Goal: Task Accomplishment & Management: Complete application form

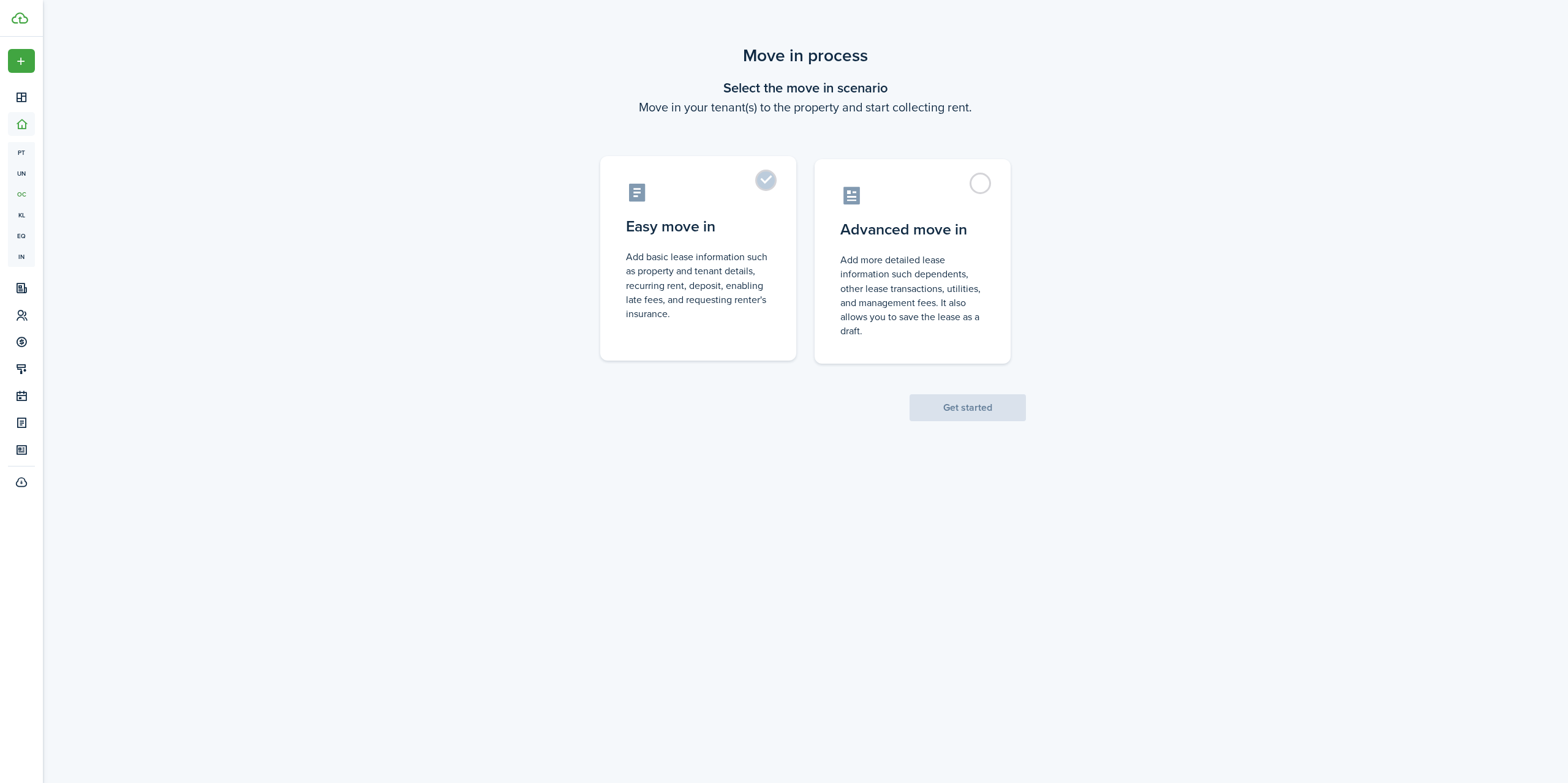
click at [774, 180] on label "Easy move in Add basic lease information such as property and tenant details, r…" at bounding box center [698, 258] width 196 height 205
radio input "true"
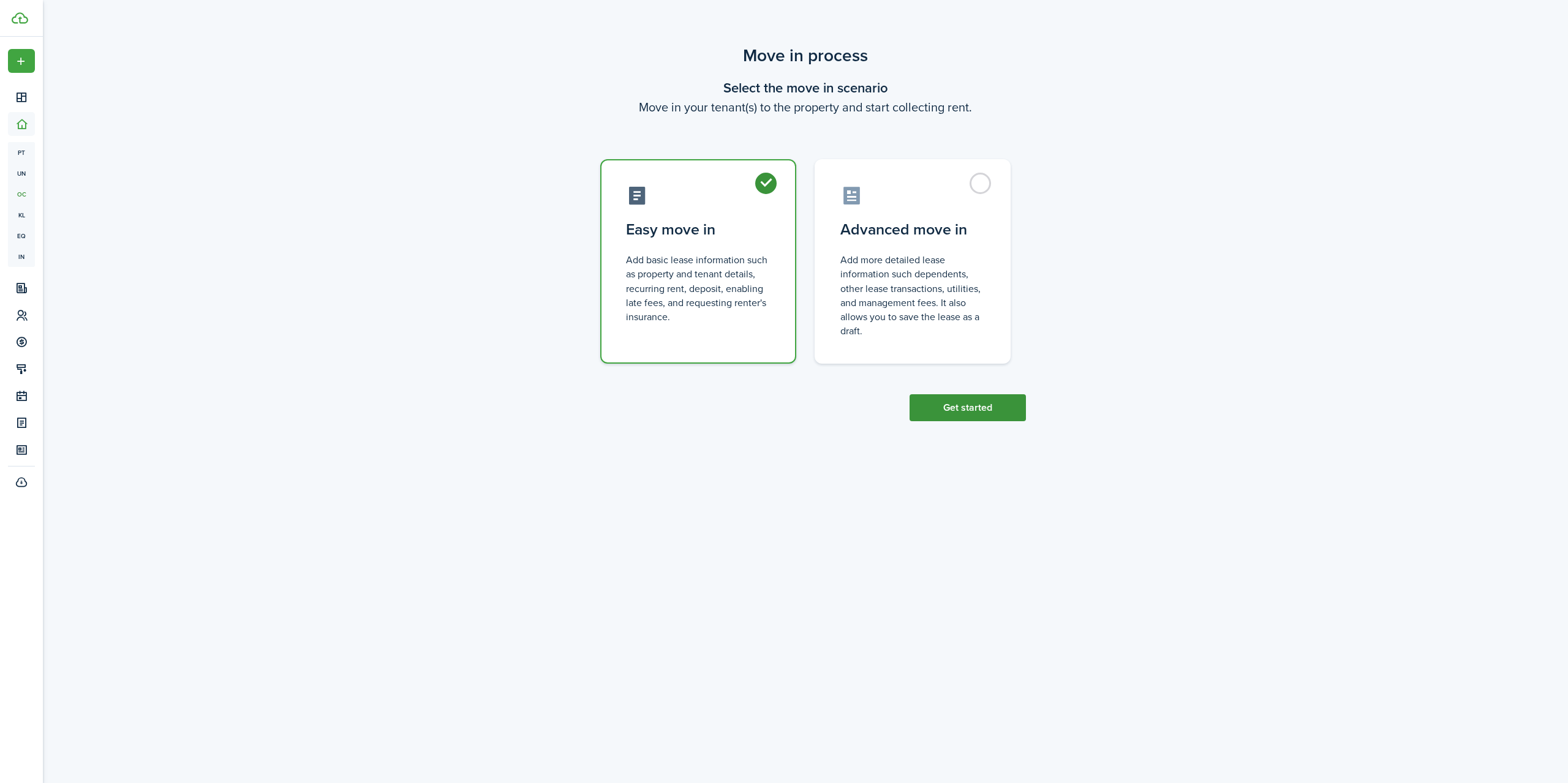
click at [959, 408] on button "Get started" at bounding box center [968, 407] width 116 height 27
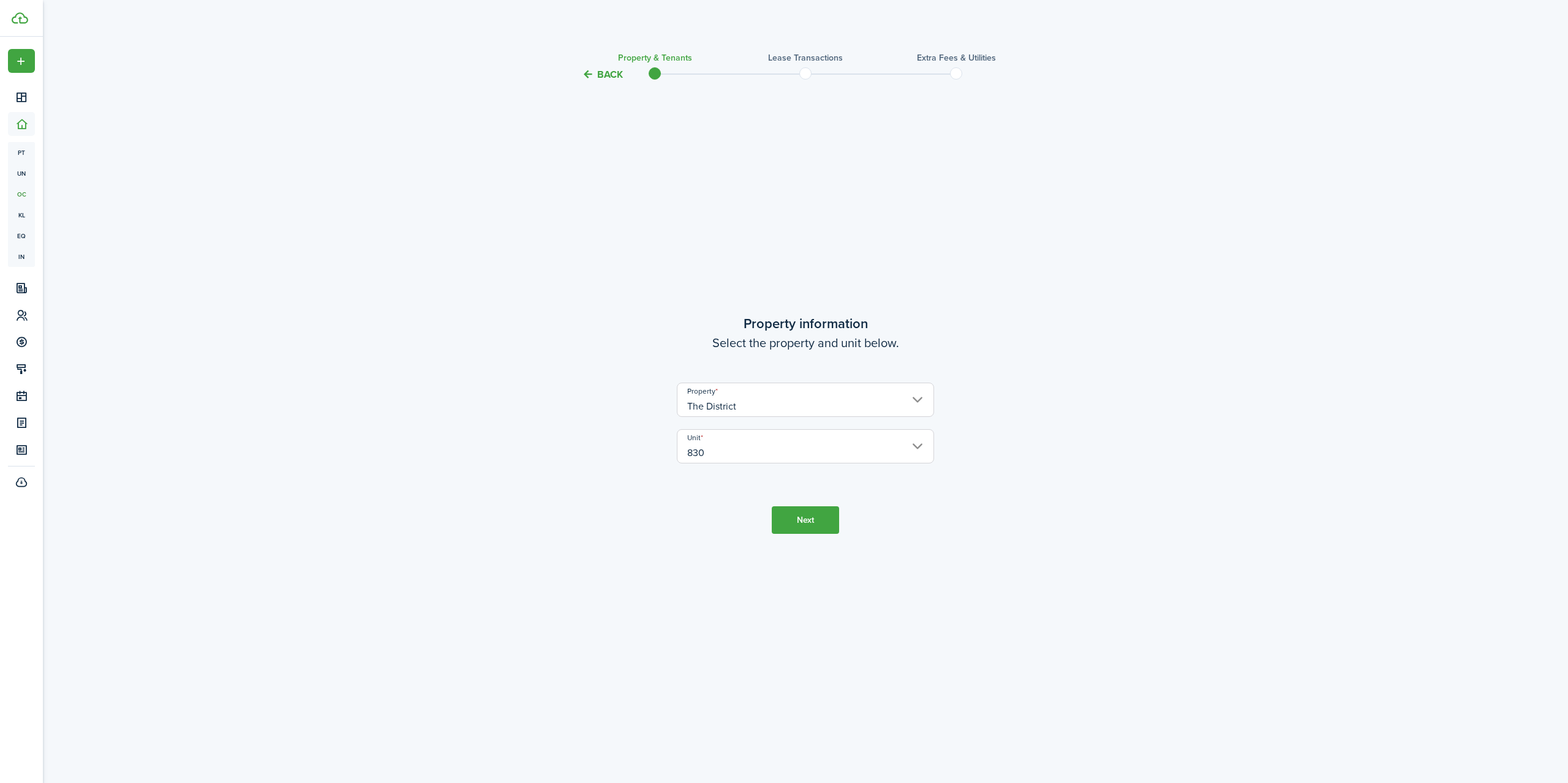
click at [812, 523] on button "Next" at bounding box center [805, 520] width 68 height 27
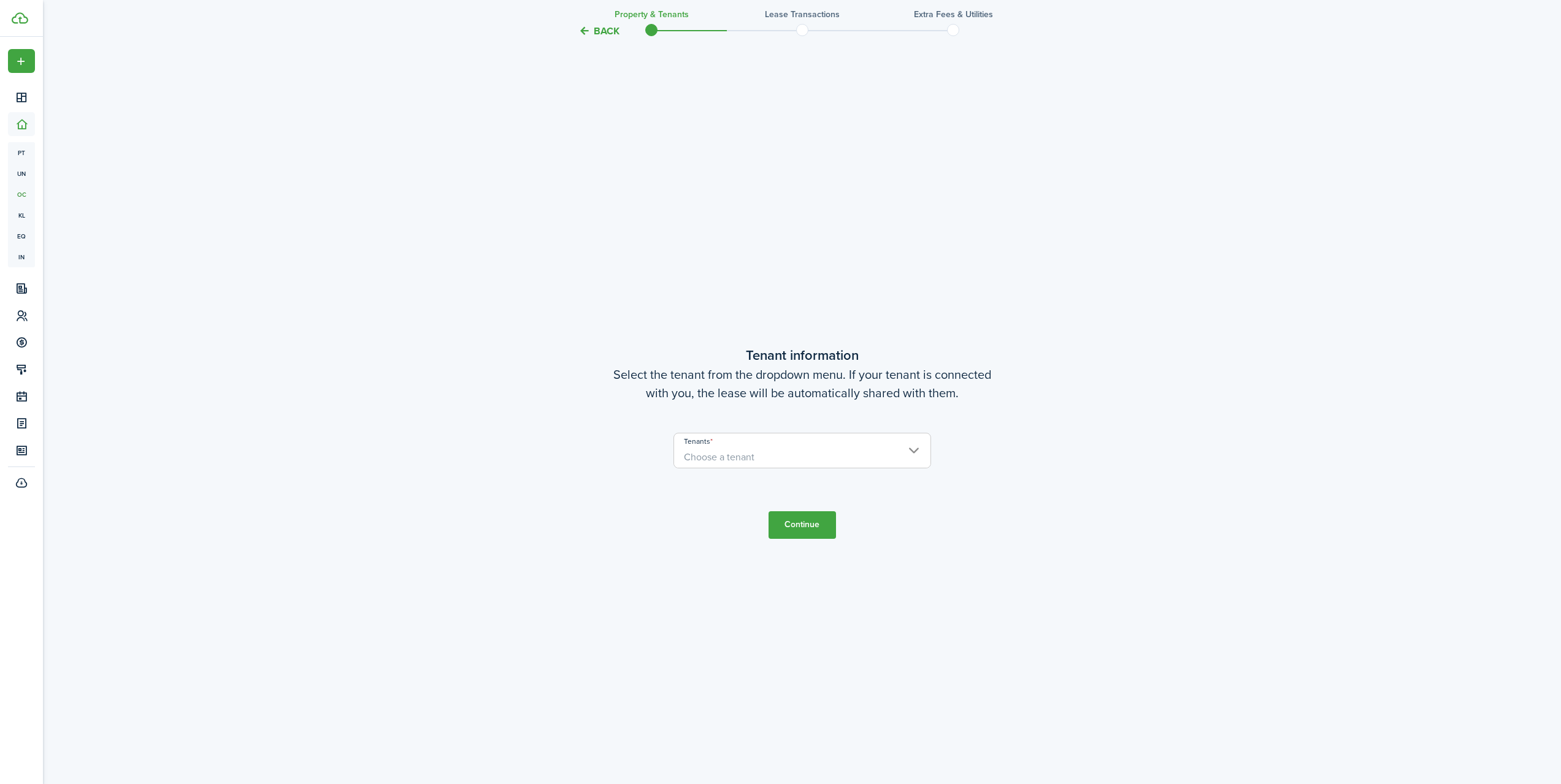
scroll to position [702, 0]
click at [910, 446] on span "Choose a tenant" at bounding box center [802, 456] width 256 height 21
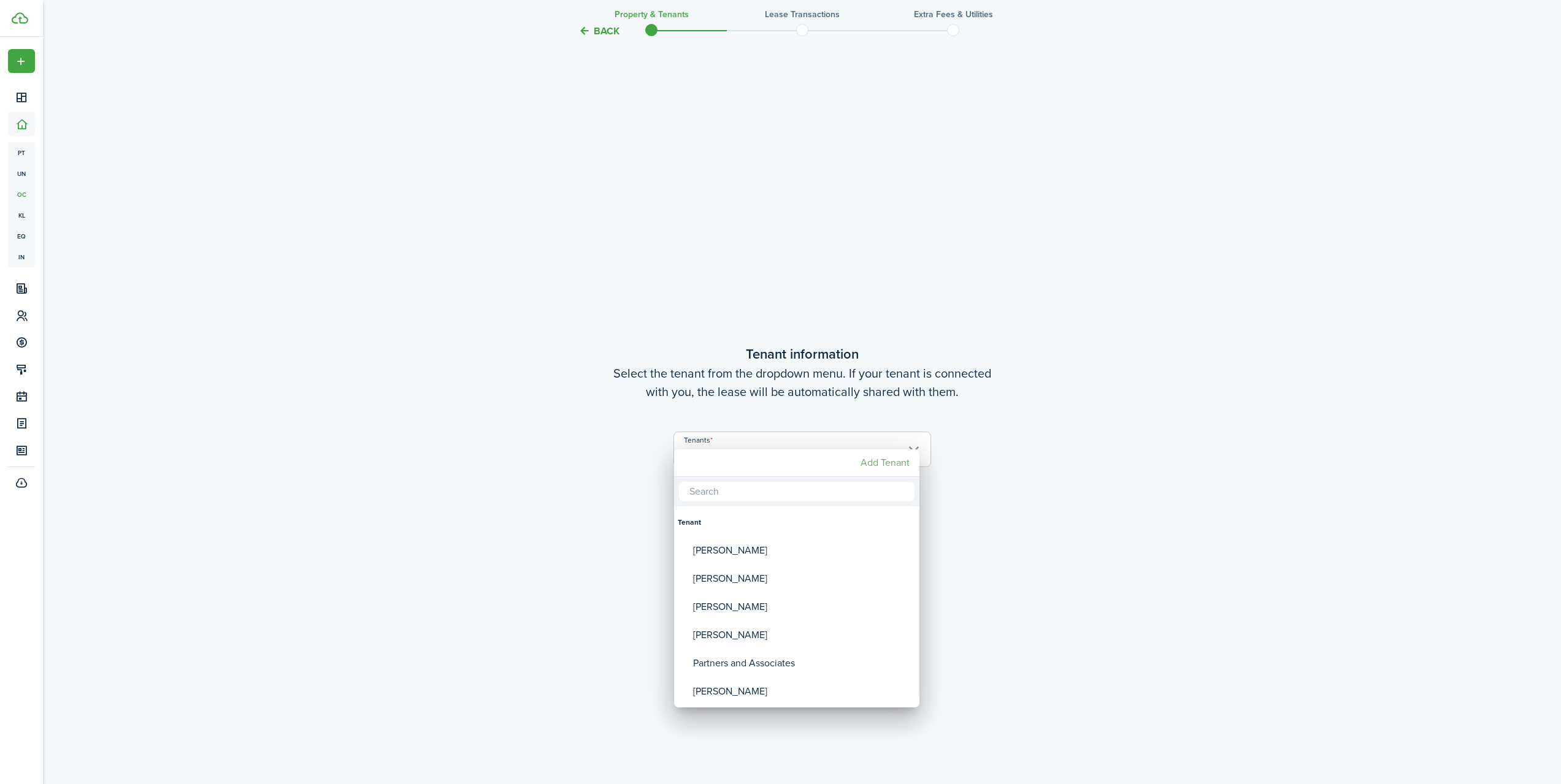
click at [896, 457] on mbsc-button "Add Tenant" at bounding box center [885, 463] width 59 height 22
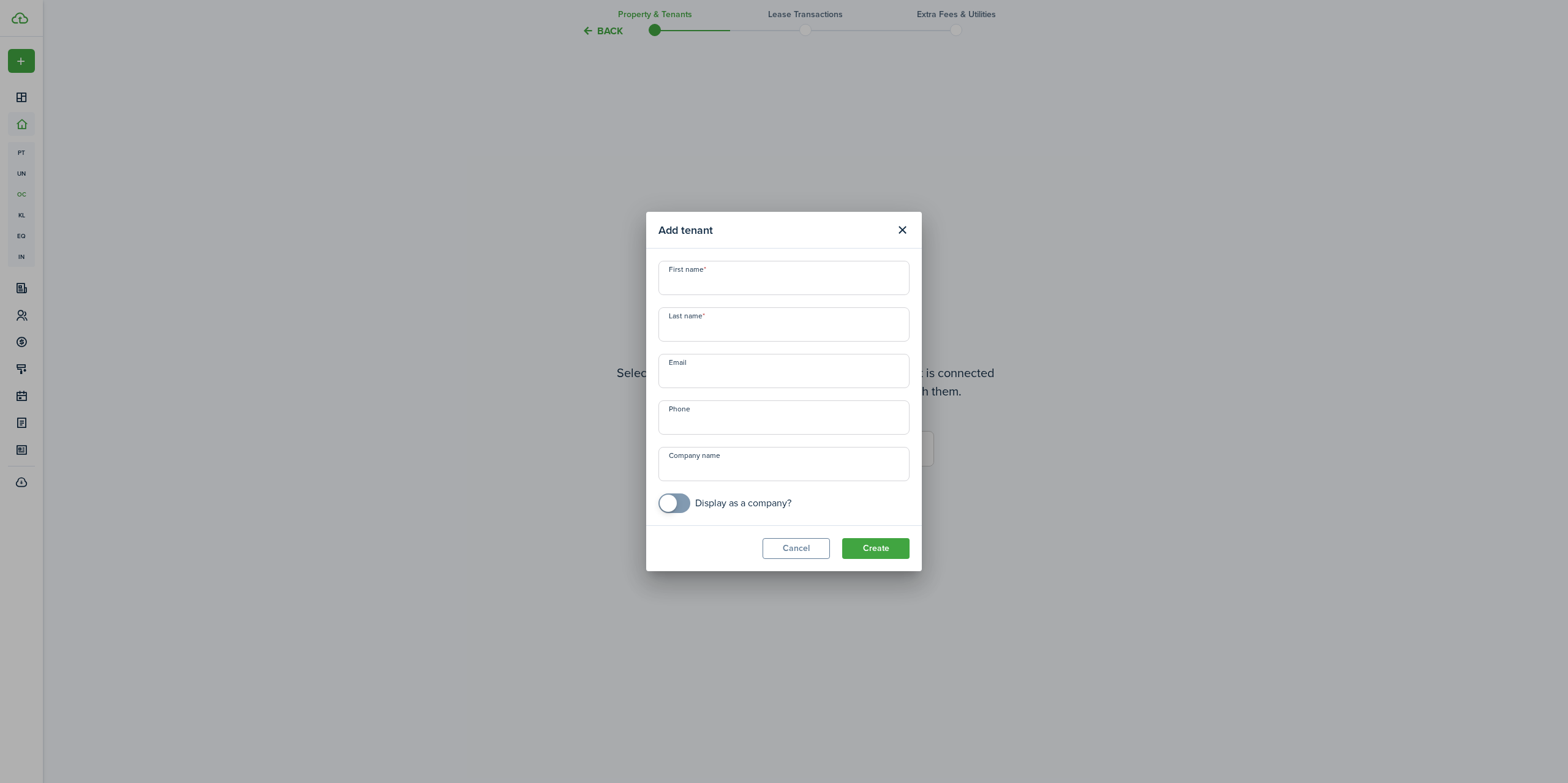
click at [710, 288] on input "First name" at bounding box center [783, 278] width 251 height 34
type input "[PERSON_NAME]"
click at [705, 328] on input "Last name" at bounding box center [783, 324] width 251 height 34
type input "[PERSON_NAME]"
click at [728, 377] on input "Email" at bounding box center [783, 371] width 251 height 34
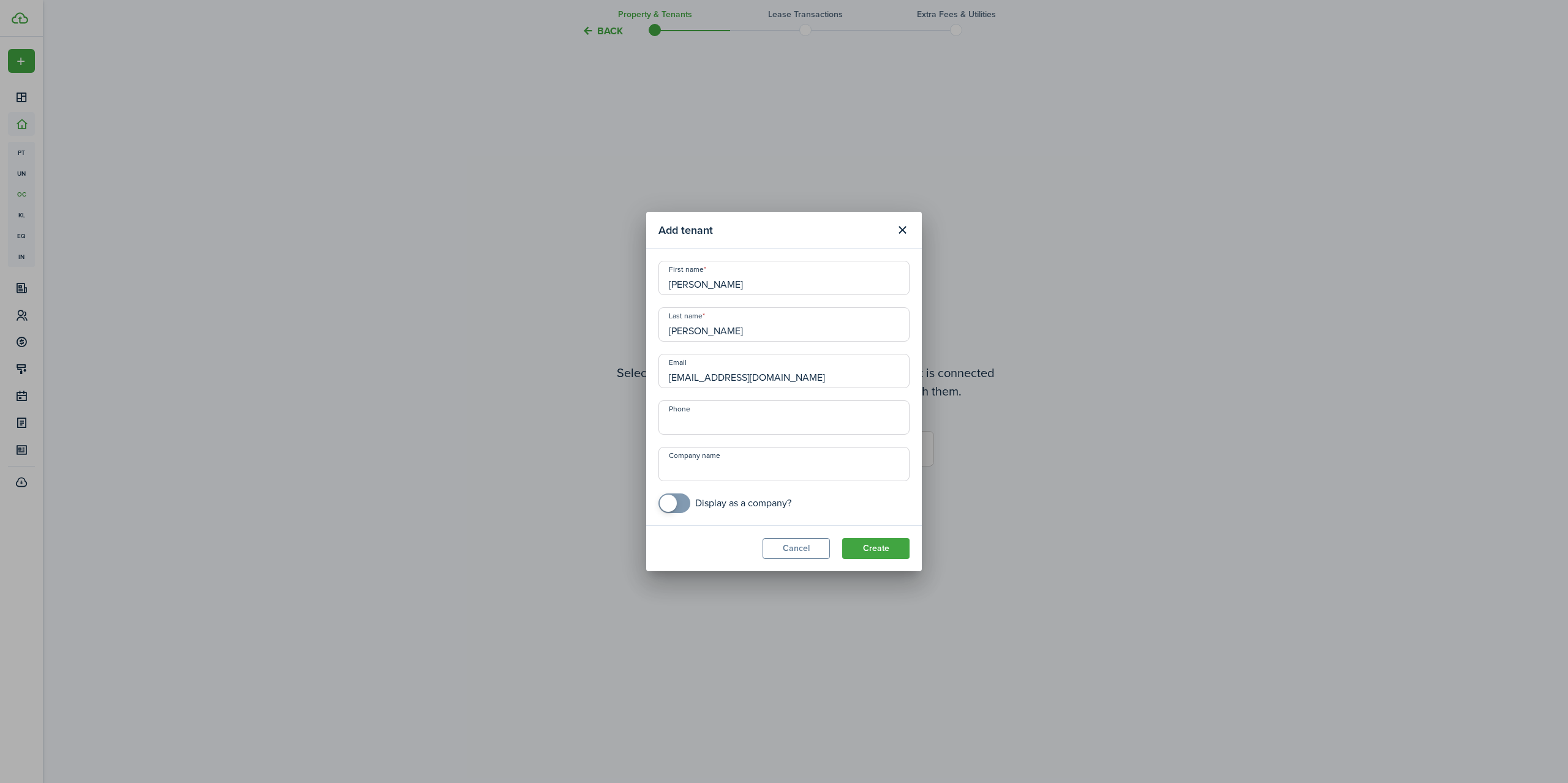
type input "[EMAIL_ADDRESS][DOMAIN_NAME]"
click at [681, 423] on input "+1" at bounding box center [783, 418] width 251 height 34
type input "[PHONE_NUMBER]"
click at [881, 543] on button "Create" at bounding box center [876, 549] width 68 height 21
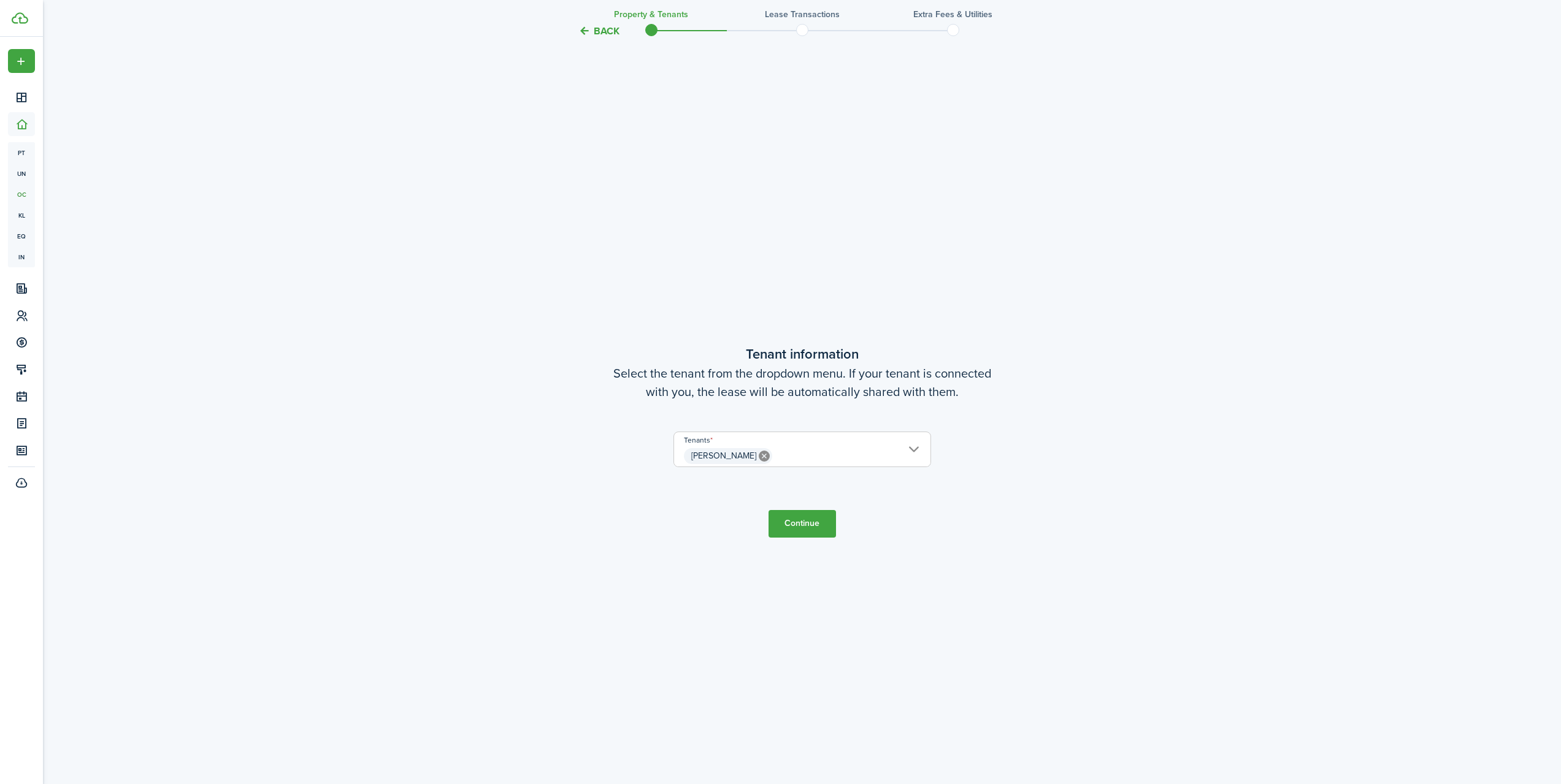
click at [808, 528] on button "Continue" at bounding box center [802, 524] width 68 height 27
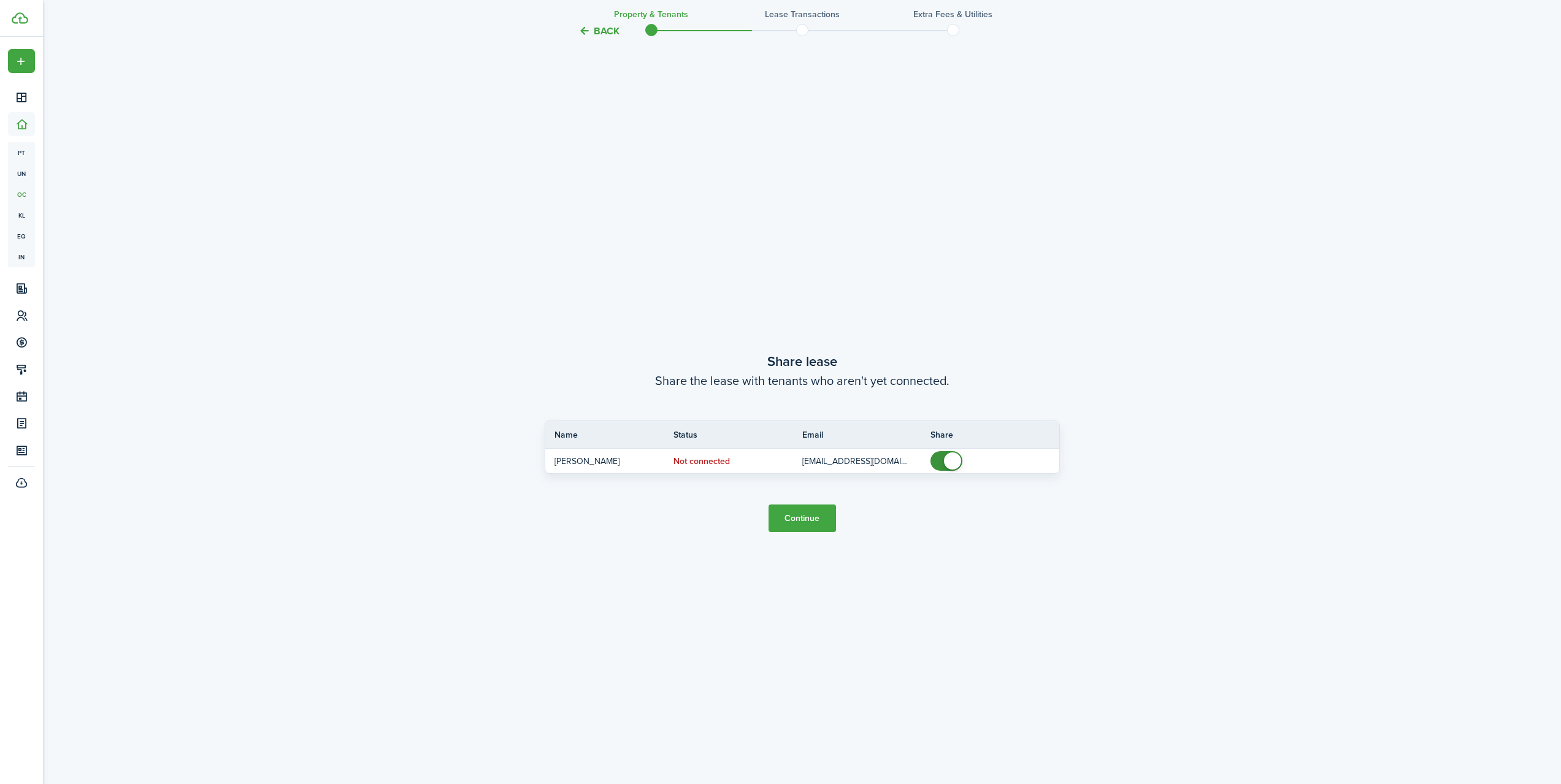
scroll to position [1487, 0]
click at [940, 459] on span at bounding box center [946, 459] width 12 height 20
click at [952, 464] on span at bounding box center [946, 459] width 12 height 20
checkbox input "false"
click at [940, 461] on span at bounding box center [946, 459] width 12 height 20
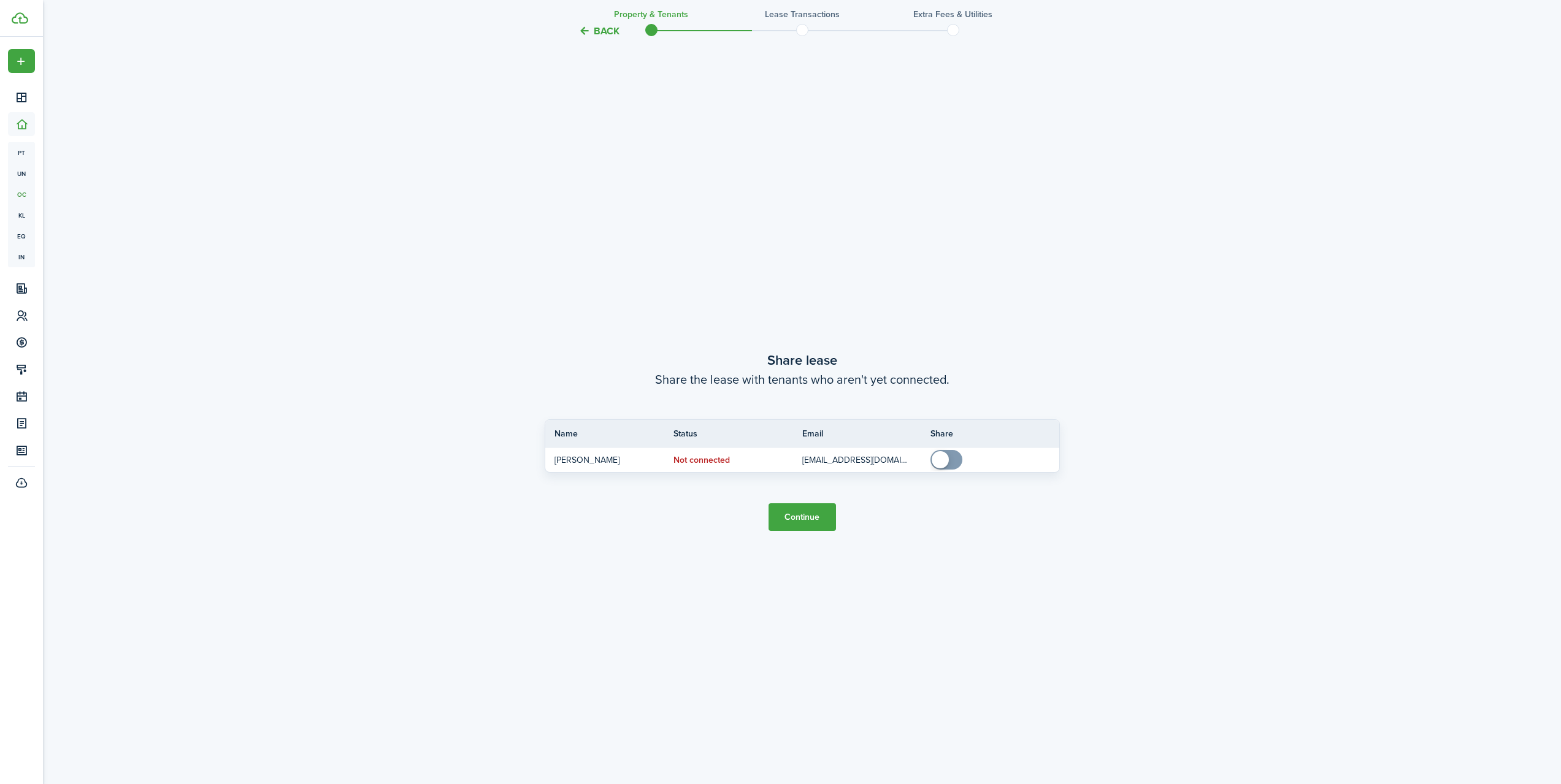
click at [797, 512] on button "Continue" at bounding box center [802, 518] width 68 height 27
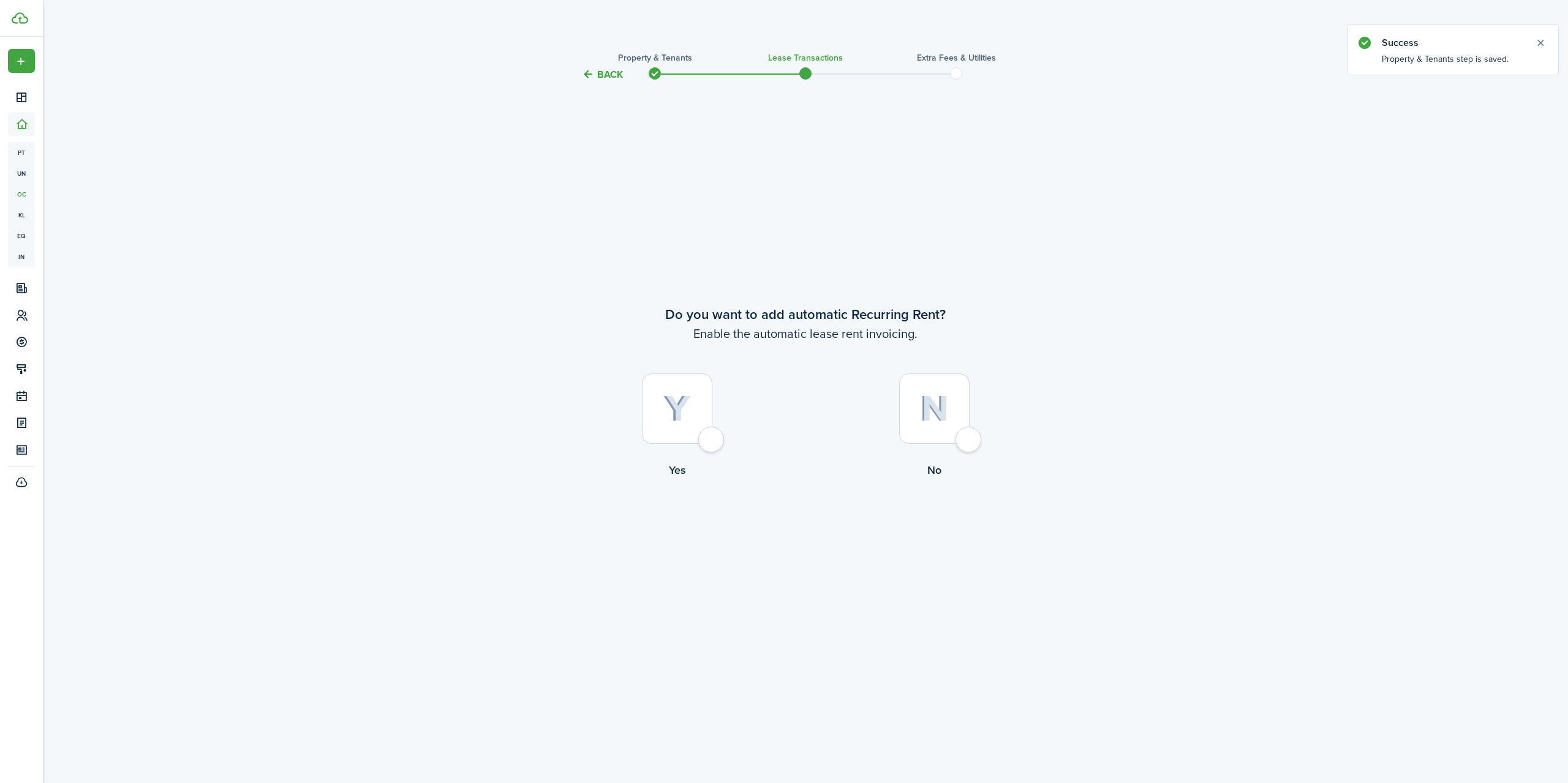
click at [712, 444] on div at bounding box center [677, 409] width 70 height 70
radio input "true"
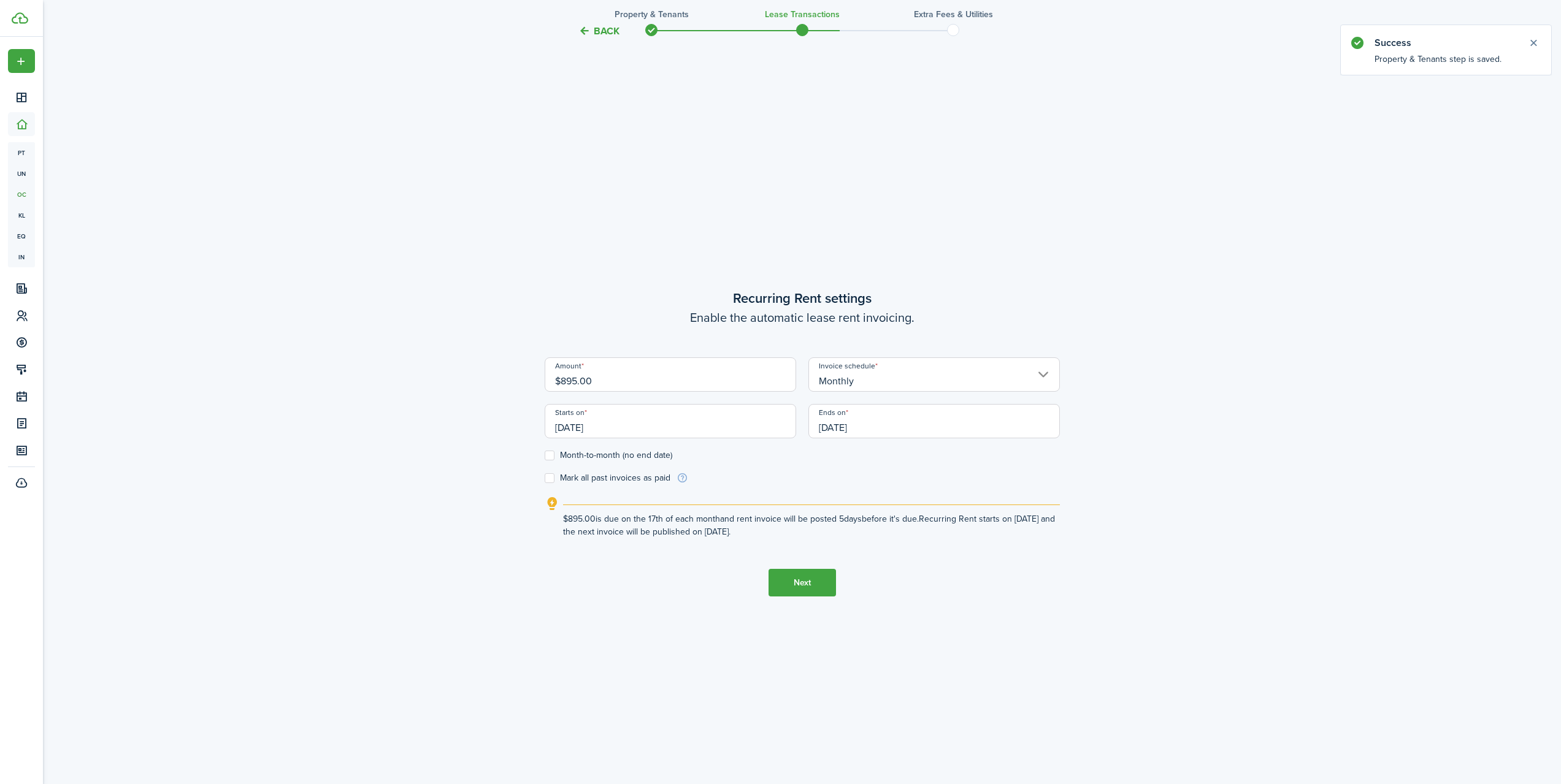
scroll to position [702, 0]
click at [588, 430] on input "[DATE]" at bounding box center [669, 419] width 251 height 34
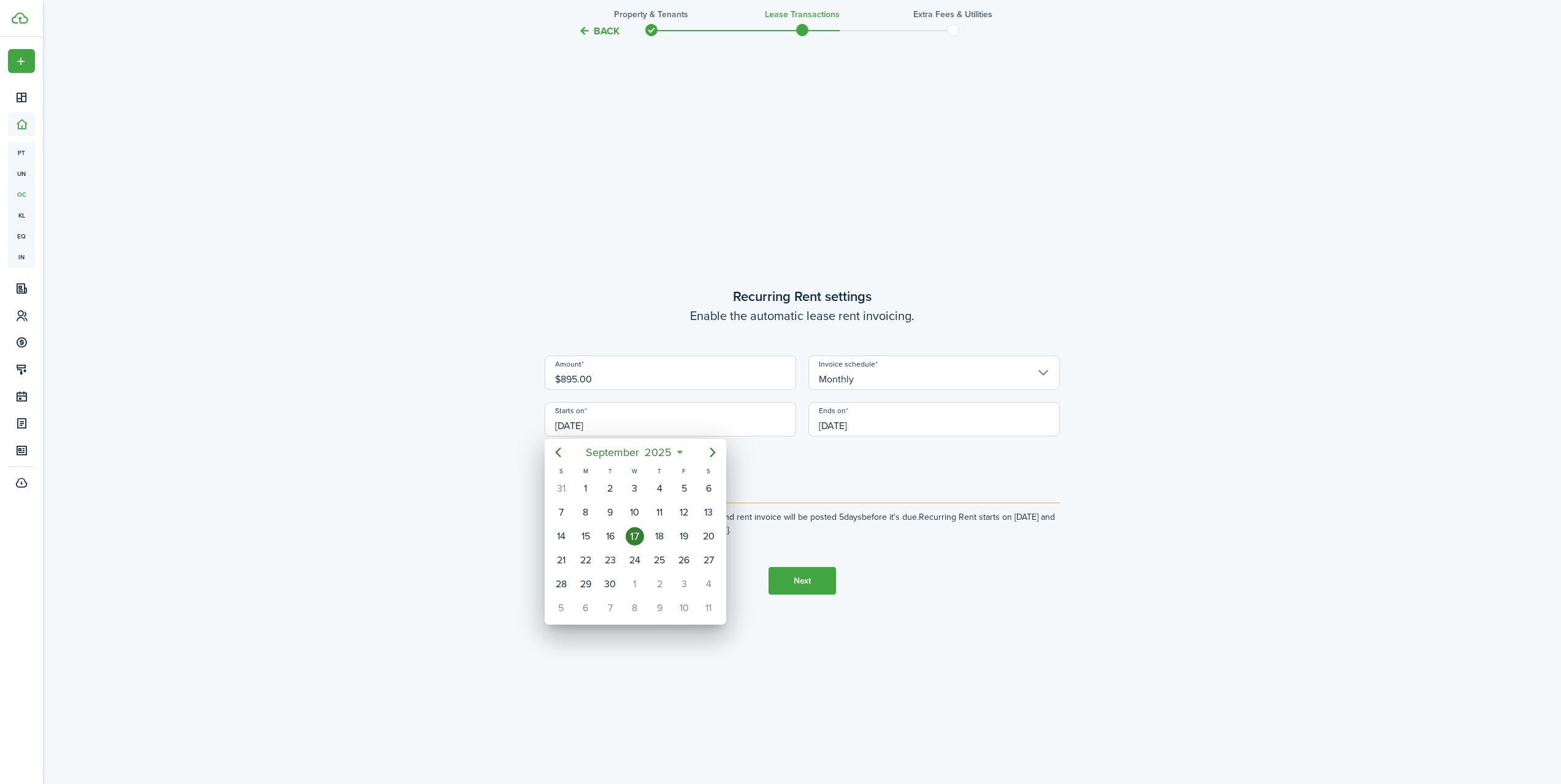
click at [795, 481] on div at bounding box center [781, 392] width 1757 height 980
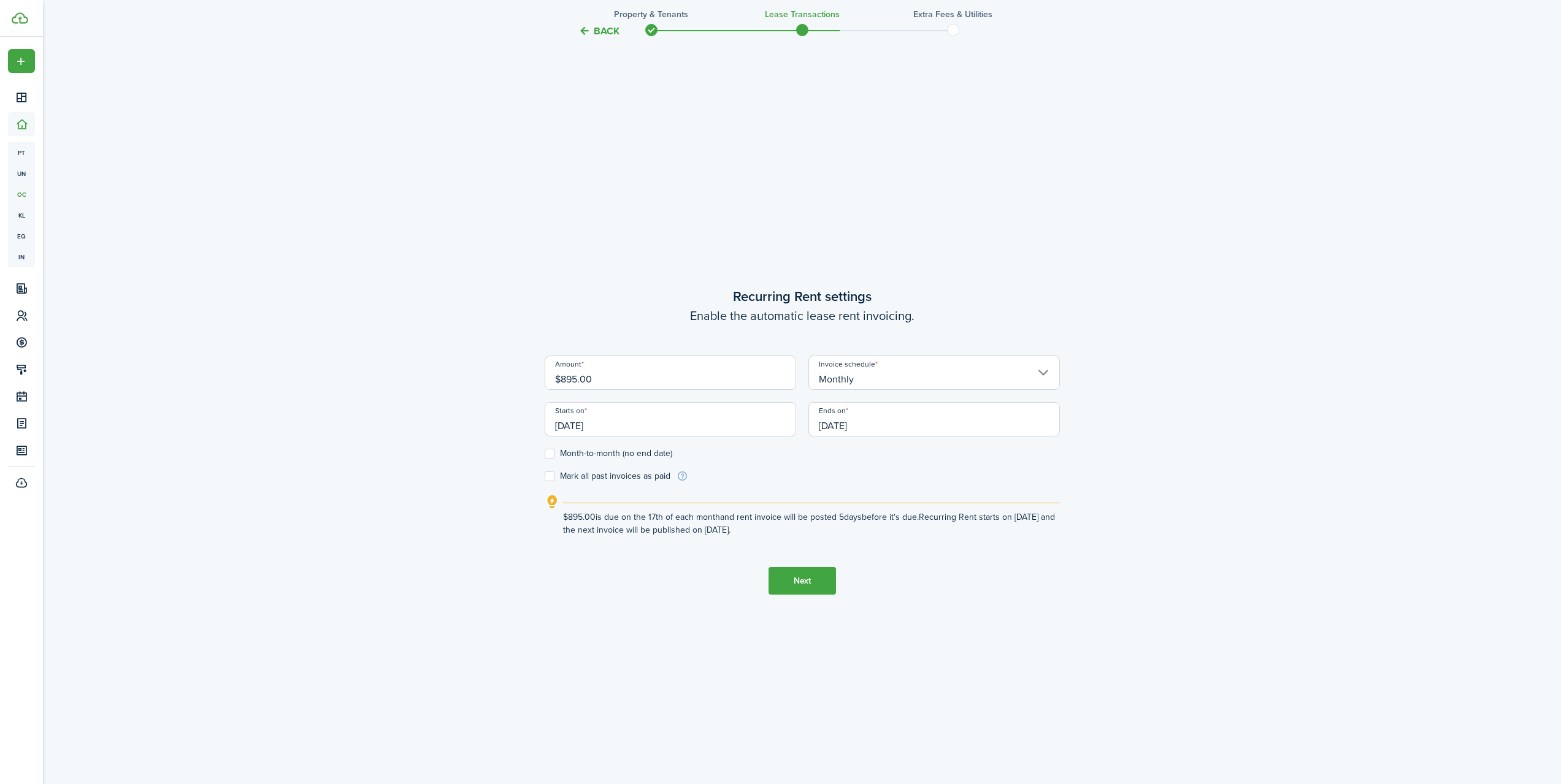
click at [575, 427] on input "[DATE]" at bounding box center [669, 419] width 251 height 34
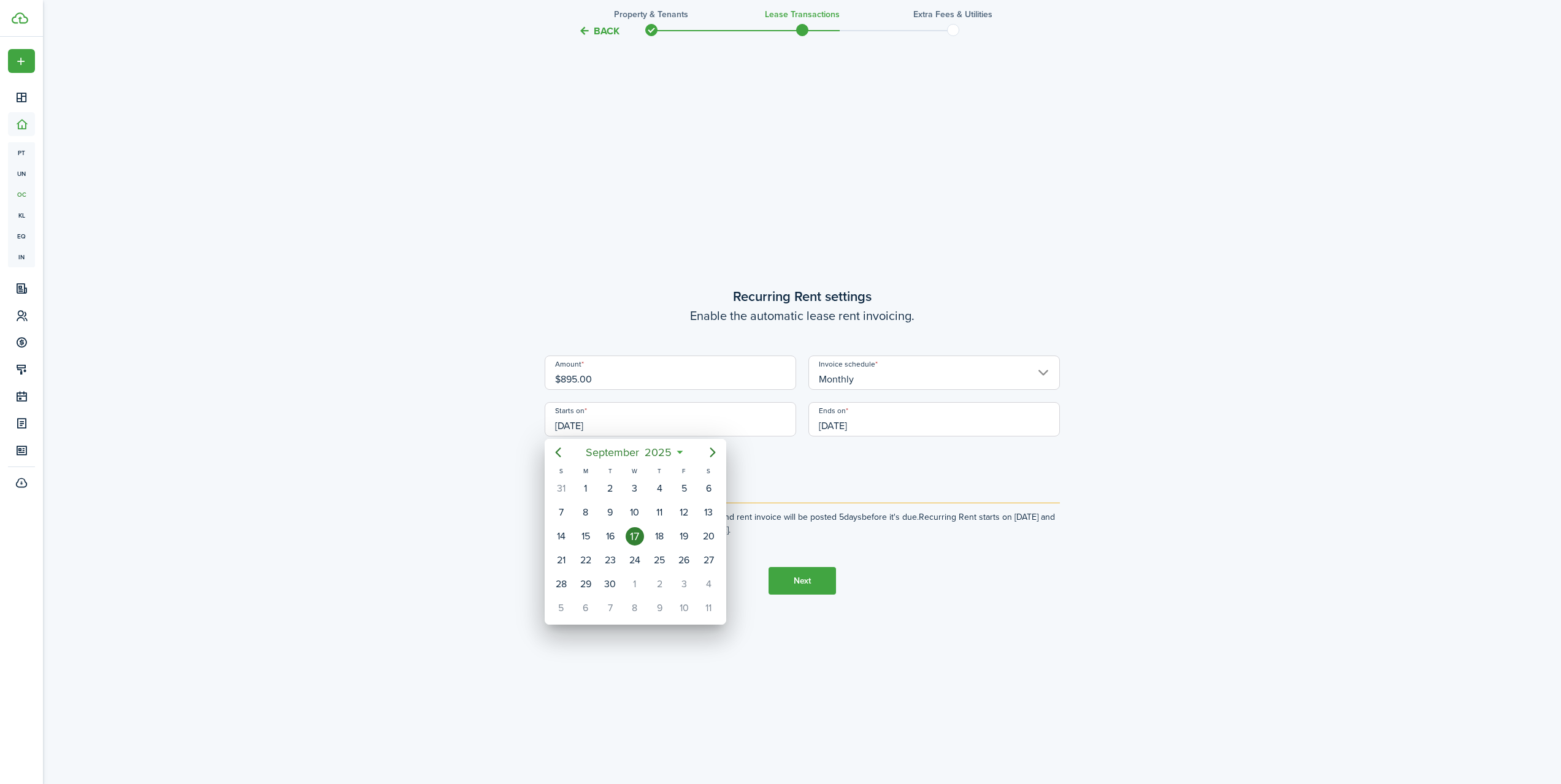
click at [799, 490] on div at bounding box center [781, 392] width 1757 height 980
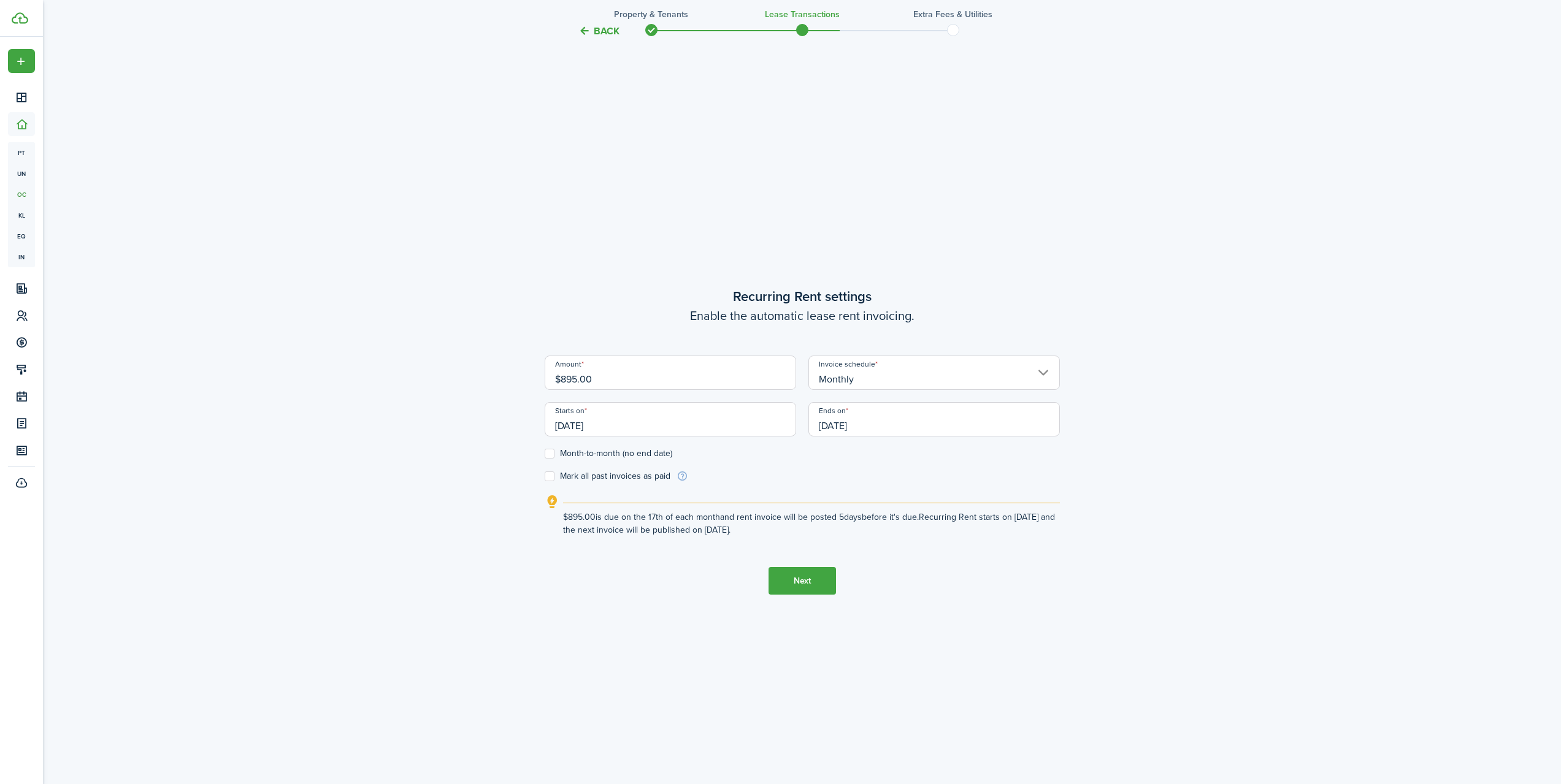
click at [553, 452] on label "Month-to-month (no end date)" at bounding box center [608, 453] width 128 height 9
click at [544, 454] on input "Month-to-month (no end date)" at bounding box center [544, 454] width 1 height 1
checkbox input "true"
click at [609, 424] on input "[DATE]" at bounding box center [669, 419] width 251 height 34
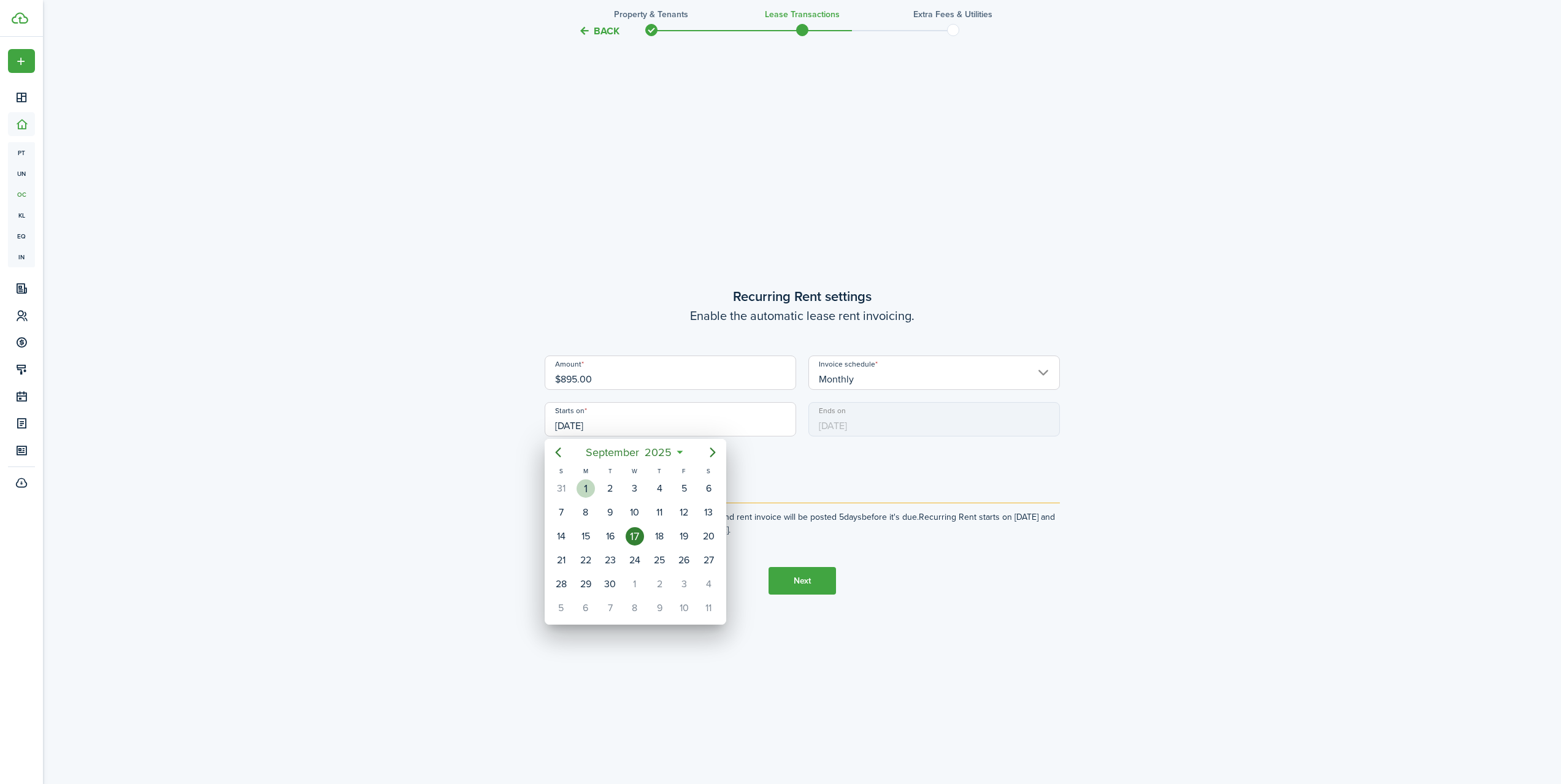
click at [588, 493] on div "1" at bounding box center [585, 488] width 18 height 18
type input "[DATE]"
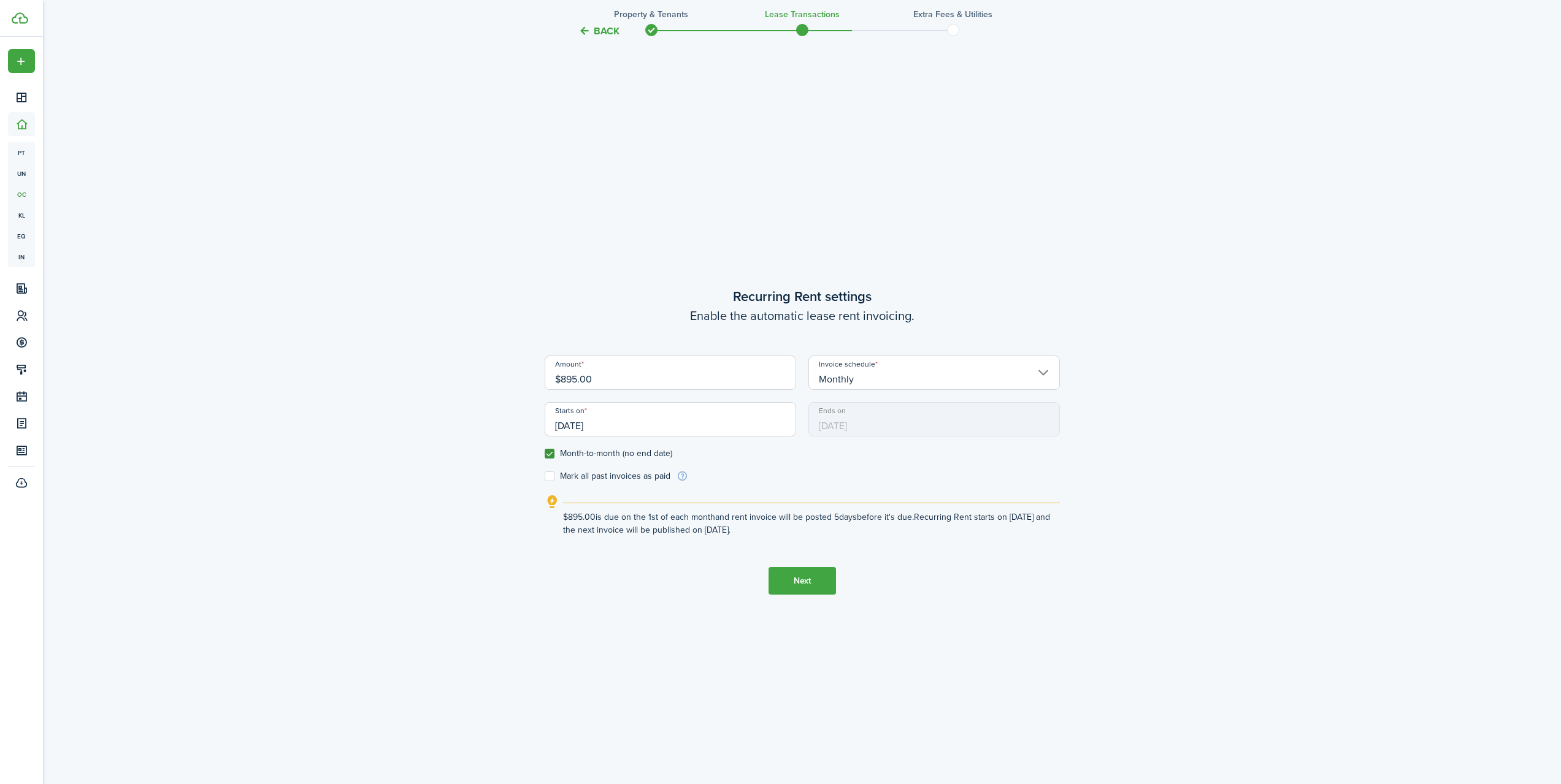
click at [802, 579] on button "Next" at bounding box center [802, 581] width 68 height 27
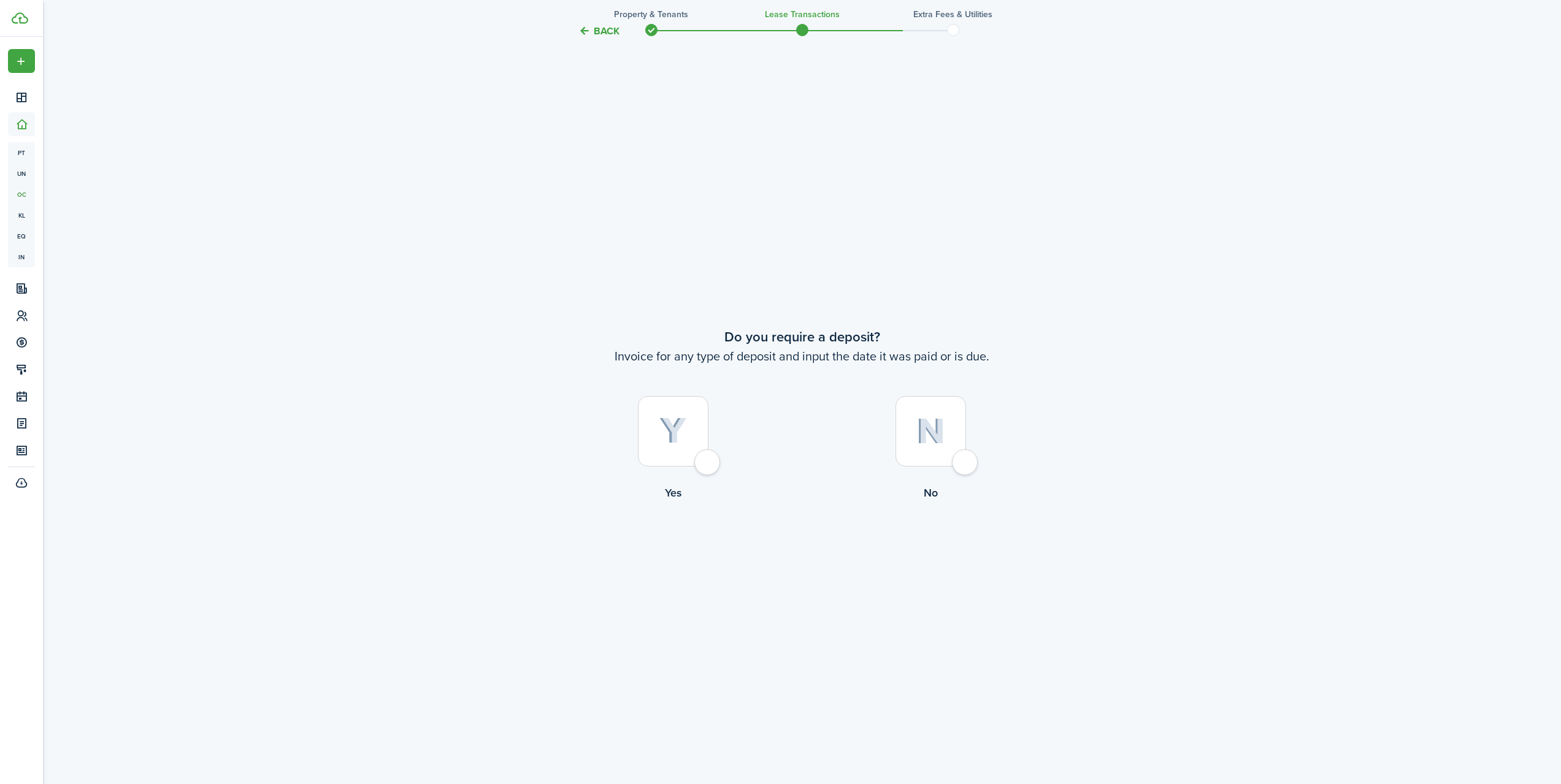
scroll to position [1487, 0]
click at [705, 459] on div at bounding box center [673, 426] width 70 height 70
radio input "true"
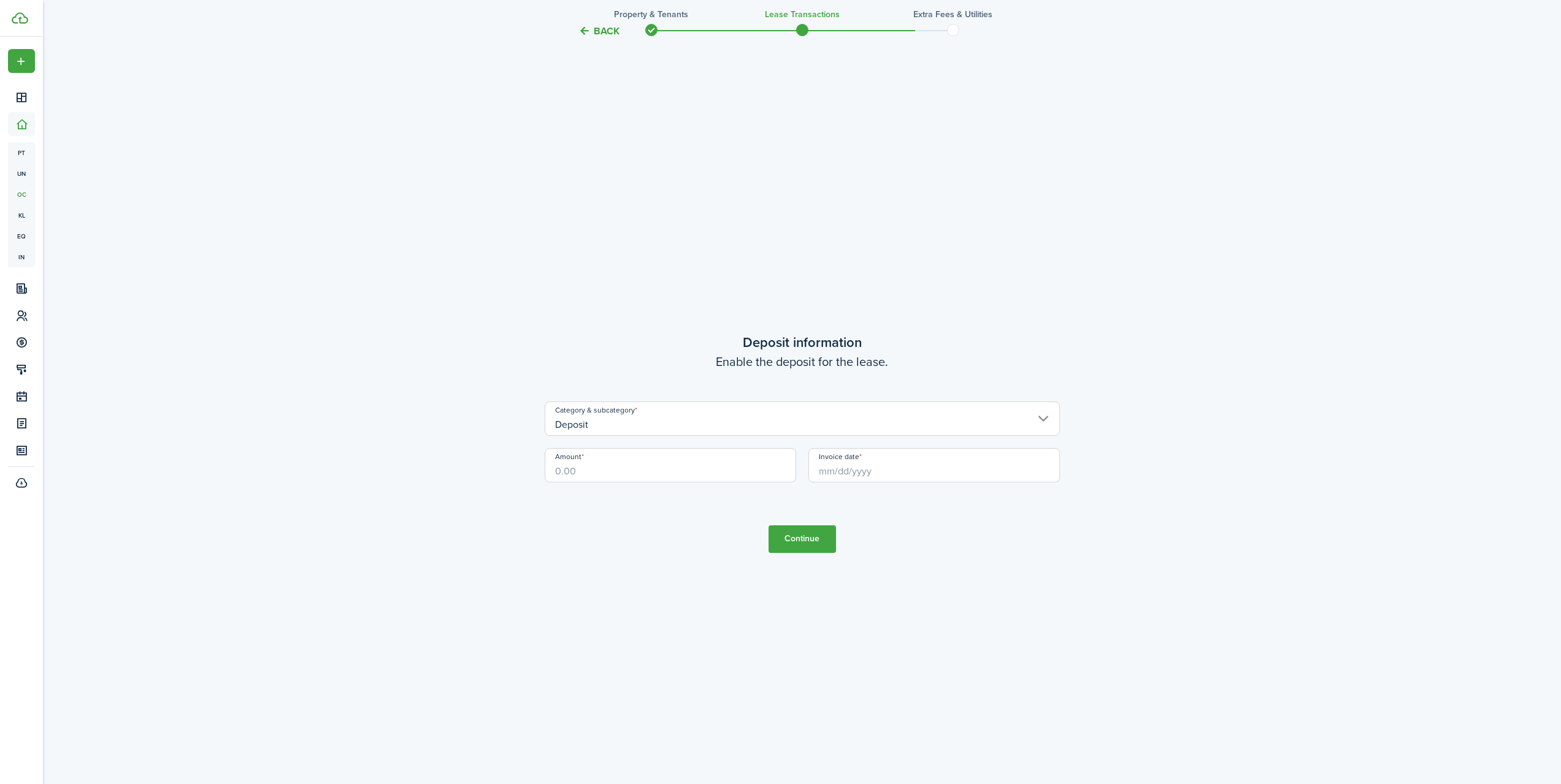
scroll to position [2271, 0]
click at [1048, 419] on input "Deposit" at bounding box center [802, 417] width 515 height 34
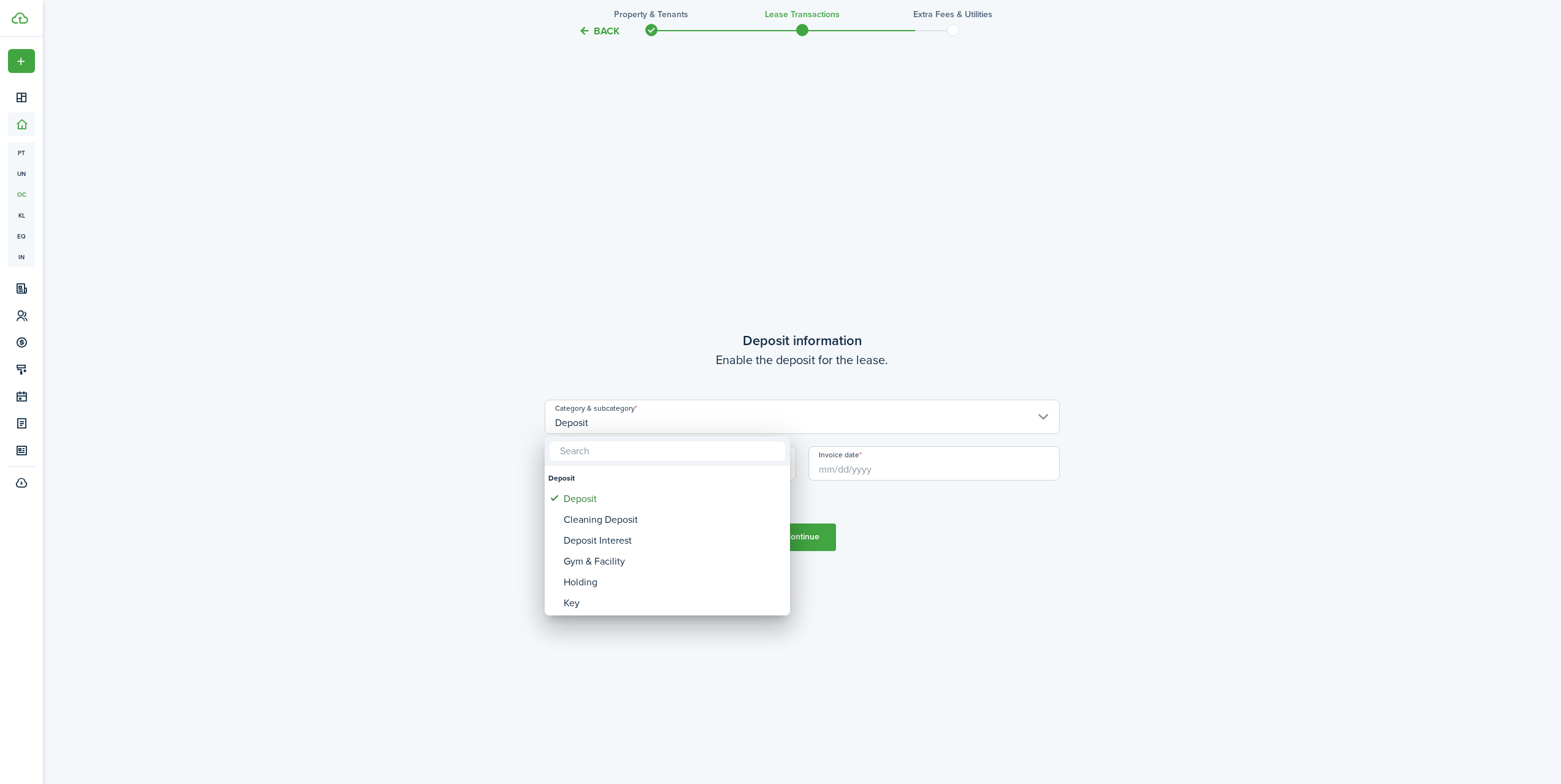
click at [998, 561] on div at bounding box center [781, 392] width 1757 height 980
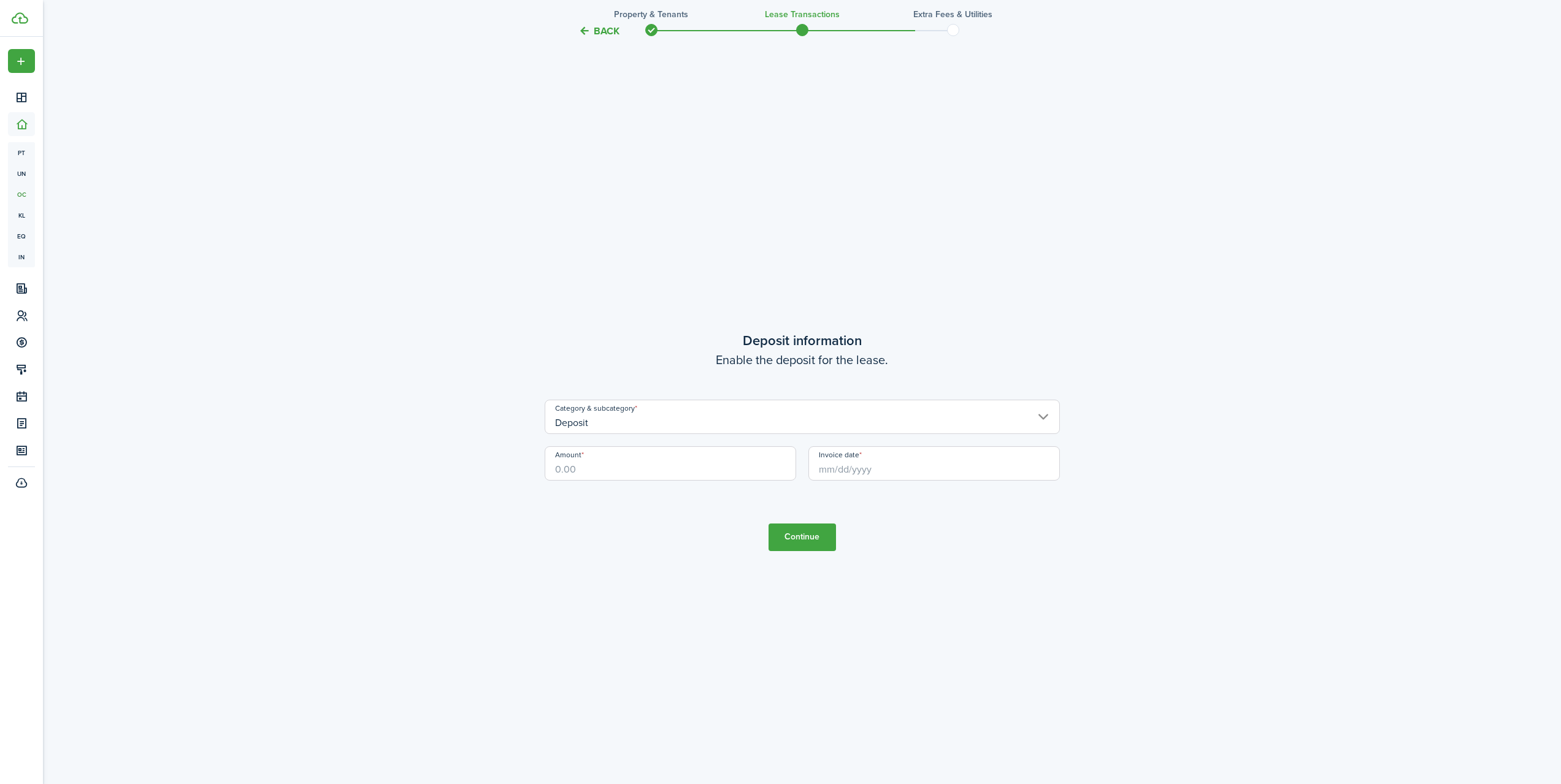
click at [728, 429] on input "Deposit" at bounding box center [802, 417] width 515 height 34
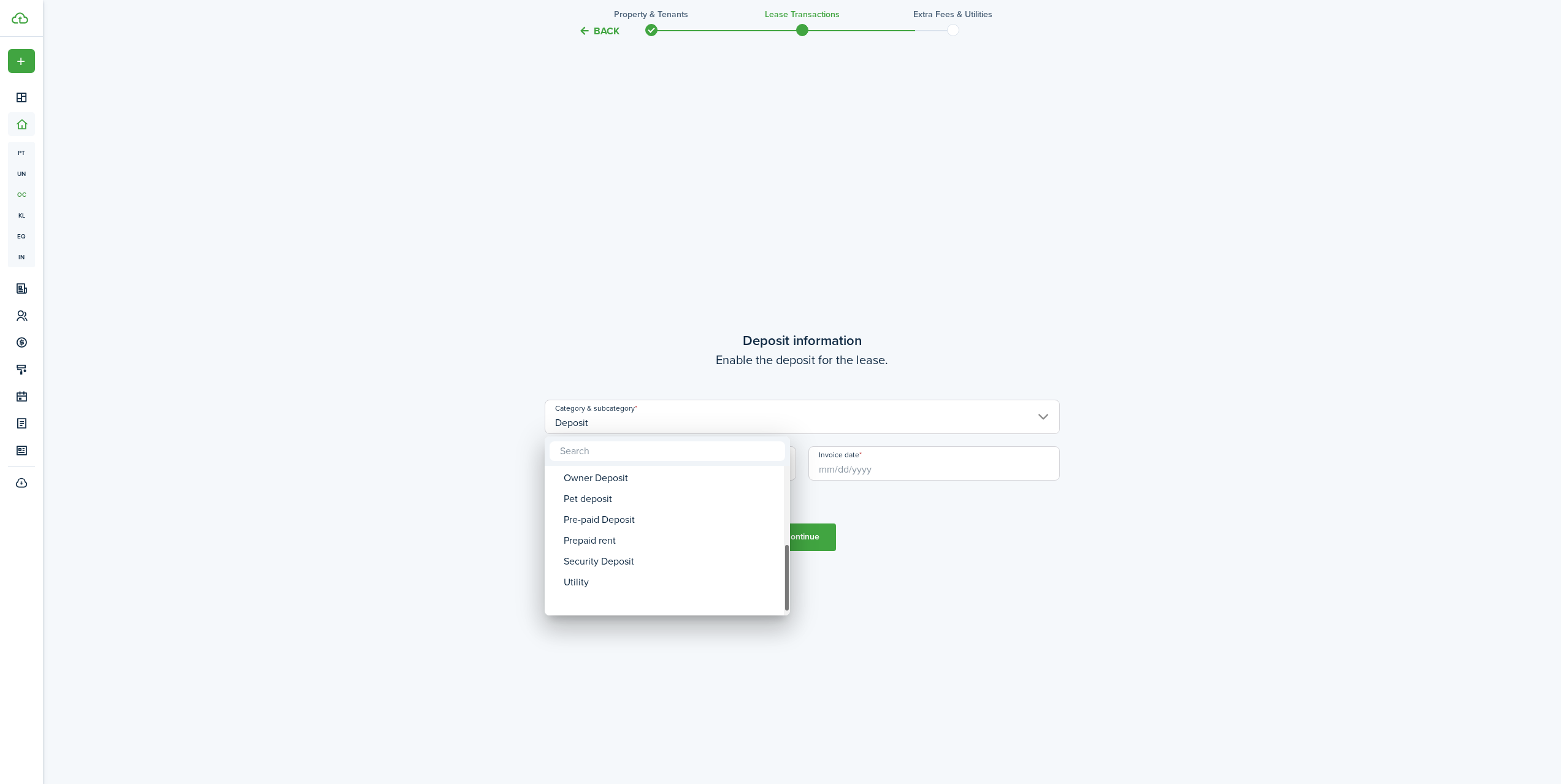
drag, startPoint x: 786, startPoint y: 528, endPoint x: 793, endPoint y: 609, distance: 81.3
click at [793, 609] on div "Deposit Deposit Cleaning Deposit Deposit Interest Gym & Facility Holding Key La…" at bounding box center [780, 392] width 1561 height 784
click at [631, 584] on div "Security Deposit" at bounding box center [672, 583] width 217 height 21
type input "Deposit / Security Deposit"
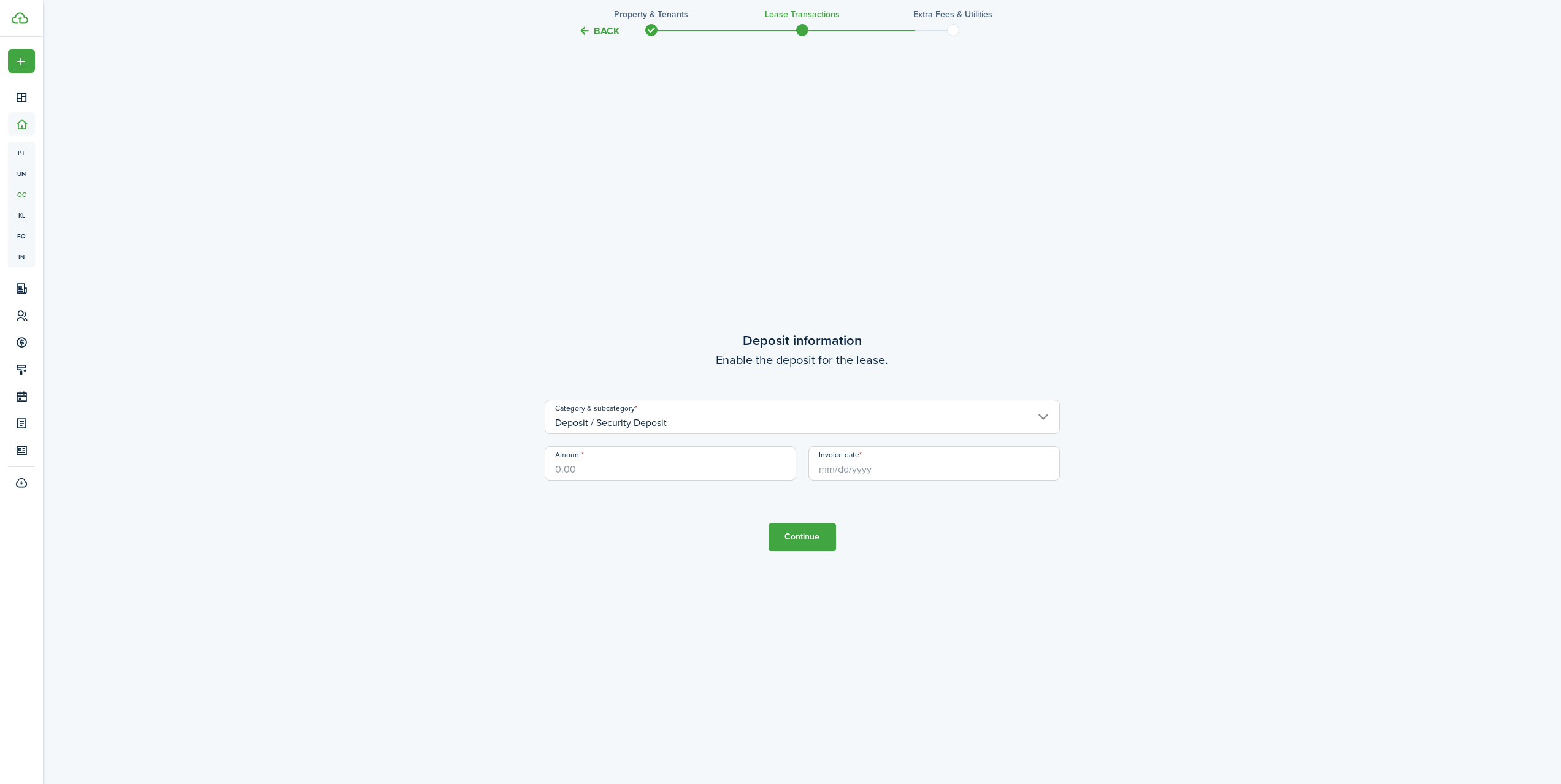
click at [555, 469] on input "Amount" at bounding box center [669, 464] width 251 height 34
click at [828, 469] on input "Invoice date" at bounding box center [934, 464] width 251 height 34
type input "$450.00"
click at [904, 579] on div "17" at bounding box center [898, 580] width 18 height 18
type input "[DATE]"
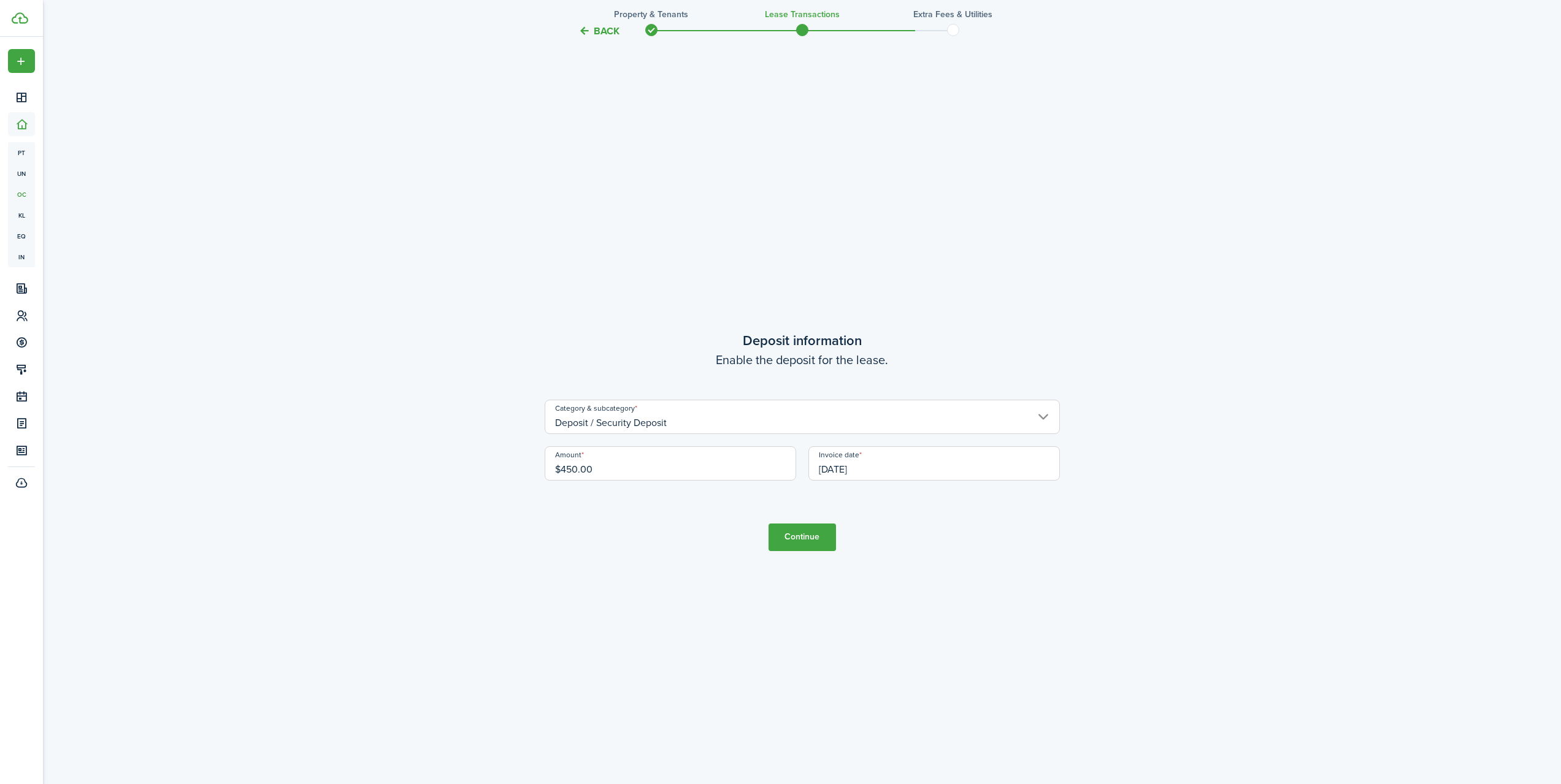
click at [813, 532] on button "Continue" at bounding box center [802, 537] width 68 height 27
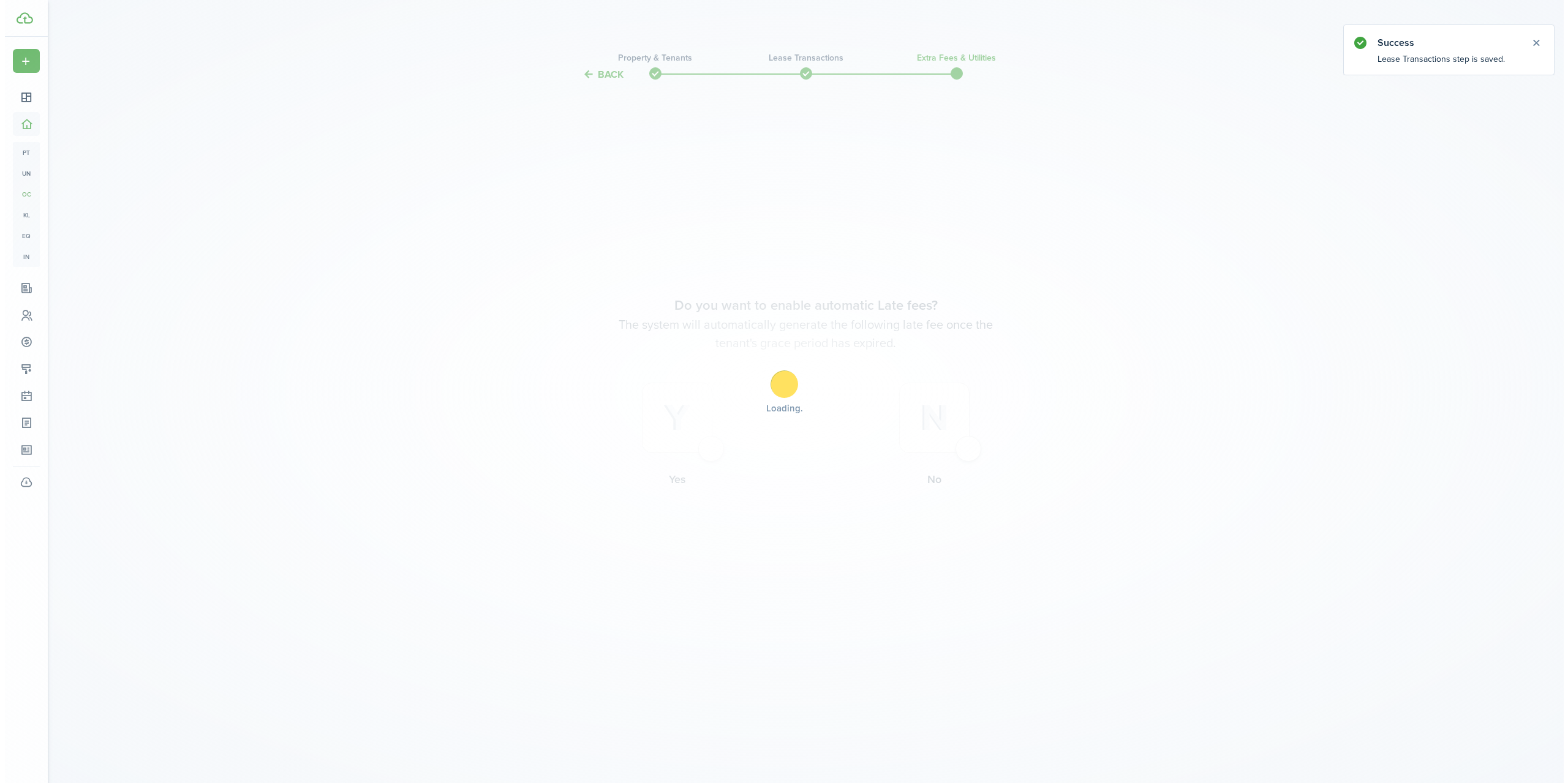
scroll to position [0, 0]
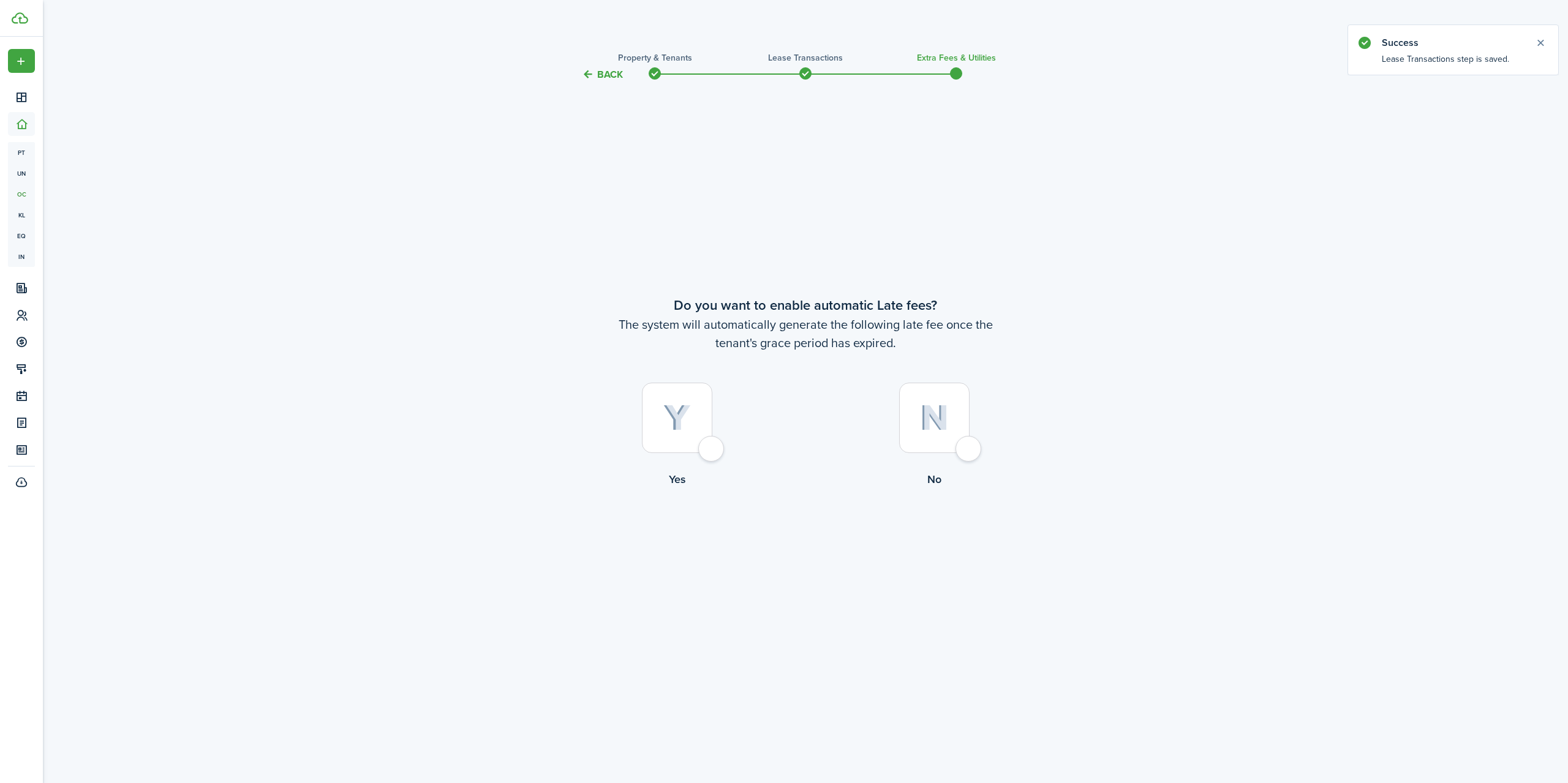
click at [711, 442] on div at bounding box center [677, 418] width 70 height 70
radio input "true"
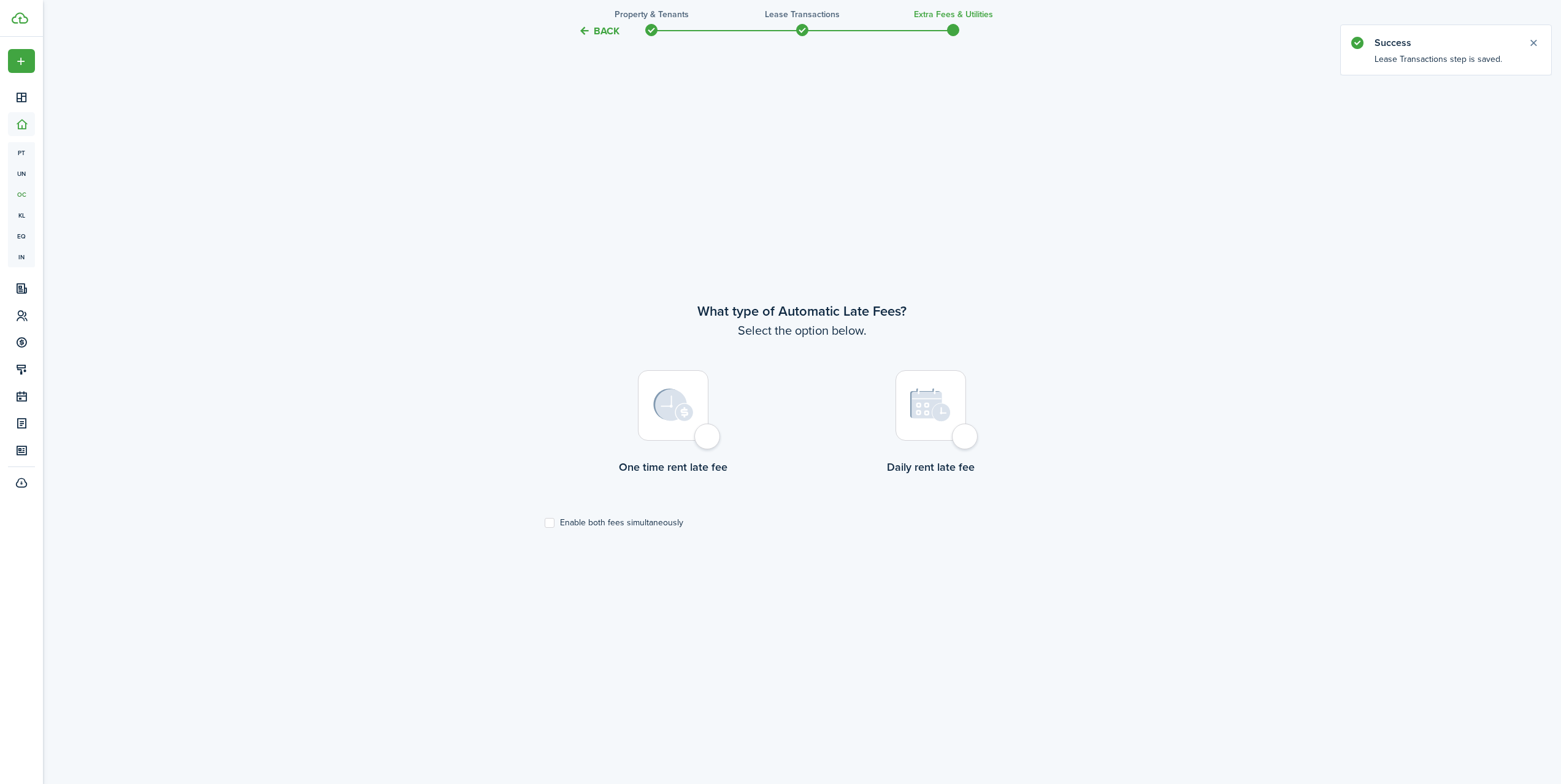
scroll to position [702, 0]
click at [705, 434] on div at bounding box center [673, 403] width 70 height 70
radio input "true"
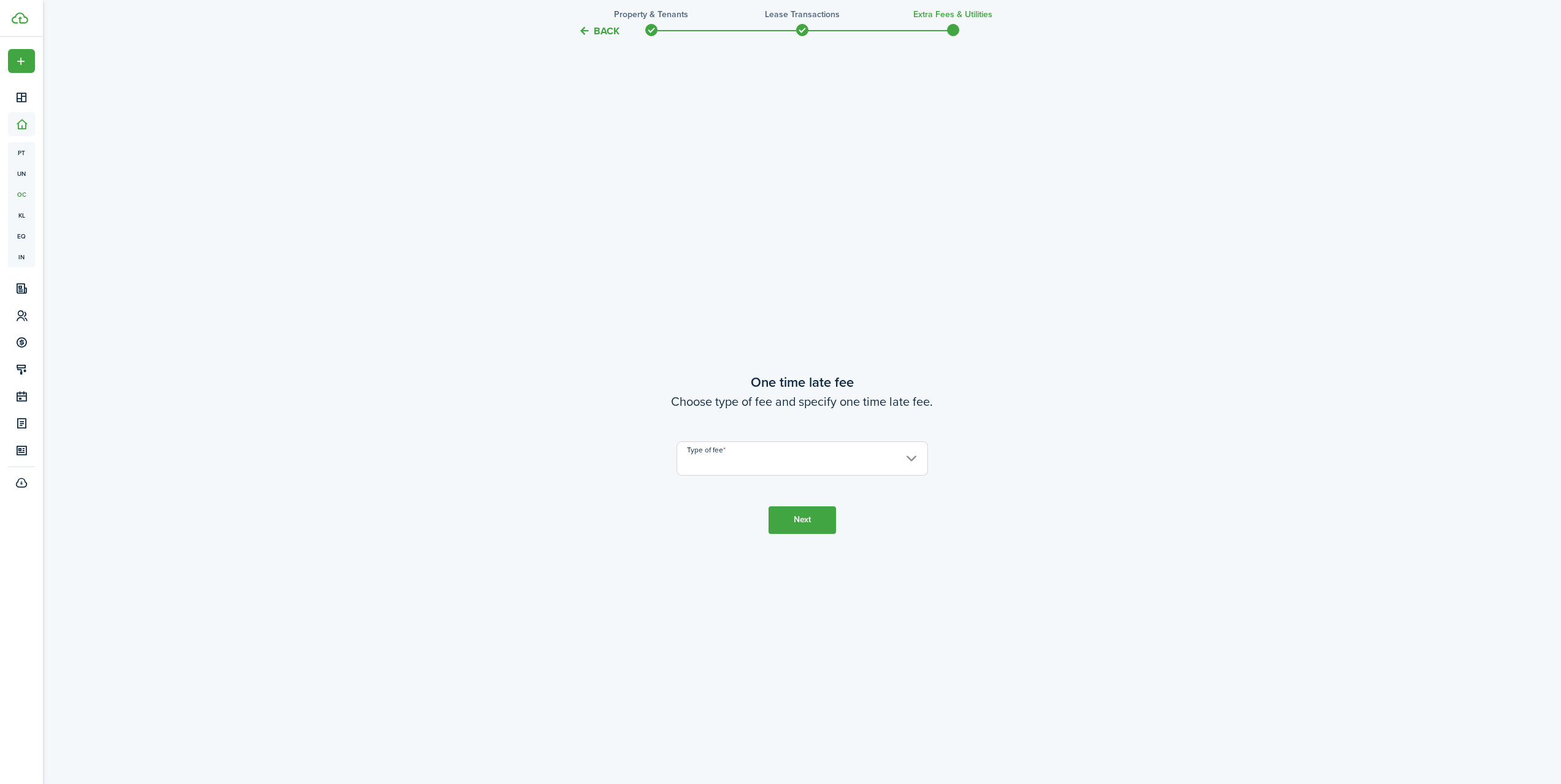
scroll to position [1487, 0]
click at [776, 449] on input "Type of fee" at bounding box center [802, 446] width 251 height 34
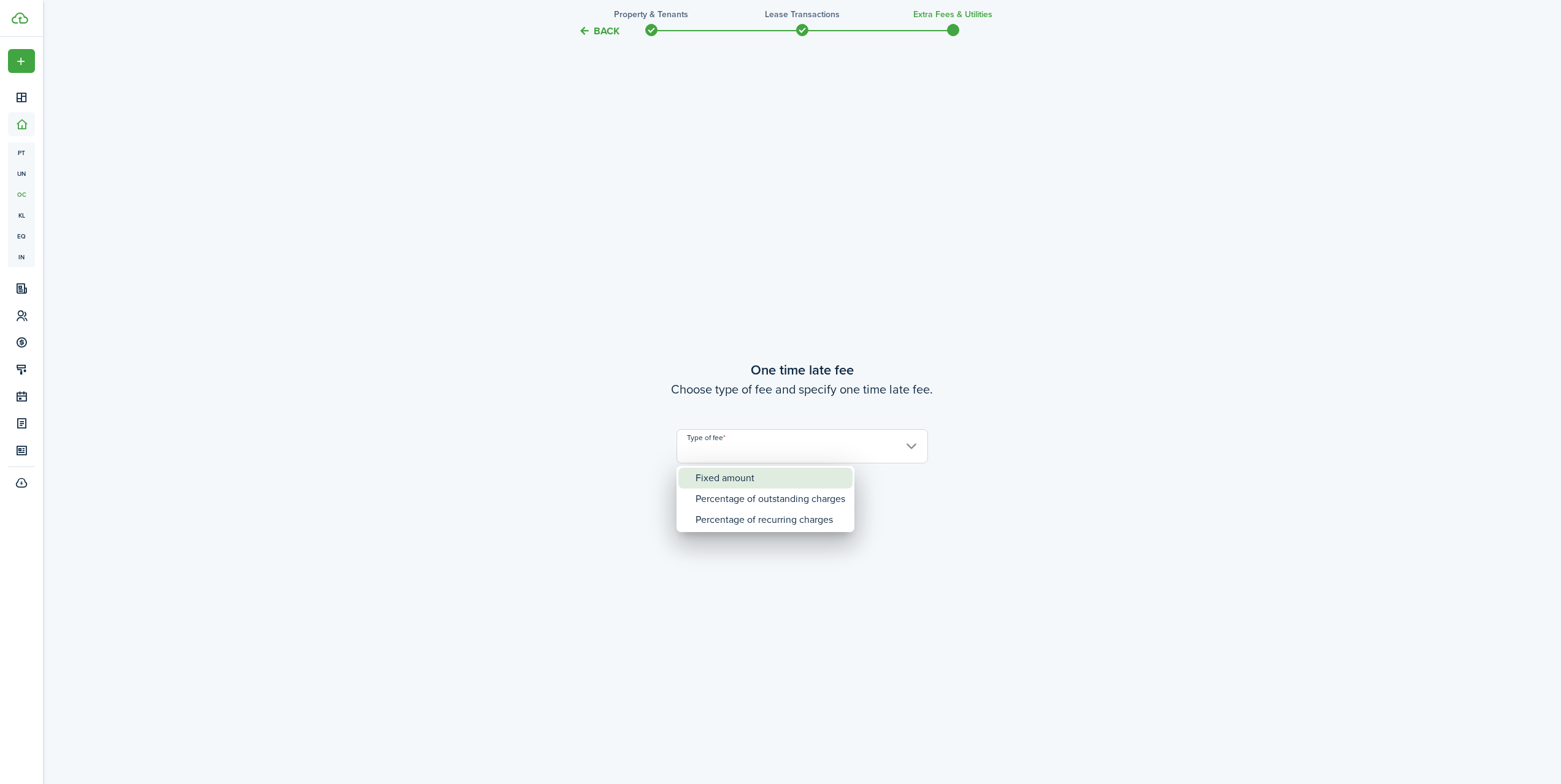
click at [734, 476] on div "Fixed amount" at bounding box center [770, 478] width 150 height 21
type input "Fixed amount"
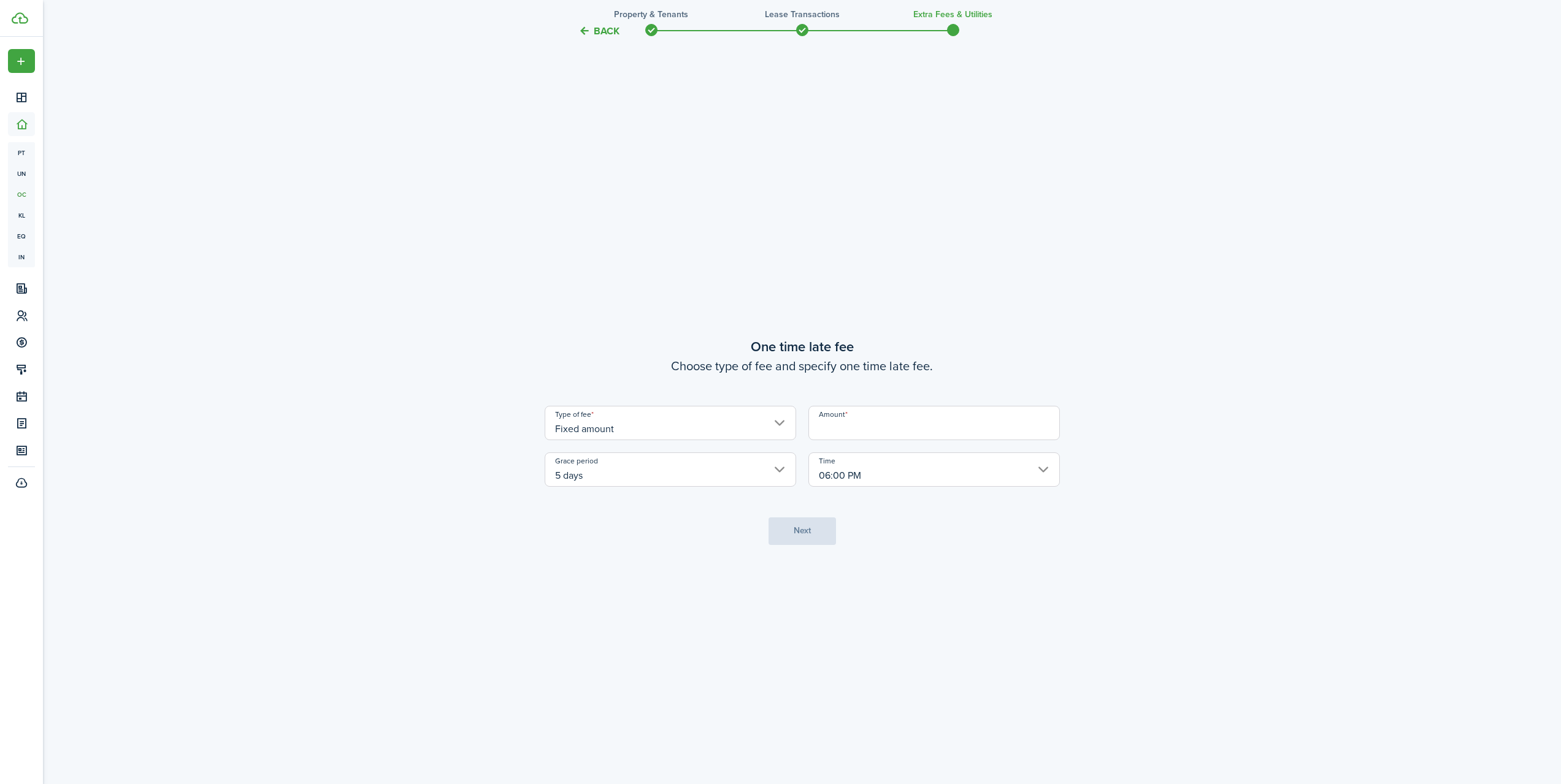
click at [884, 428] on input "Amount" at bounding box center [934, 423] width 251 height 34
type input "$50.00"
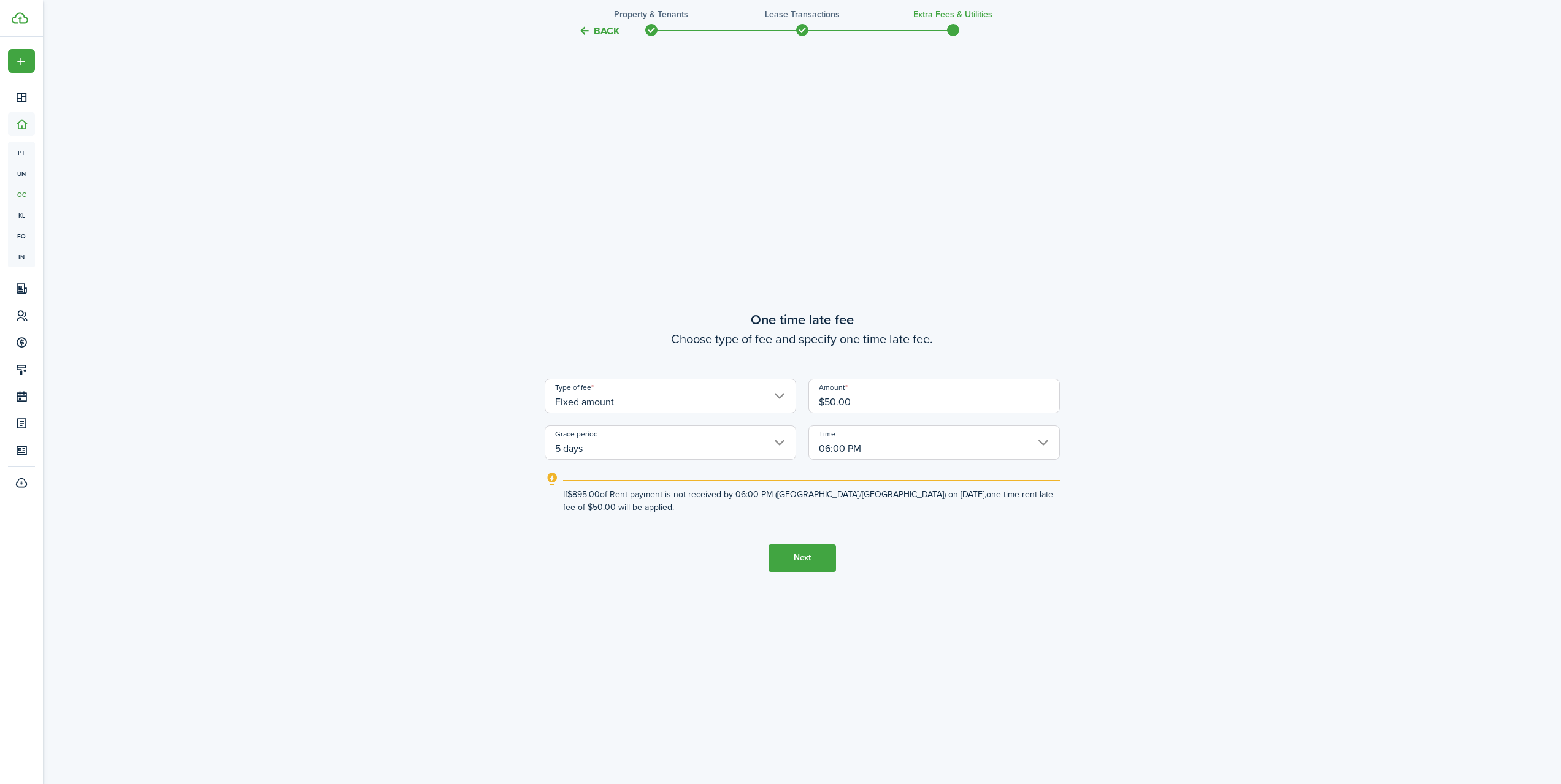
click at [814, 554] on button "Next" at bounding box center [802, 558] width 68 height 27
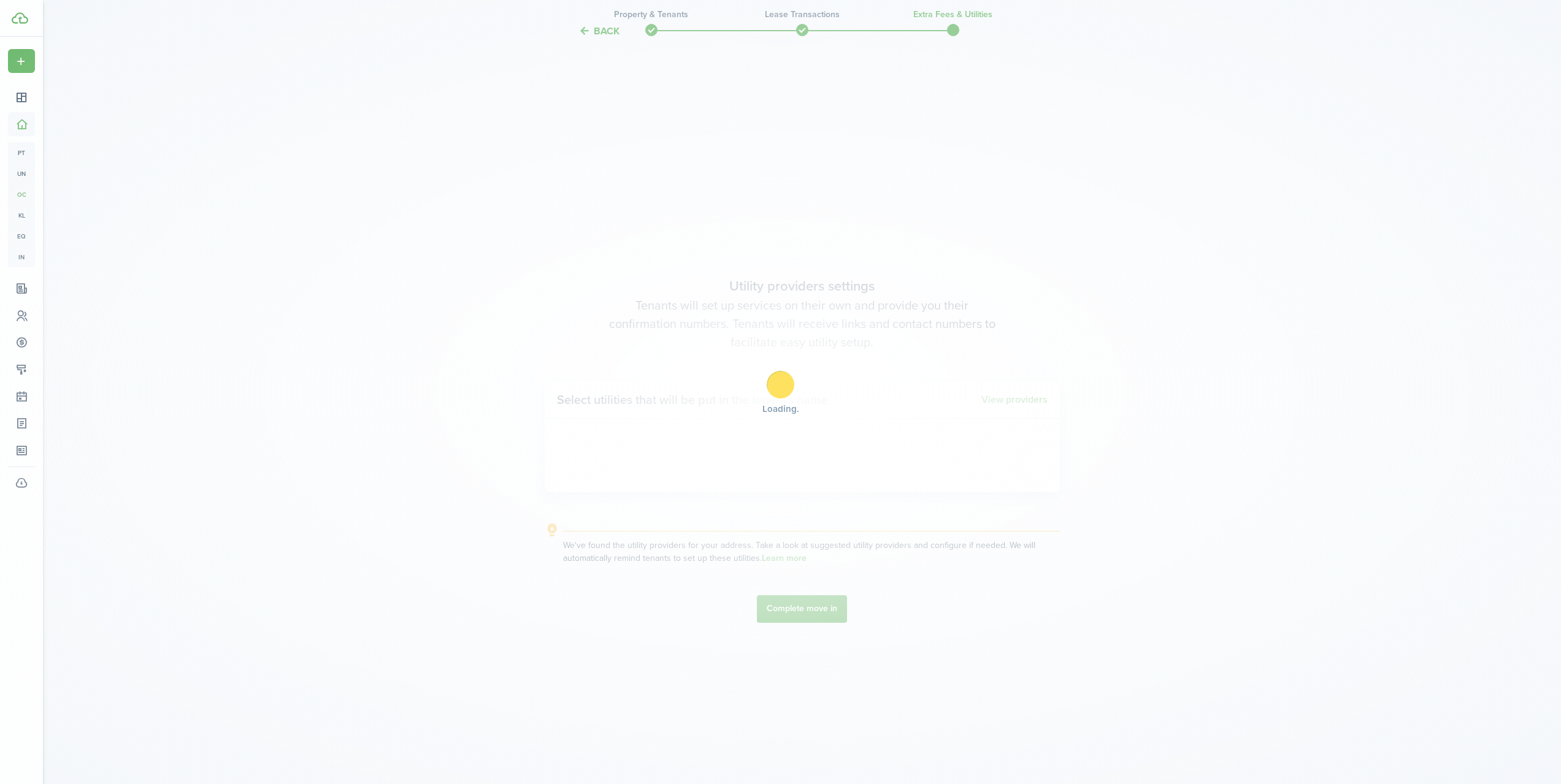
scroll to position [2271, 0]
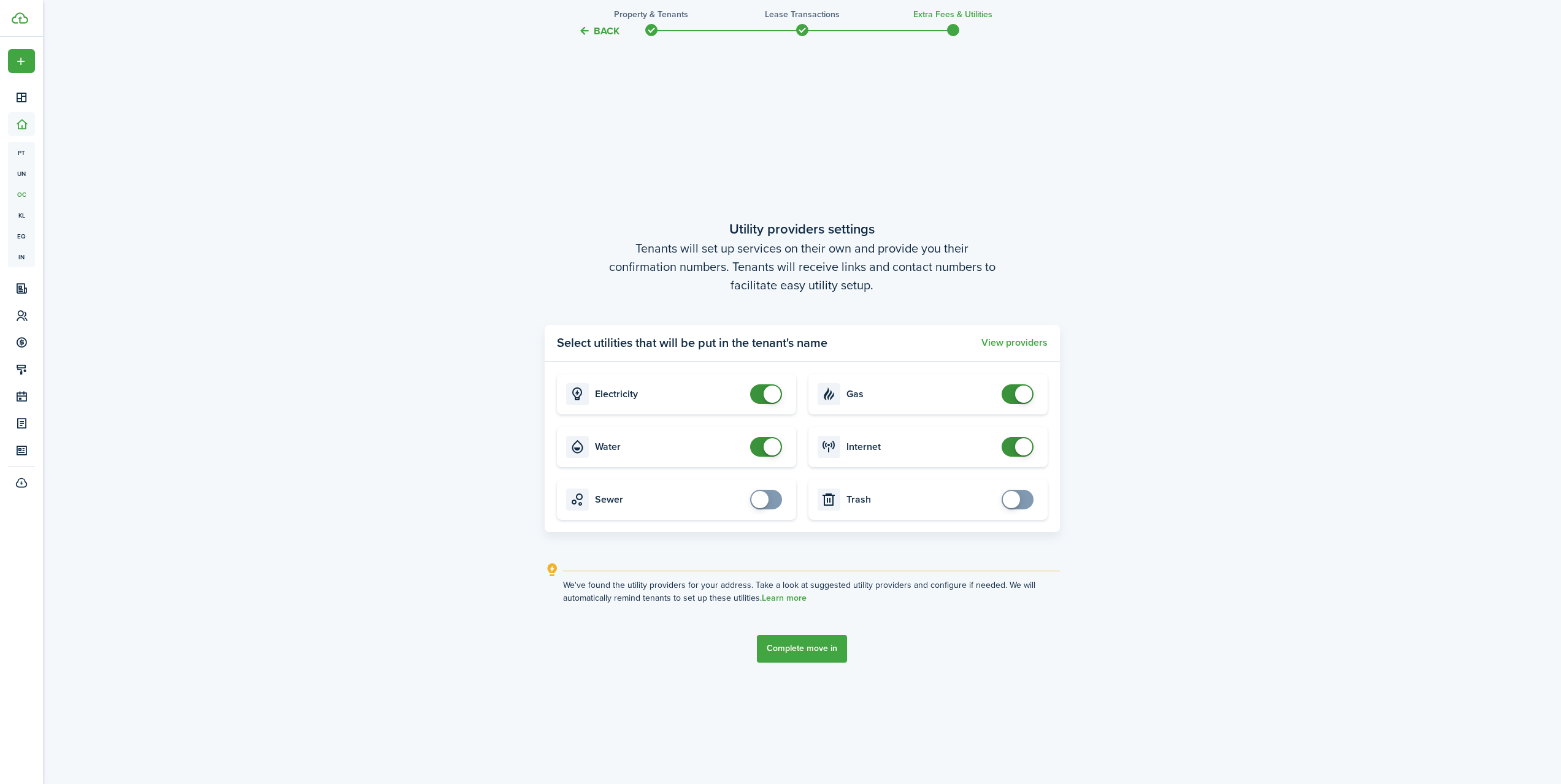
checkbox input "false"
click at [760, 392] on span at bounding box center [766, 394] width 12 height 20
checkbox input "false"
click at [760, 448] on span at bounding box center [766, 446] width 12 height 20
checkbox input "false"
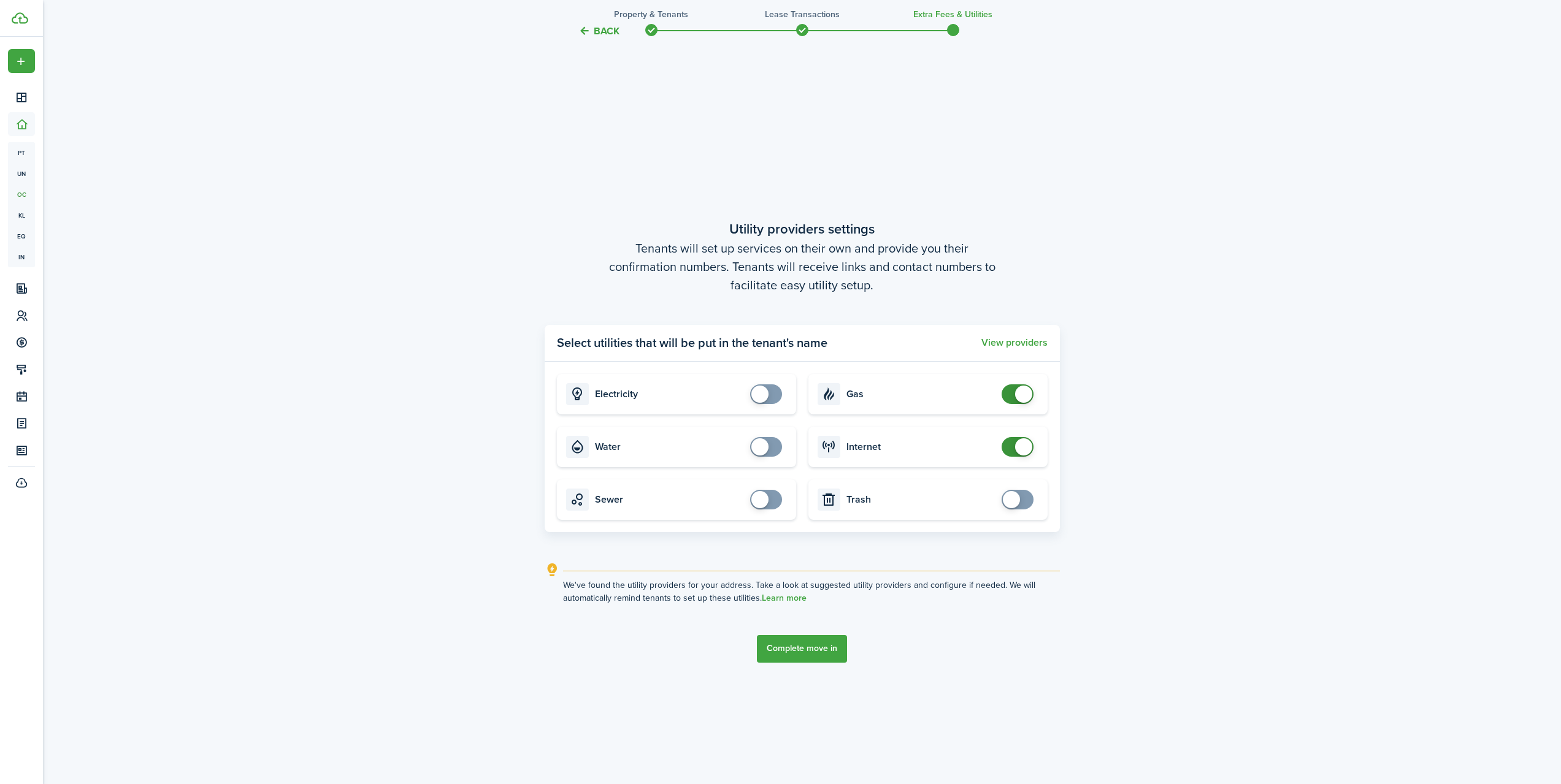
click at [1012, 400] on span at bounding box center [1018, 394] width 12 height 20
checkbox input "false"
click at [1012, 452] on span at bounding box center [1018, 446] width 12 height 20
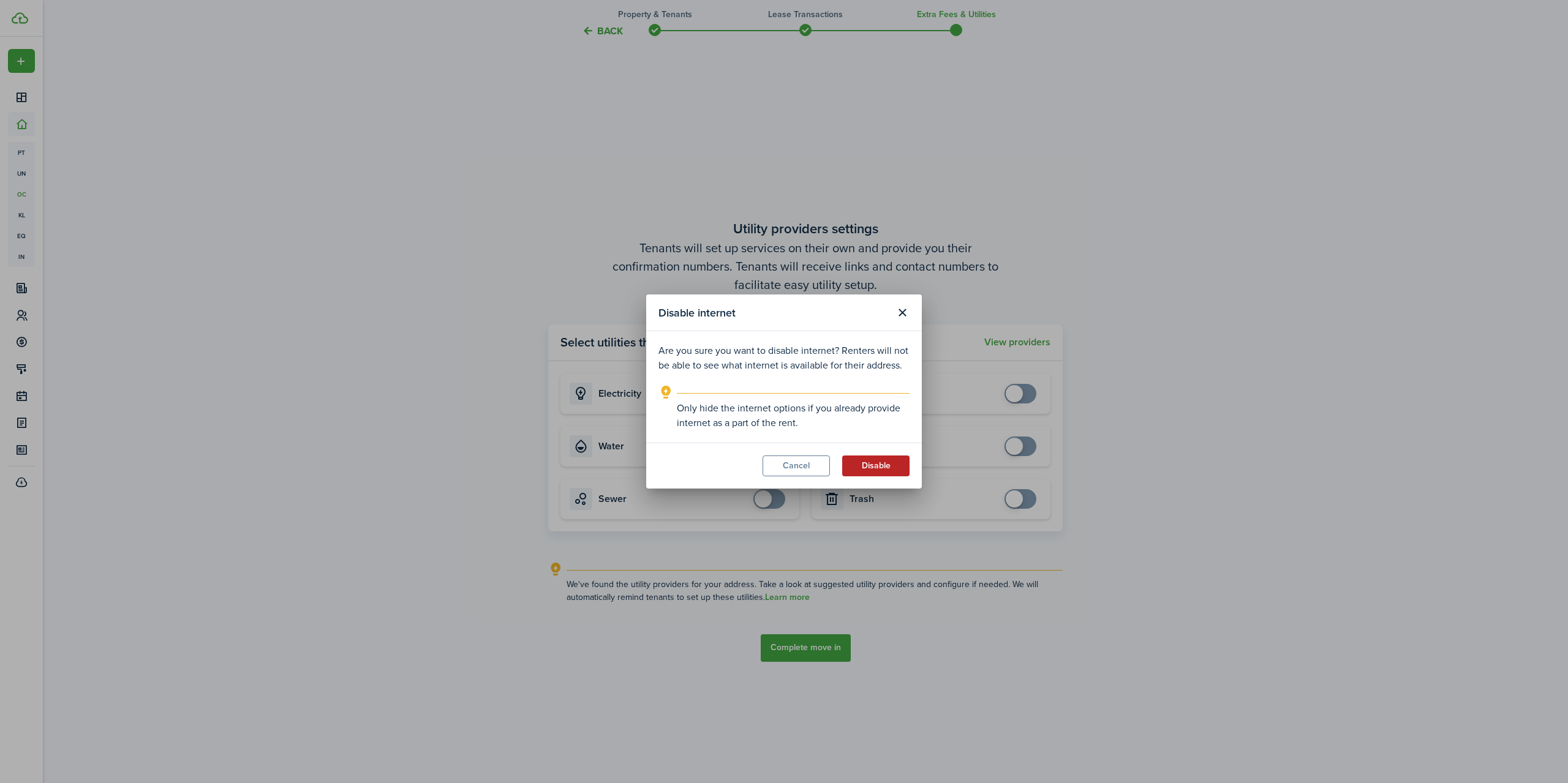
drag, startPoint x: 854, startPoint y: 446, endPoint x: 864, endPoint y: 462, distance: 18.9
click at [854, 449] on modal-footer "Cancel Disable" at bounding box center [784, 466] width 276 height 46
click at [870, 466] on button "Disable" at bounding box center [876, 466] width 68 height 21
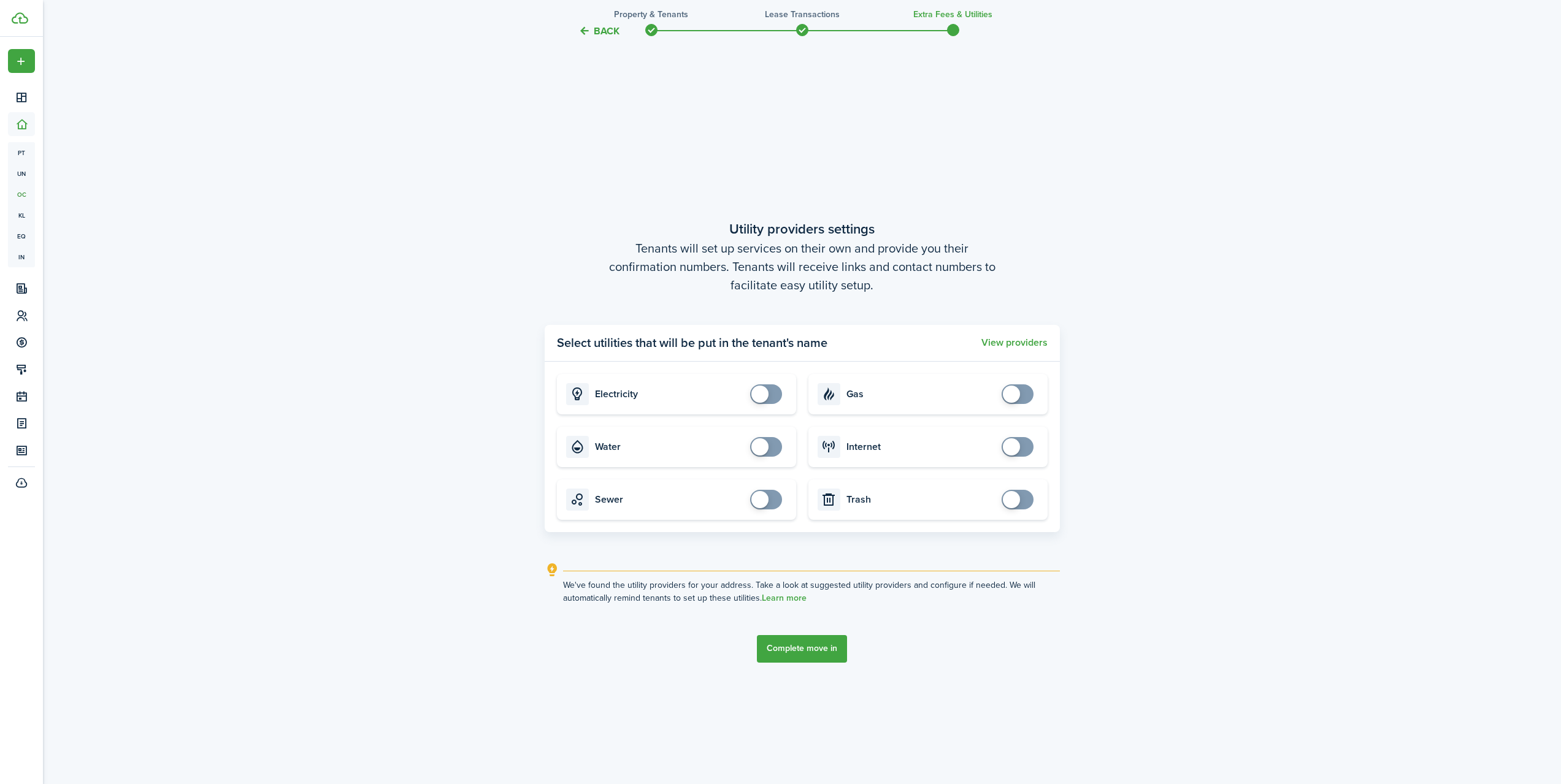
click at [814, 646] on button "Complete move in" at bounding box center [802, 649] width 90 height 27
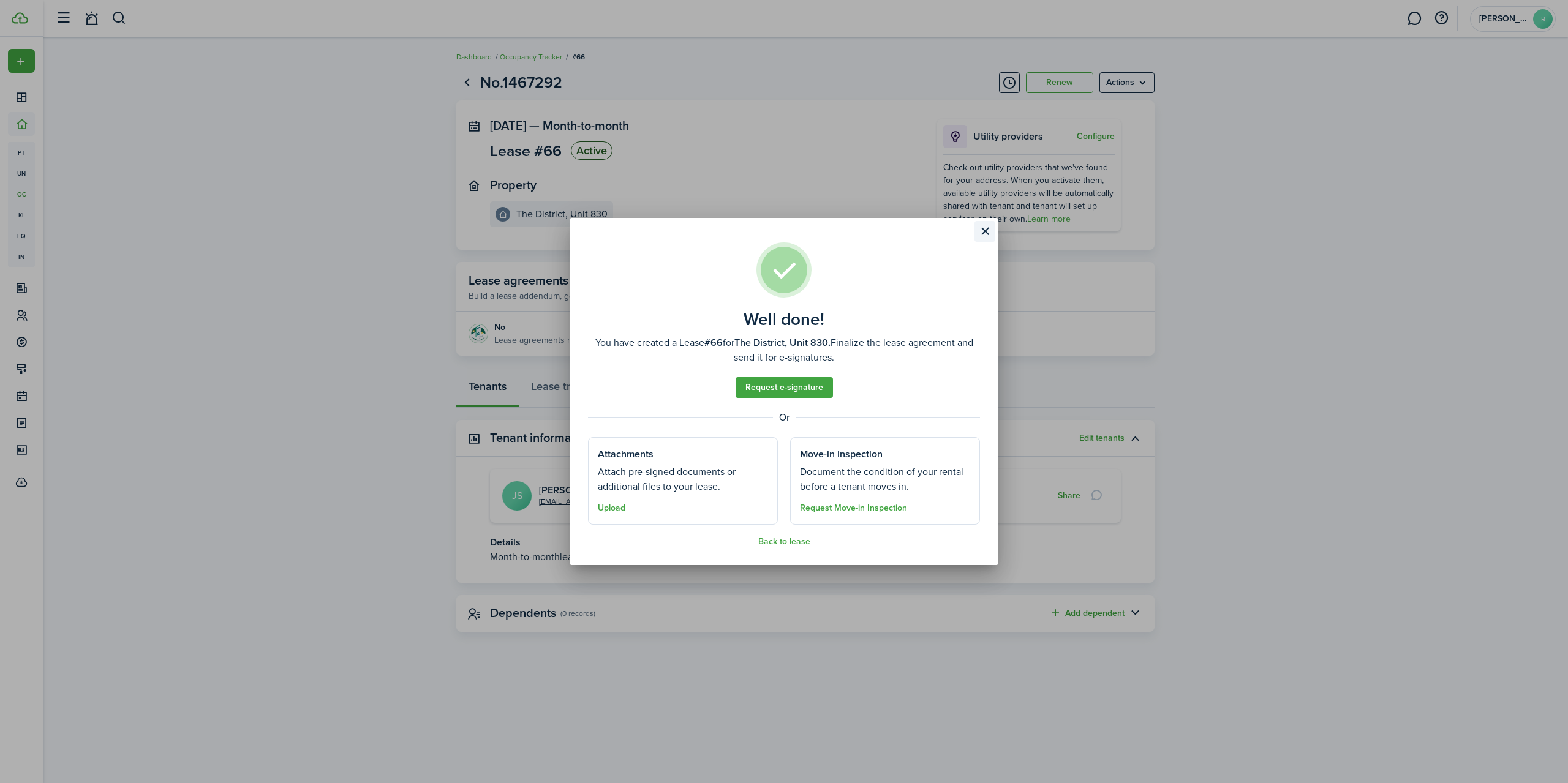
click at [990, 234] on button "Close modal" at bounding box center [985, 231] width 21 height 21
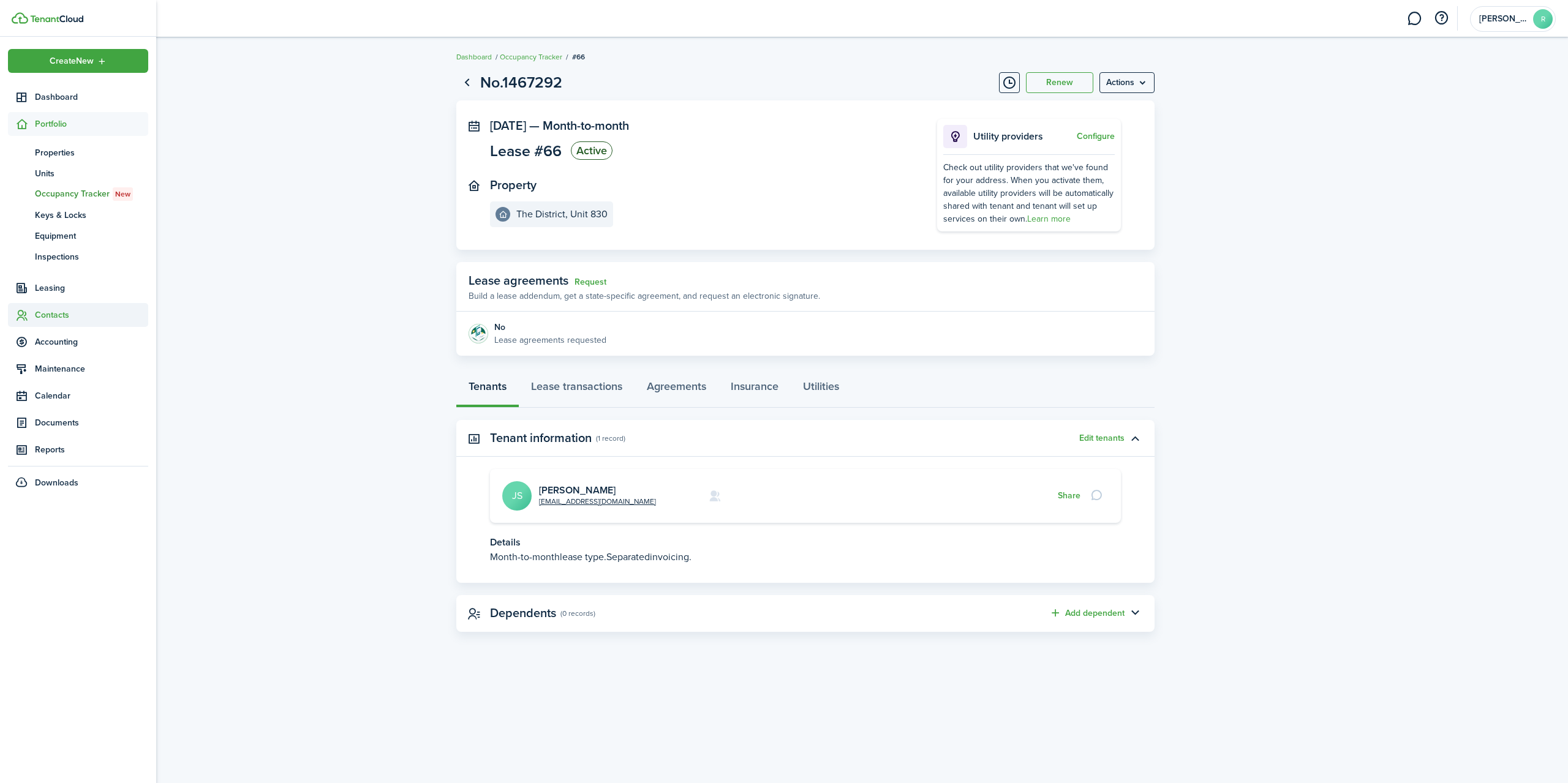
click at [60, 308] on span "Contacts" at bounding box center [78, 315] width 140 height 24
click at [52, 205] on span "Tenants" at bounding box center [92, 206] width 113 height 13
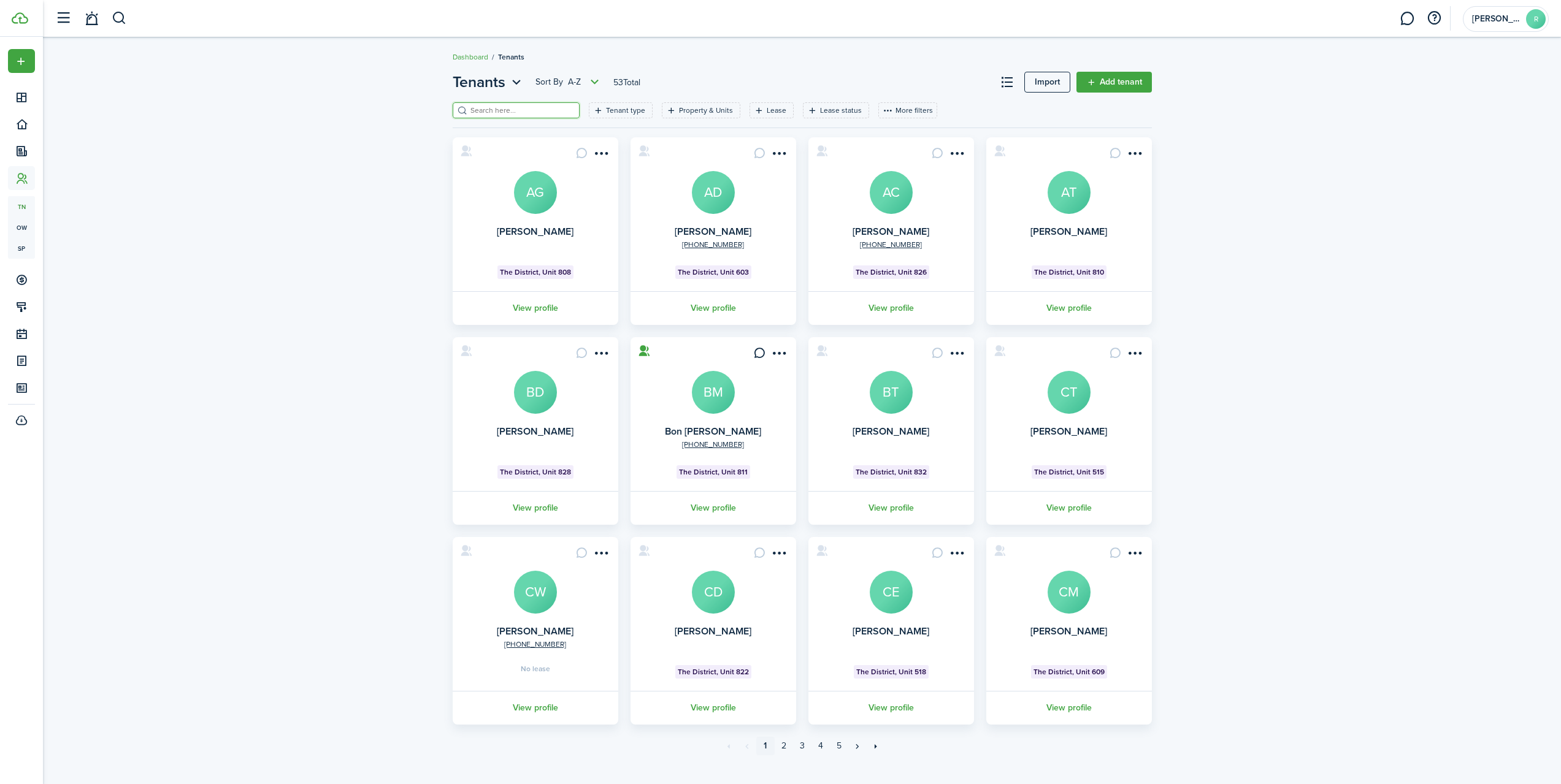
click at [486, 111] on input "search" at bounding box center [521, 111] width 108 height 12
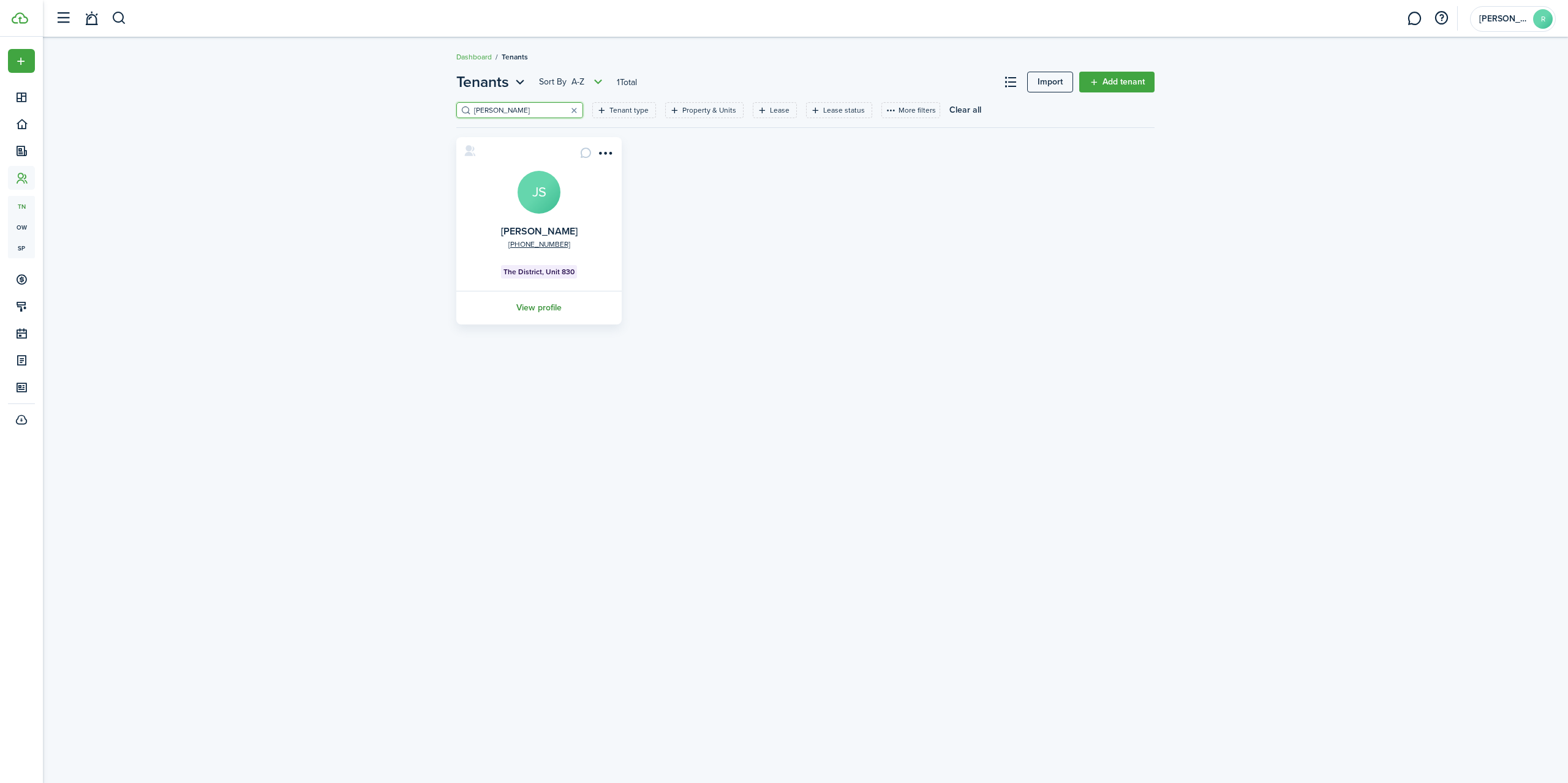
type input "[PERSON_NAME]"
click at [544, 308] on link "View profile" at bounding box center [539, 307] width 169 height 33
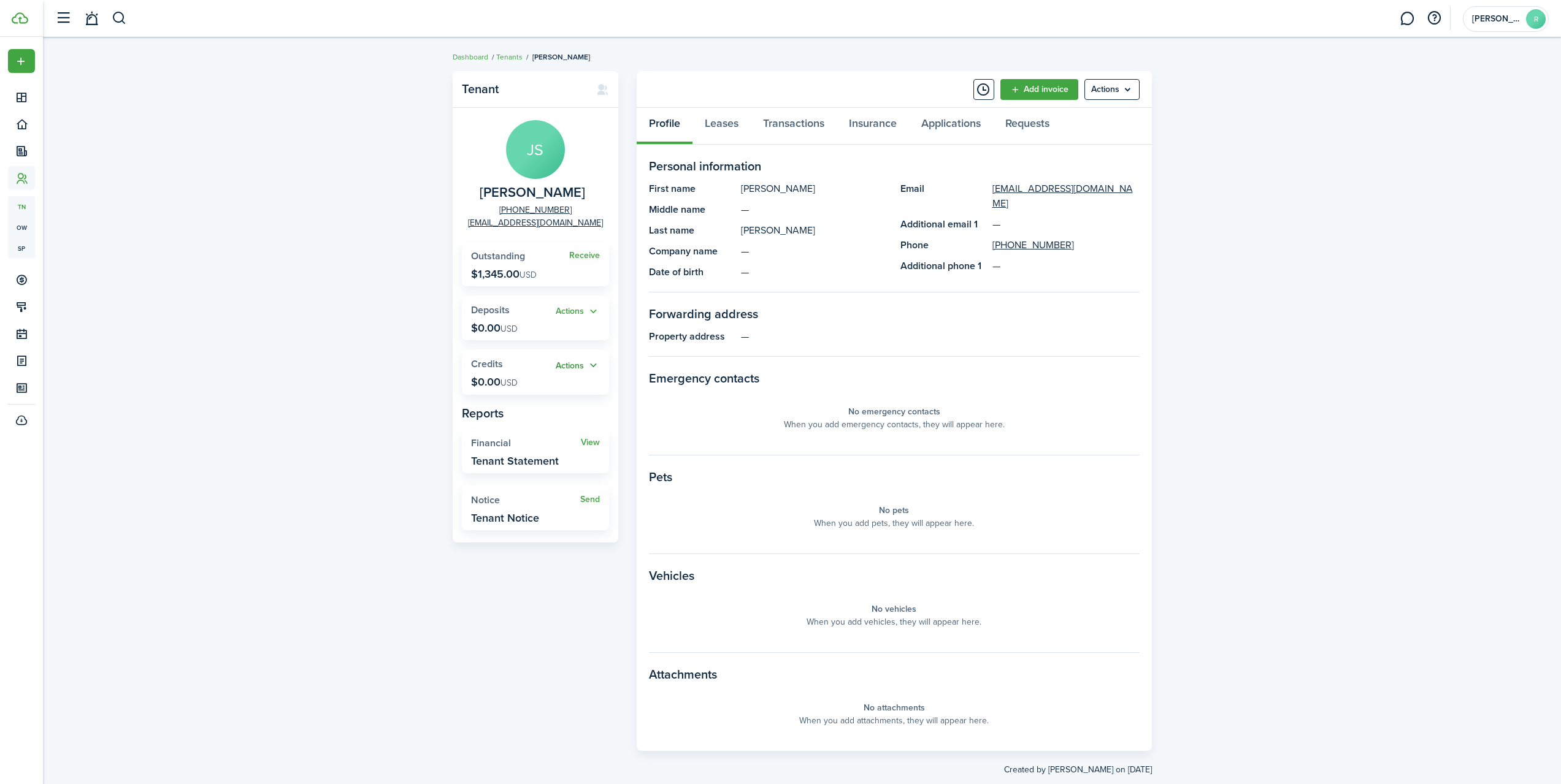
click at [590, 368] on button "Actions" at bounding box center [578, 366] width 45 height 14
click at [517, 389] on link "Add" at bounding box center [546, 389] width 107 height 21
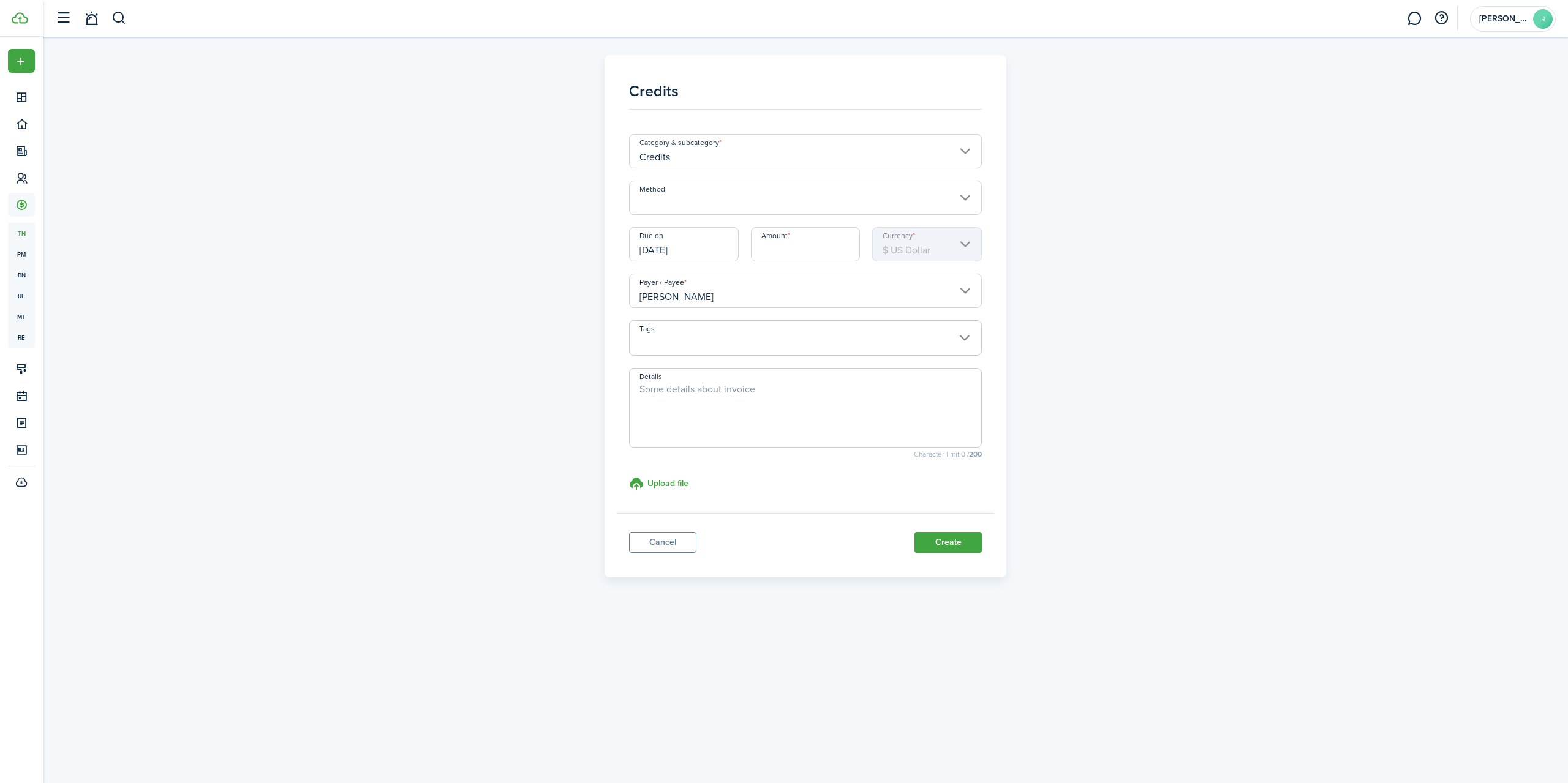
click at [811, 248] on input "Amount" at bounding box center [805, 244] width 110 height 34
click at [945, 160] on input "Credits" at bounding box center [805, 151] width 353 height 34
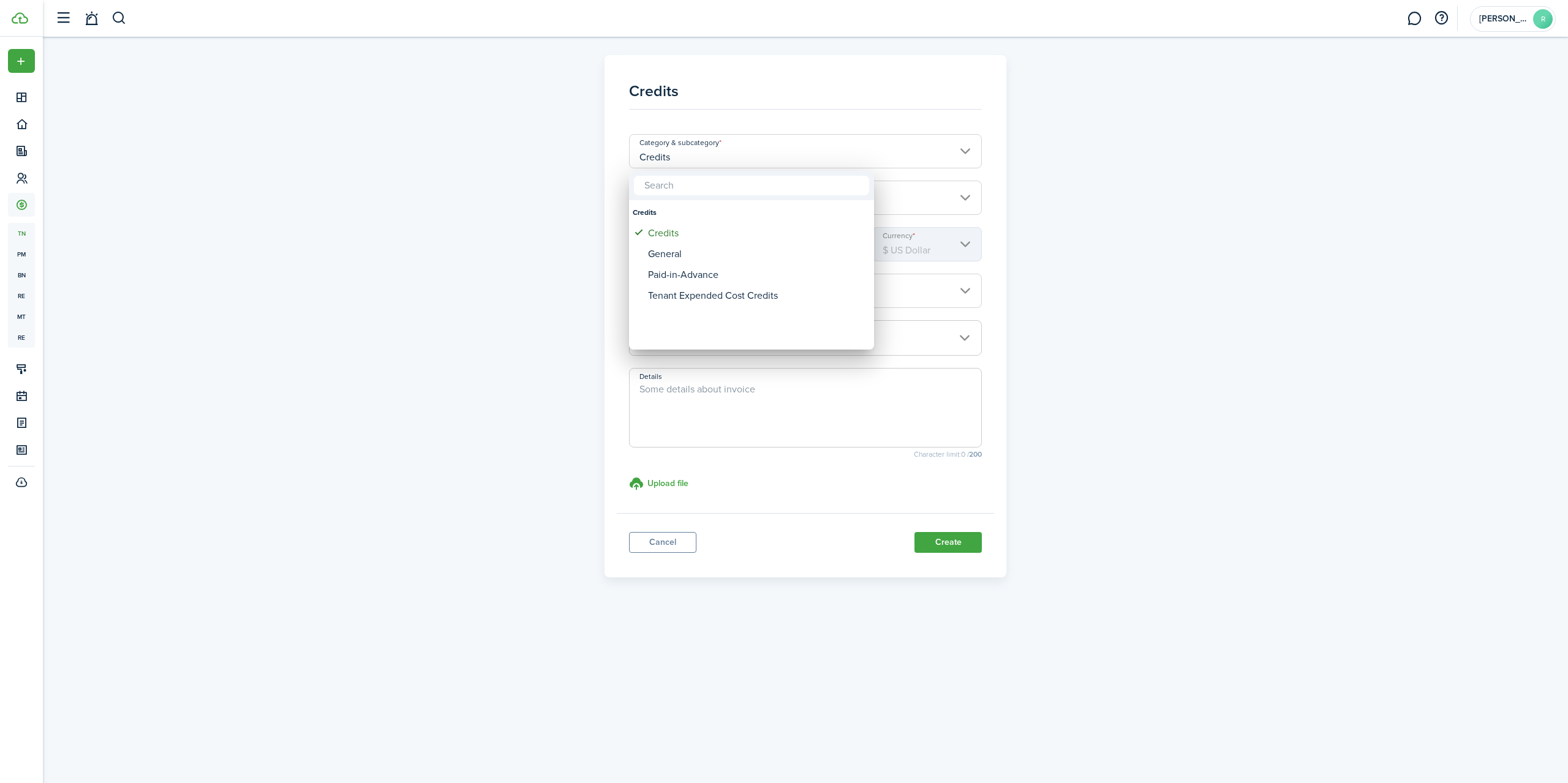
click at [1023, 199] on div at bounding box center [784, 392] width 1764 height 979
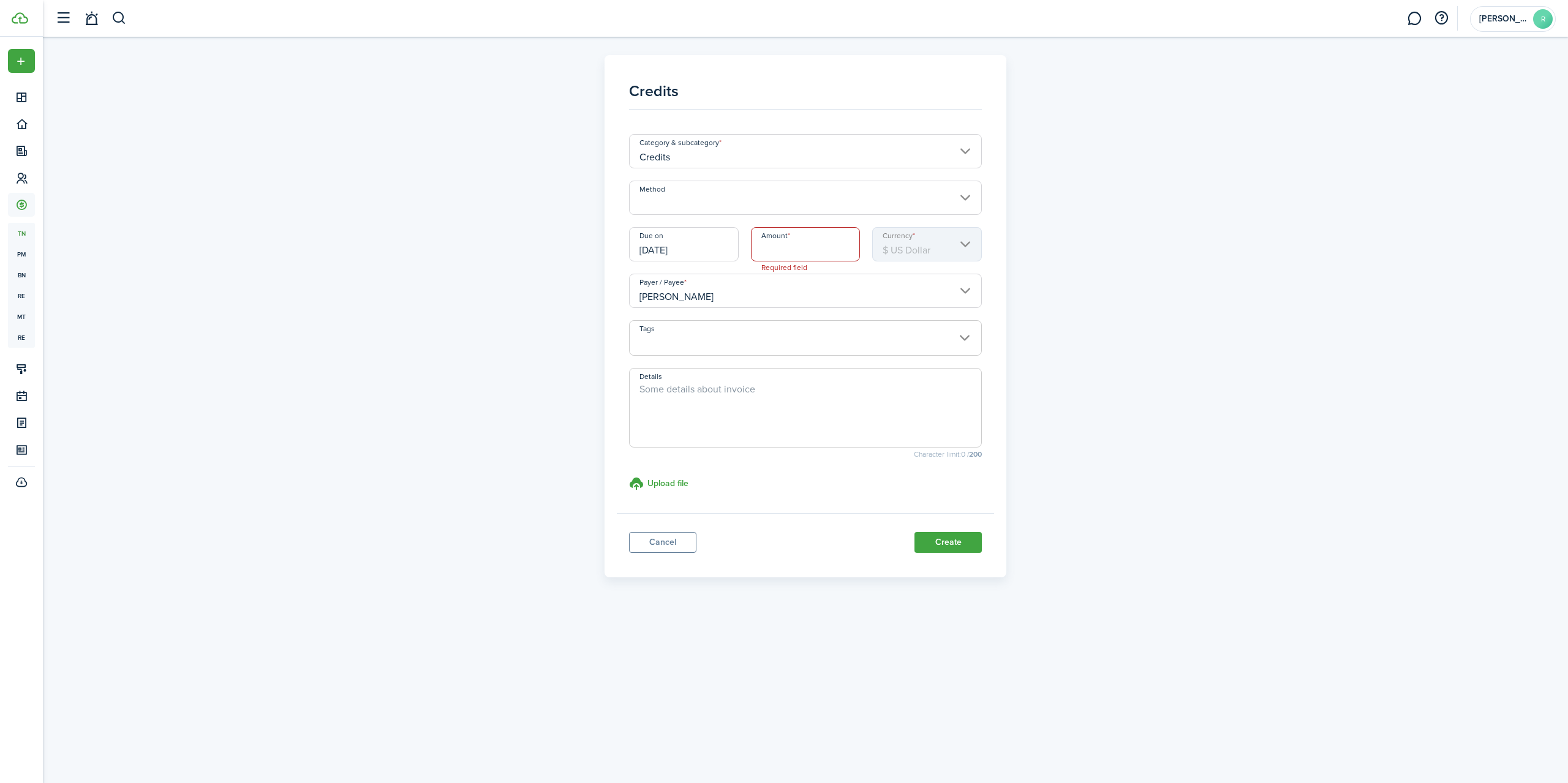
click at [787, 187] on input "Method" at bounding box center [805, 198] width 353 height 34
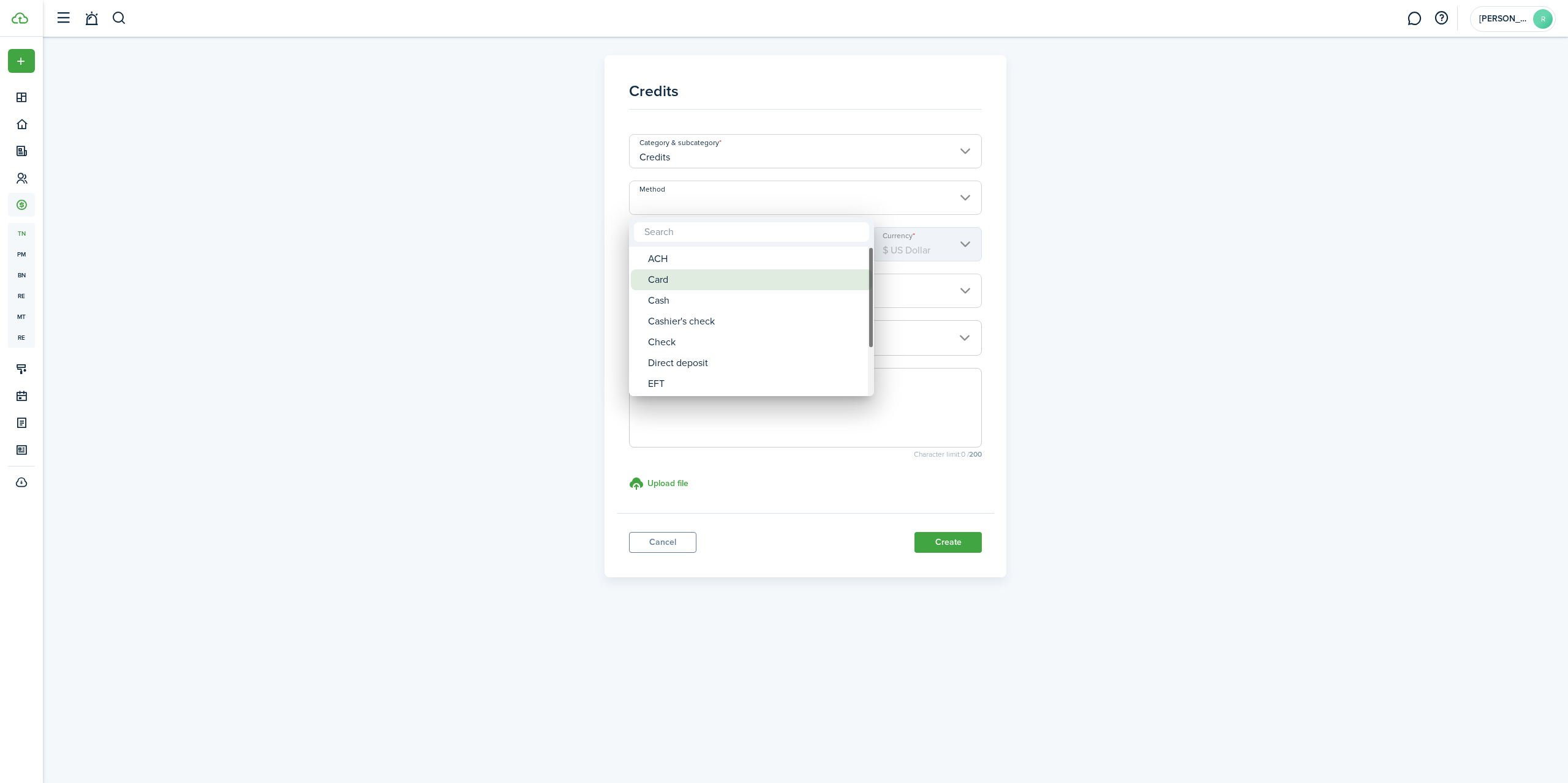
click at [668, 276] on div "Card" at bounding box center [756, 280] width 217 height 21
type input "Card"
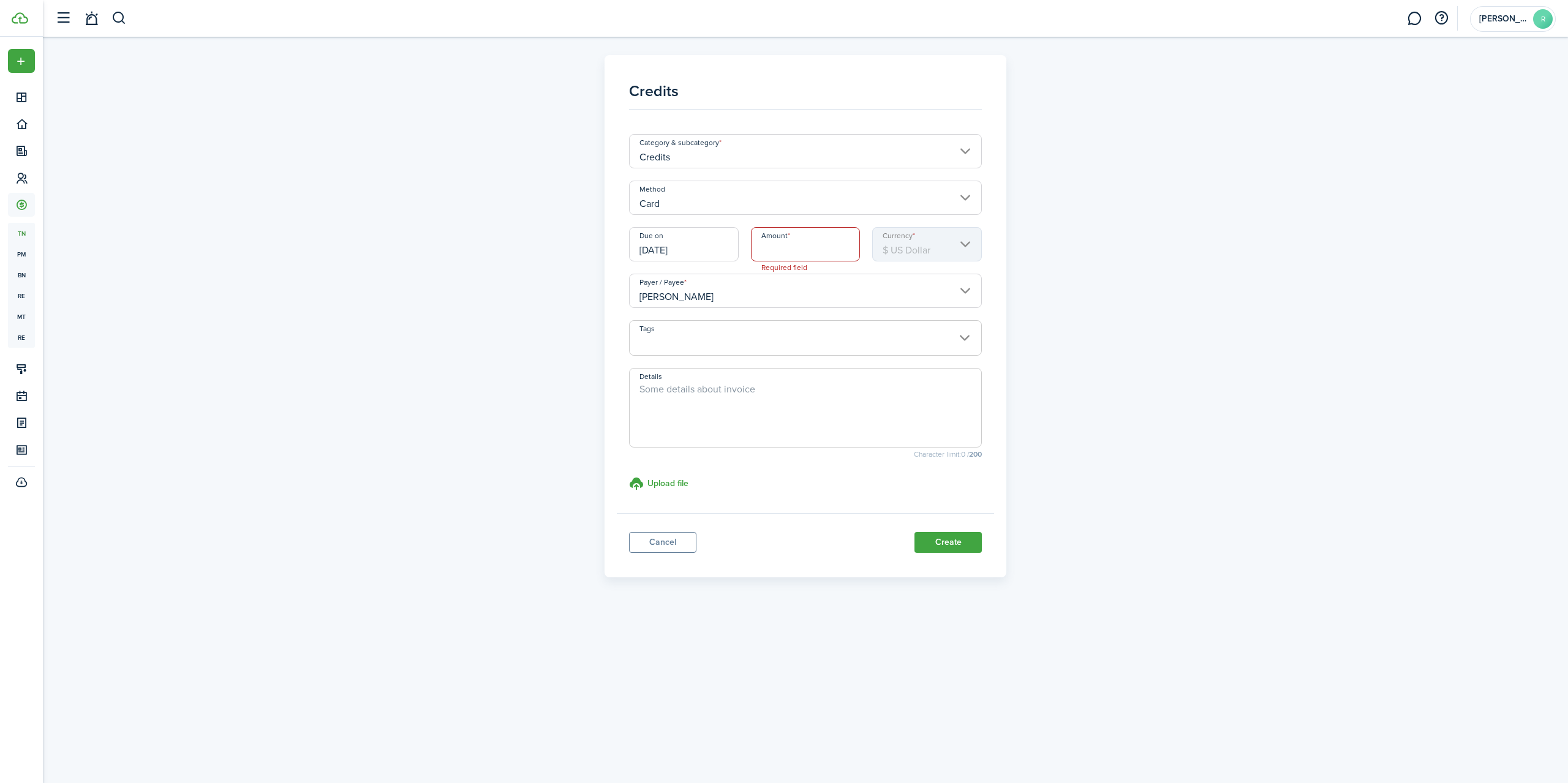
click at [799, 246] on input "Amount" at bounding box center [805, 244] width 110 height 34
type input "$861.64"
click at [656, 391] on textarea "Details" at bounding box center [805, 412] width 352 height 59
type textarea "prorate and deposit pd ion hotel Kdey visa 0867"
click at [961, 245] on mbsc-scroller "Currency $ US Dollar" at bounding box center [927, 244] width 110 height 34
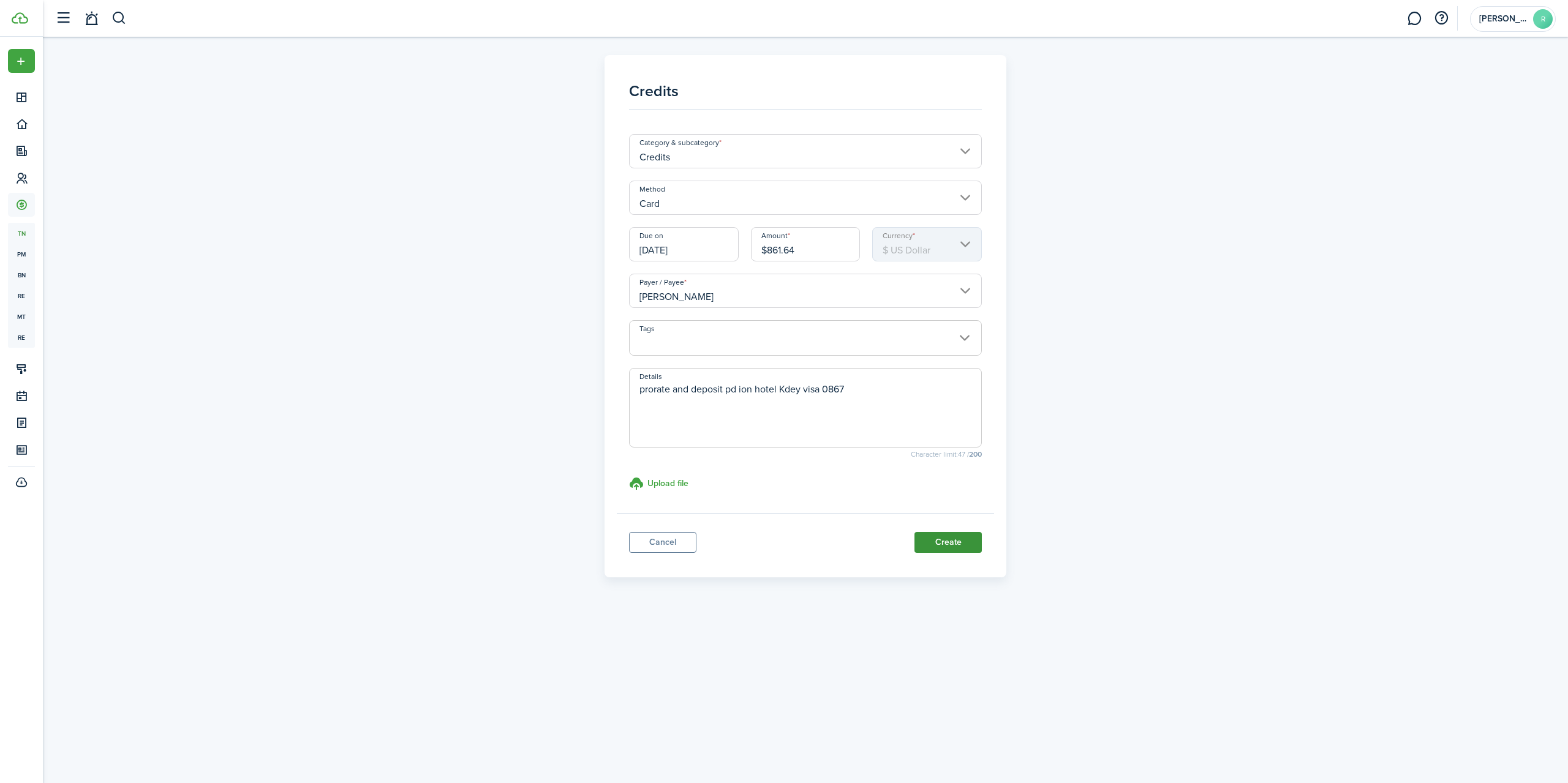
click at [948, 544] on button "Create" at bounding box center [947, 543] width 68 height 21
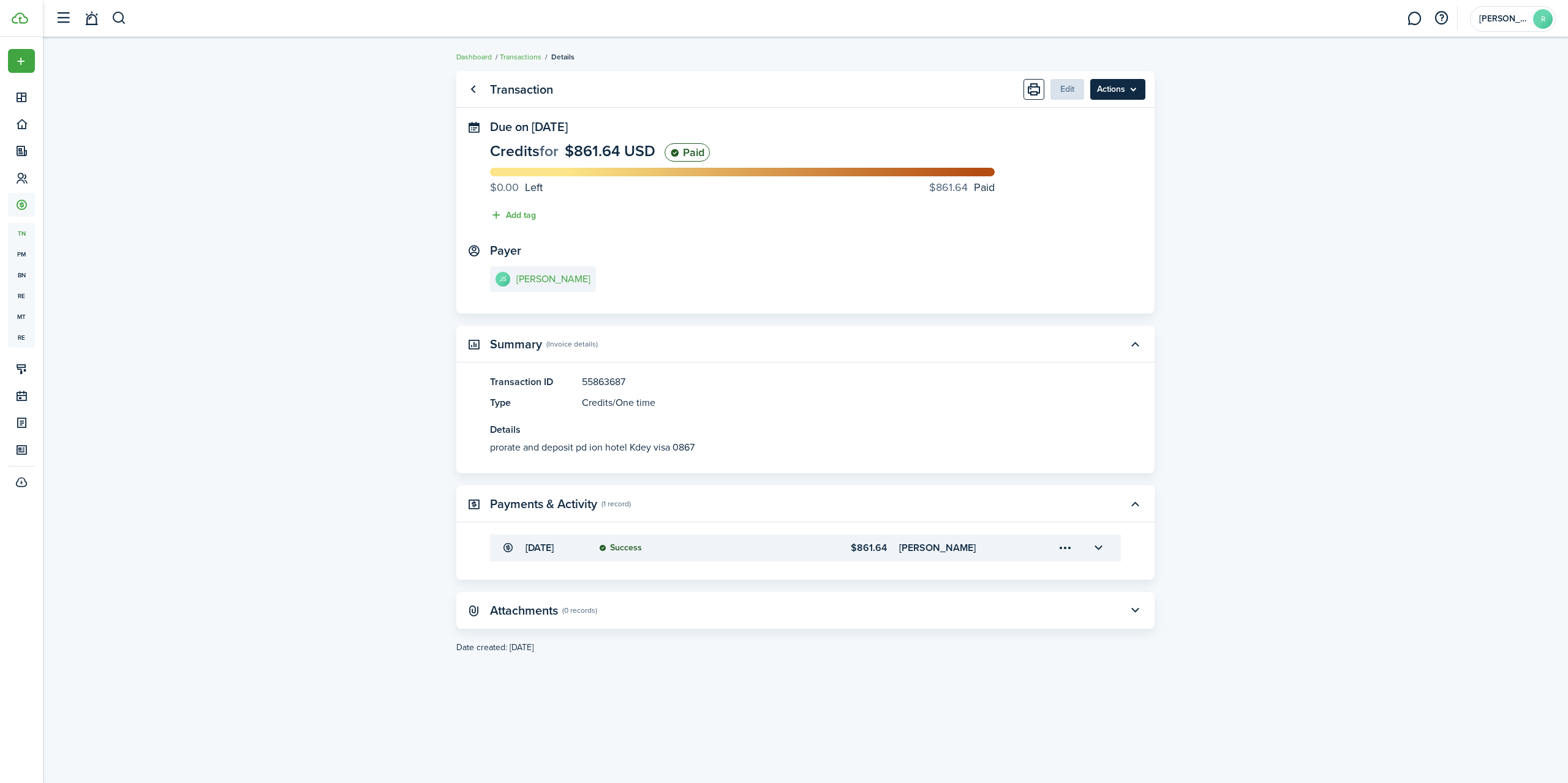
click at [1128, 89] on menu-btn "Actions" at bounding box center [1118, 89] width 55 height 21
click at [1192, 163] on transaction-view "Transaction Edit Actions Due on [DATE] Credits for $861.64 USD Paid $0.00 Left …" at bounding box center [805, 410] width 1525 height 691
click at [525, 55] on link "Transactions" at bounding box center [520, 56] width 42 height 11
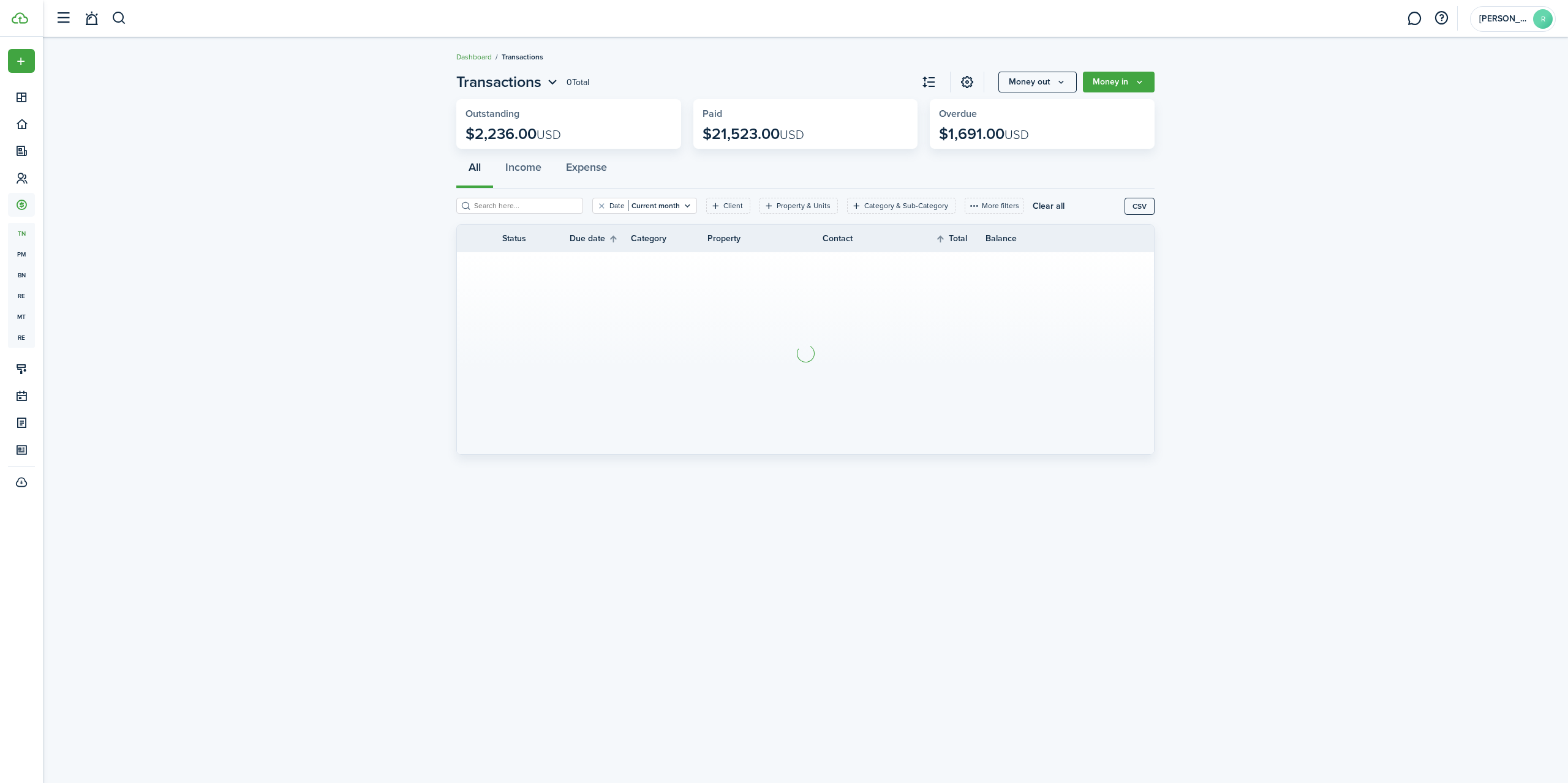
click at [471, 55] on link "Dashboard" at bounding box center [474, 56] width 36 height 11
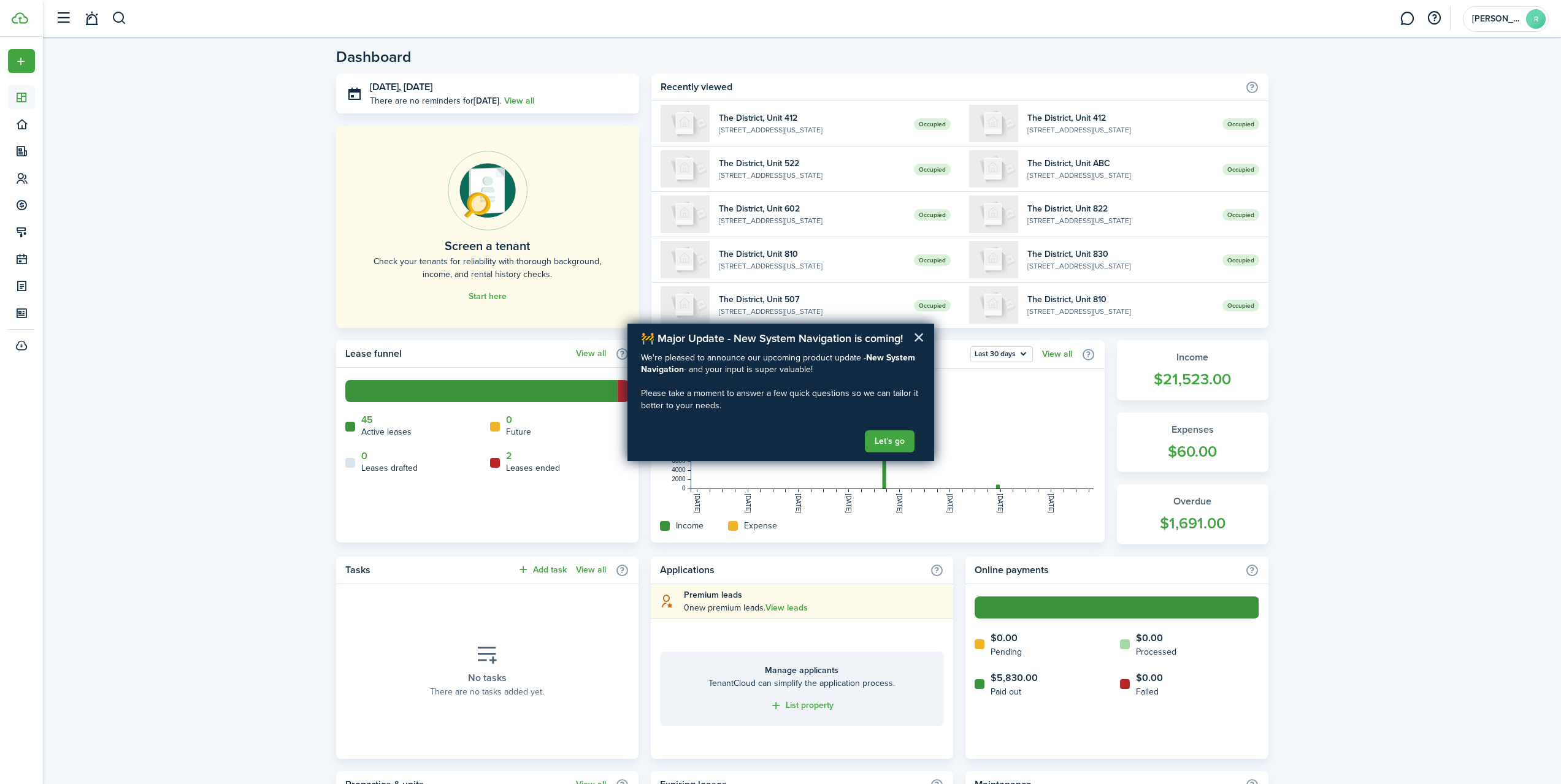
click at [920, 346] on button "×" at bounding box center [920, 337] width 12 height 20
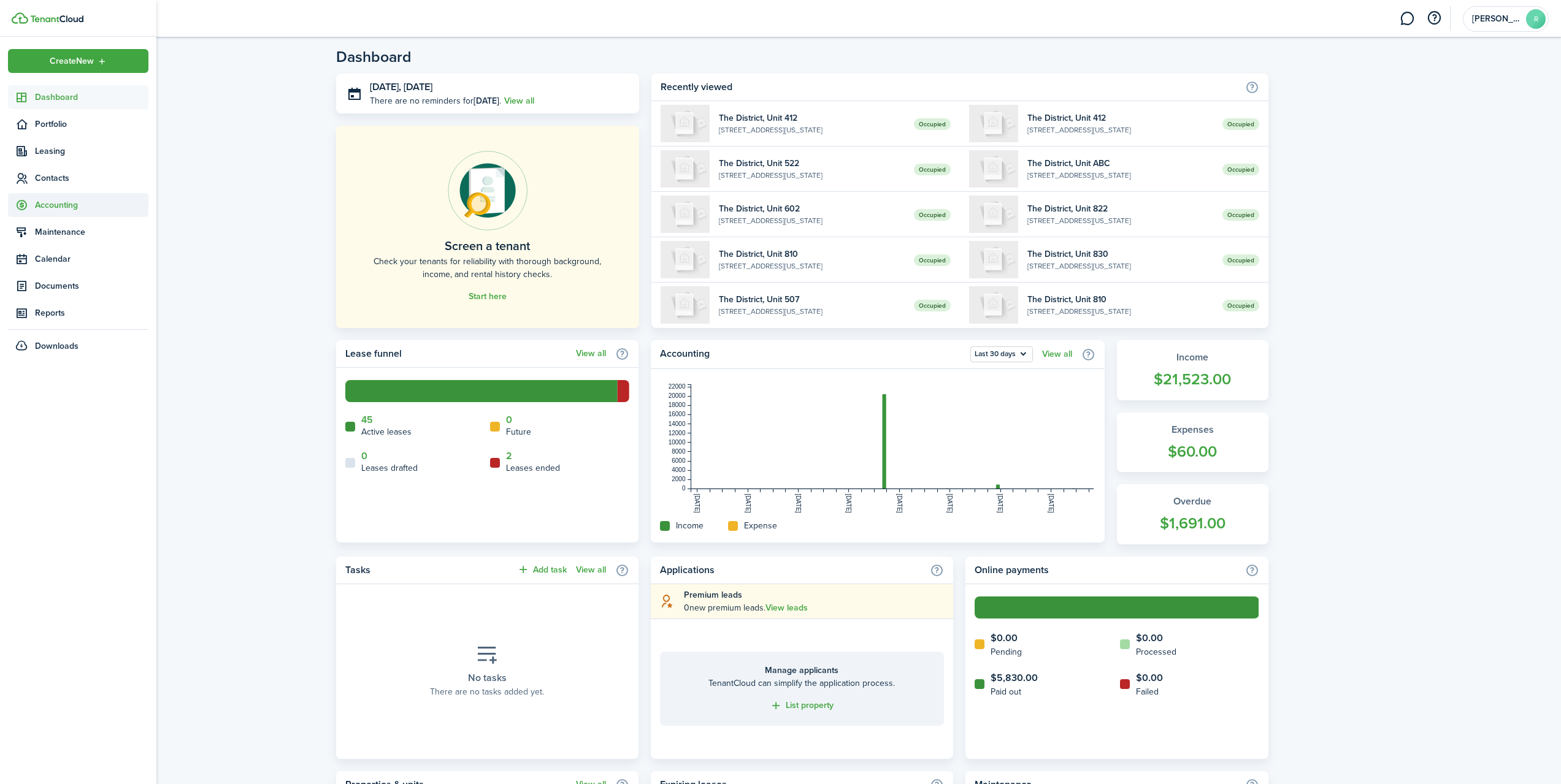
click at [71, 207] on span "Accounting" at bounding box center [92, 205] width 113 height 13
click at [68, 277] on span "Balances" at bounding box center [92, 275] width 113 height 13
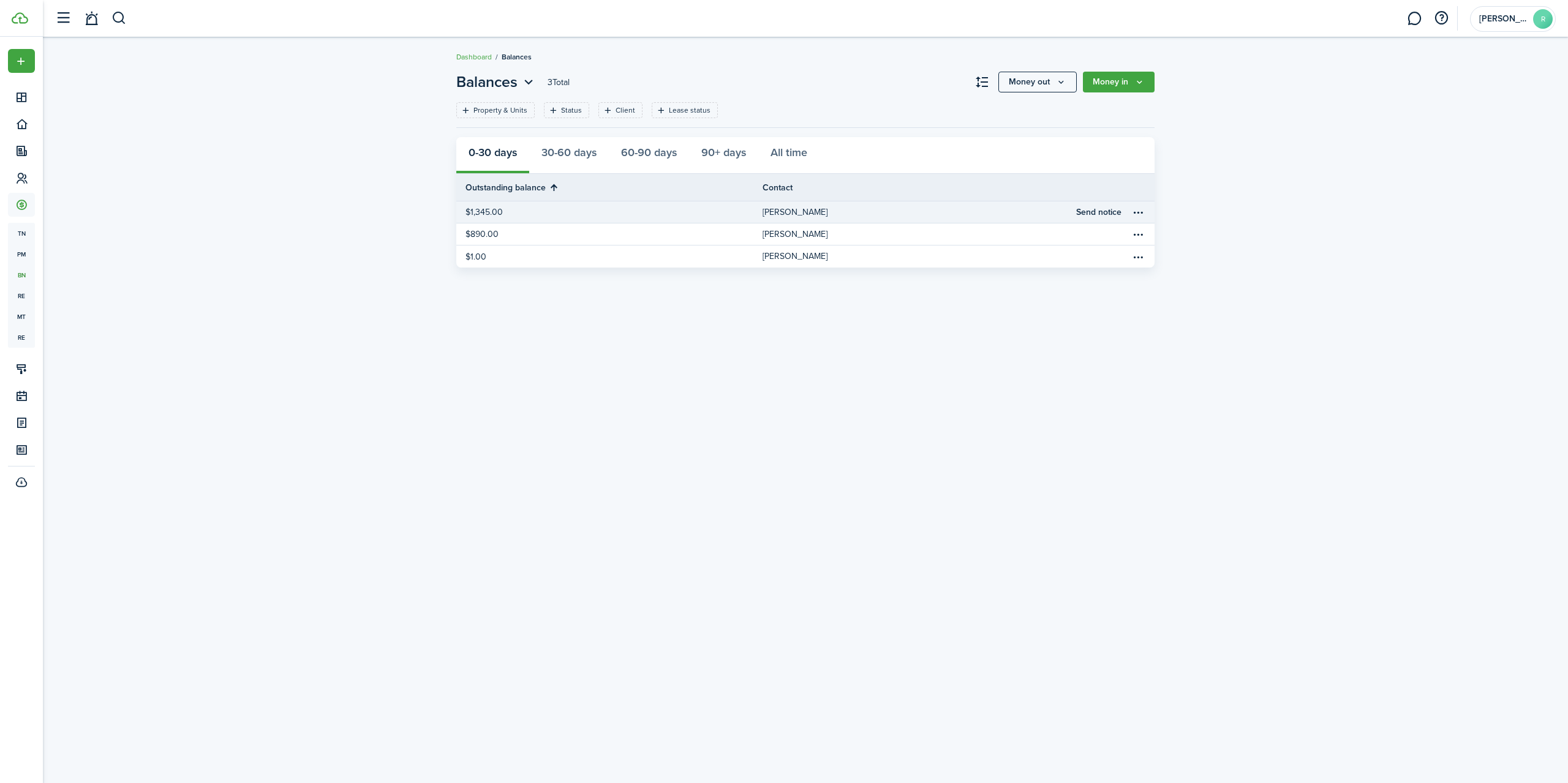
click at [803, 211] on table-profile-info-text "[PERSON_NAME]" at bounding box center [795, 212] width 65 height 9
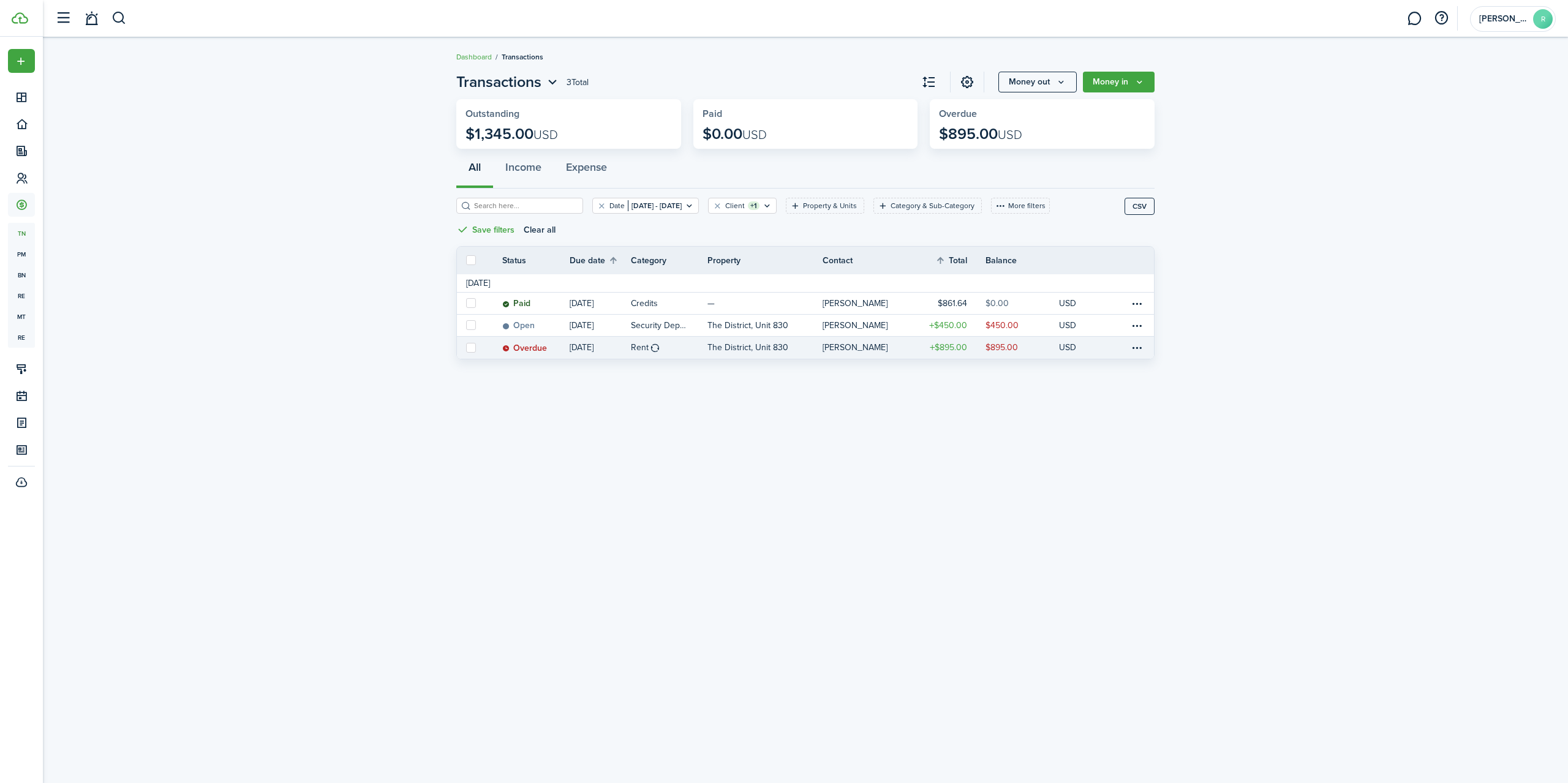
click at [845, 347] on table-profile-info-text "[PERSON_NAME]" at bounding box center [855, 347] width 65 height 9
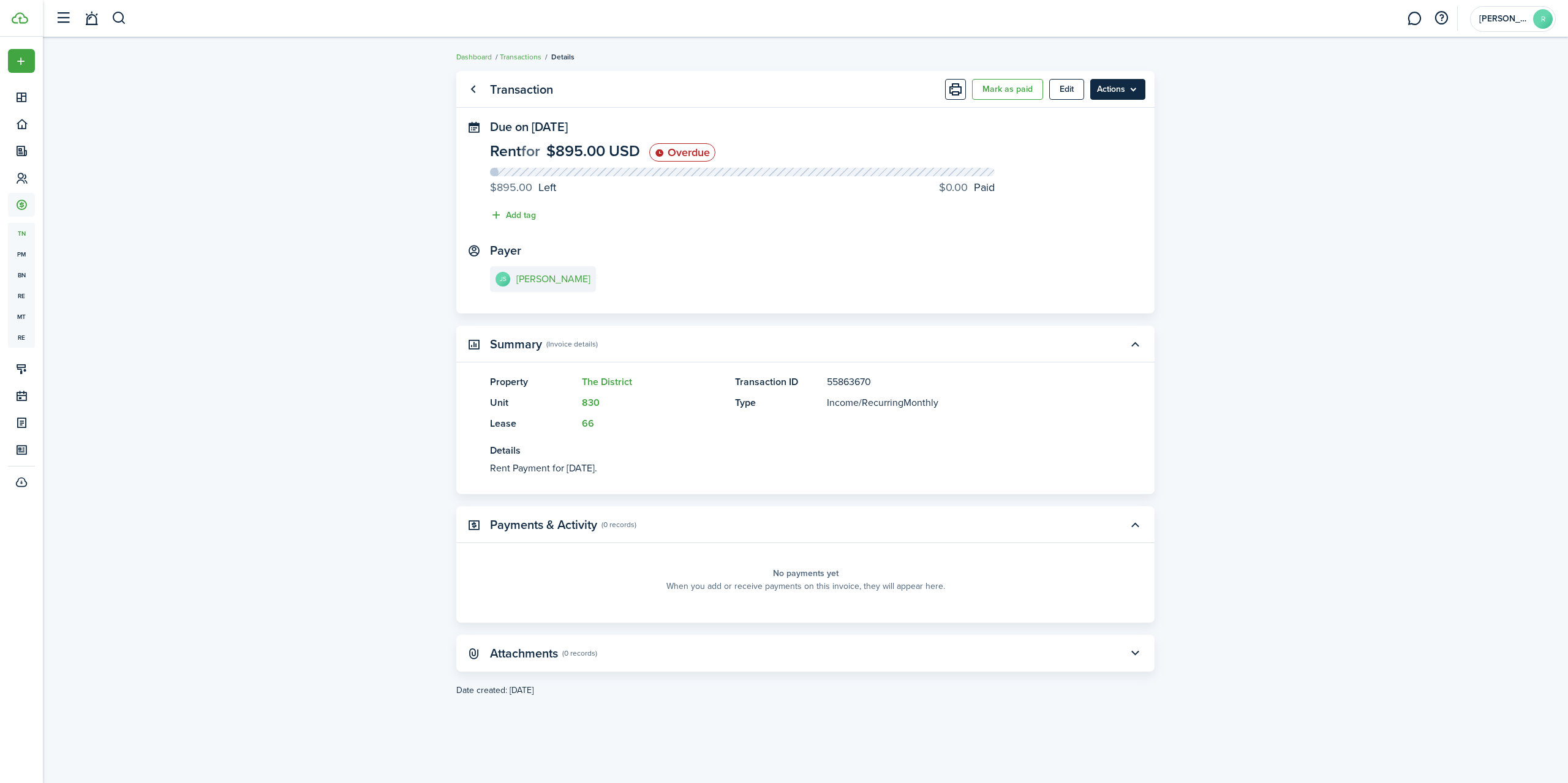
click at [1131, 91] on menu-btn "Actions" at bounding box center [1118, 89] width 55 height 21
click at [1065, 244] on button "Delete" at bounding box center [1091, 245] width 107 height 21
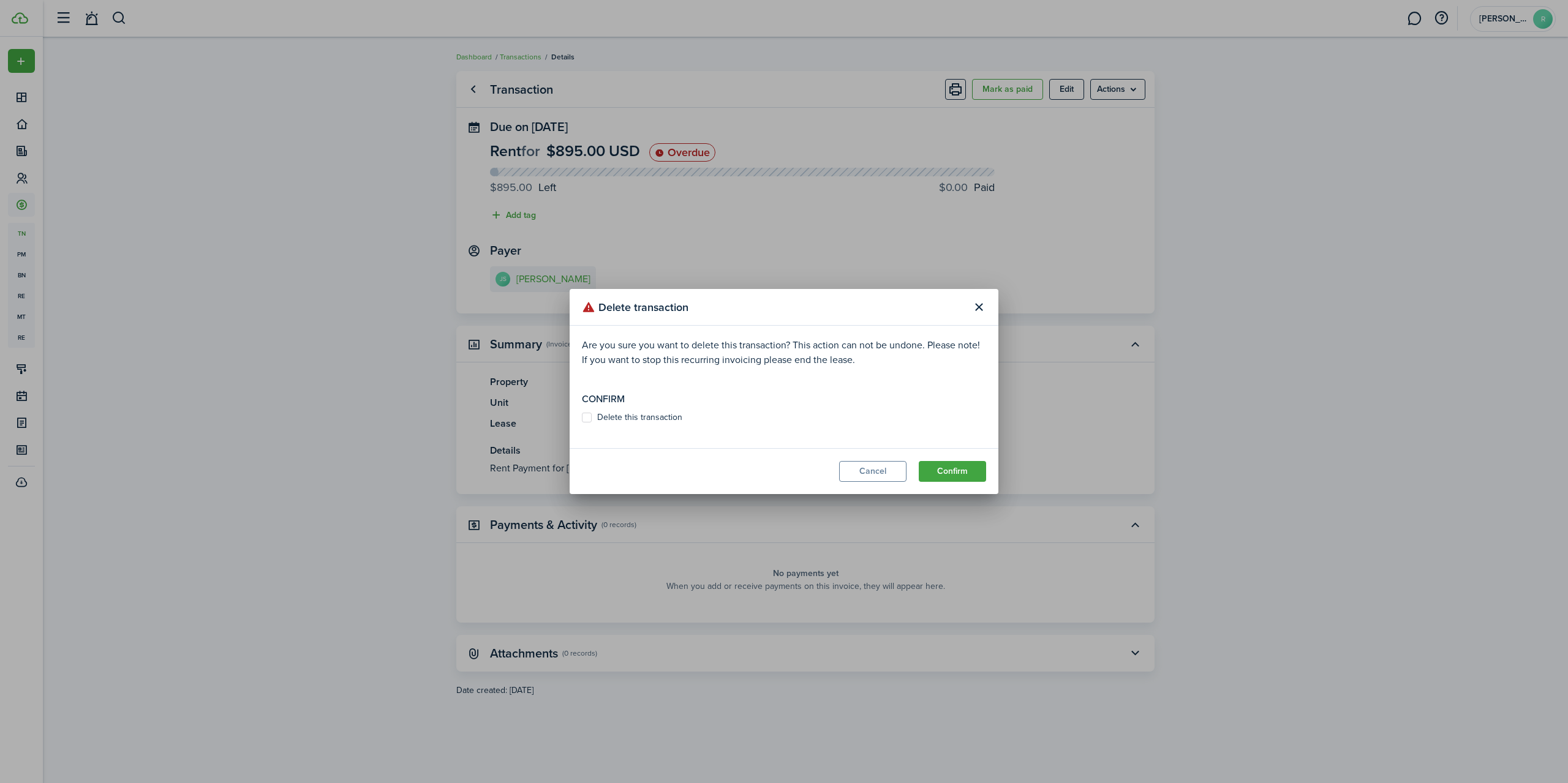
click at [592, 419] on label "Delete this transaction" at bounding box center [632, 417] width 100 height 9
click at [582, 418] on input "Delete this transaction" at bounding box center [581, 418] width 1 height 1
checkbox input "true"
click at [966, 472] on button "Confirm" at bounding box center [952, 472] width 68 height 21
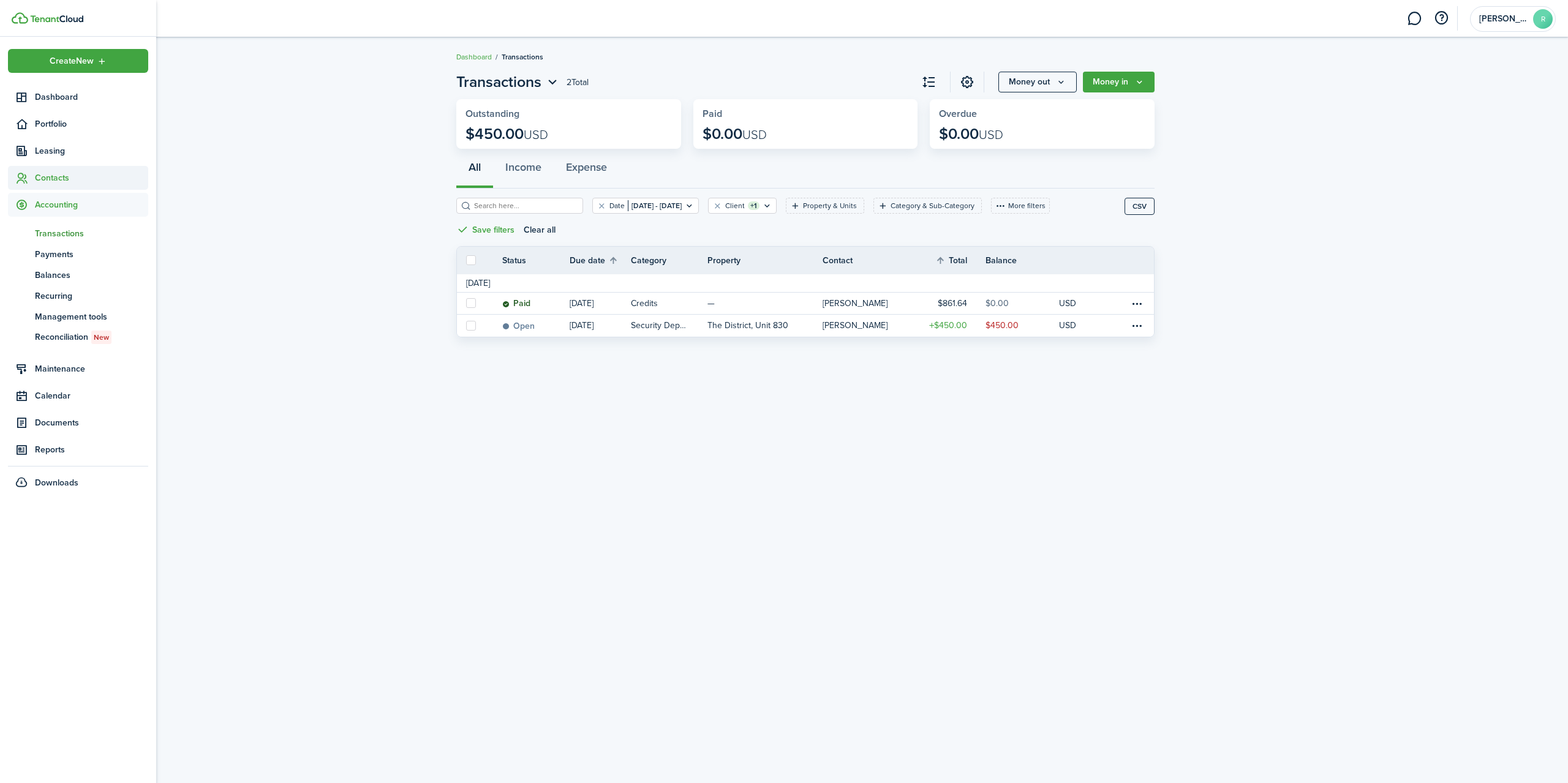
click at [56, 179] on span "Contacts" at bounding box center [92, 177] width 113 height 13
click at [50, 208] on span "Tenants" at bounding box center [92, 206] width 113 height 13
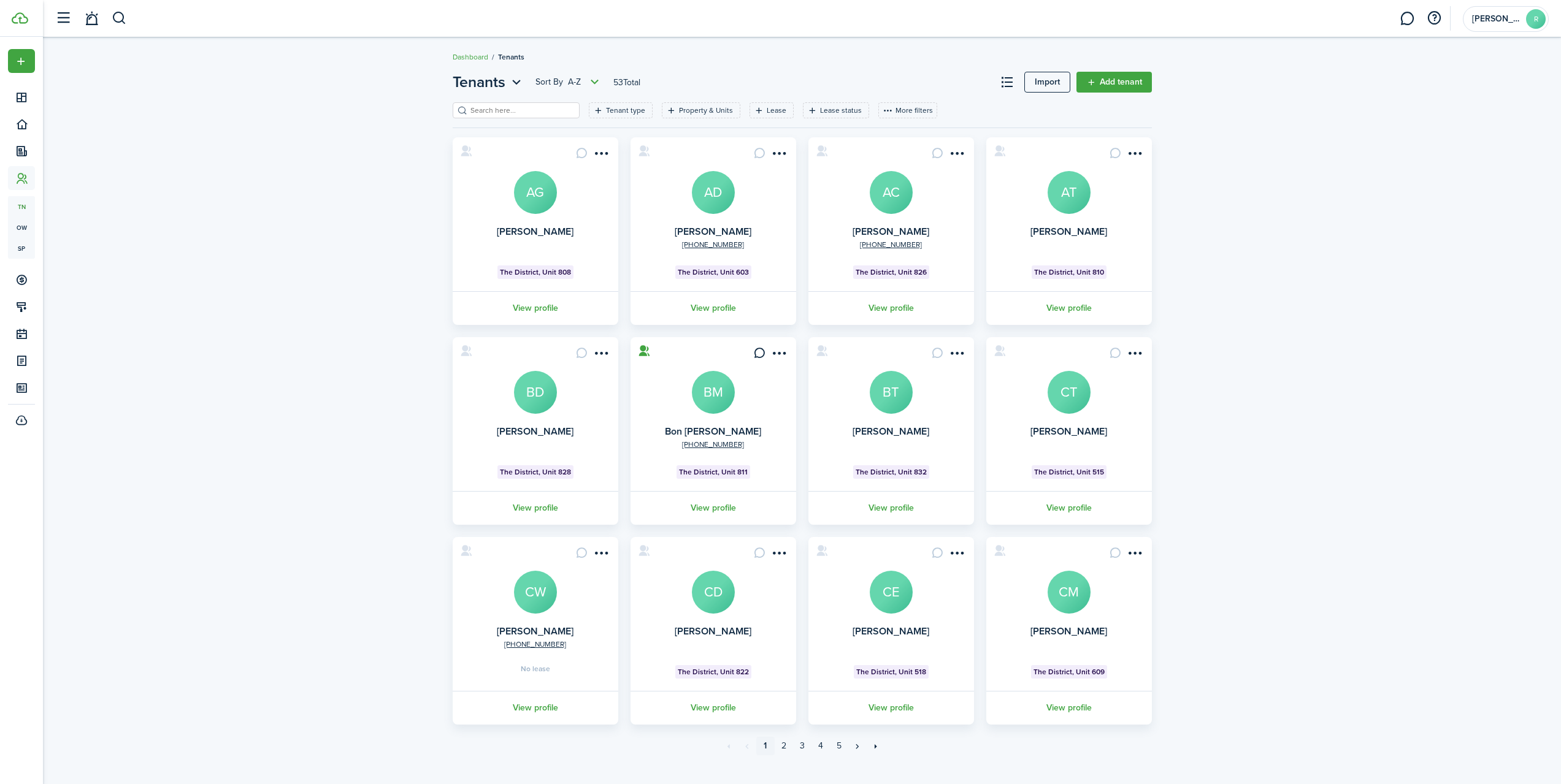
click at [502, 115] on input "search" at bounding box center [521, 111] width 108 height 12
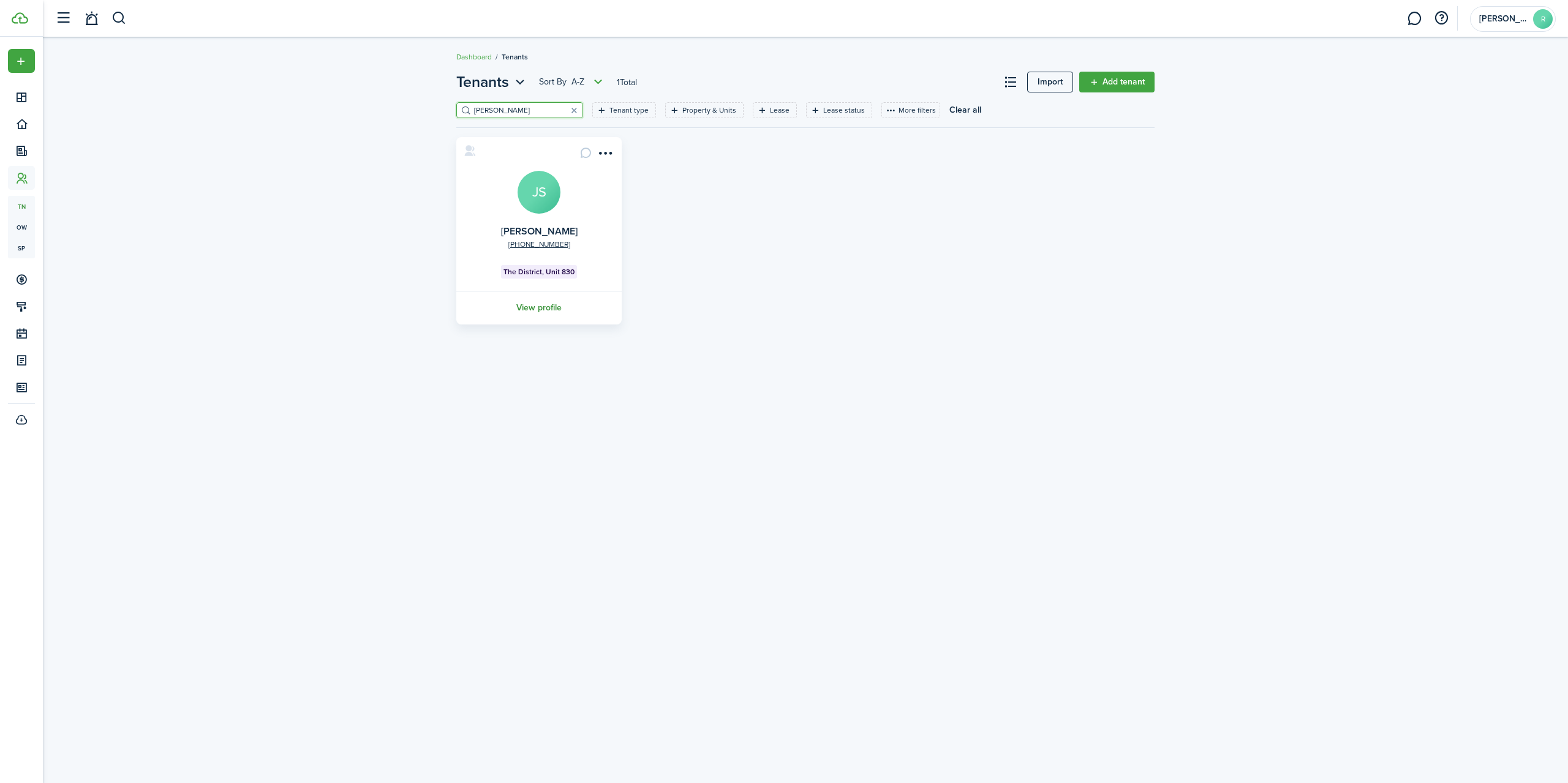
type input "[PERSON_NAME]"
click at [542, 307] on link "View profile" at bounding box center [539, 307] width 169 height 33
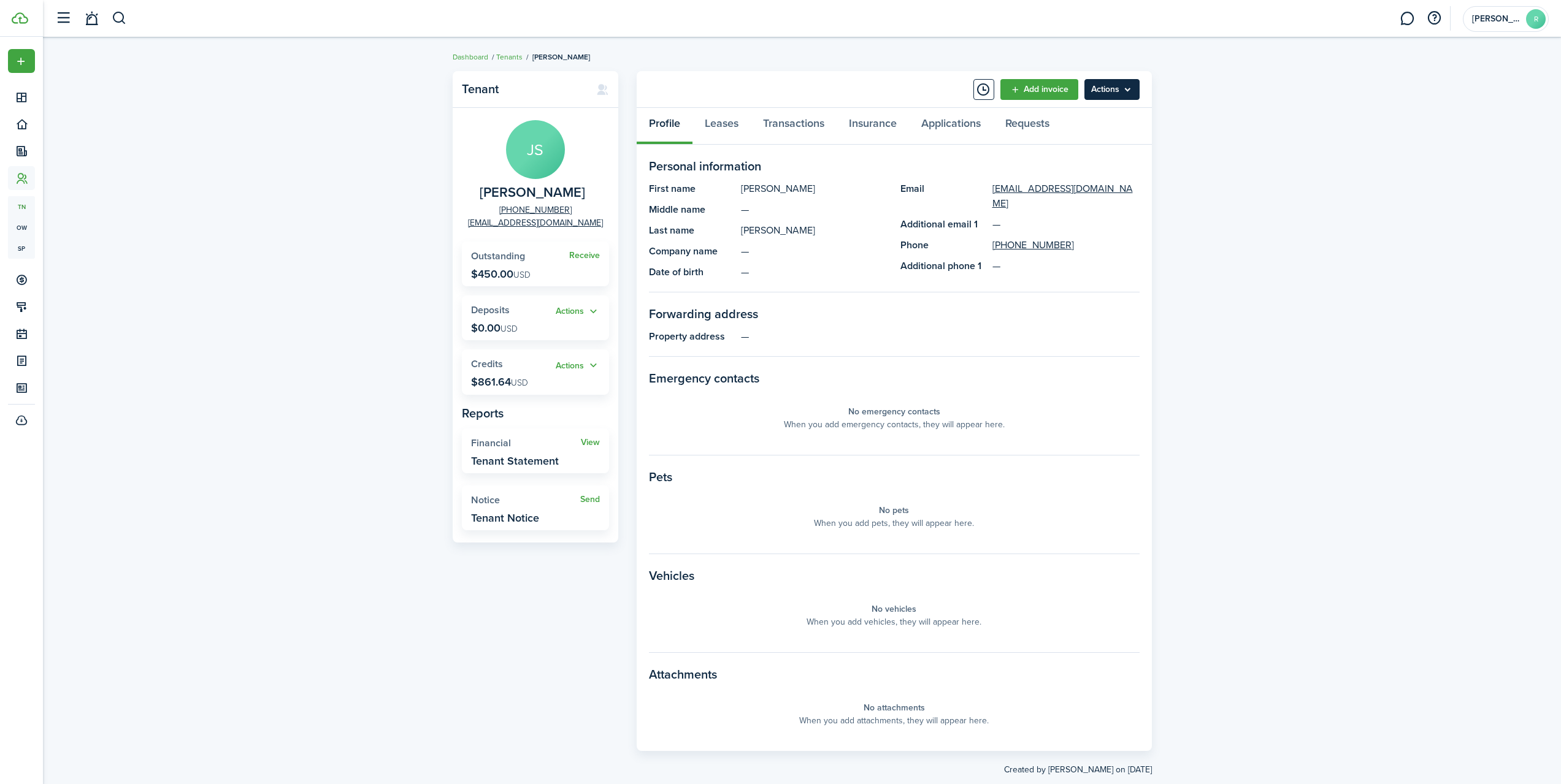
click at [1122, 83] on menu-btn "Actions" at bounding box center [1112, 89] width 55 height 21
click at [1045, 85] on link "Add invoice" at bounding box center [1039, 89] width 78 height 21
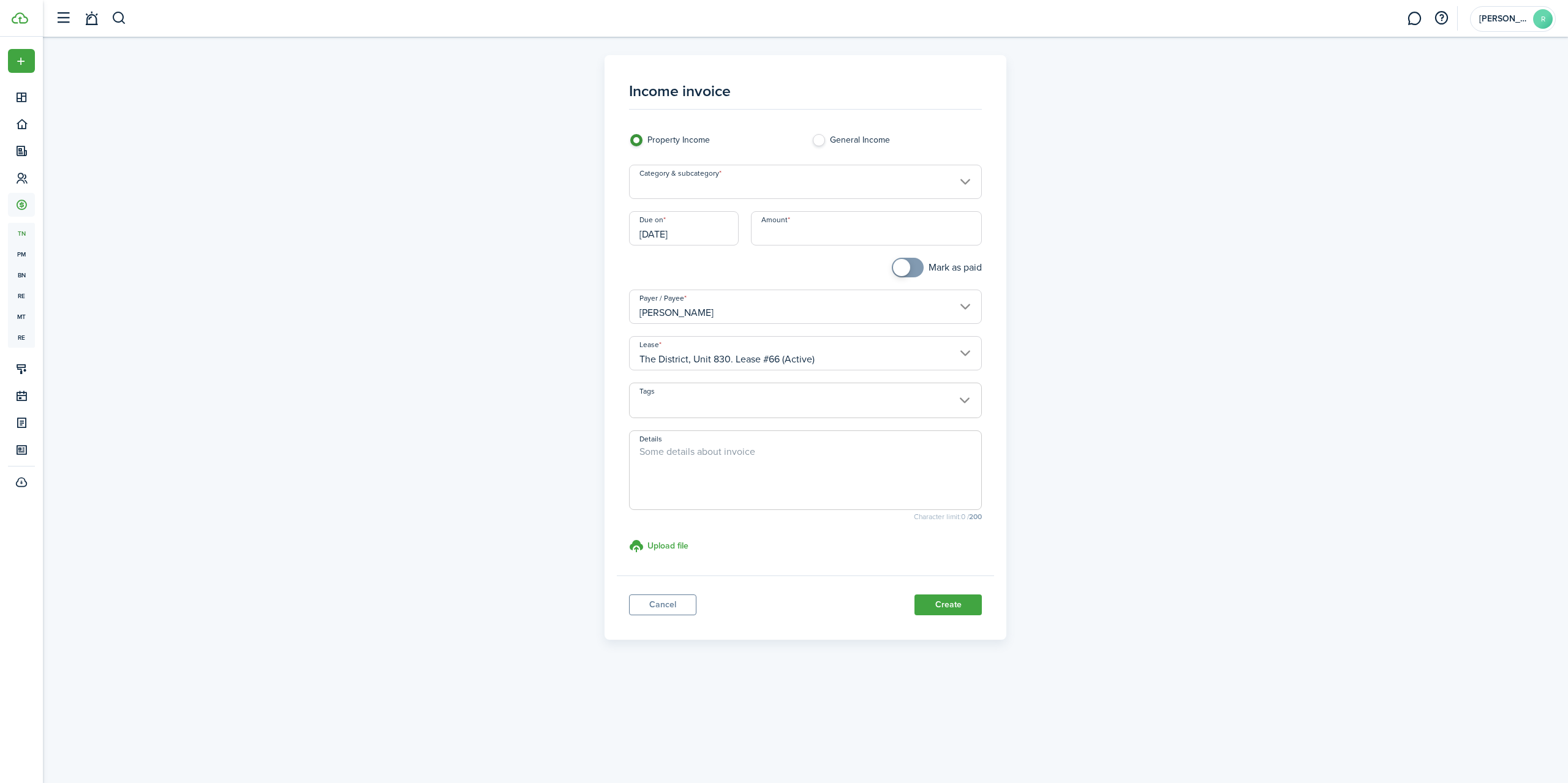
click at [957, 185] on input "Category & subcategory" at bounding box center [805, 181] width 353 height 34
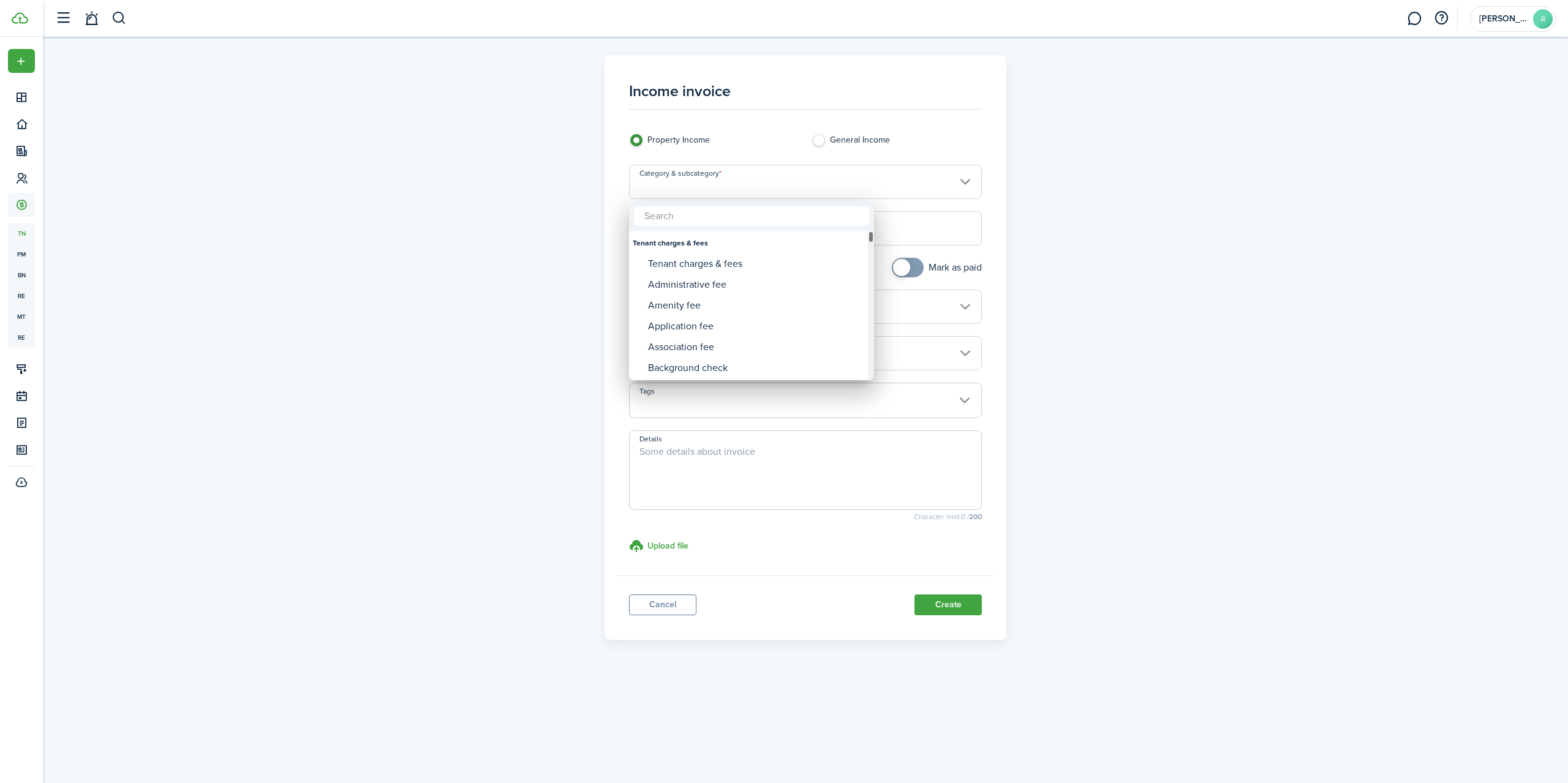
click at [871, 379] on div "Category & subcategory" at bounding box center [870, 305] width 6 height 150
click at [667, 286] on div "Prorated rent" at bounding box center [756, 285] width 217 height 21
type input "Rent / Prorated rent"
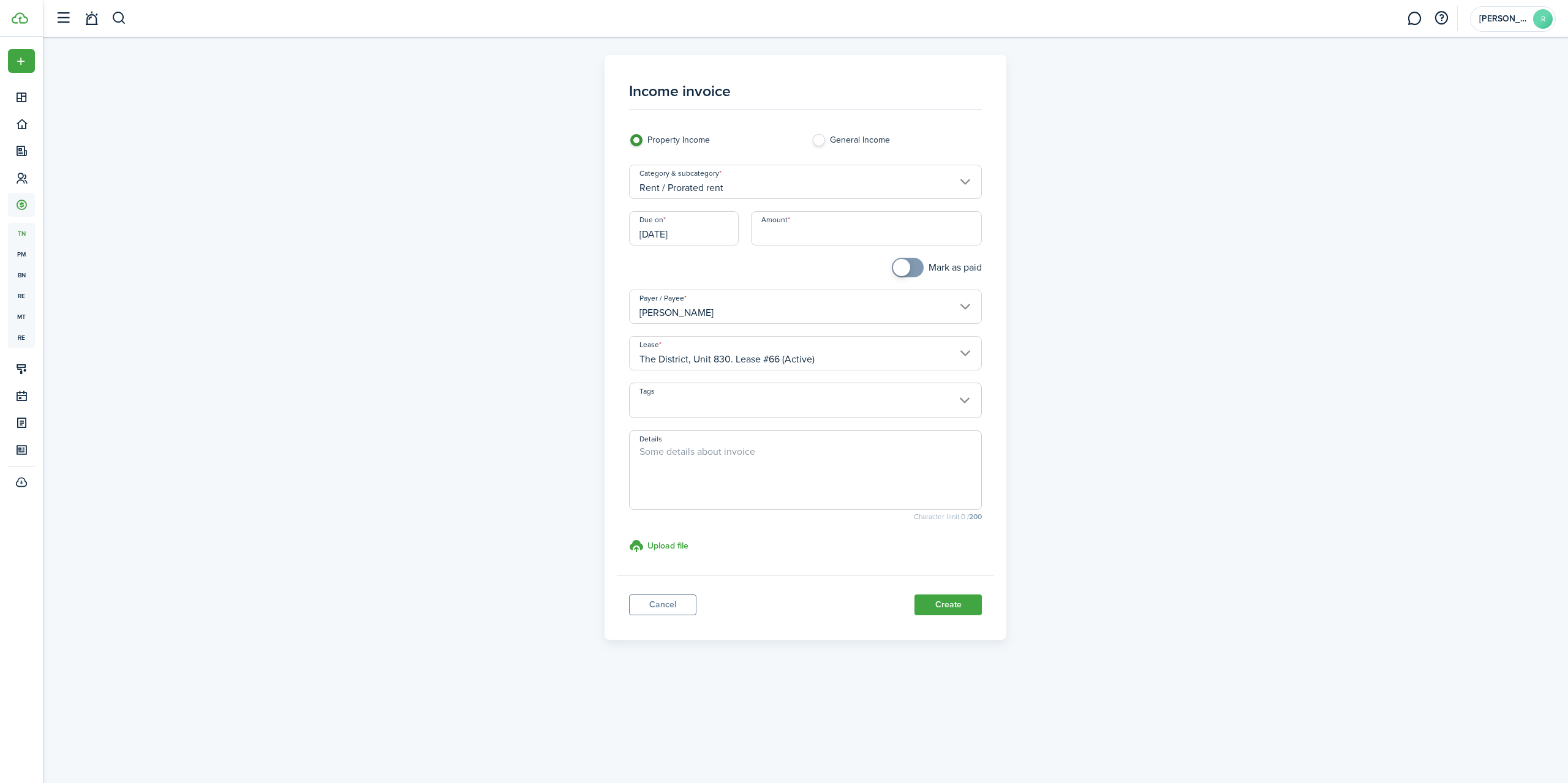
click at [789, 231] on input "Amount" at bounding box center [866, 228] width 231 height 34
type input "$411.94"
click at [660, 454] on textarea "Details" at bounding box center [805, 474] width 352 height 59
type textarea "p"
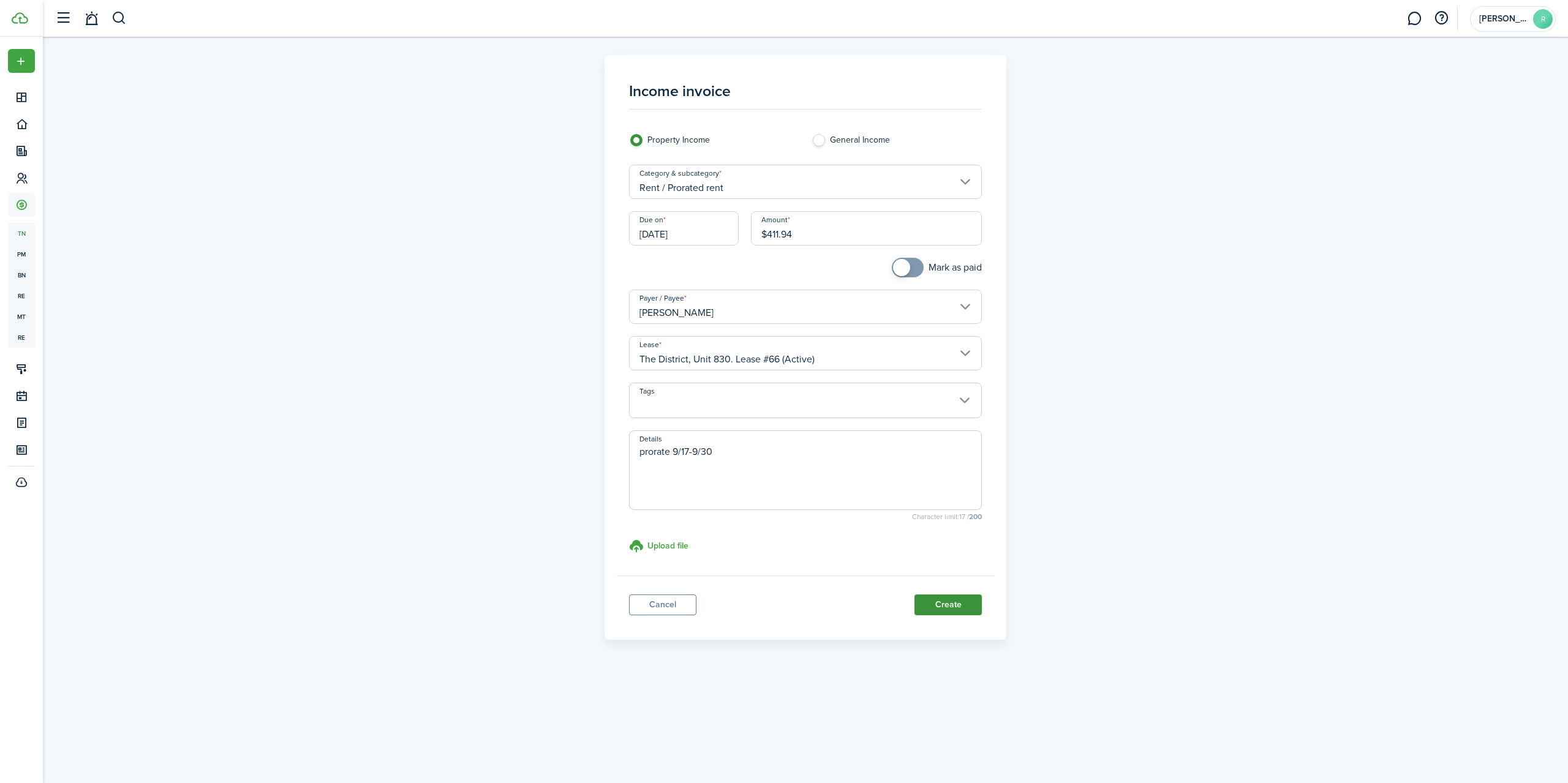
type textarea "prorate 9/17-9/30"
click at [963, 612] on button "Create" at bounding box center [947, 605] width 68 height 21
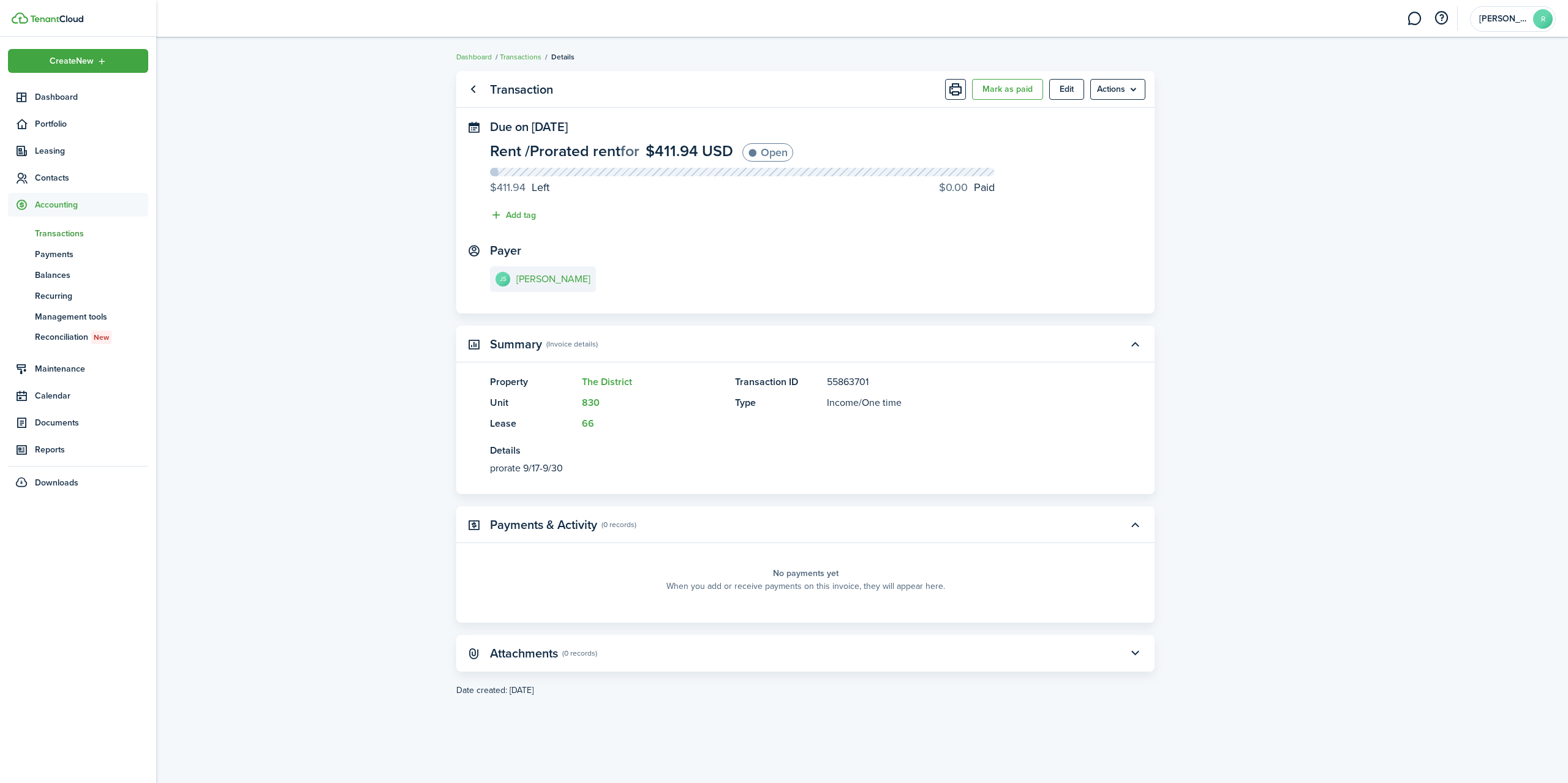
click at [63, 231] on span "Transactions" at bounding box center [92, 233] width 113 height 13
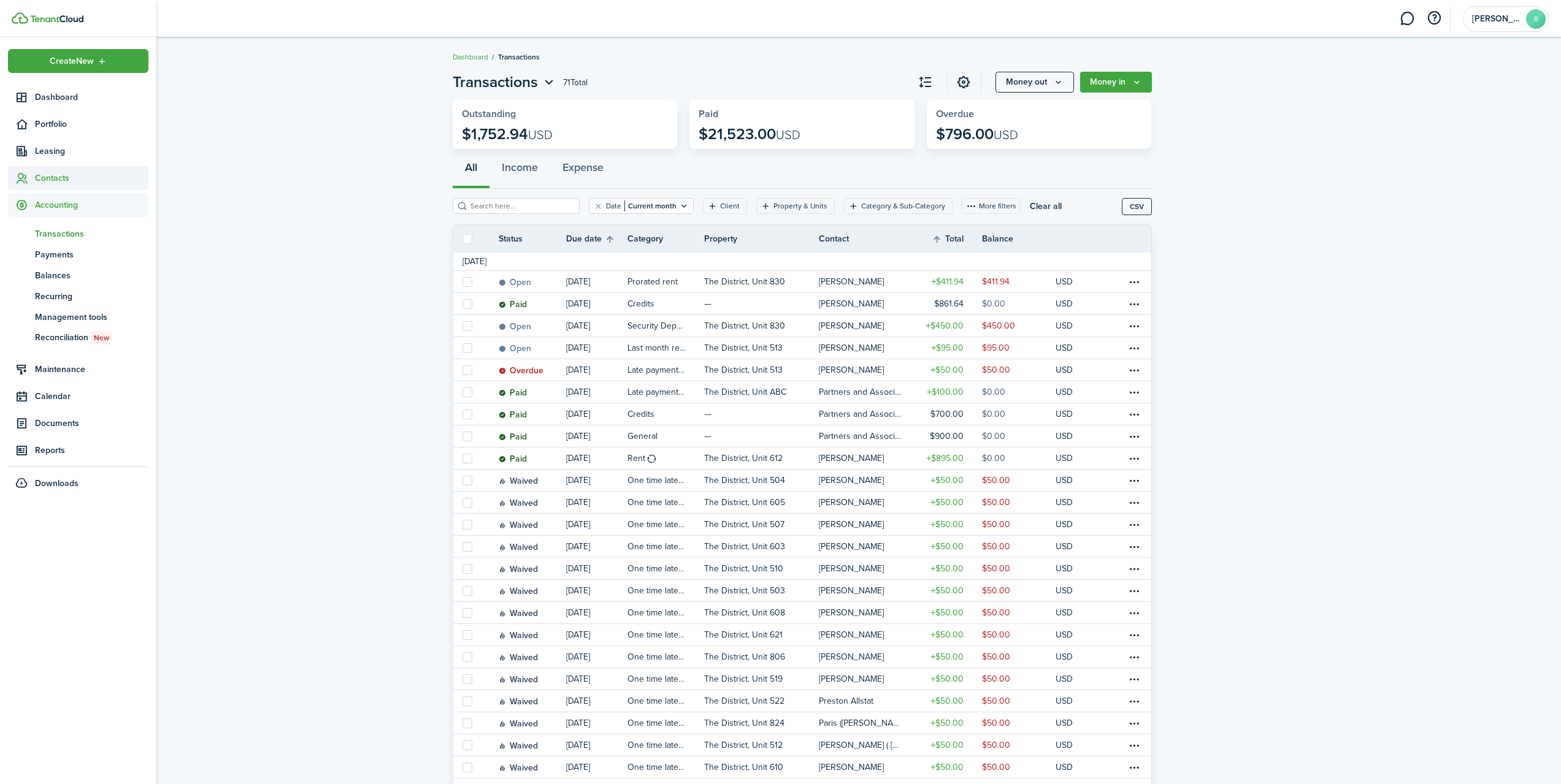
click at [60, 172] on span "Contacts" at bounding box center [92, 177] width 113 height 13
click at [57, 230] on span "Owners" at bounding box center [92, 227] width 113 height 13
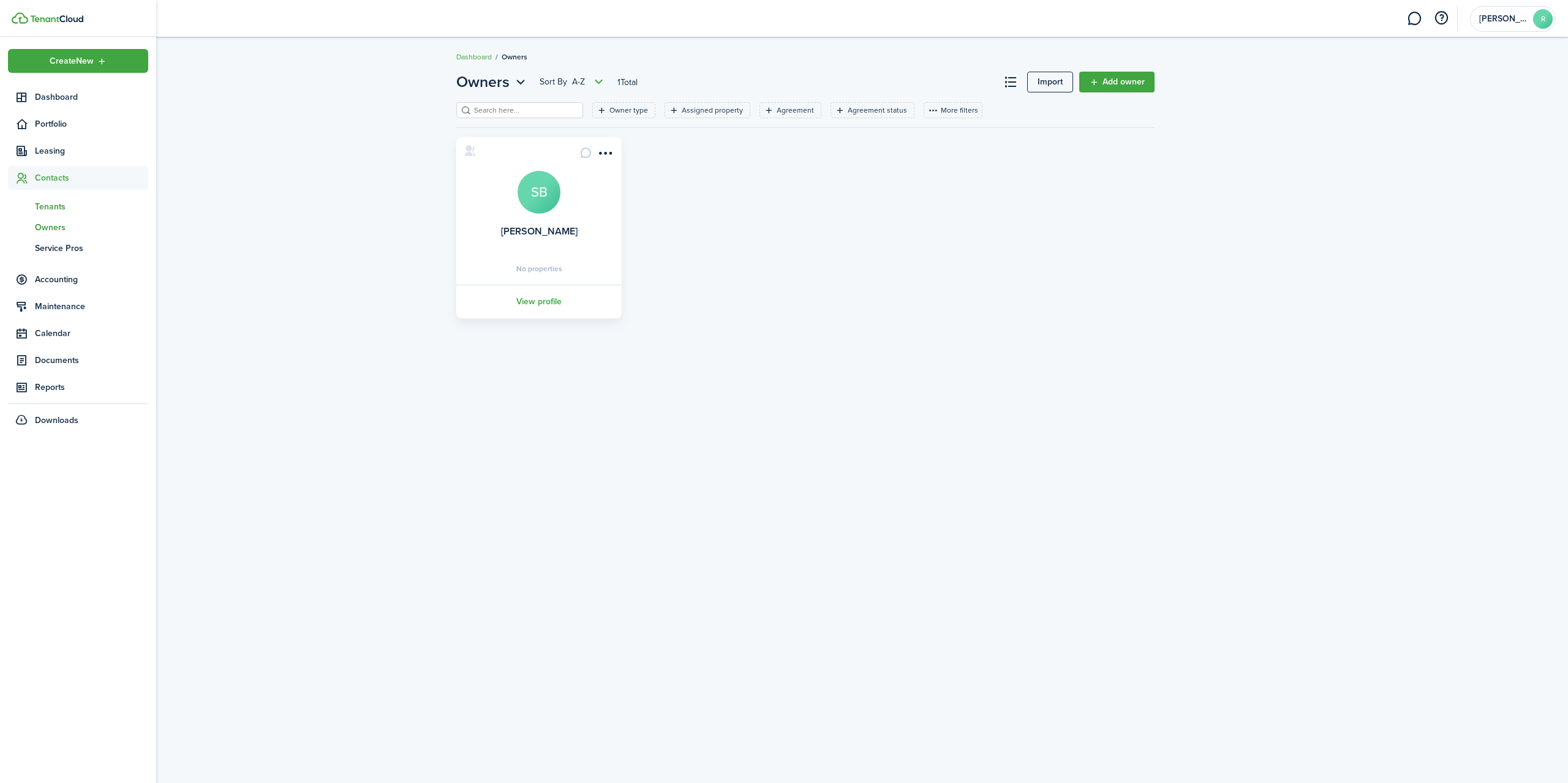
click at [53, 203] on span "Tenants" at bounding box center [92, 206] width 113 height 13
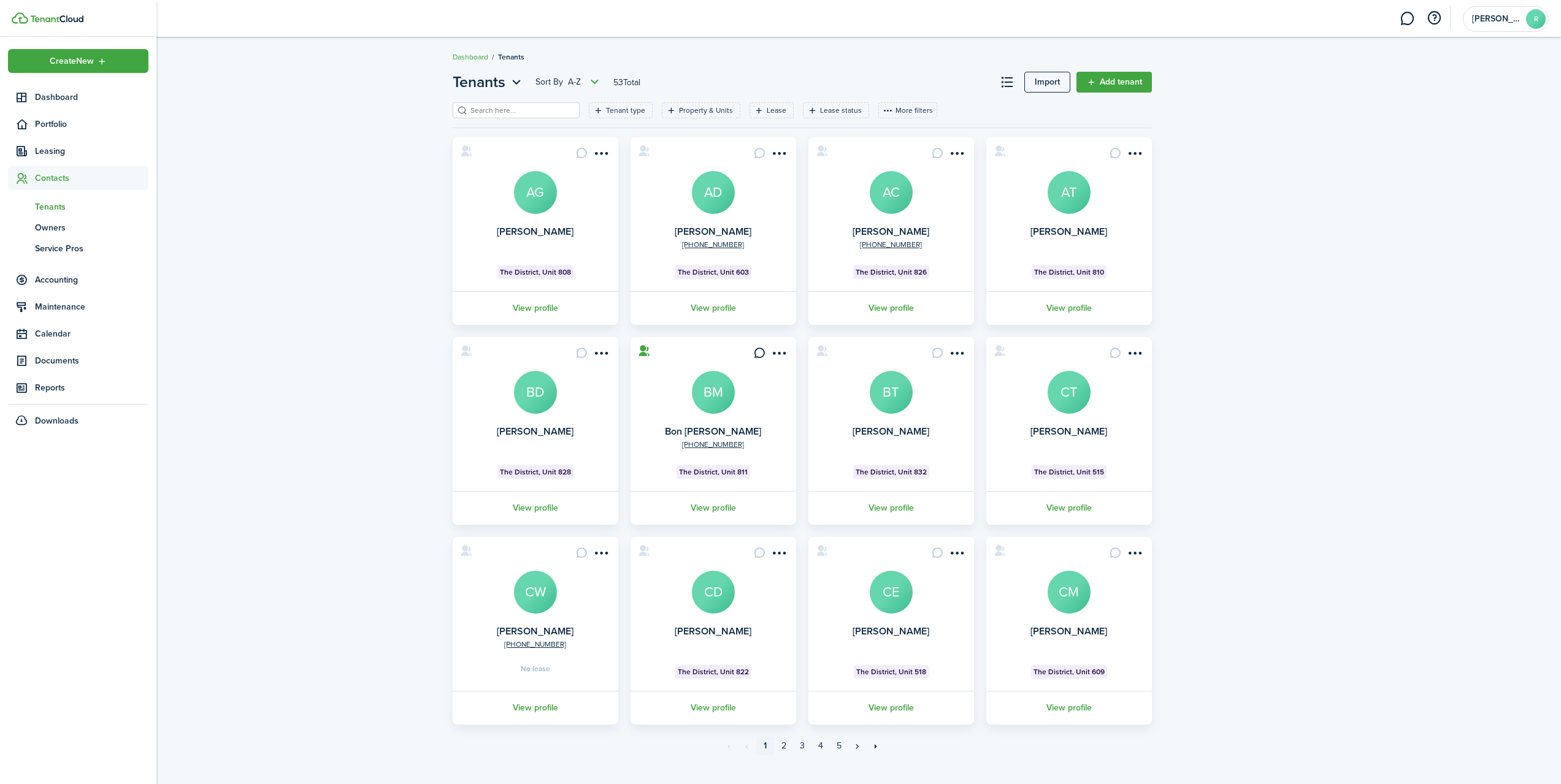
click at [62, 206] on span "Tenants" at bounding box center [92, 206] width 113 height 13
click at [57, 204] on span "Tenants" at bounding box center [92, 206] width 113 height 13
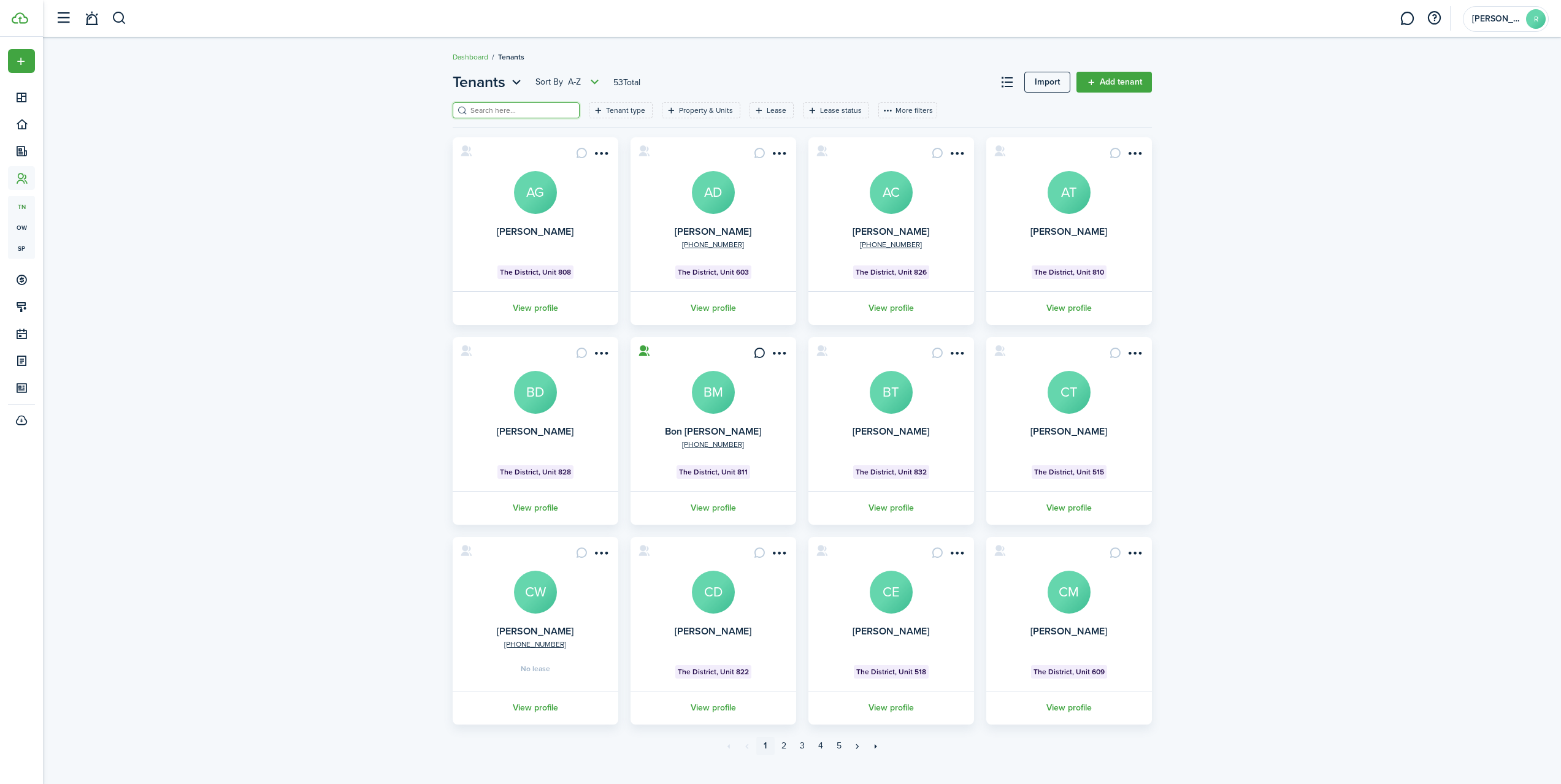
click at [499, 111] on input "search" at bounding box center [521, 111] width 108 height 12
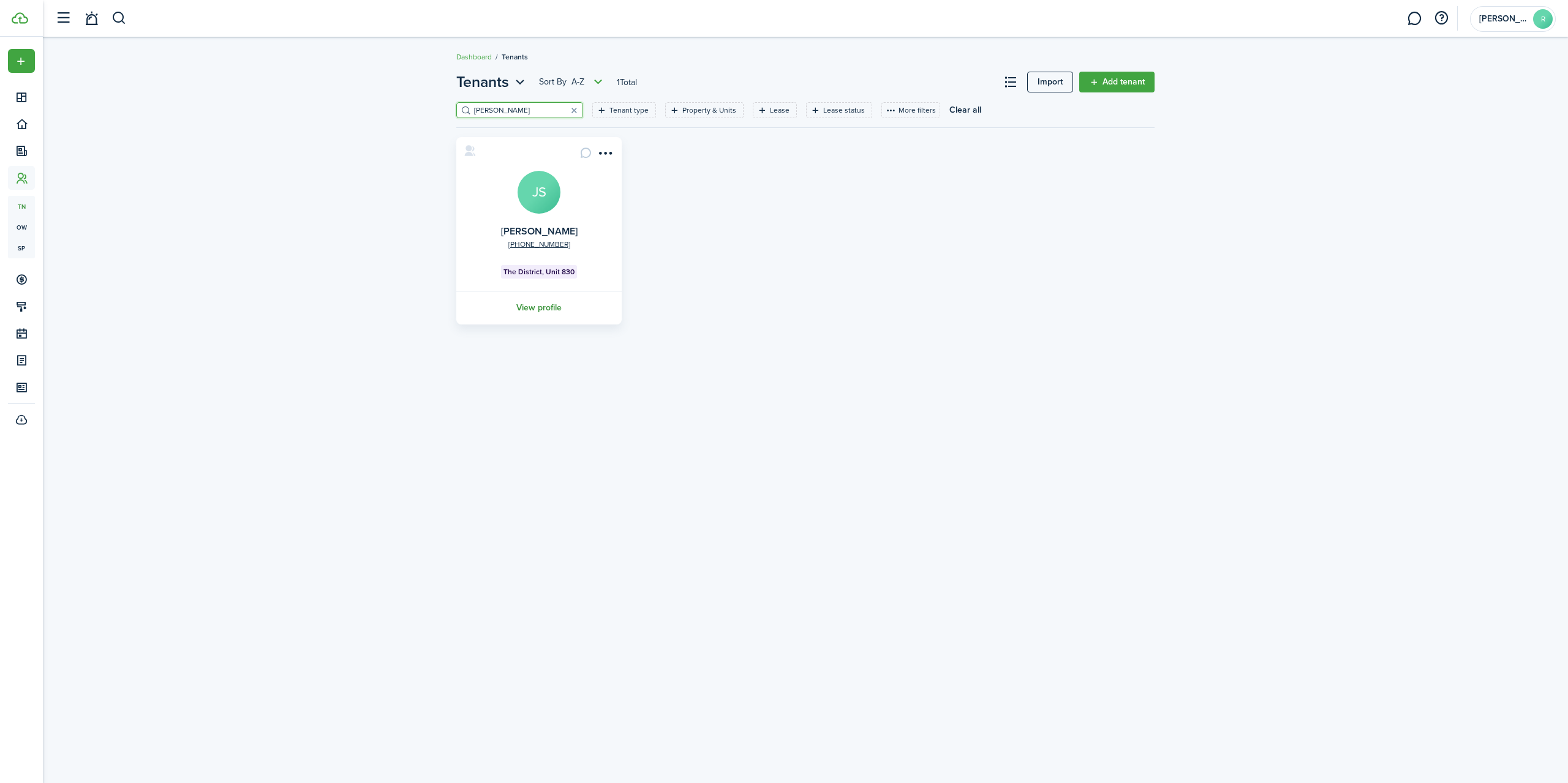
type input "[PERSON_NAME]"
click at [539, 307] on link "View profile" at bounding box center [539, 307] width 169 height 33
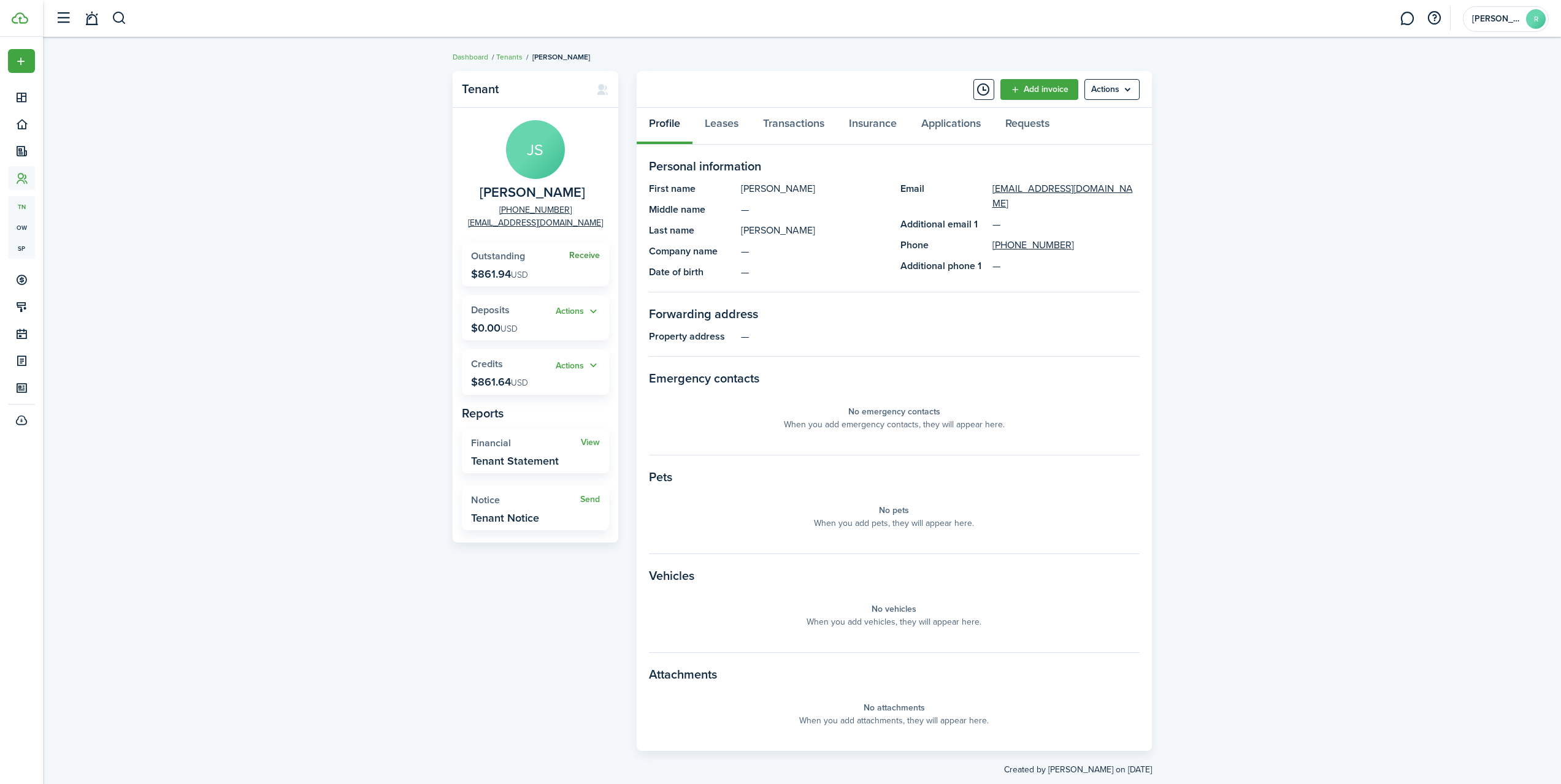
click at [585, 254] on link "Receive" at bounding box center [585, 255] width 31 height 9
click at [591, 367] on button "Actions" at bounding box center [578, 366] width 45 height 14
click at [527, 410] on link "Apply" at bounding box center [546, 410] width 107 height 21
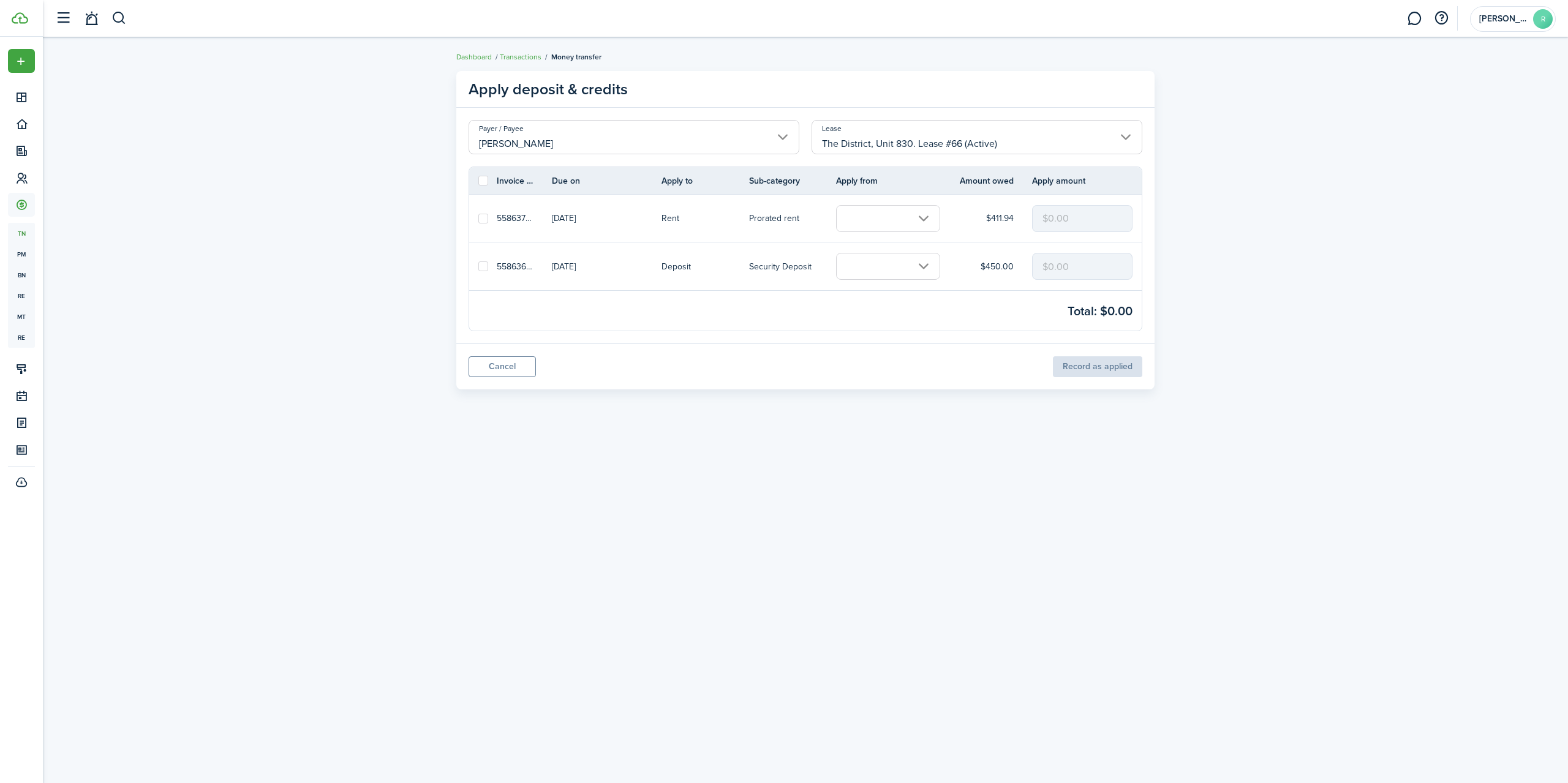
click at [917, 222] on input "text" at bounding box center [888, 218] width 104 height 27
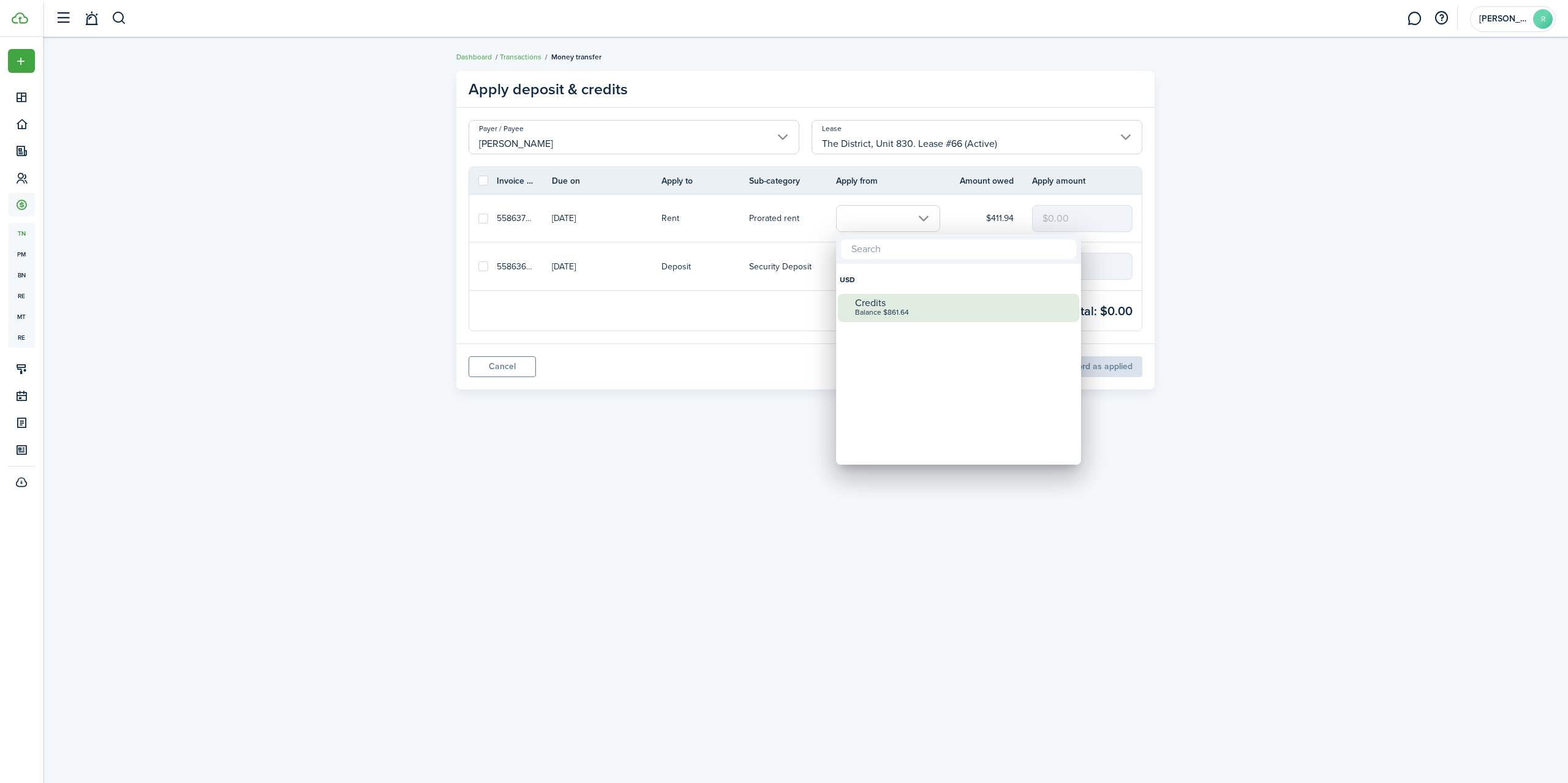
click at [869, 305] on div "Credits" at bounding box center [963, 303] width 217 height 11
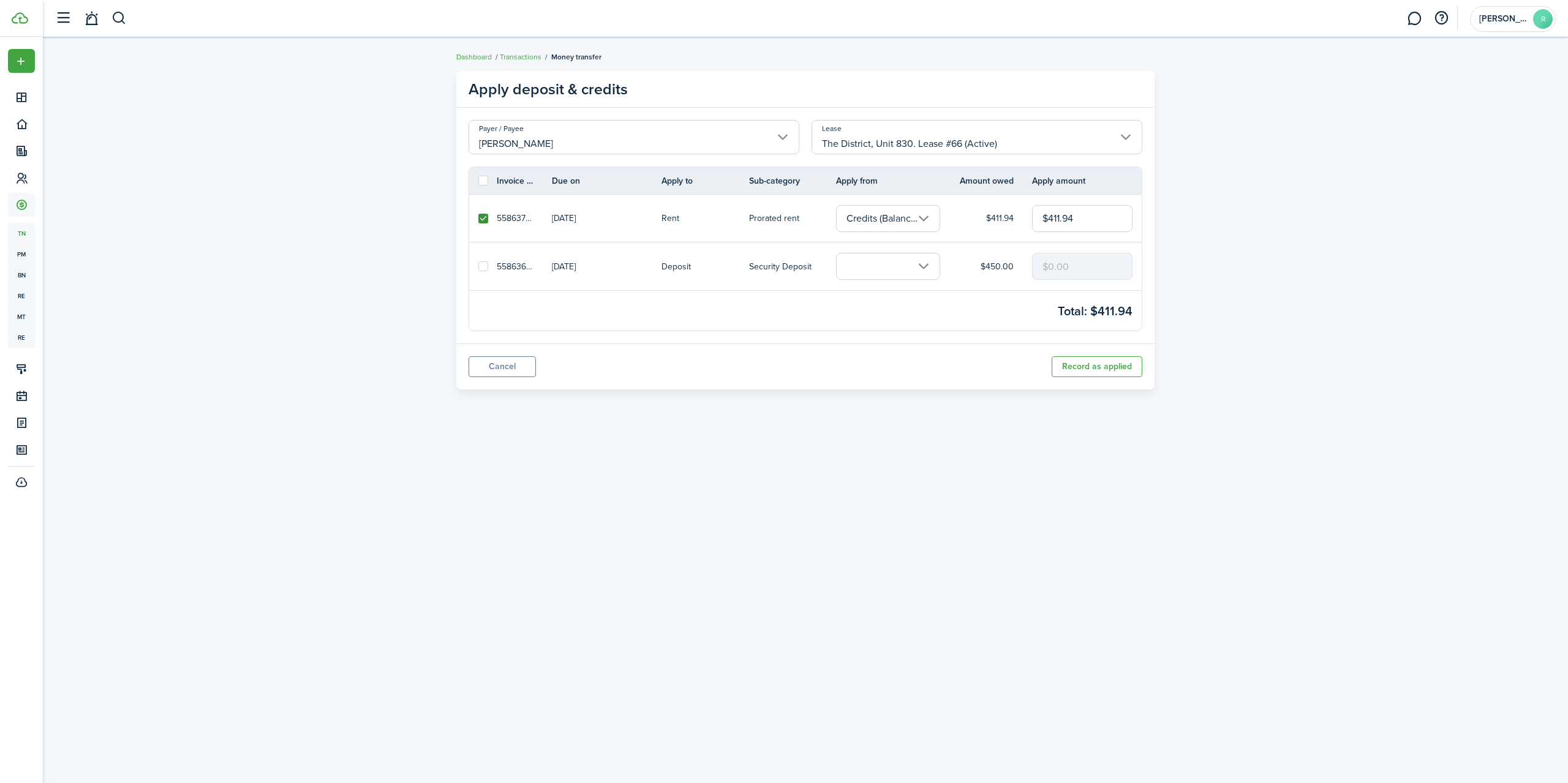
click at [931, 266] on input "text" at bounding box center [888, 266] width 104 height 27
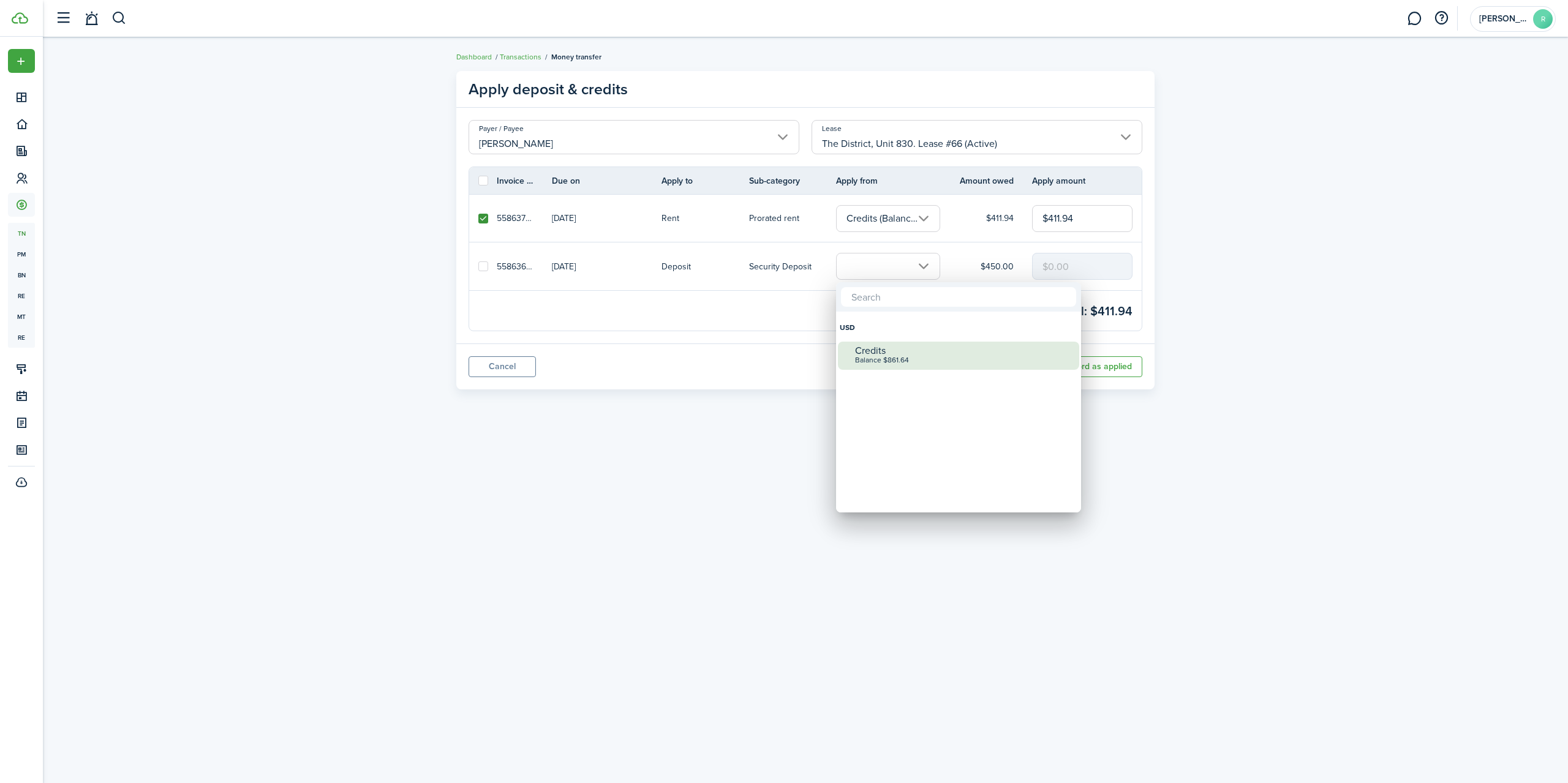
click at [876, 353] on div "Credits" at bounding box center [963, 351] width 217 height 11
checkbox input "true"
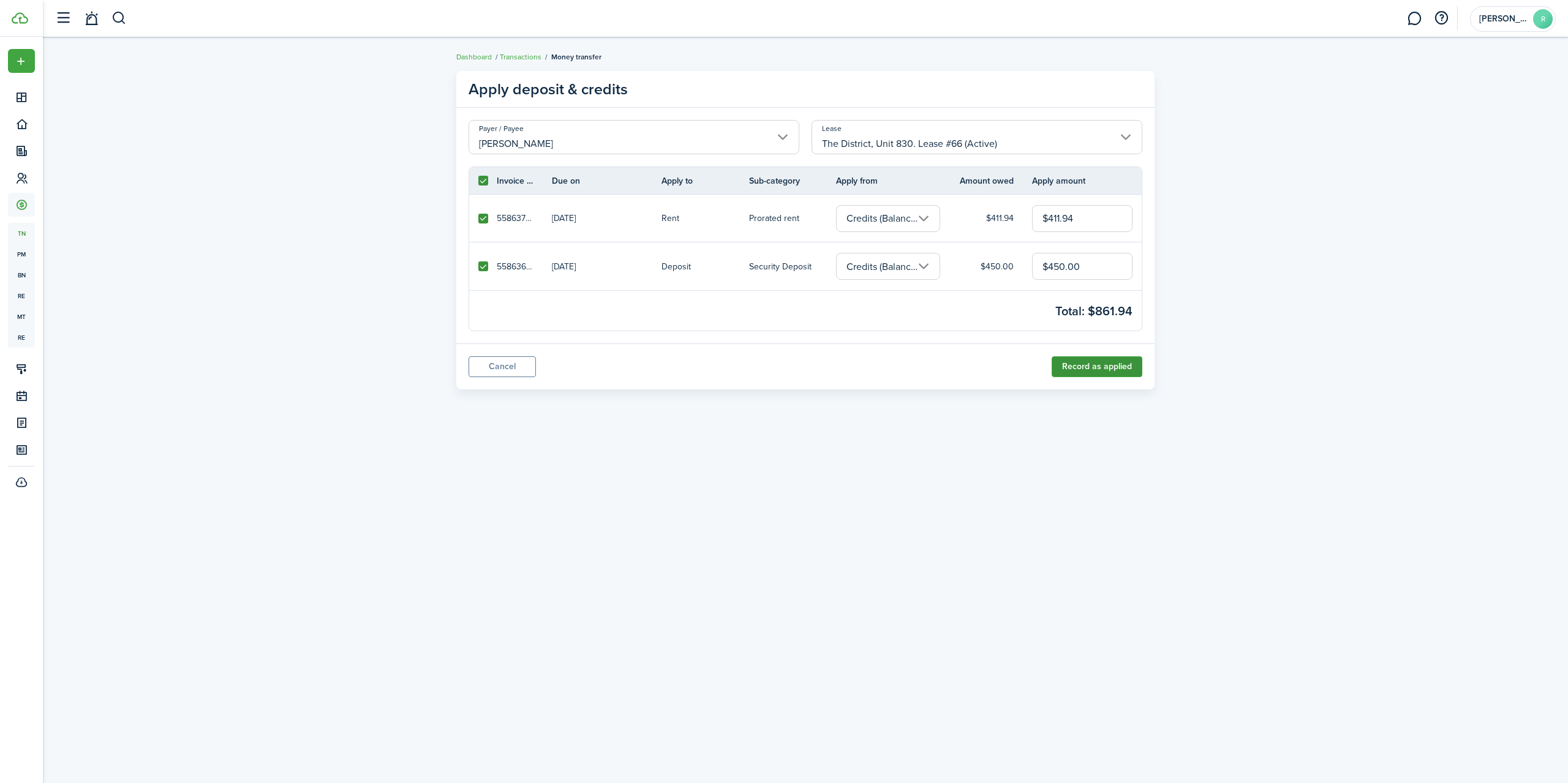
click at [1103, 368] on button "Record as applied" at bounding box center [1097, 366] width 91 height 21
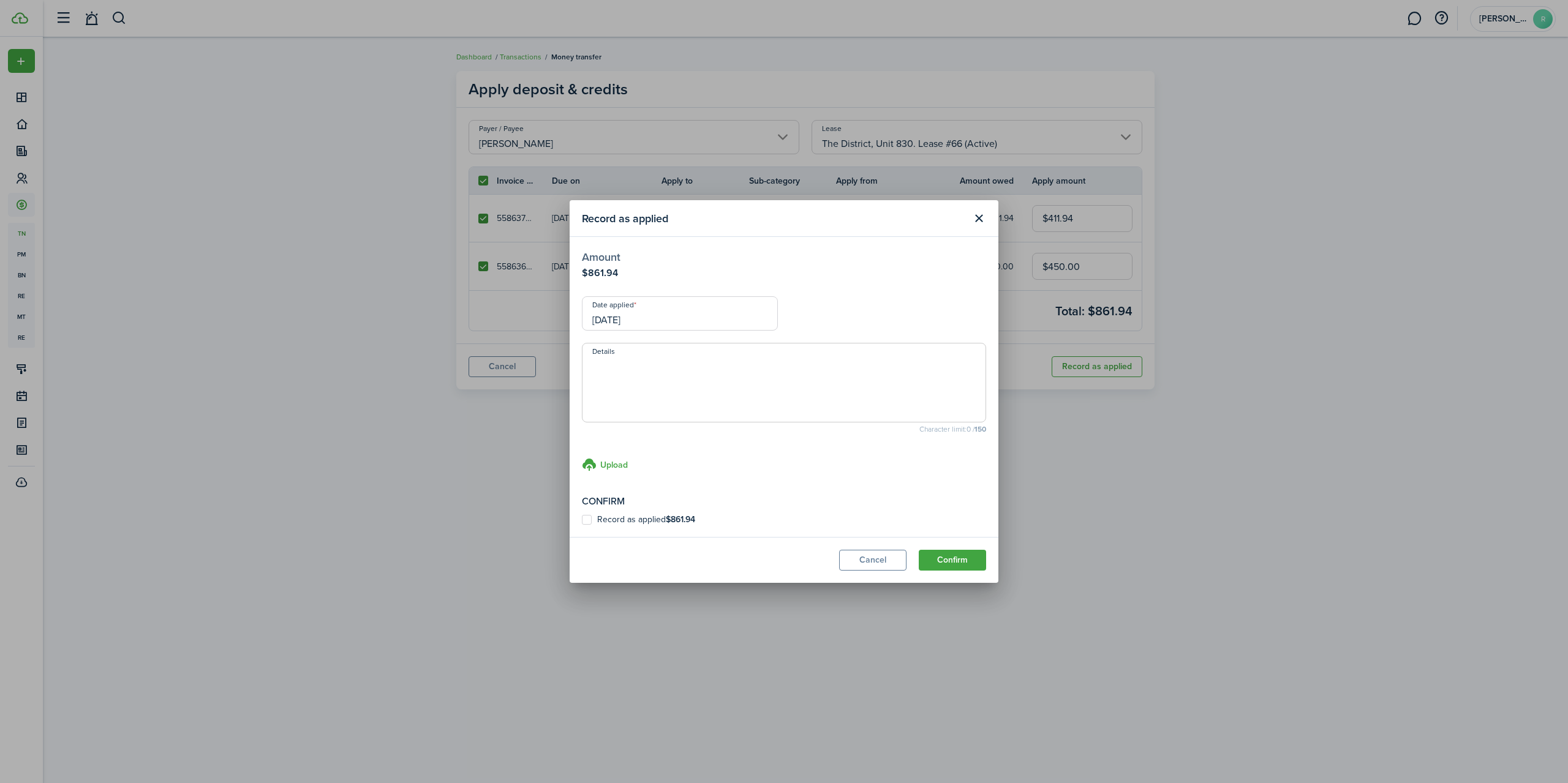
click at [634, 377] on textarea "Details" at bounding box center [784, 386] width 403 height 59
type textarea "pd hotel key visa 0867"
click at [948, 559] on button "Confirm" at bounding box center [952, 561] width 68 height 21
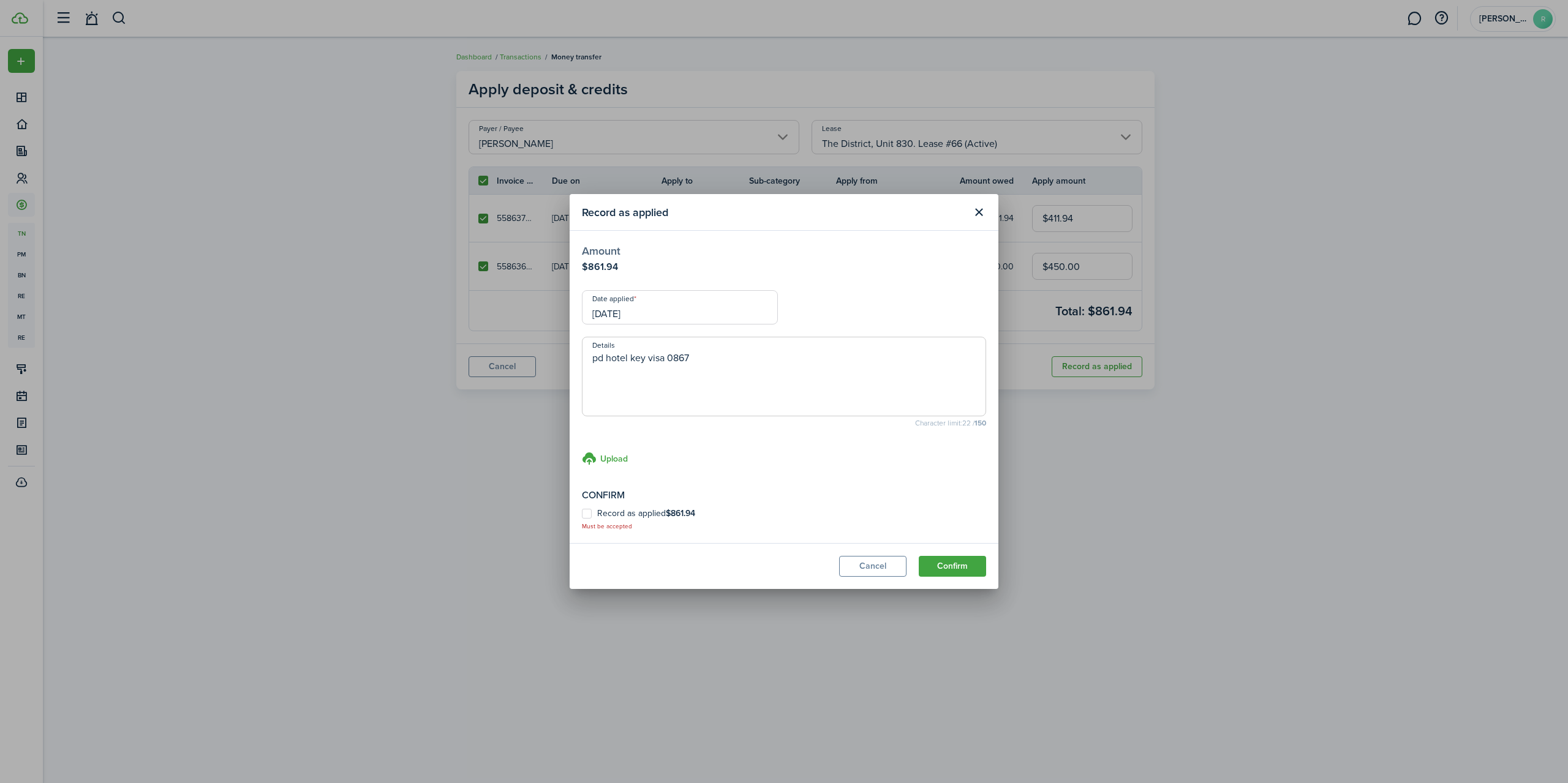
click at [589, 517] on label "Record as applied $861.94" at bounding box center [638, 513] width 113 height 9
click at [582, 520] on input "Record as applied $861.94" at bounding box center [581, 520] width 1 height 1
checkbox input "true"
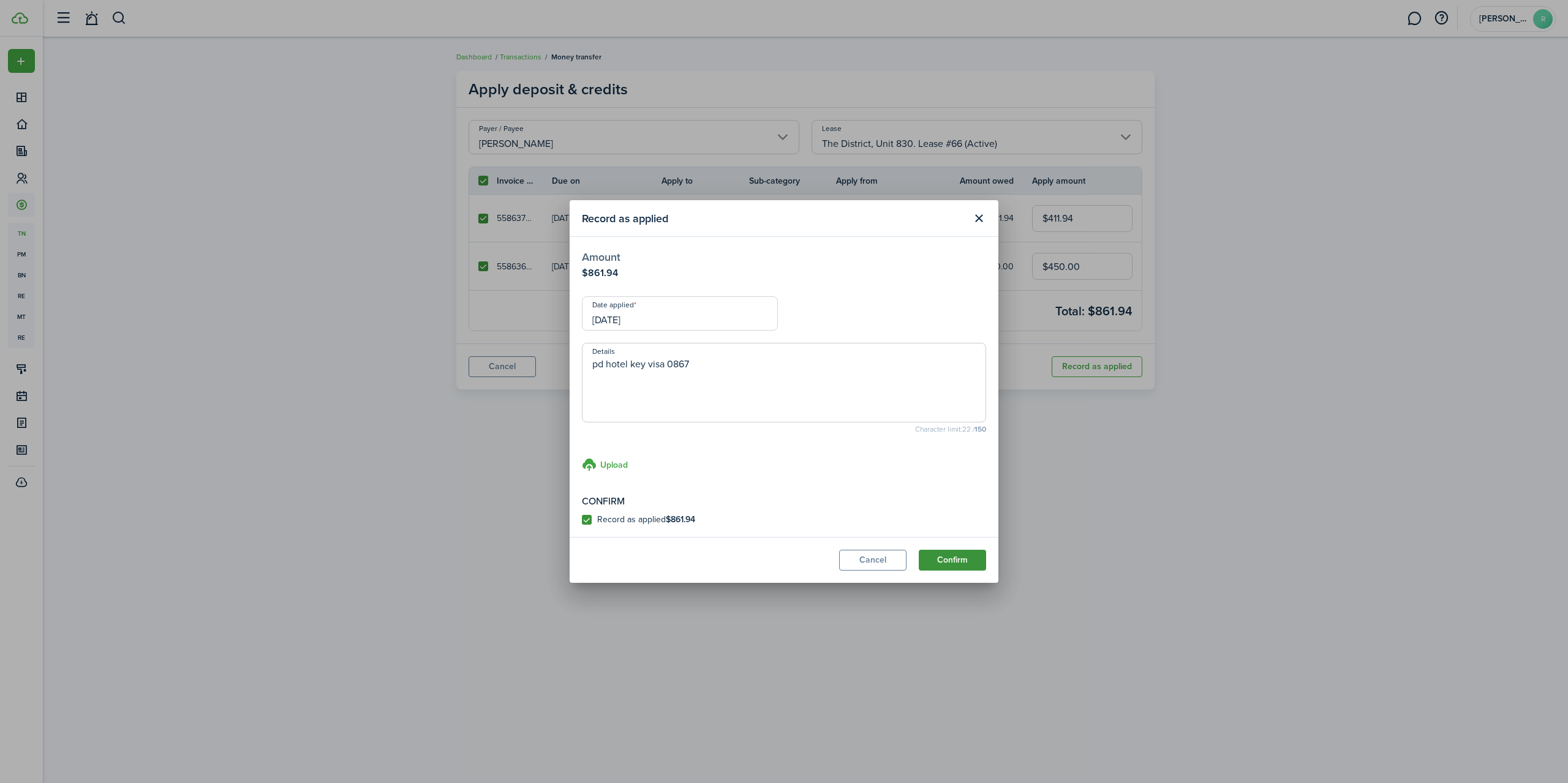
click at [959, 563] on button "Confirm" at bounding box center [952, 561] width 68 height 21
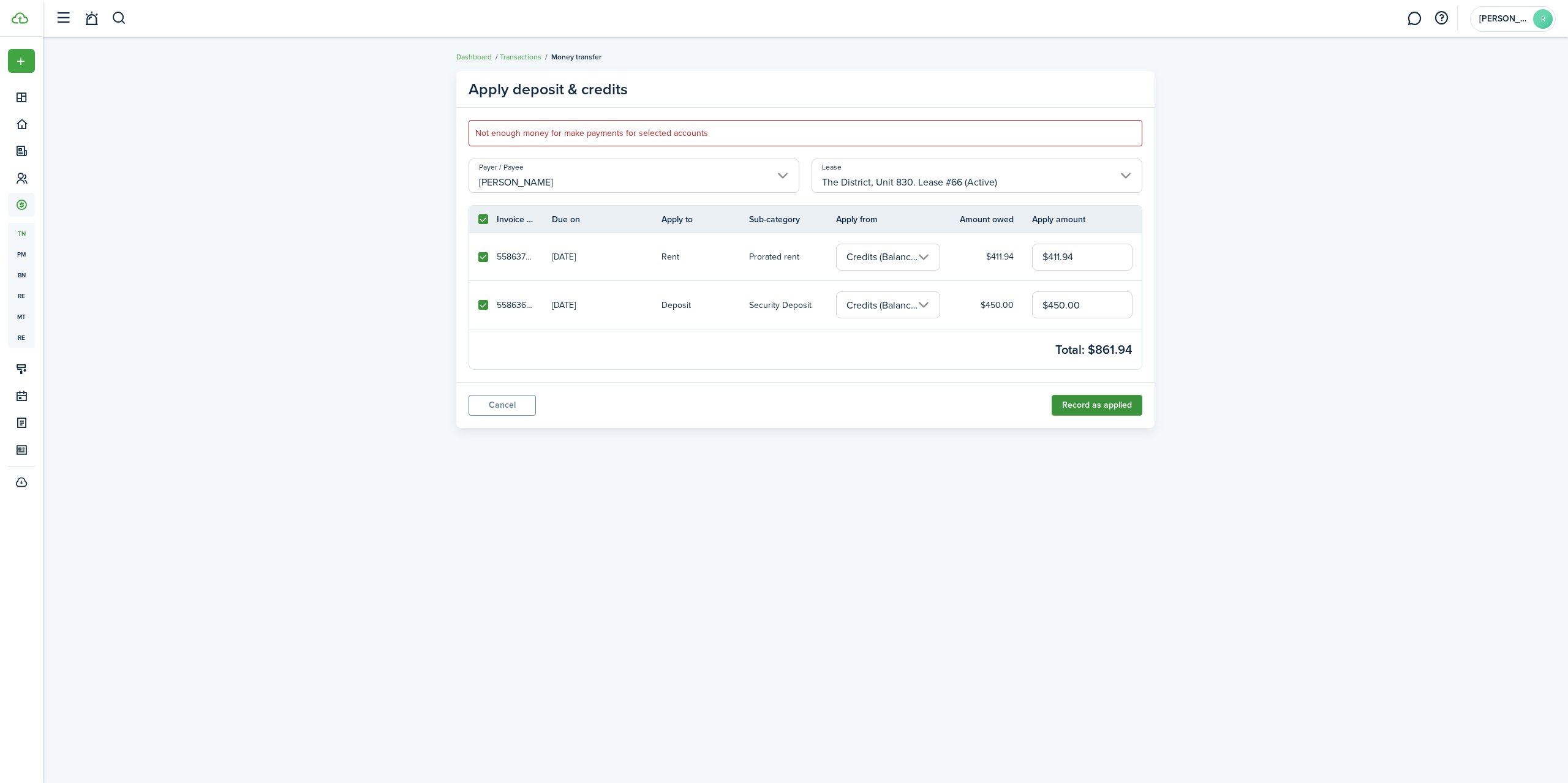
click at [1097, 404] on button "Record as applied" at bounding box center [1097, 406] width 91 height 21
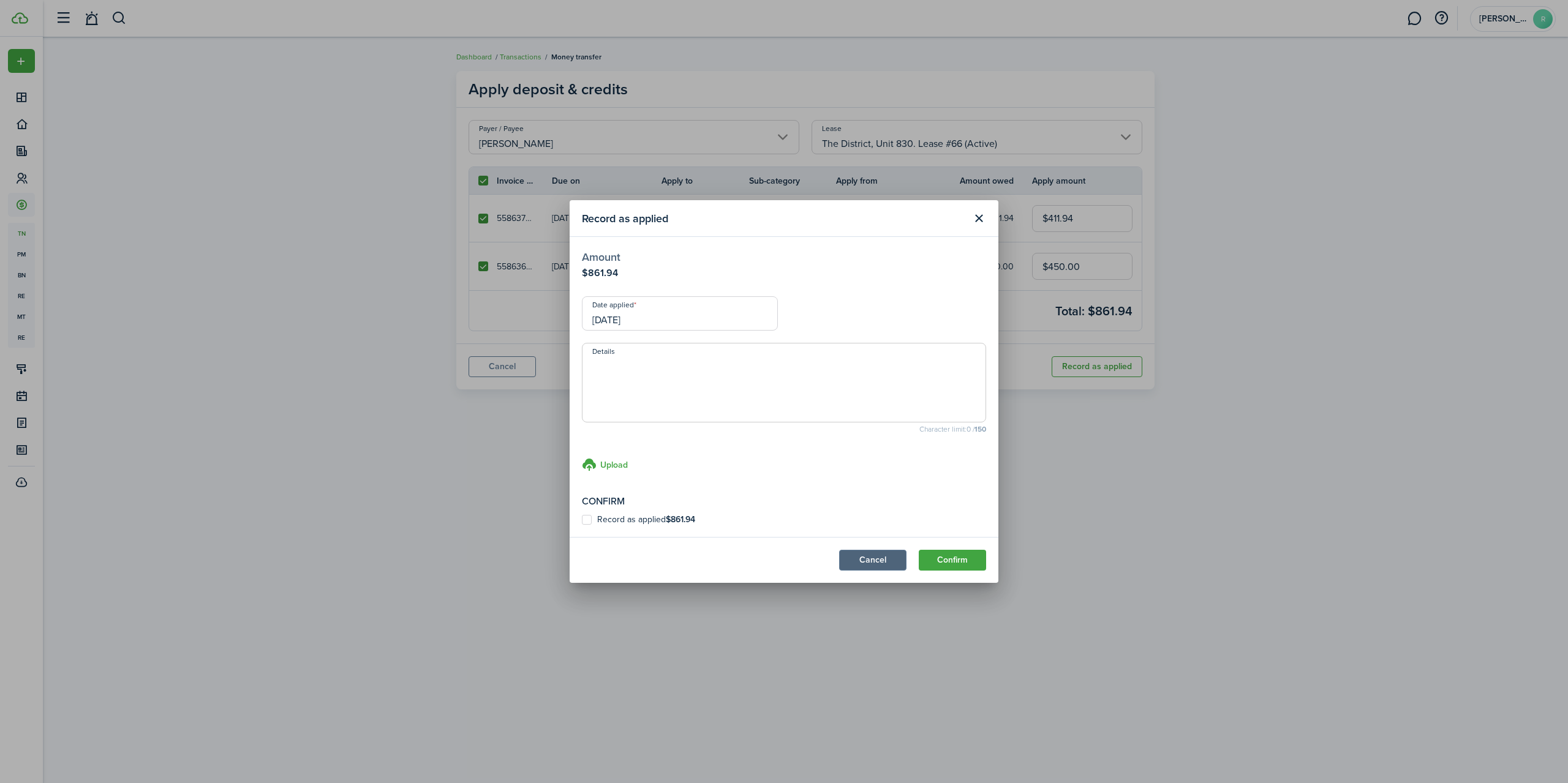
click at [893, 559] on button "Cancel" at bounding box center [872, 561] width 68 height 21
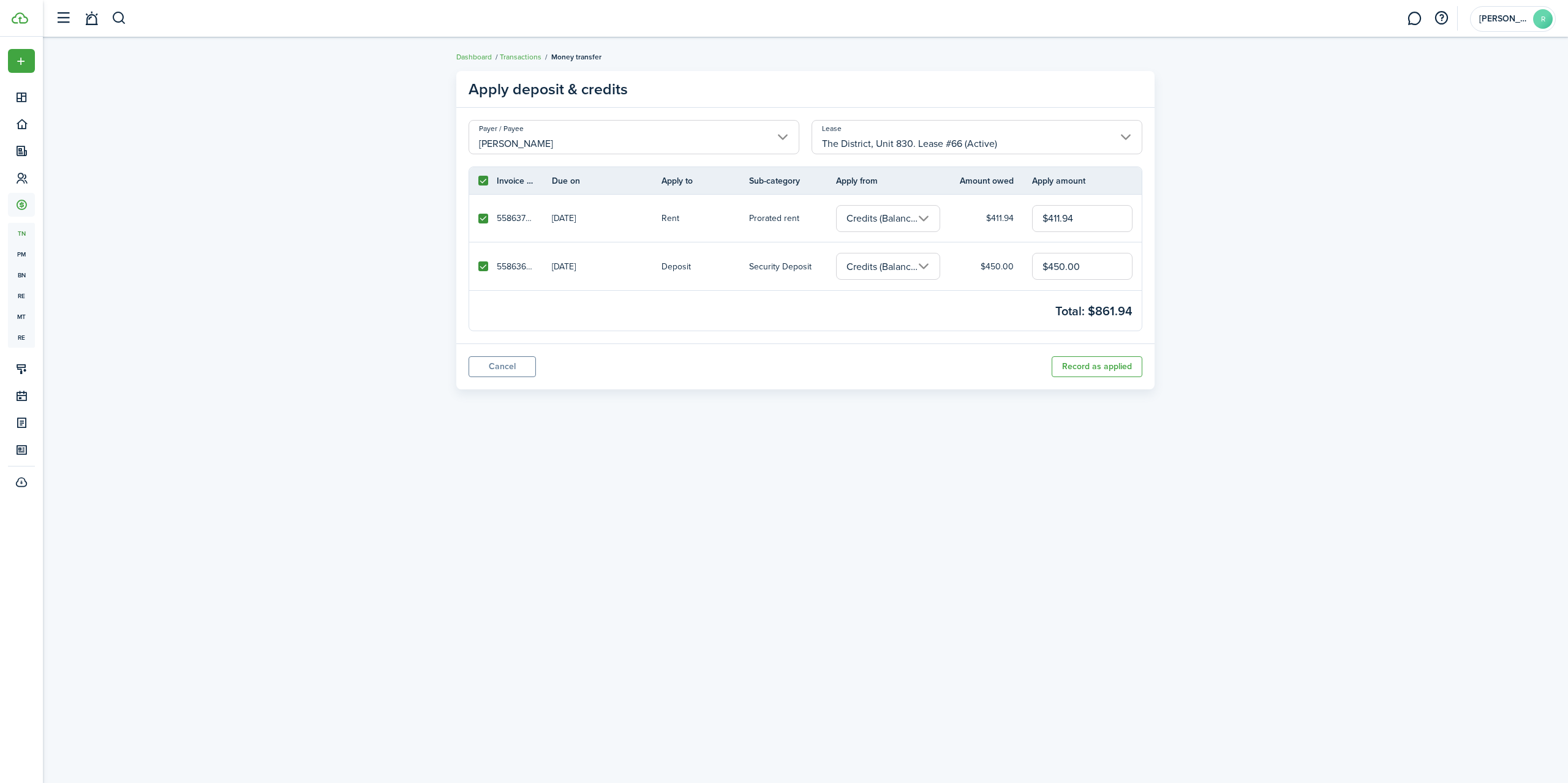
click at [494, 270] on link at bounding box center [483, 266] width 27 height 48
click at [488, 266] on link at bounding box center [483, 266] width 27 height 48
click at [485, 264] on label at bounding box center [483, 266] width 9 height 9
click at [478, 266] on input "checkbox" at bounding box center [478, 266] width 1 height 1
checkbox input "false"
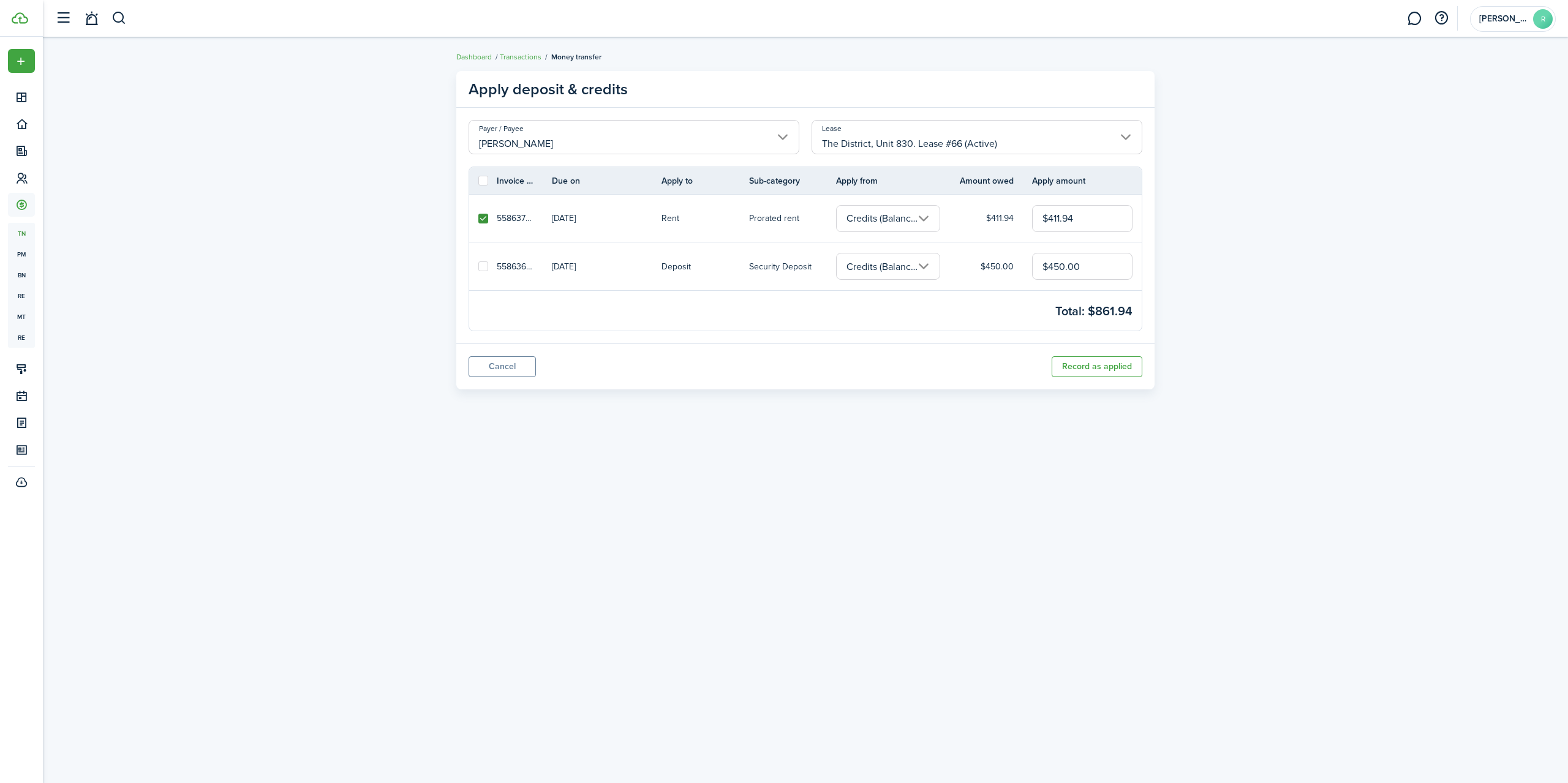
checkbox input "false"
click at [1084, 359] on button "Record as applied" at bounding box center [1097, 366] width 91 height 21
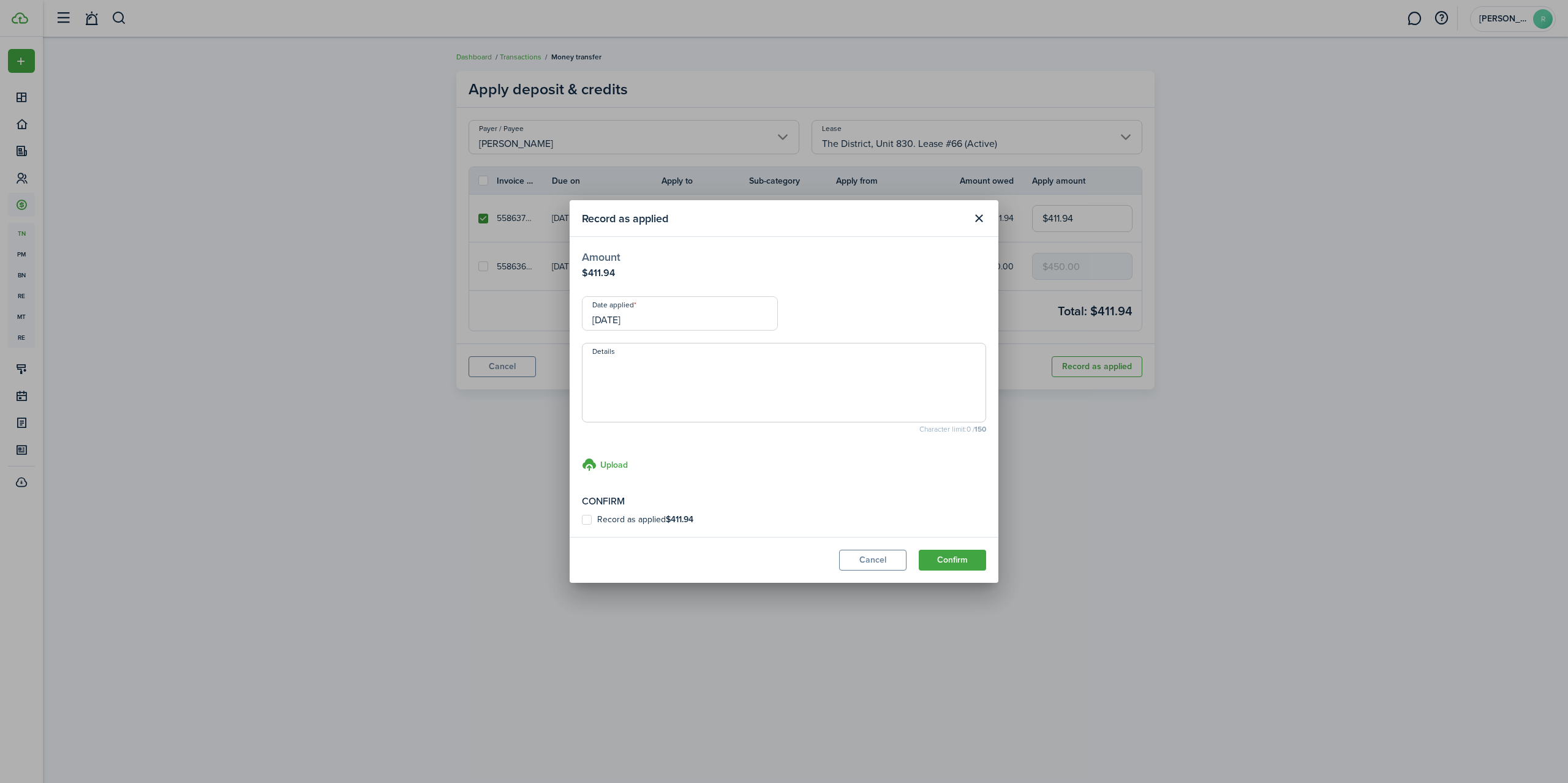
click at [621, 350] on span at bounding box center [784, 383] width 404 height 80
click at [621, 359] on textarea "Details" at bounding box center [784, 386] width 403 height 59
click at [587, 516] on label "Record as applied $411.94" at bounding box center [638, 519] width 111 height 9
click at [582, 520] on input "Record as applied $411.94" at bounding box center [581, 520] width 1 height 1
checkbox input "true"
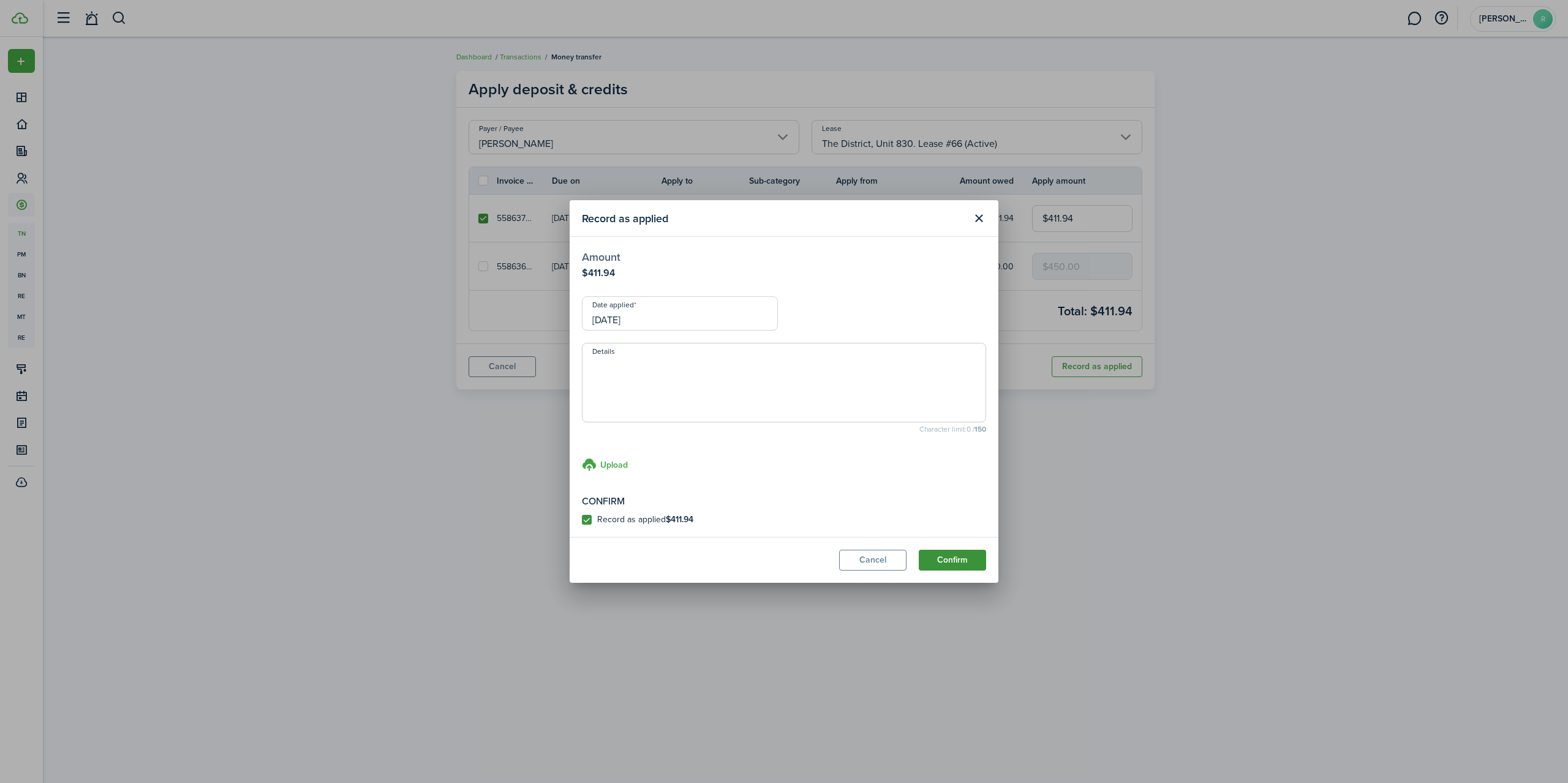
click at [939, 561] on button "Confirm" at bounding box center [952, 561] width 68 height 21
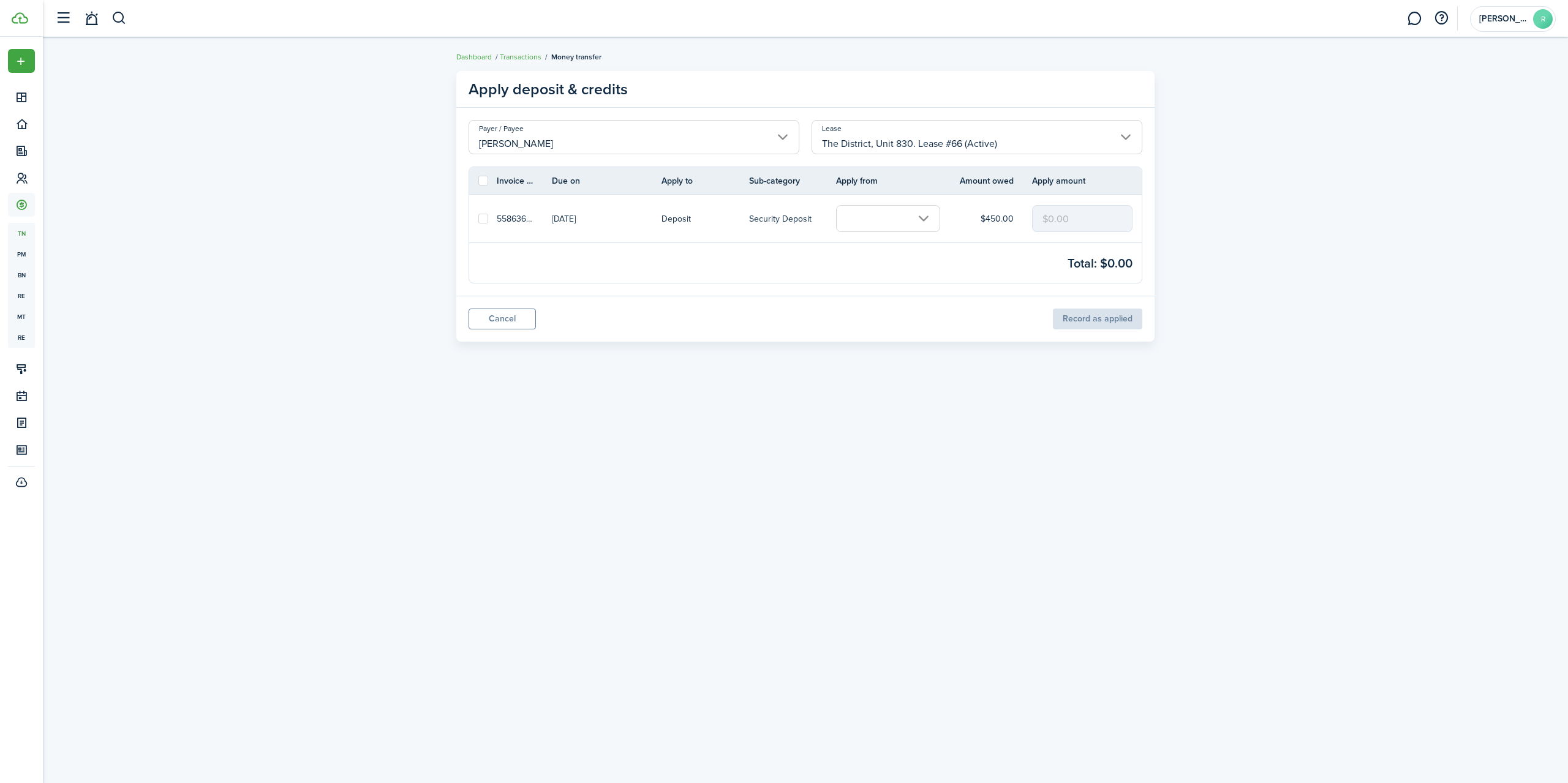
click at [482, 222] on label at bounding box center [483, 218] width 9 height 9
click at [478, 219] on input "checkbox" at bounding box center [478, 218] width 1 height 1
checkbox input "true"
click at [921, 225] on input "text" at bounding box center [888, 218] width 104 height 27
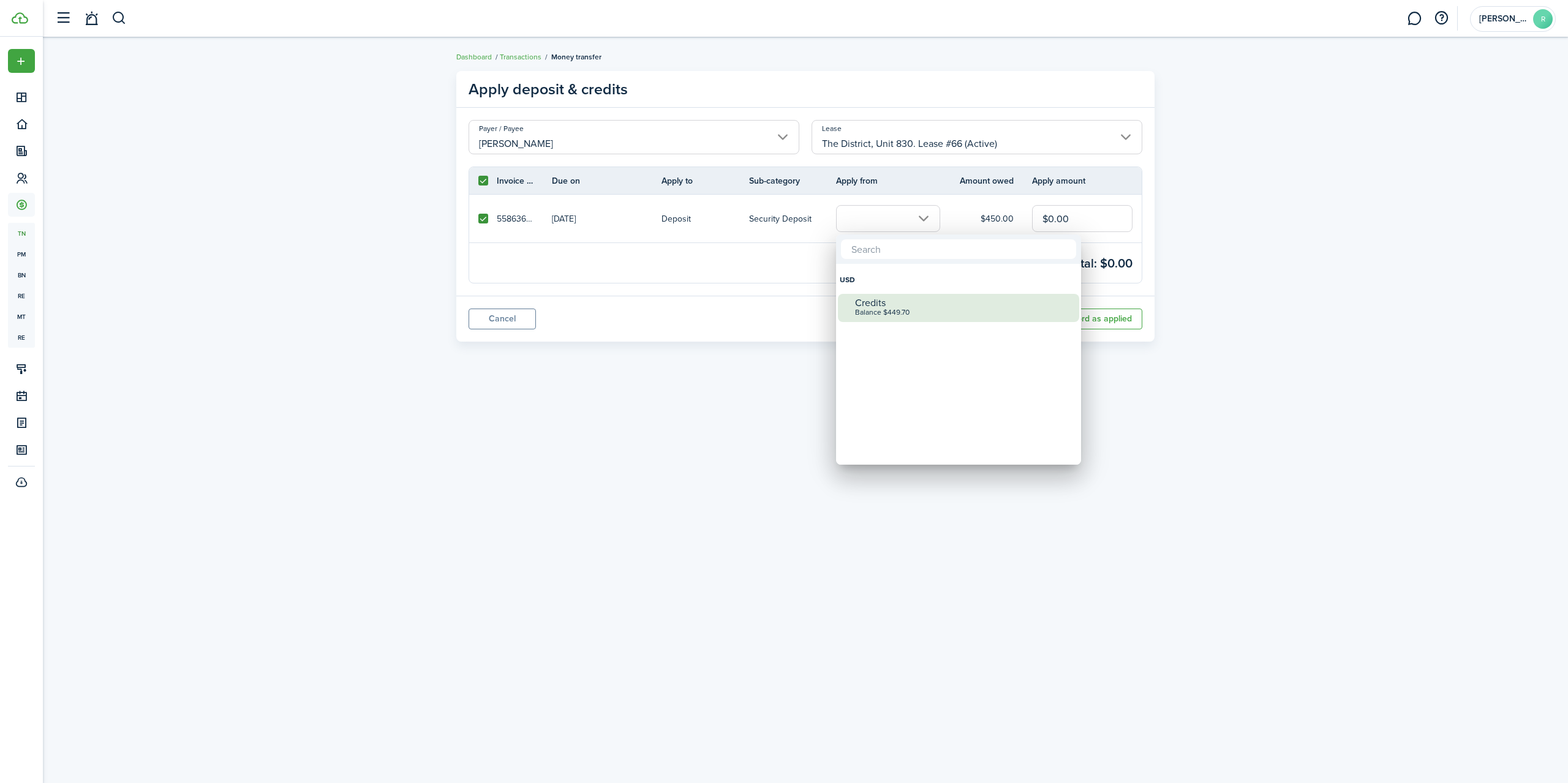
click at [924, 309] on div "Balance $449.70" at bounding box center [963, 313] width 217 height 9
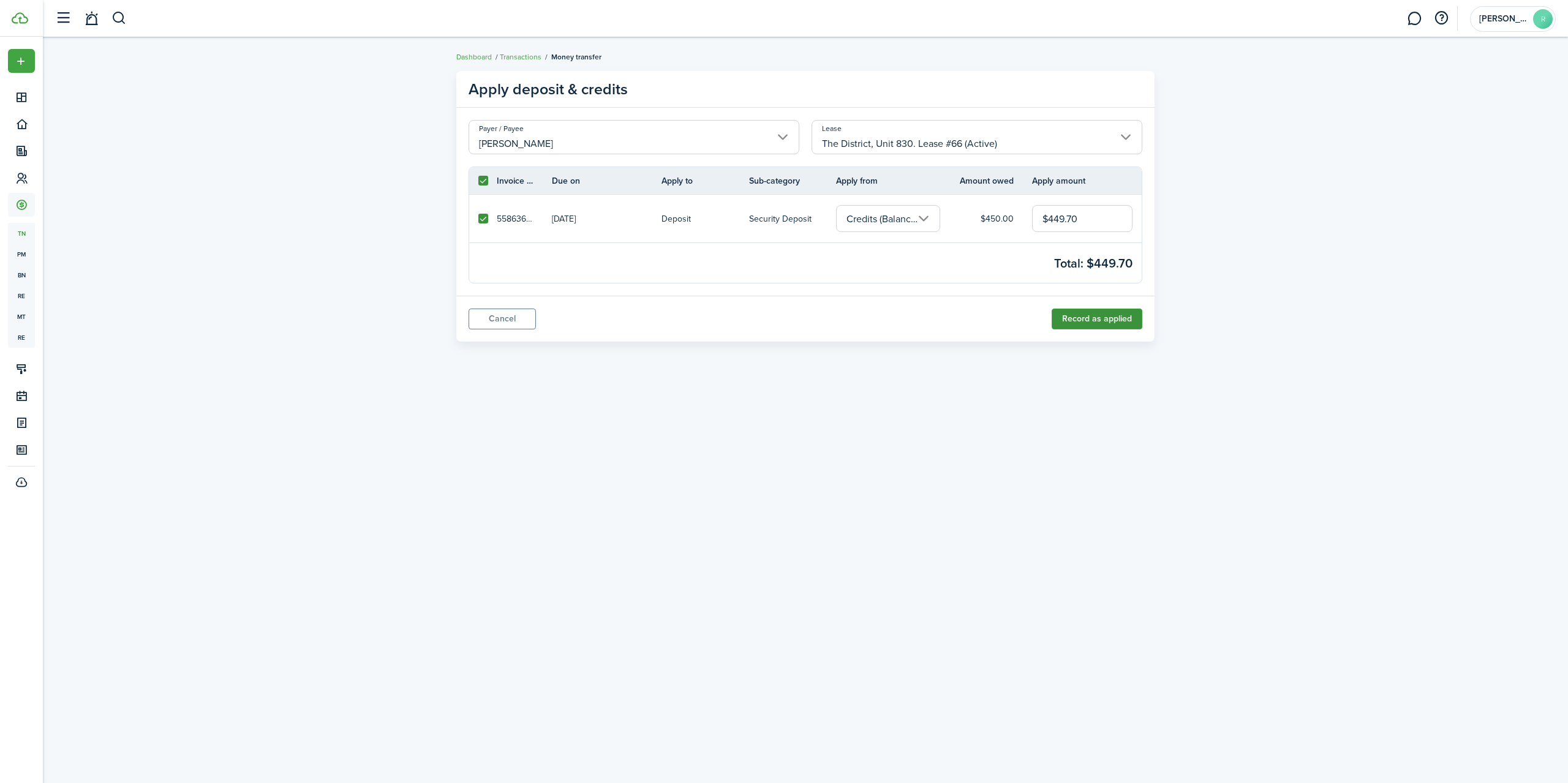
click at [1095, 317] on button "Record as applied" at bounding box center [1097, 319] width 91 height 21
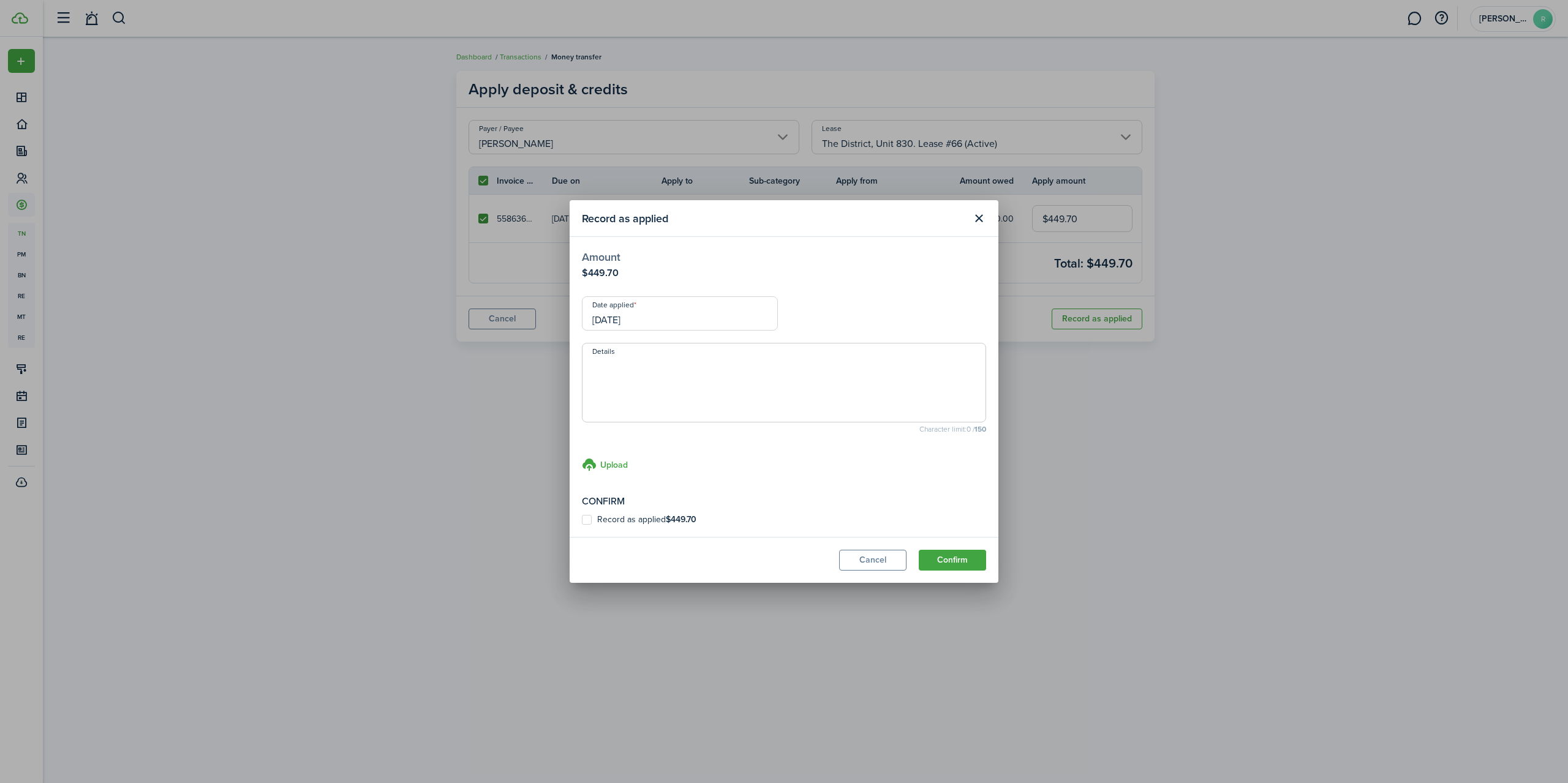
click at [583, 519] on label "Record as applied $449.70" at bounding box center [639, 519] width 115 height 9
click at [582, 520] on input "Record as applied $449.70" at bounding box center [581, 520] width 1 height 1
checkbox input "true"
click at [968, 565] on button "Confirm" at bounding box center [952, 561] width 68 height 21
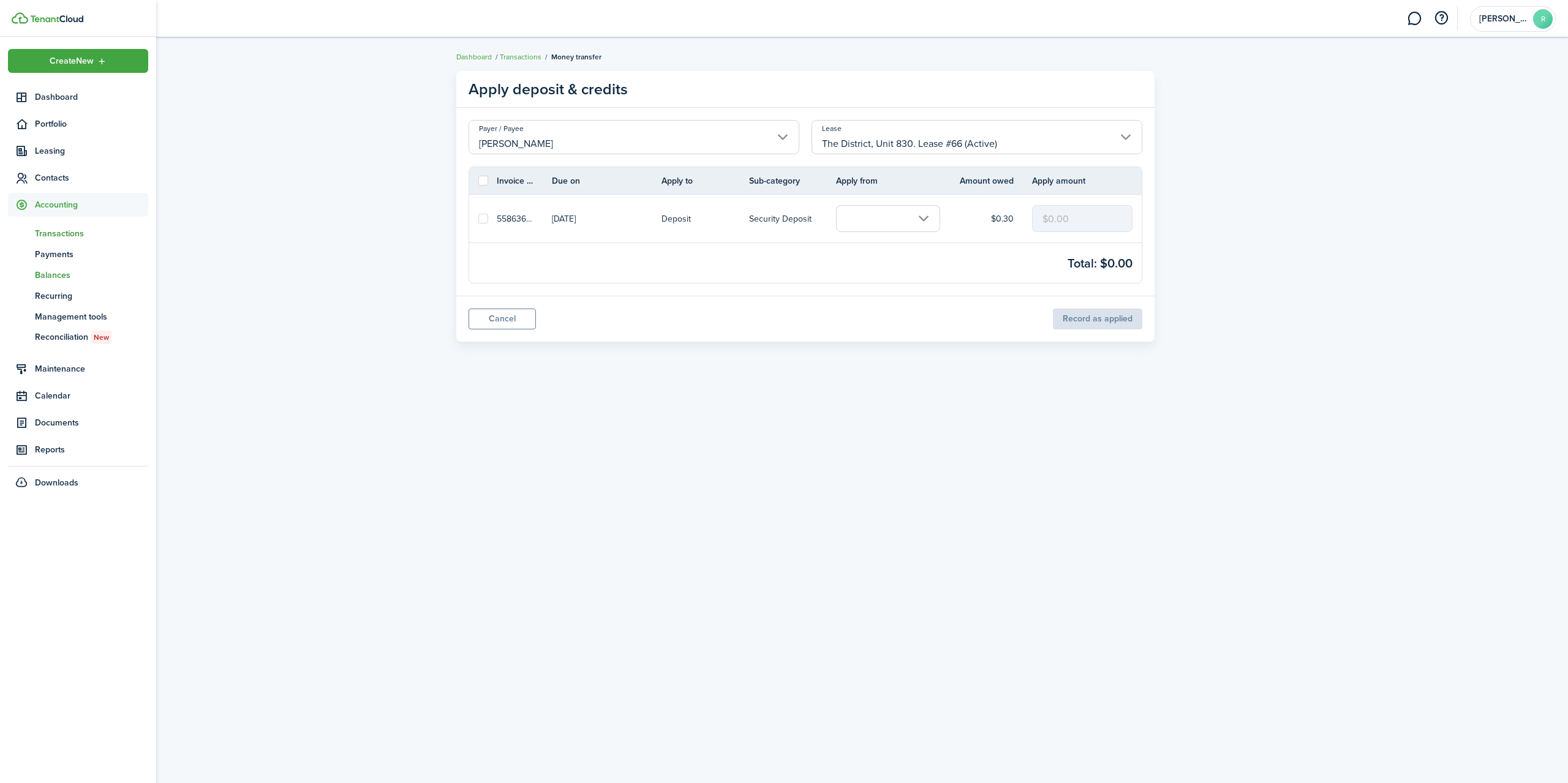
click at [73, 276] on span "Balances" at bounding box center [92, 275] width 113 height 13
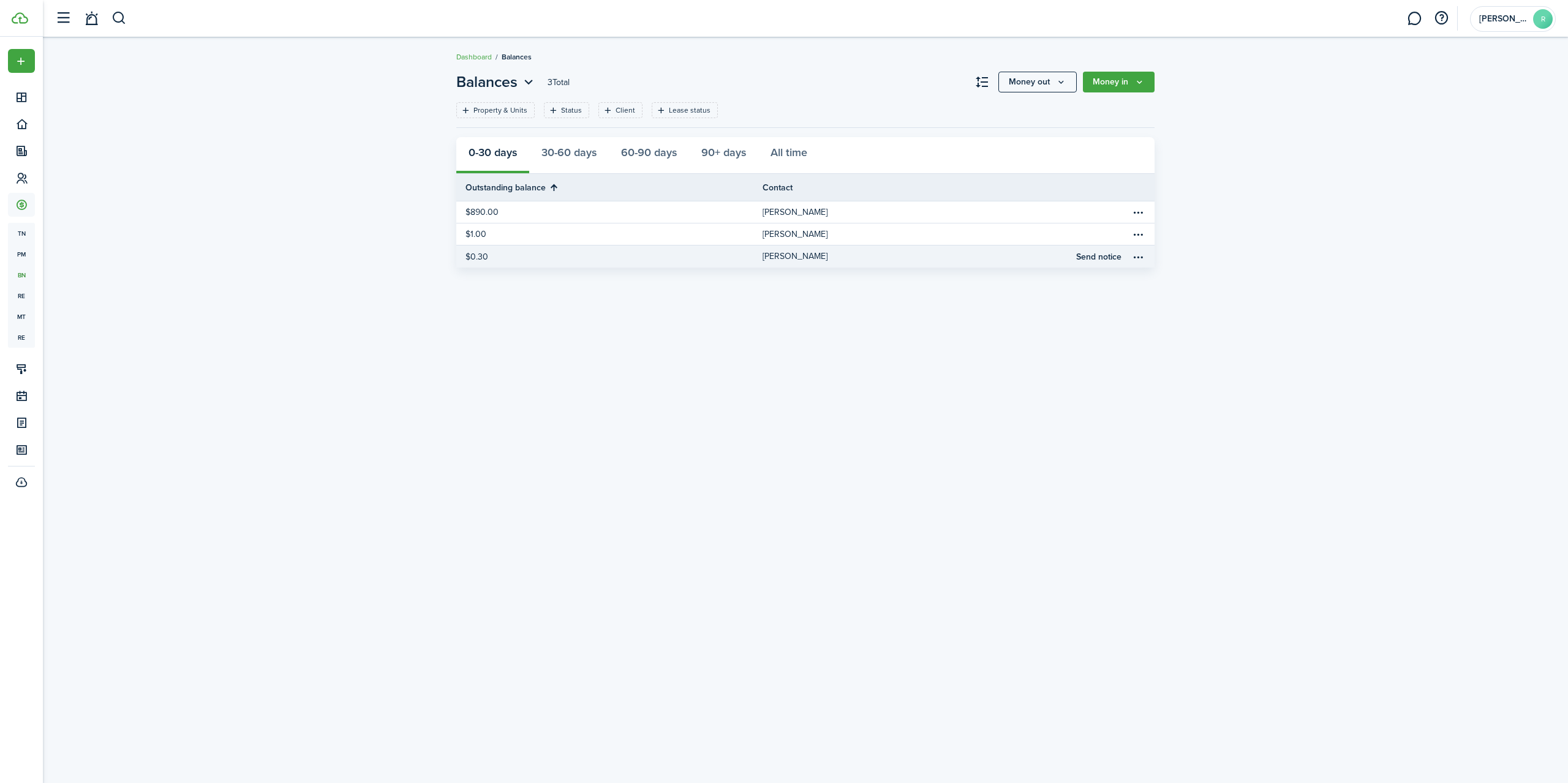
click at [806, 262] on table-profile-info-text "[PERSON_NAME]" at bounding box center [795, 256] width 65 height 9
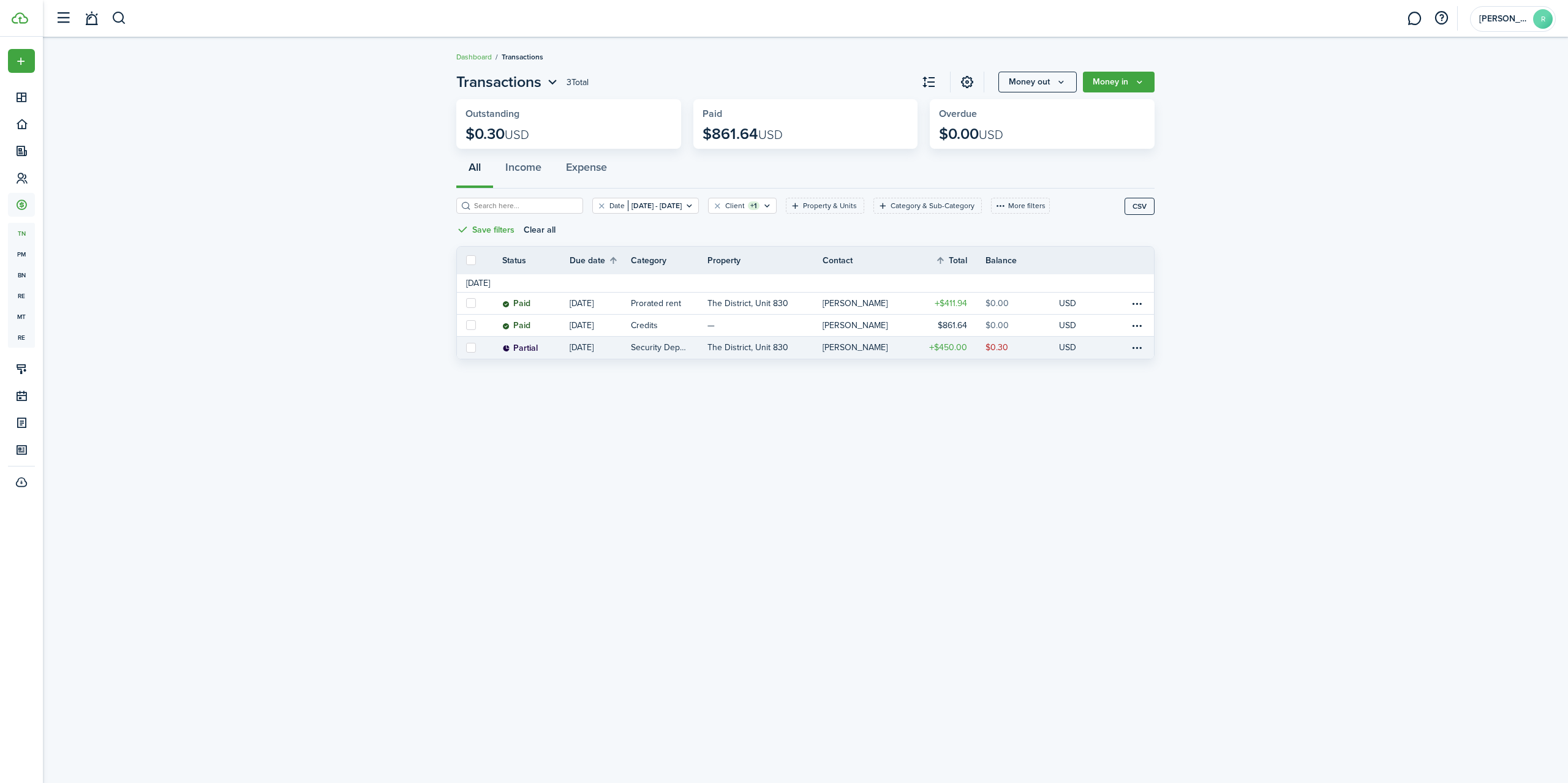
click at [981, 347] on link "$450.00" at bounding box center [949, 348] width 74 height 22
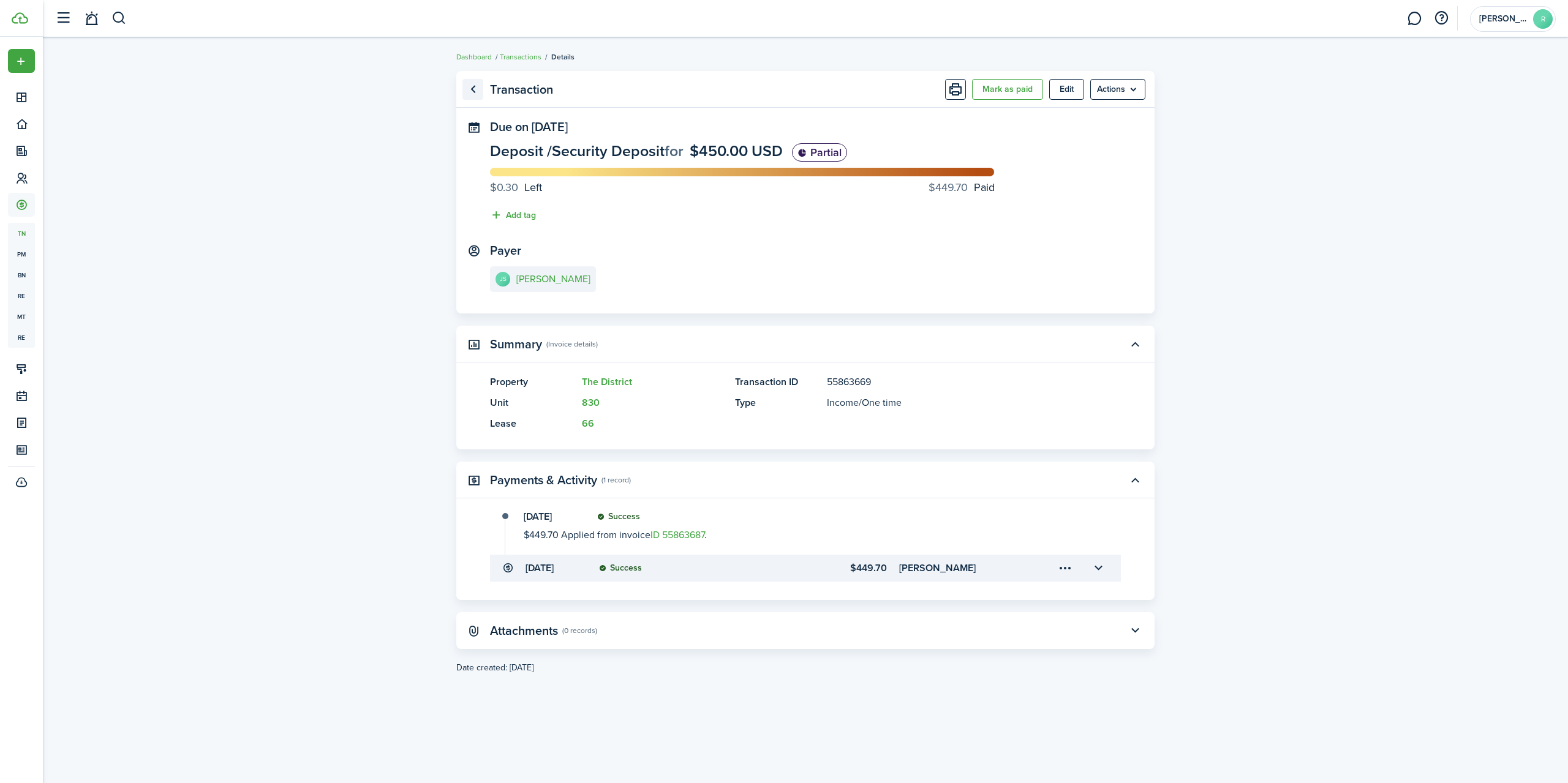
click at [472, 86] on link "Go back" at bounding box center [472, 89] width 21 height 21
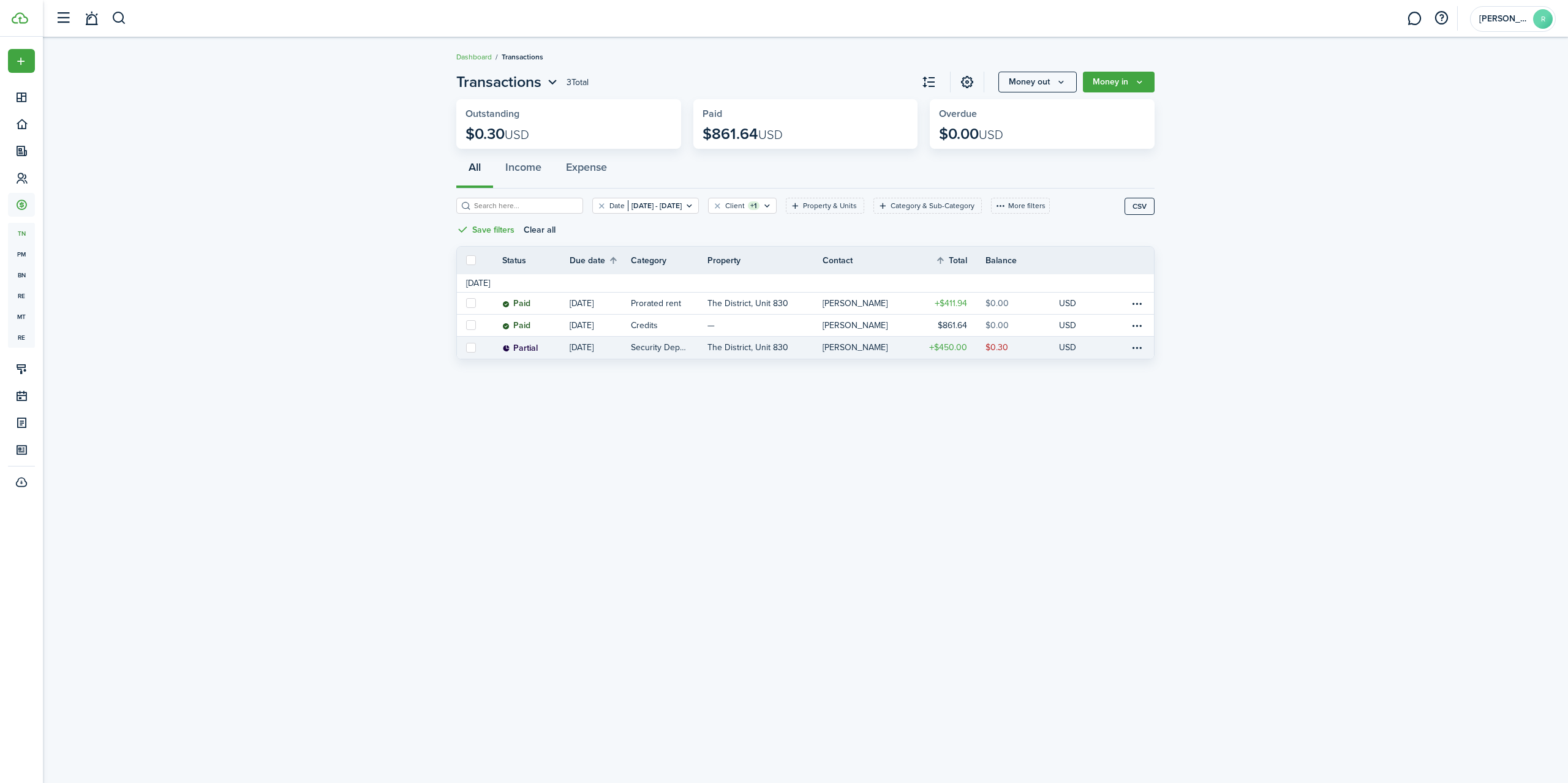
click at [475, 347] on label at bounding box center [471, 347] width 9 height 9
click at [466, 347] on input "checkbox" at bounding box center [466, 347] width 1 height 1
checkbox input "true"
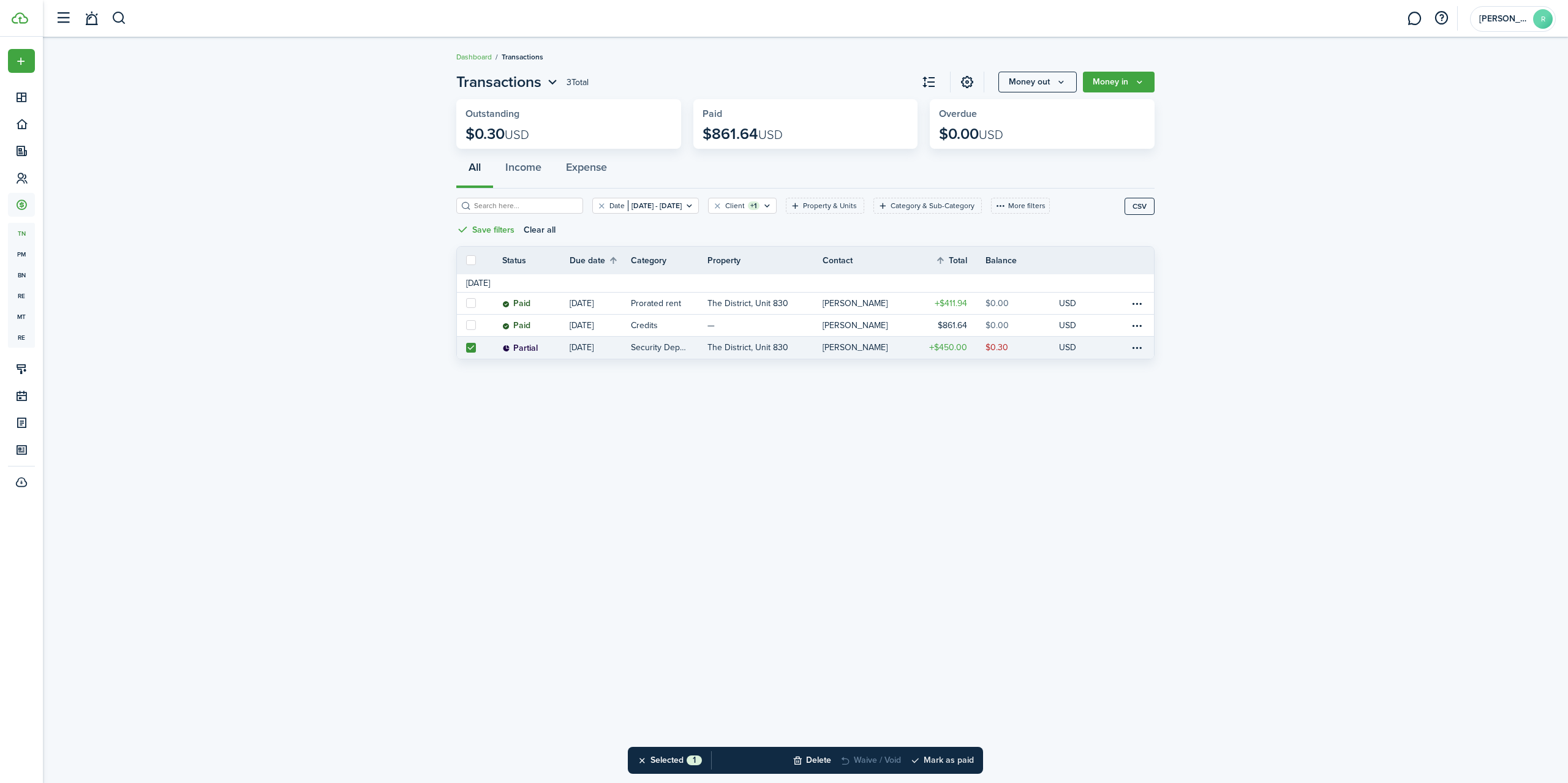
click at [948, 764] on button "Mark as paid" at bounding box center [941, 760] width 63 height 27
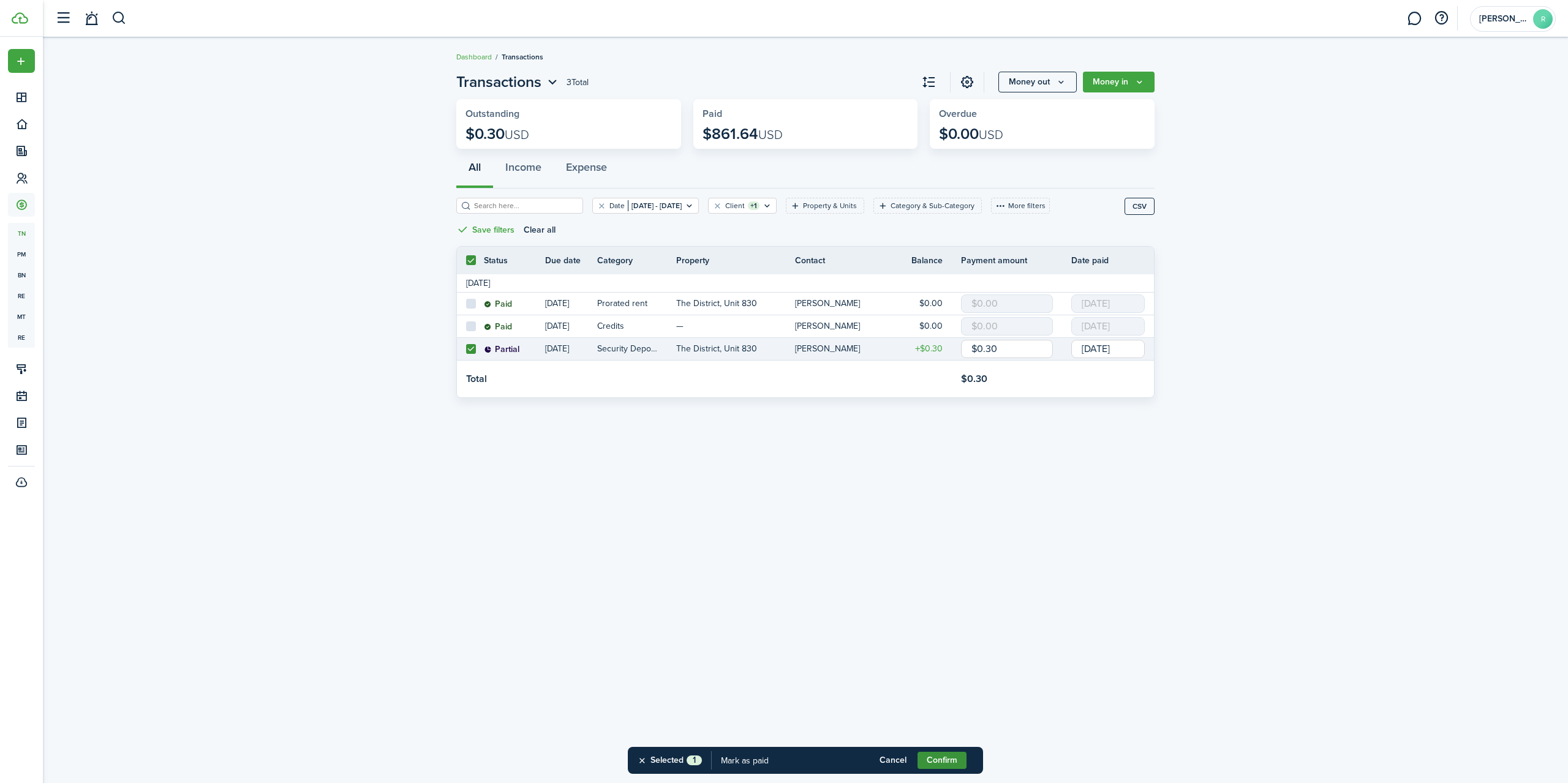
click at [937, 764] on button "Confirm" at bounding box center [941, 761] width 49 height 17
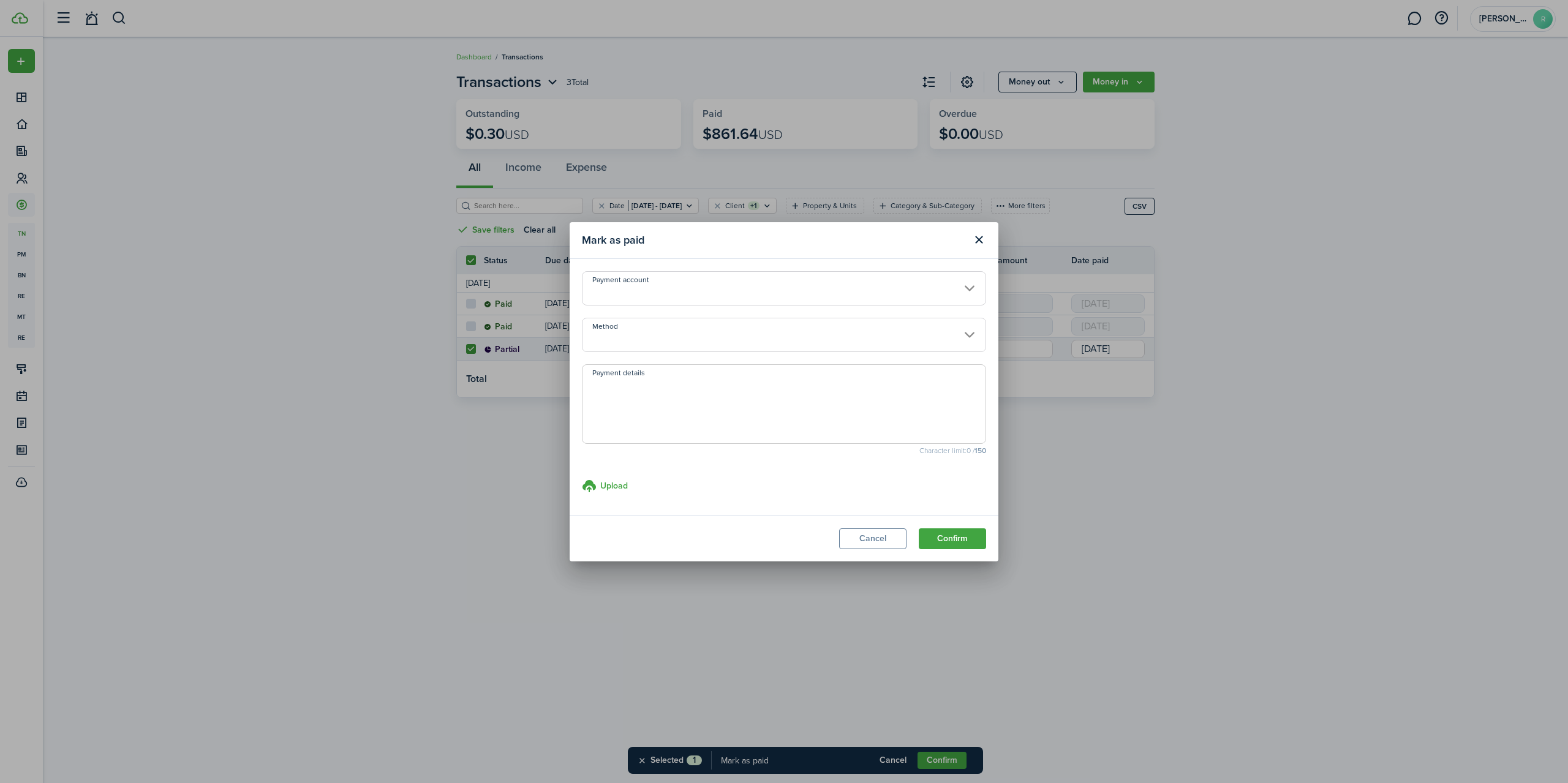
click at [823, 339] on input "Method" at bounding box center [784, 335] width 404 height 34
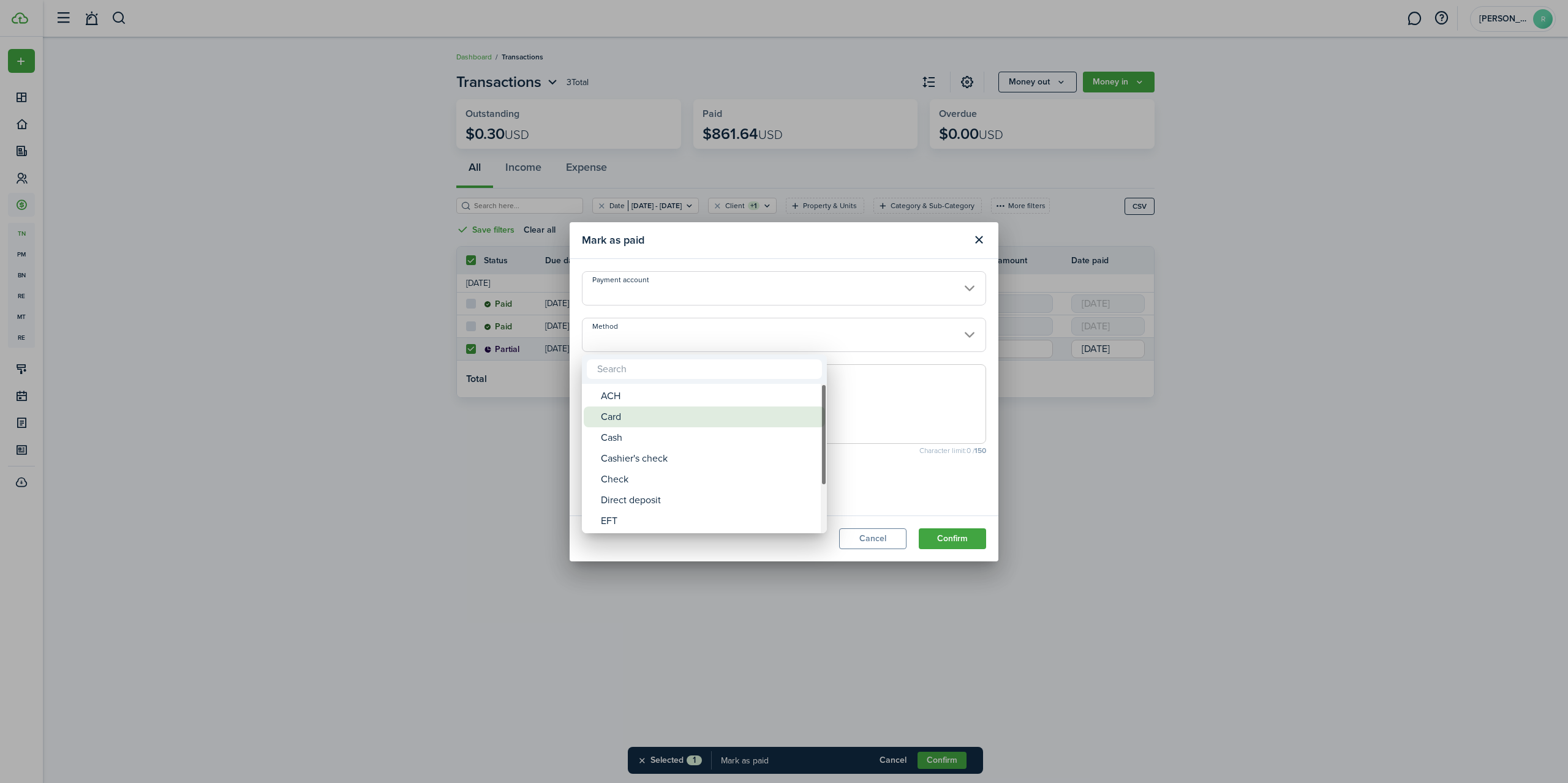
click at [638, 418] on div "Card" at bounding box center [709, 417] width 217 height 21
type input "Card"
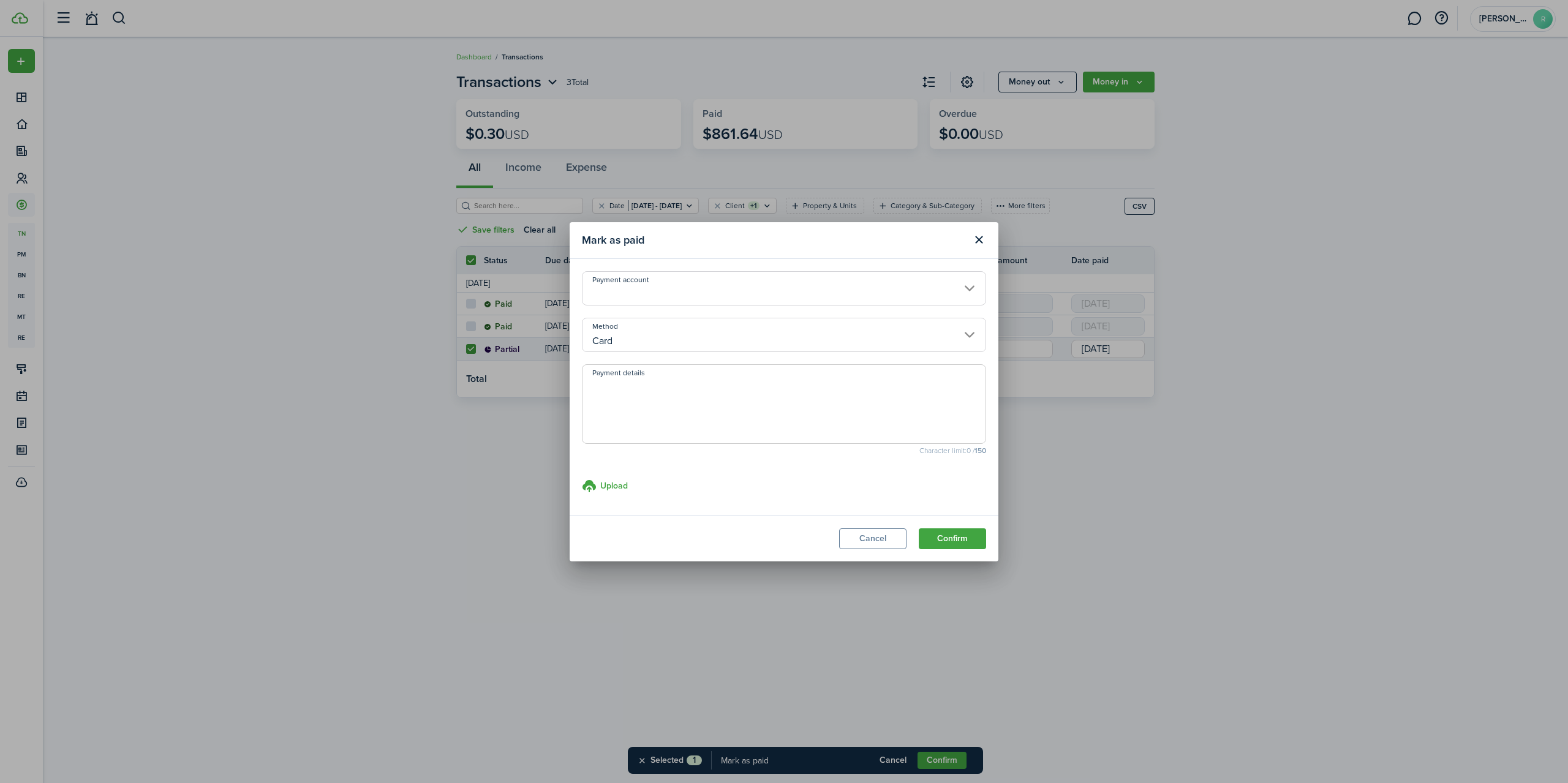
click at [623, 394] on textarea "Payment details" at bounding box center [784, 407] width 403 height 59
type textarea "8"
type textarea "visa 0867"
click at [959, 541] on button "Confirm" at bounding box center [952, 539] width 68 height 21
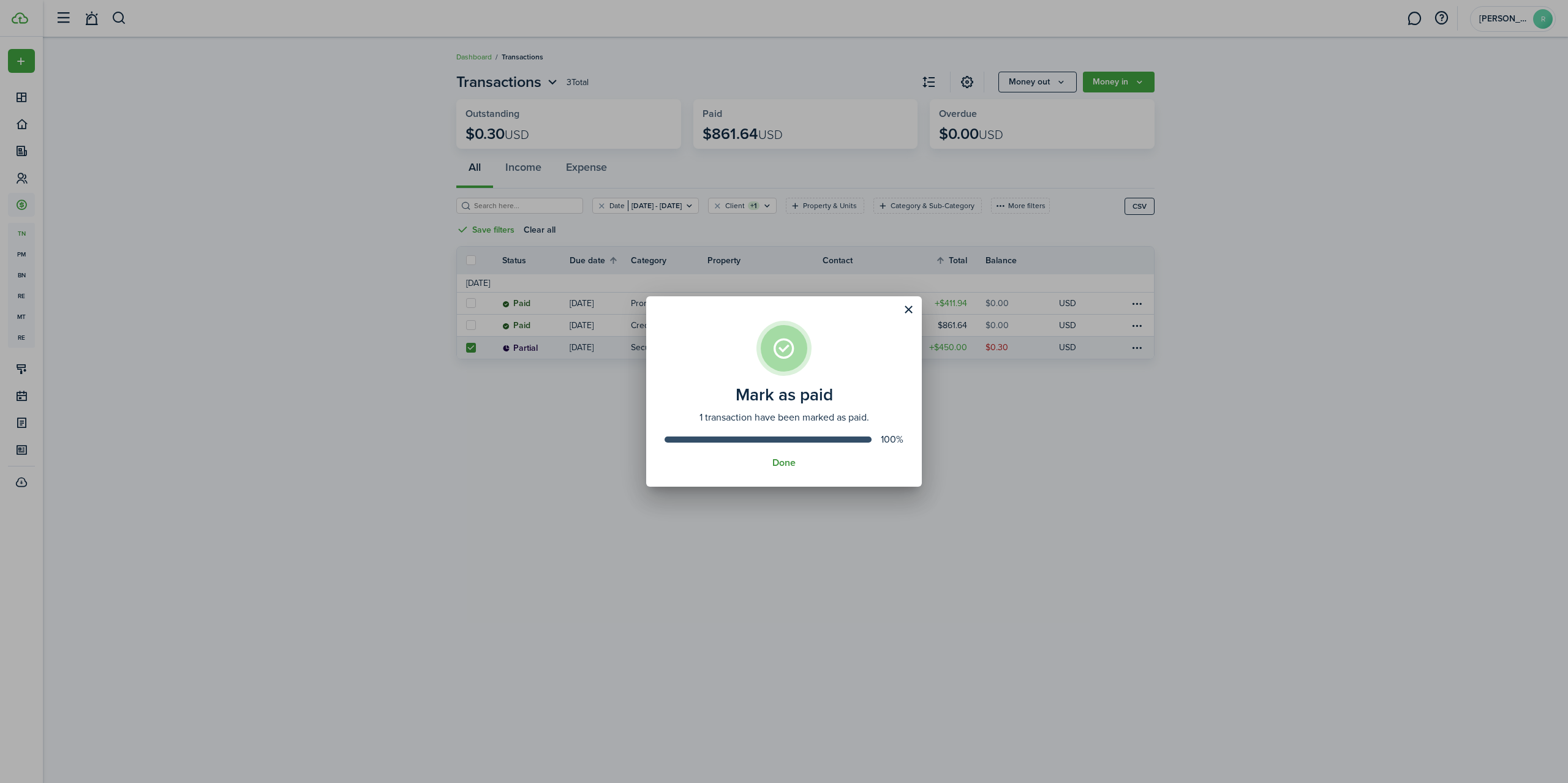
click at [783, 459] on button "Done" at bounding box center [783, 463] width 23 height 11
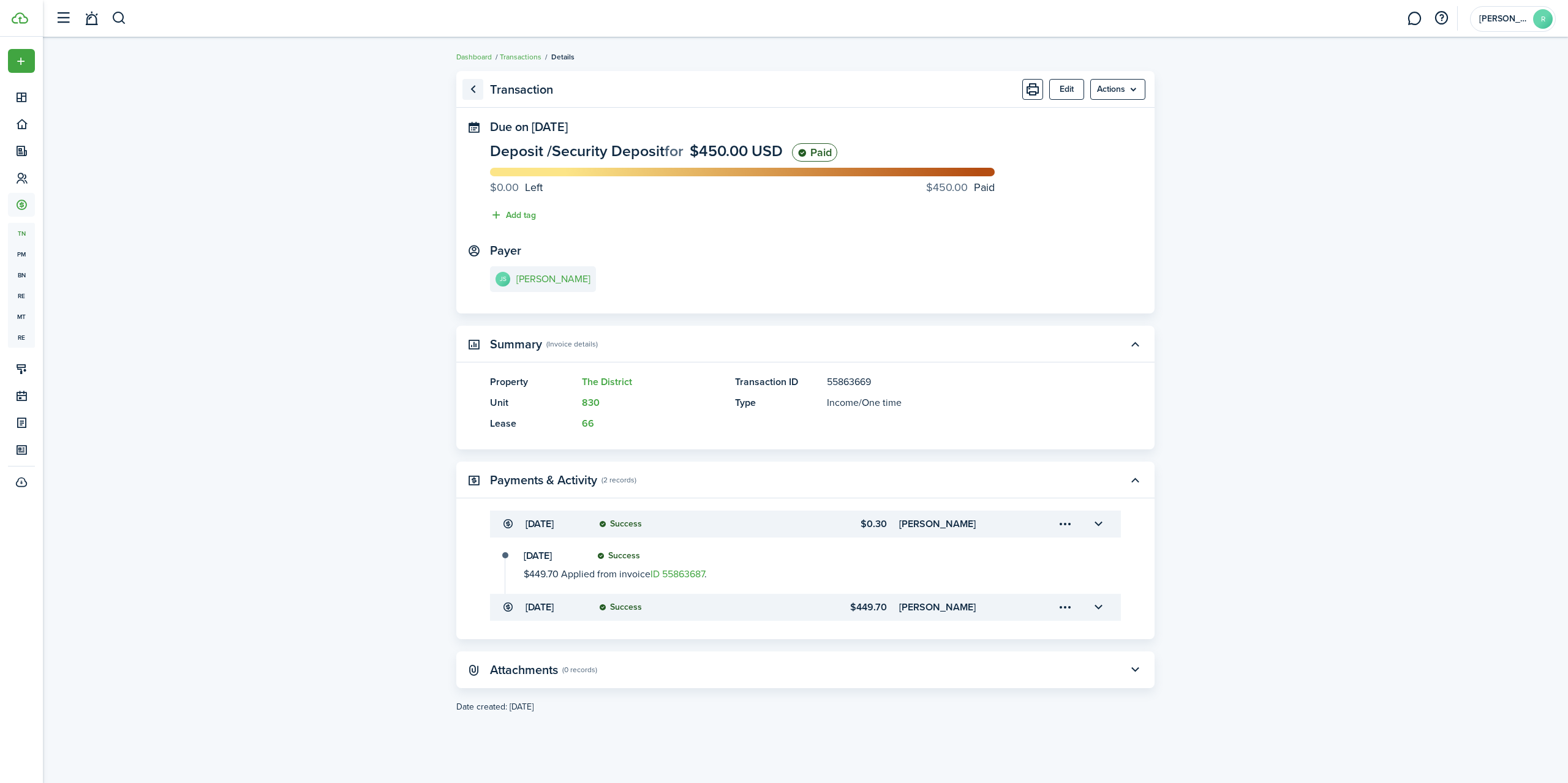
click at [481, 87] on link "Go back" at bounding box center [472, 89] width 21 height 21
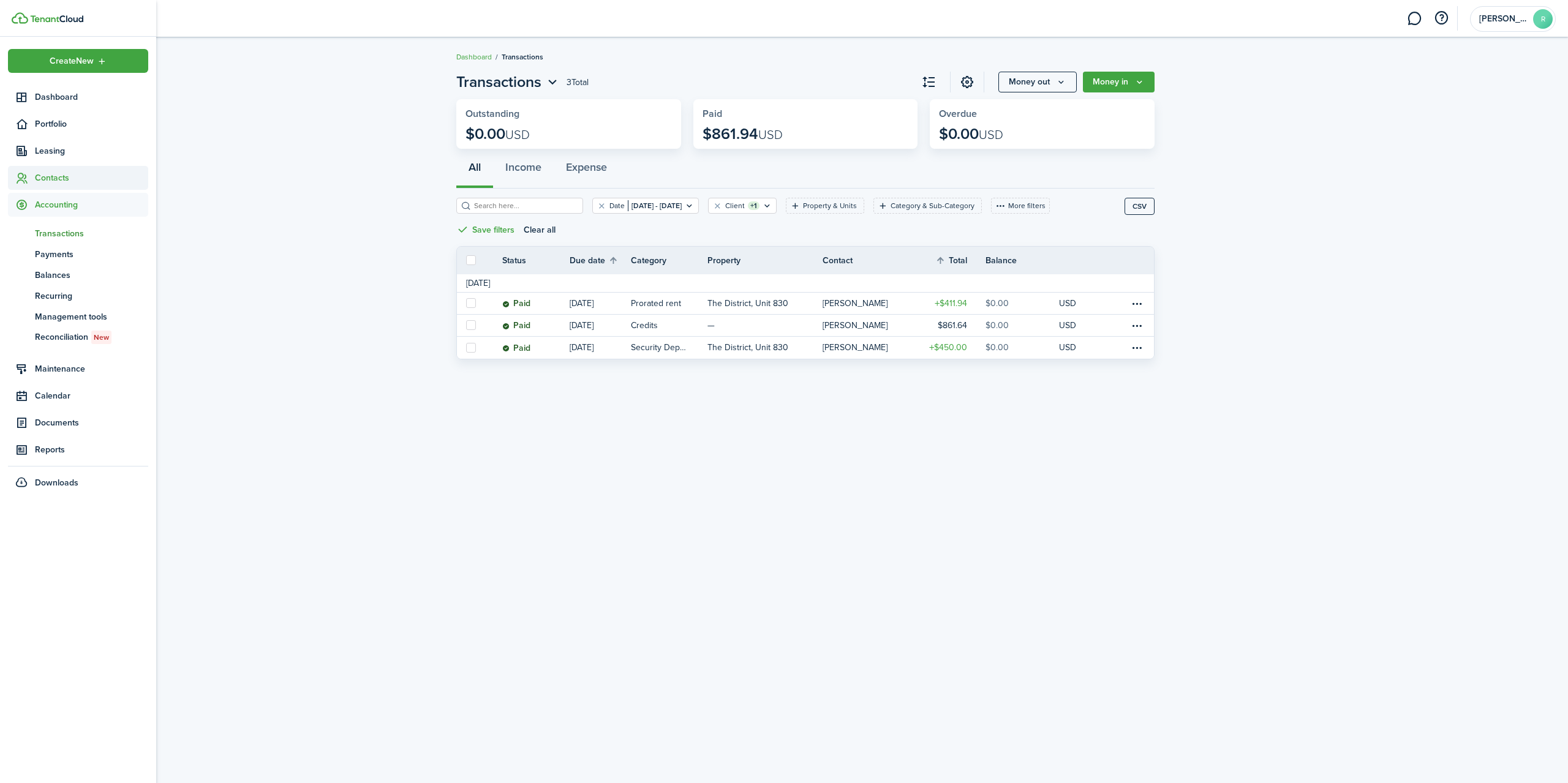
click at [57, 178] on span "Contacts" at bounding box center [92, 177] width 113 height 13
click at [50, 205] on span "Tenants" at bounding box center [92, 206] width 113 height 13
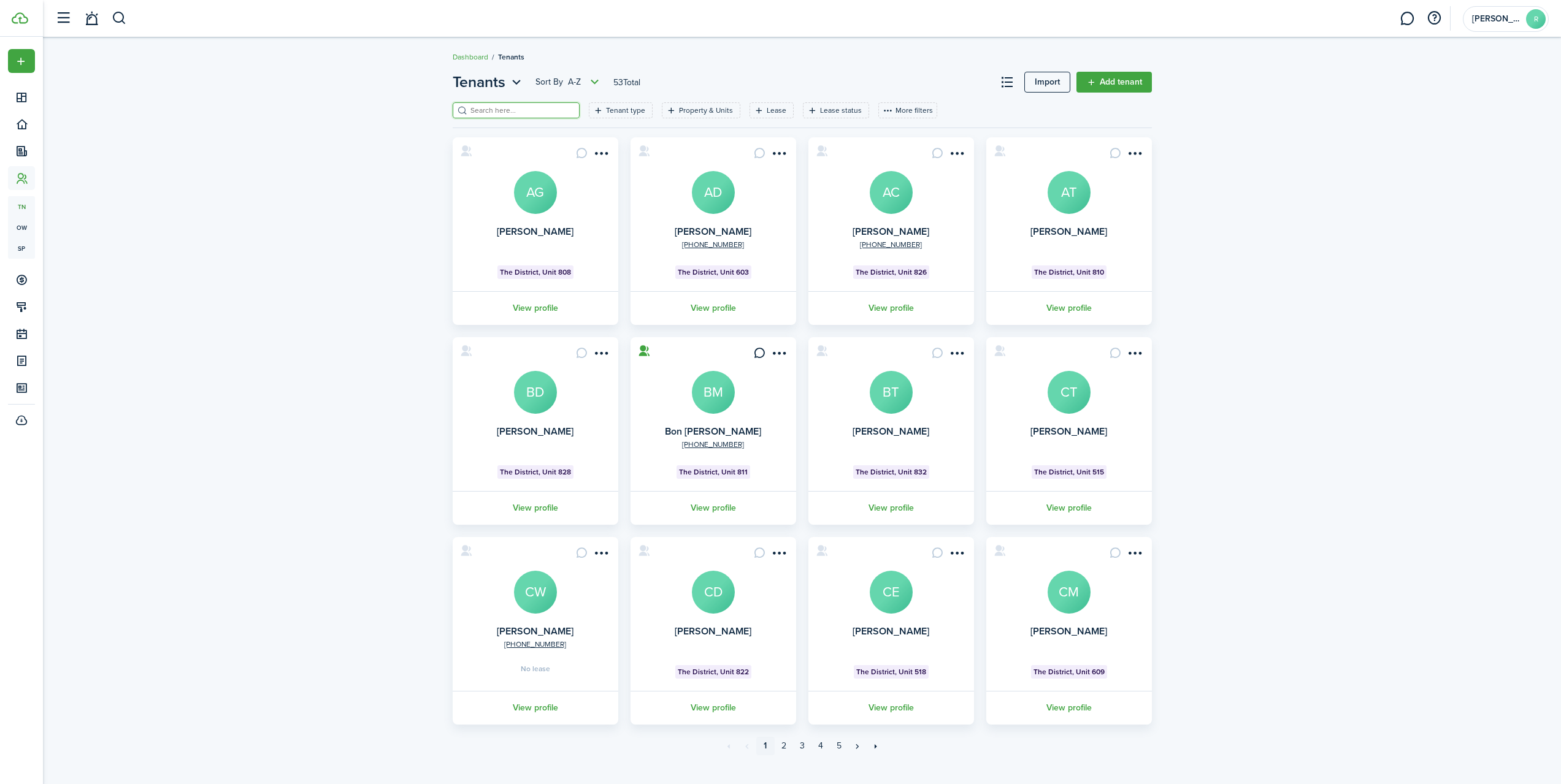
click at [502, 111] on input "search" at bounding box center [521, 111] width 108 height 12
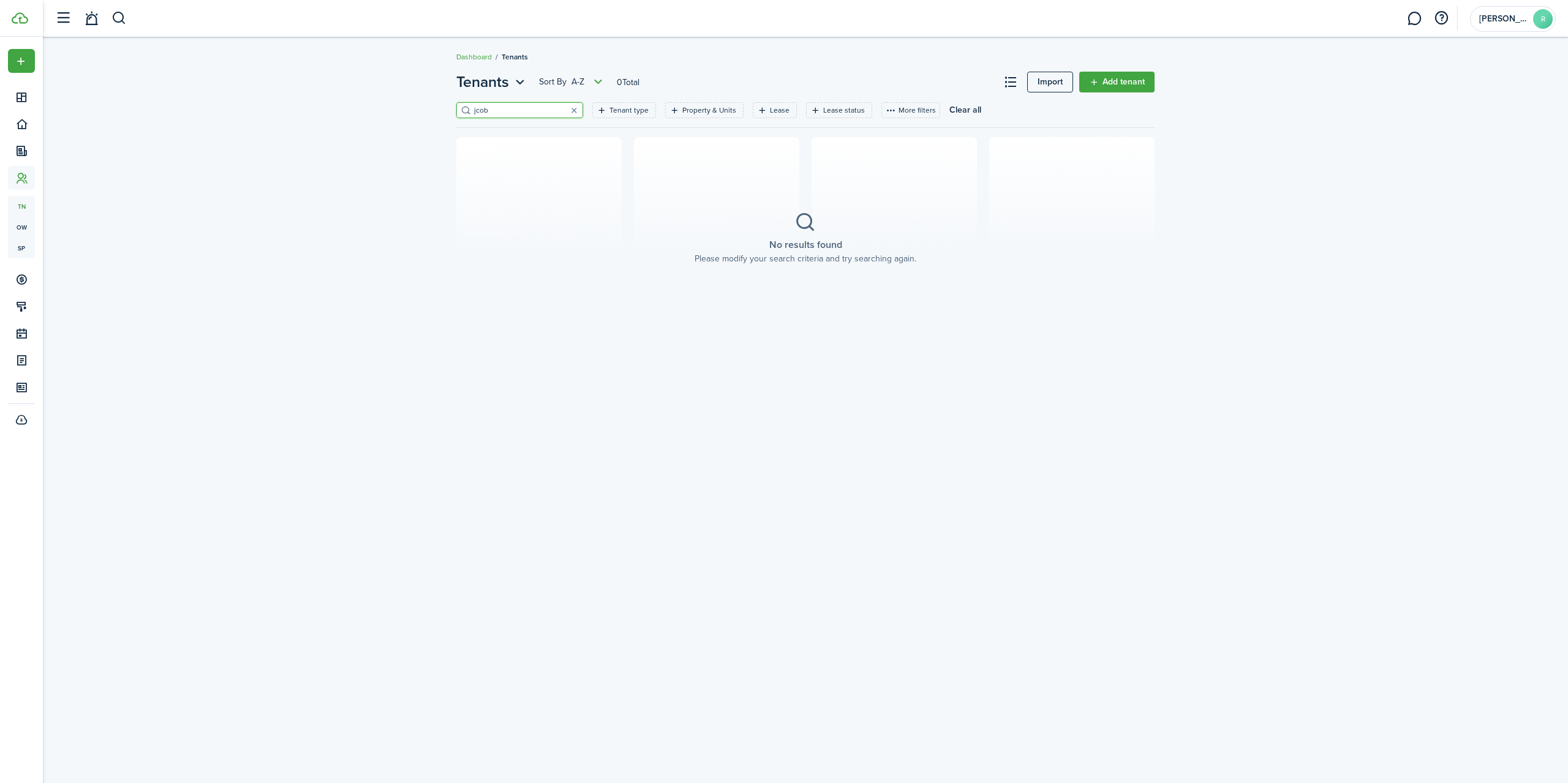
type input "jcob"
click at [565, 113] on button "button" at bounding box center [573, 110] width 17 height 17
click at [496, 113] on input "search" at bounding box center [525, 110] width 108 height 12
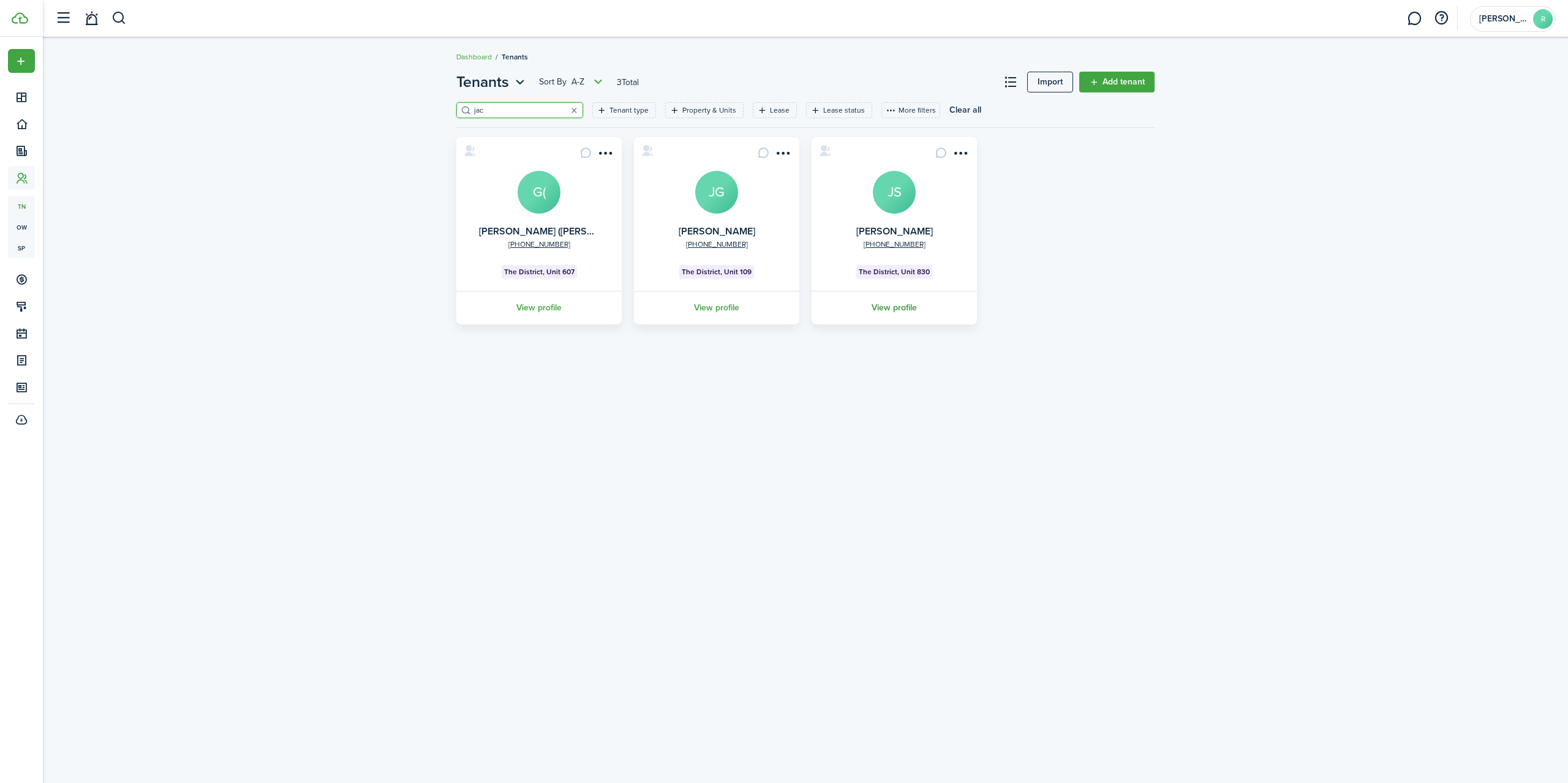
type input "jac"
click at [897, 305] on link "View profile" at bounding box center [894, 307] width 169 height 33
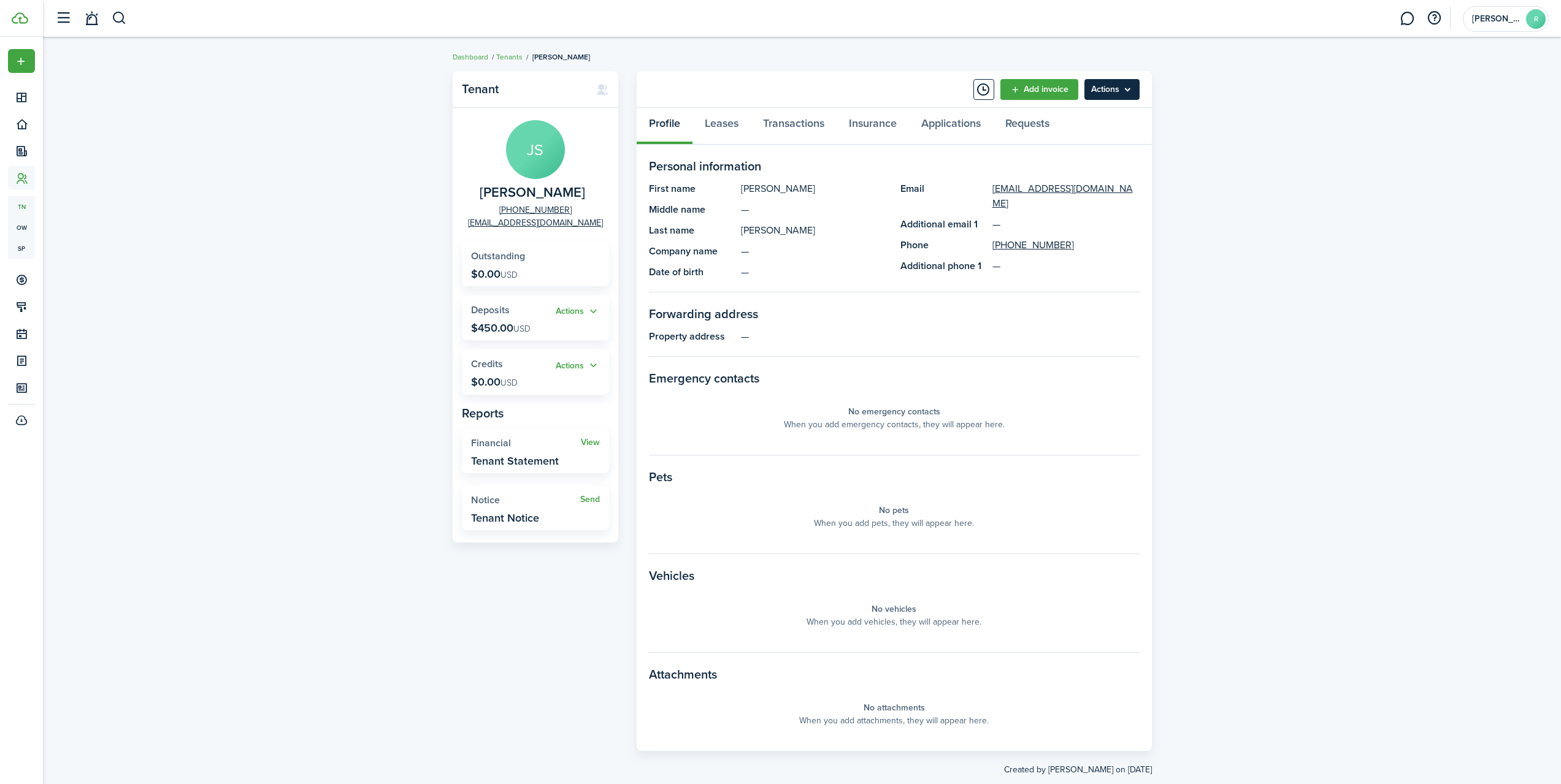
click at [1127, 91] on menu-btn "Actions" at bounding box center [1112, 89] width 55 height 21
click at [1051, 117] on link "Edit" at bounding box center [1085, 117] width 107 height 21
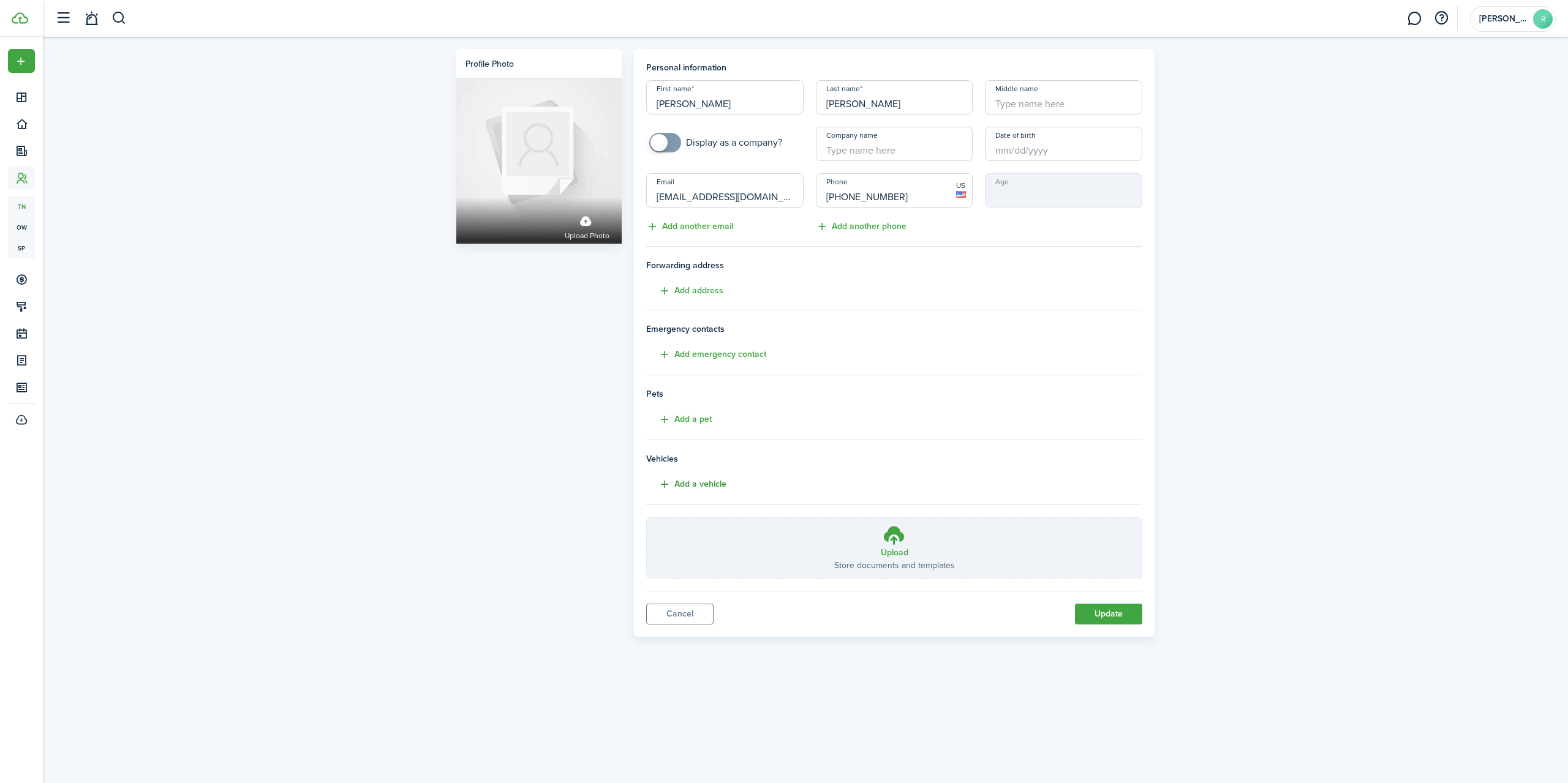
click at [663, 485] on button "Add a vehicle" at bounding box center [686, 484] width 80 height 14
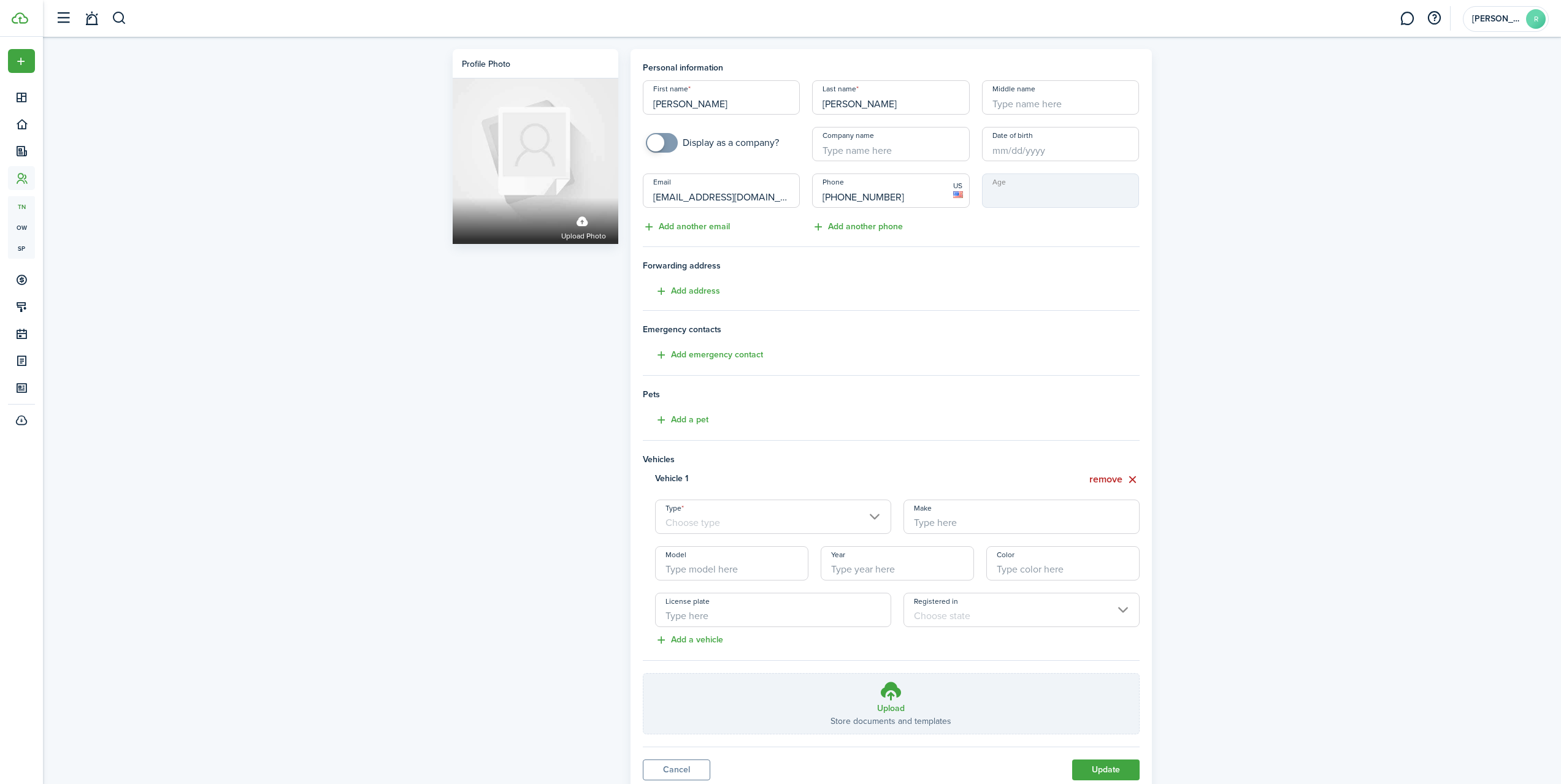
click at [794, 521] on input "Type" at bounding box center [773, 517] width 237 height 34
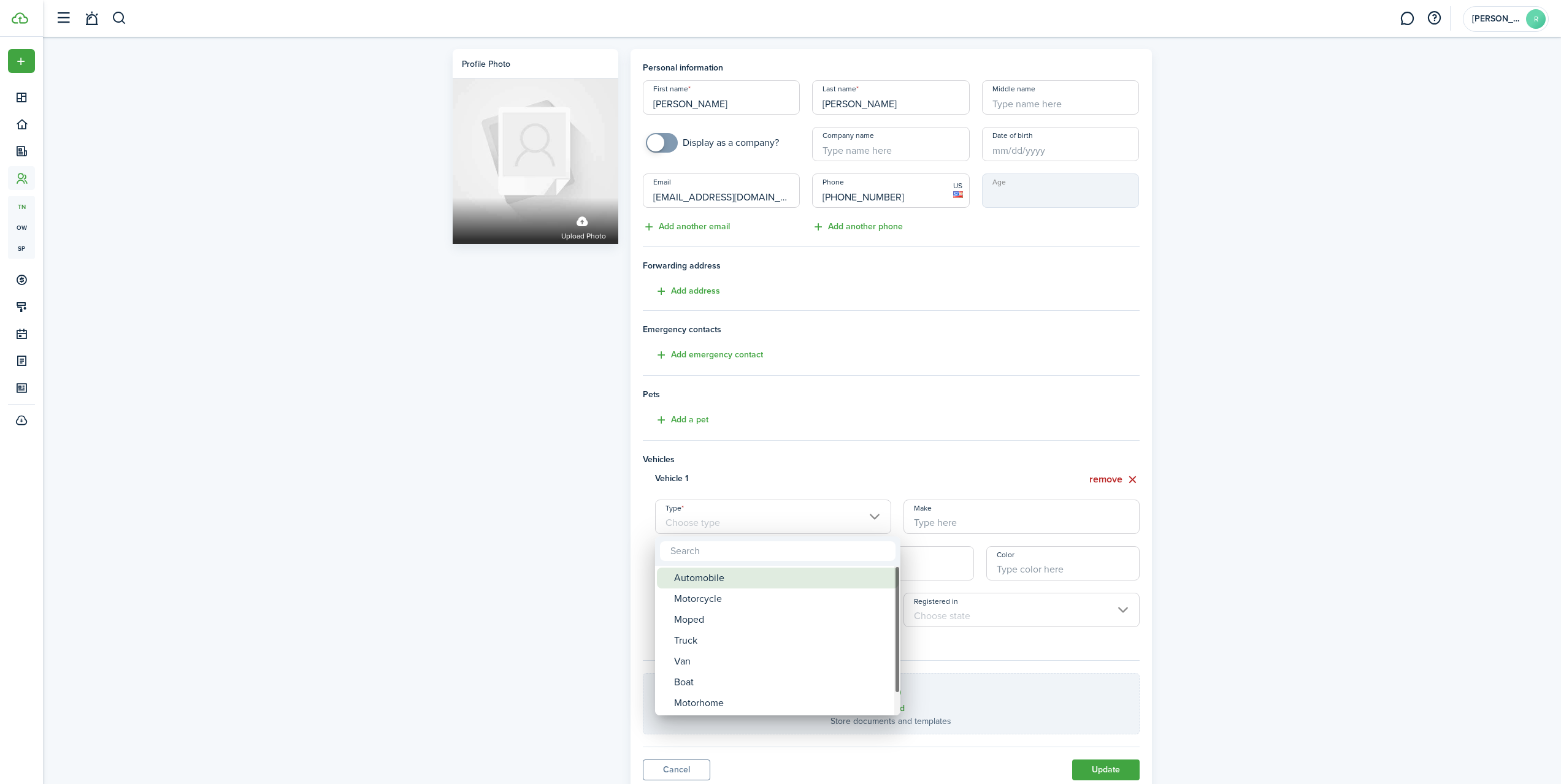
click at [705, 577] on div "Automobile" at bounding box center [782, 578] width 217 height 21
type input "Automobile"
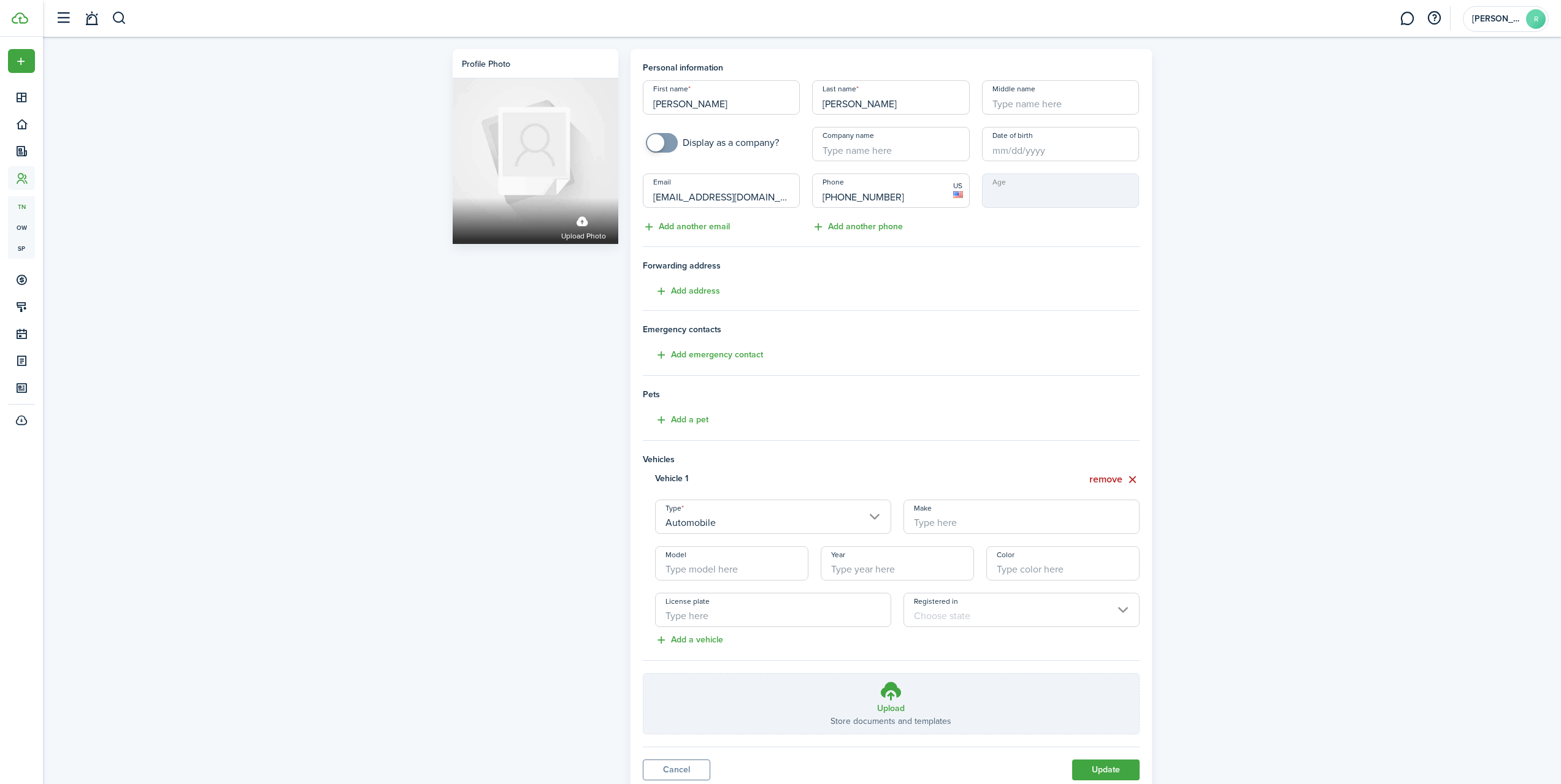
click at [932, 522] on input "Make" at bounding box center [1022, 517] width 237 height 34
type input "honda"
click at [723, 572] on input "Model" at bounding box center [731, 564] width 153 height 34
type input "fit"
click at [1024, 574] on input "Color" at bounding box center [1063, 564] width 153 height 34
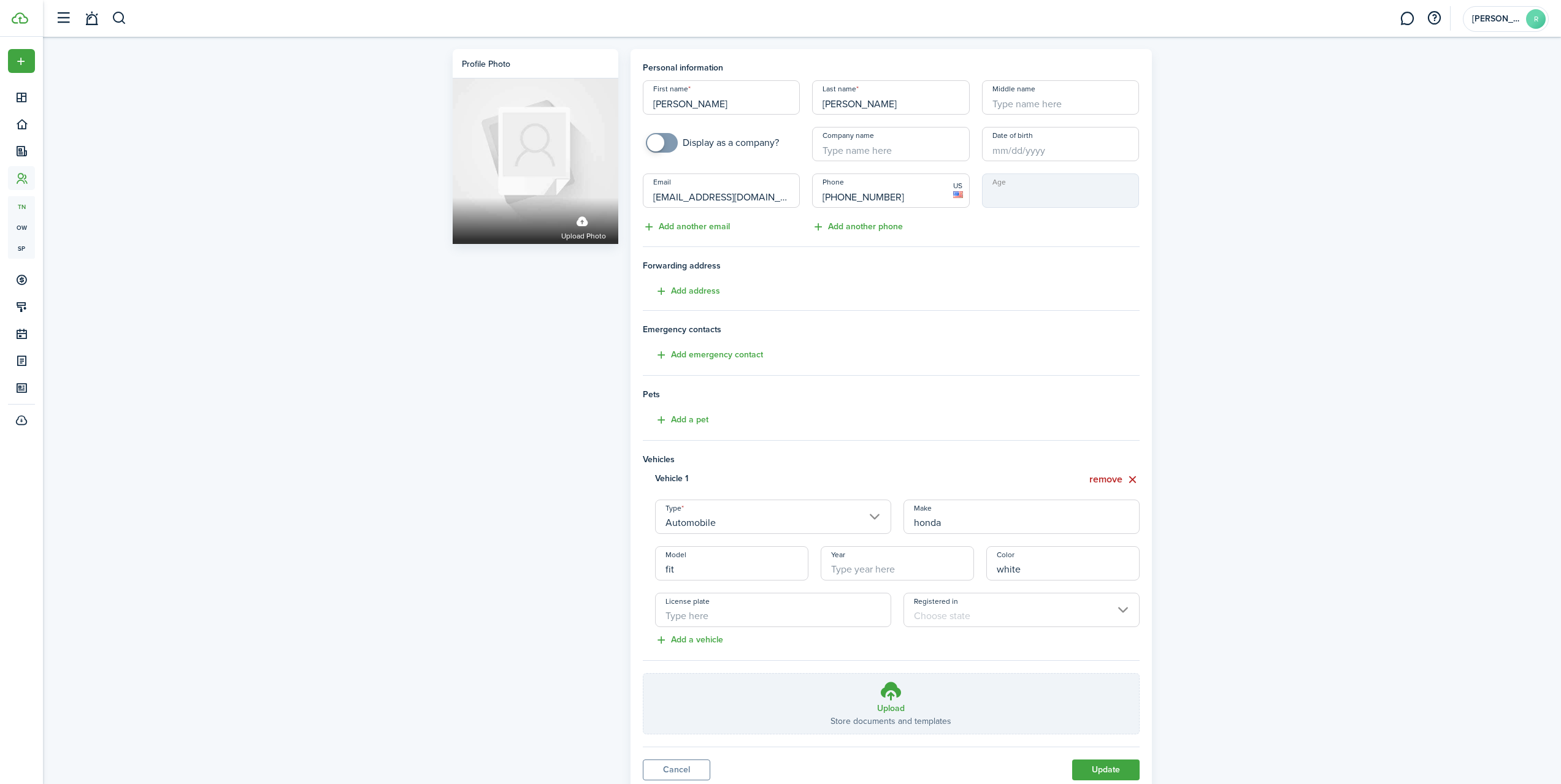
type input "white"
click at [756, 621] on input "License plate" at bounding box center [773, 610] width 237 height 34
click at [973, 618] on input "Registered in" at bounding box center [1022, 610] width 237 height 34
type input "rph852"
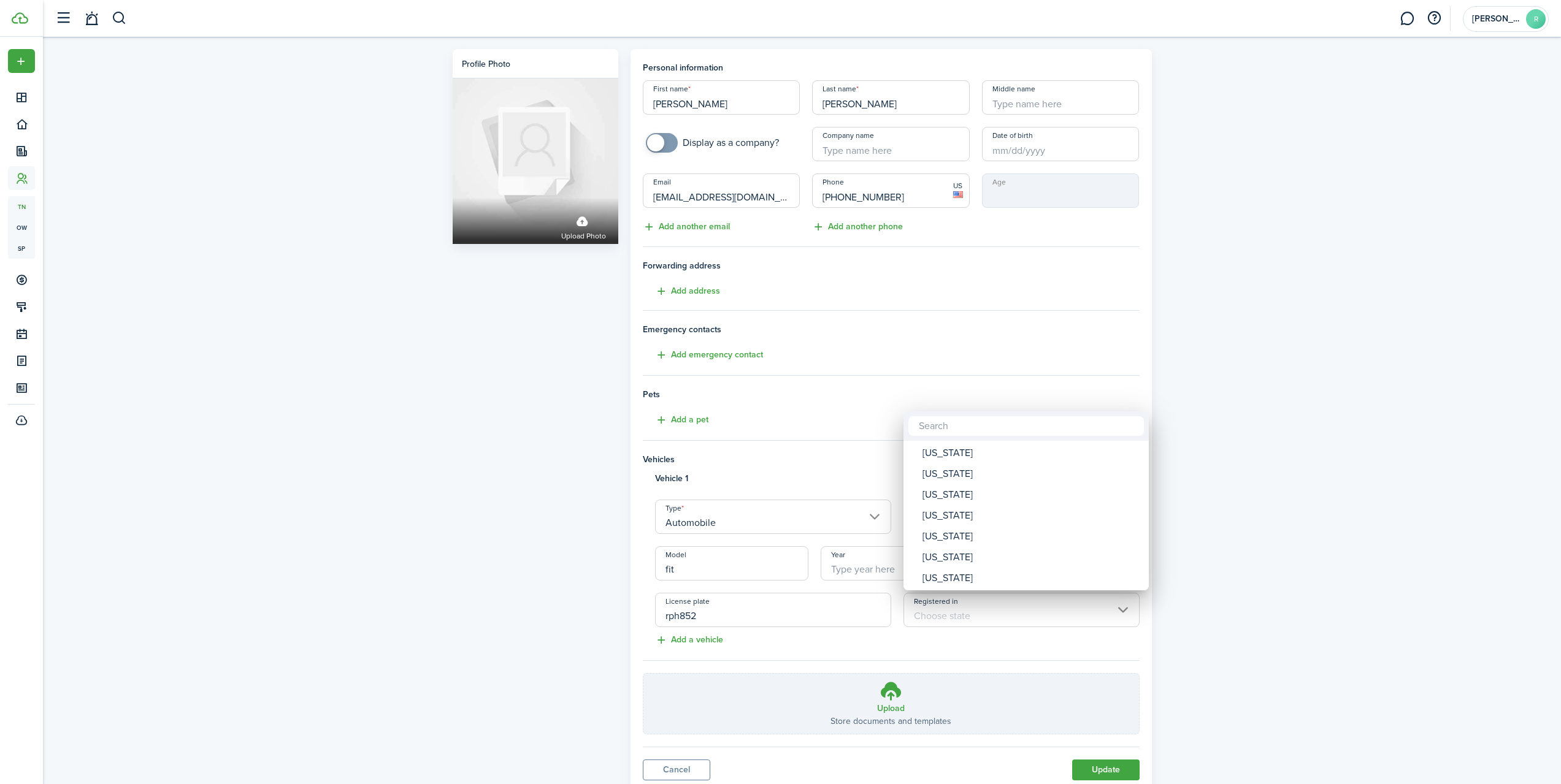
click at [1008, 418] on input "text" at bounding box center [1026, 426] width 236 height 20
type input "ok"
click at [924, 450] on div "[US_STATE]" at bounding box center [1030, 453] width 217 height 21
type input "[US_STATE]"
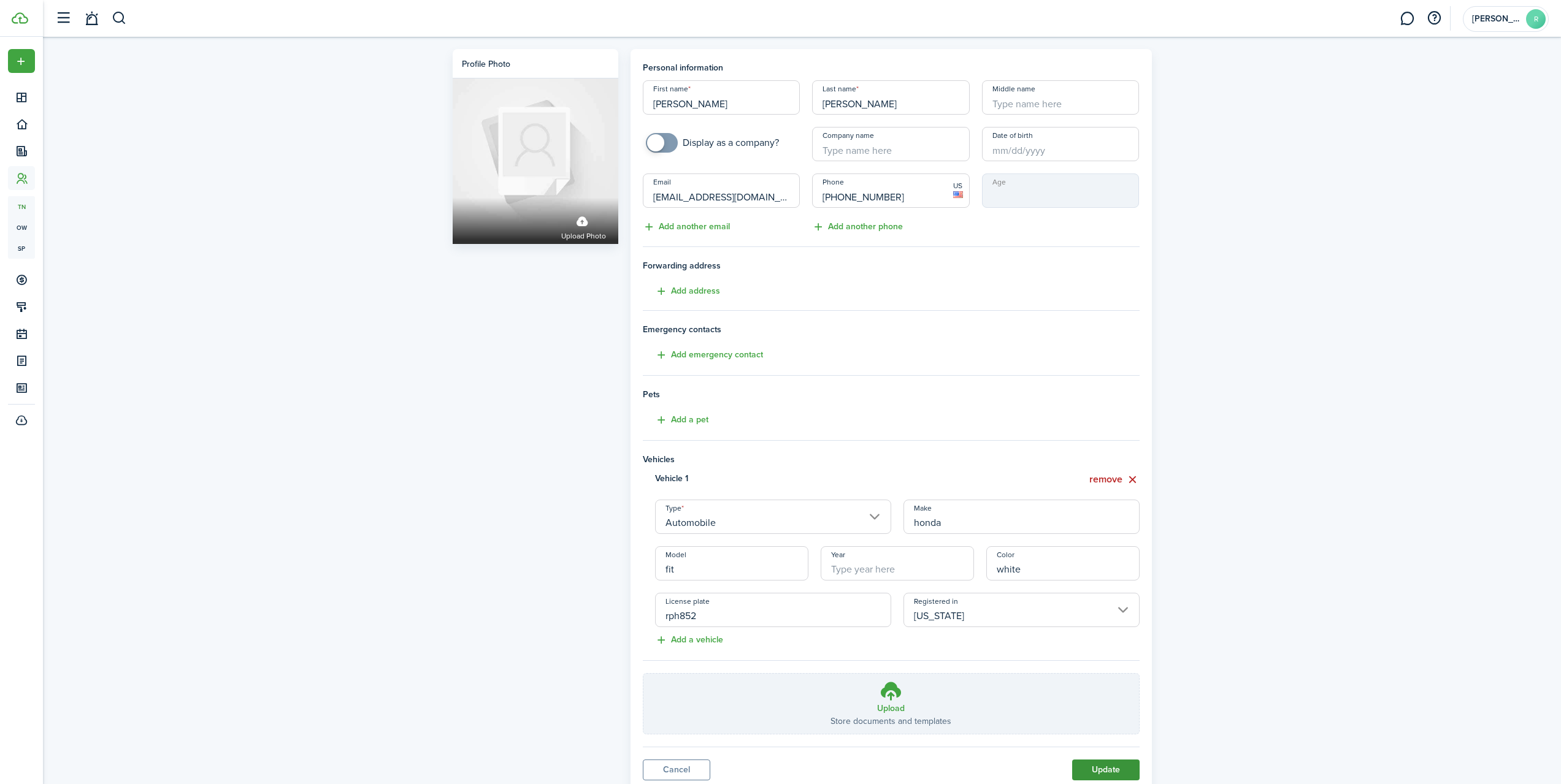
click at [1102, 771] on button "Update" at bounding box center [1106, 770] width 68 height 21
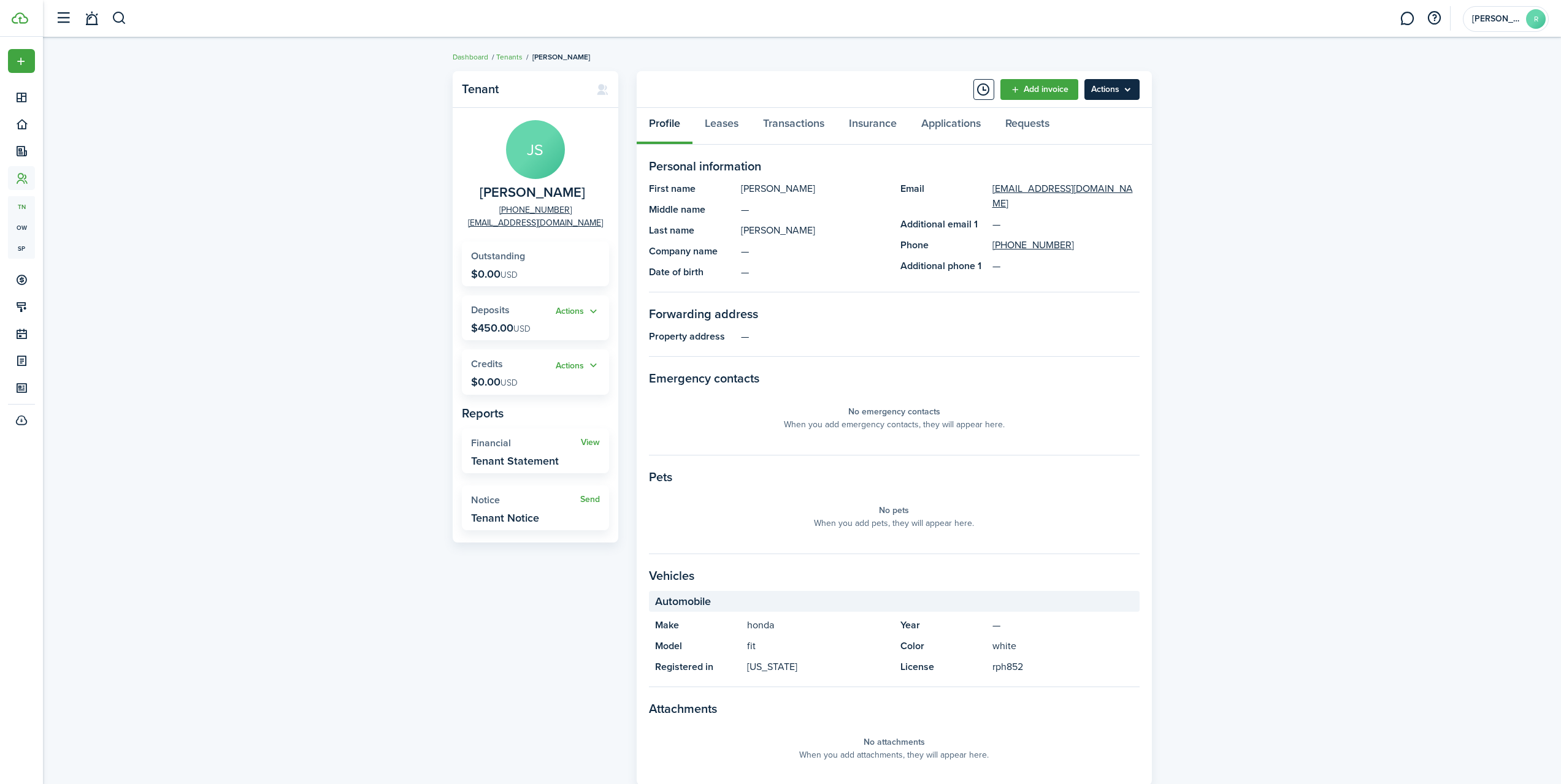
click at [1116, 94] on menu-btn "Actions" at bounding box center [1112, 89] width 55 height 21
click at [1307, 227] on div "Tenant JS [PERSON_NAME] [PHONE_NUMBER] [EMAIL_ADDRESS][DOMAIN_NAME] Outstanding…" at bounding box center [802, 440] width 1518 height 751
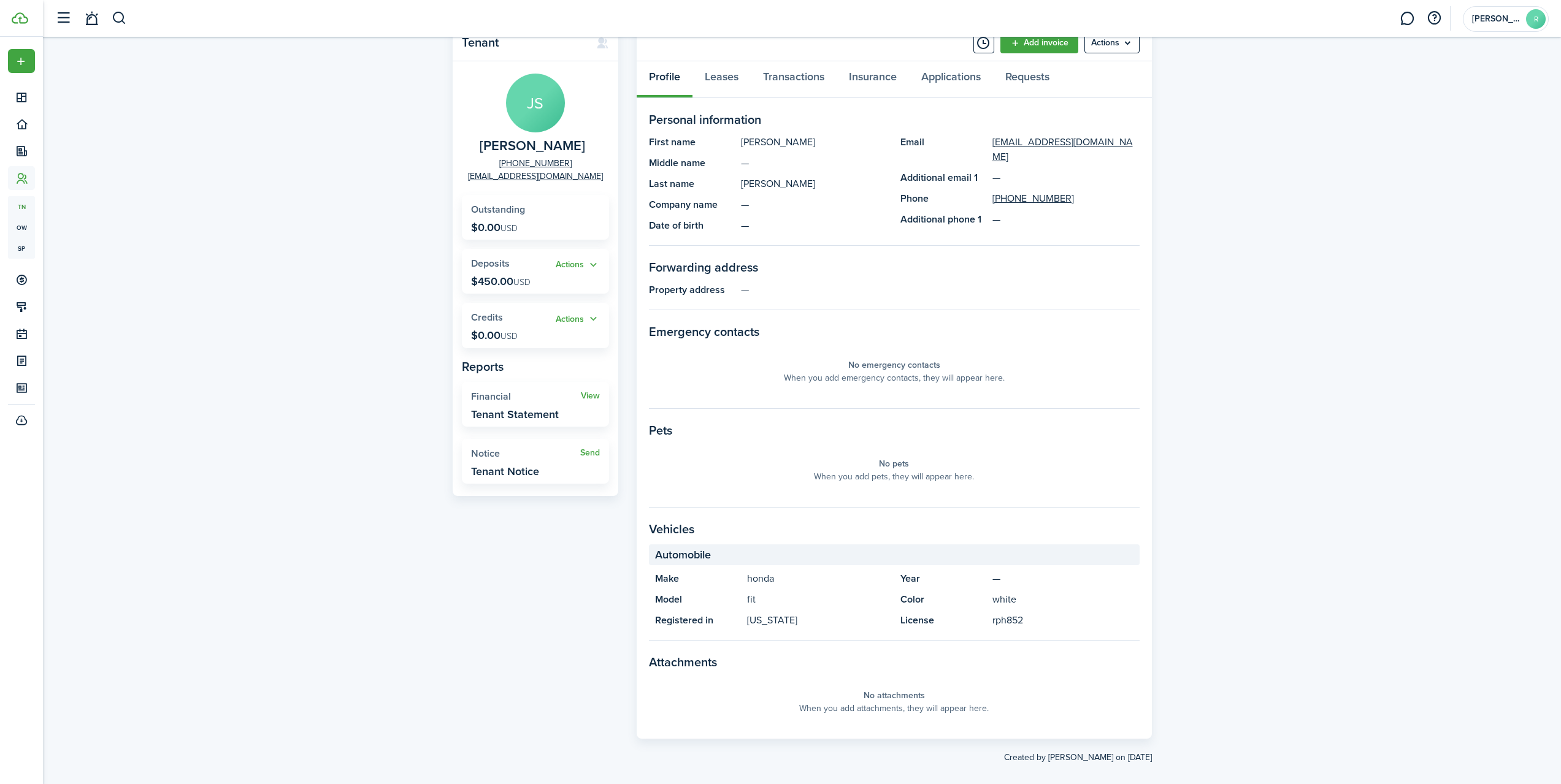
scroll to position [60, 0]
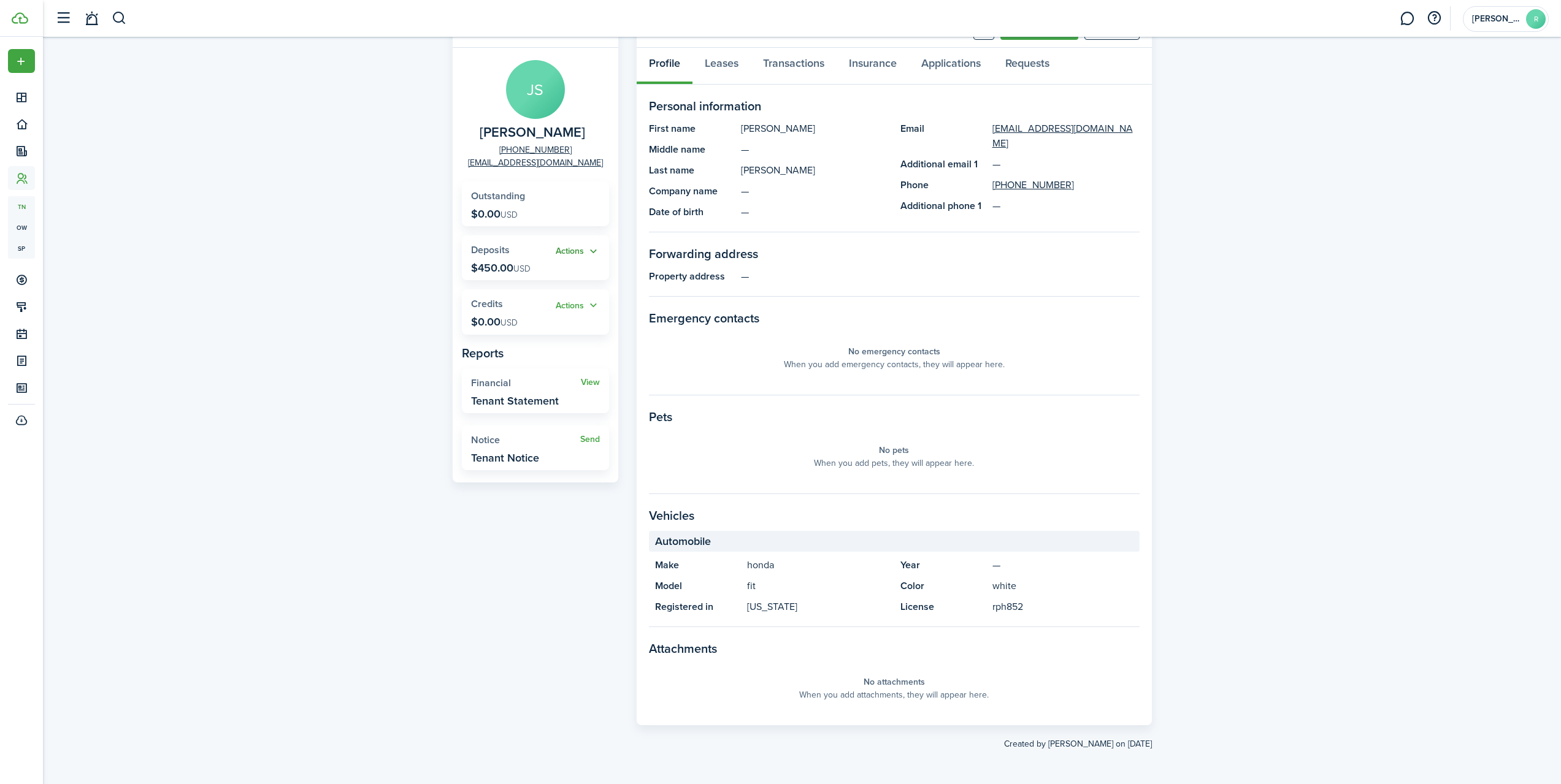
click at [590, 252] on button "Actions" at bounding box center [578, 252] width 45 height 14
click at [276, 273] on div "Tenant JS [PERSON_NAME] [PHONE_NUMBER] [EMAIL_ADDRESS][DOMAIN_NAME] Outstanding…" at bounding box center [802, 380] width 1518 height 751
click at [592, 251] on button "Actions" at bounding box center [578, 252] width 45 height 14
click at [275, 315] on div "Tenant JS [PERSON_NAME] [PHONE_NUMBER] [EMAIL_ADDRESS][DOMAIN_NAME] Outstanding…" at bounding box center [802, 380] width 1518 height 751
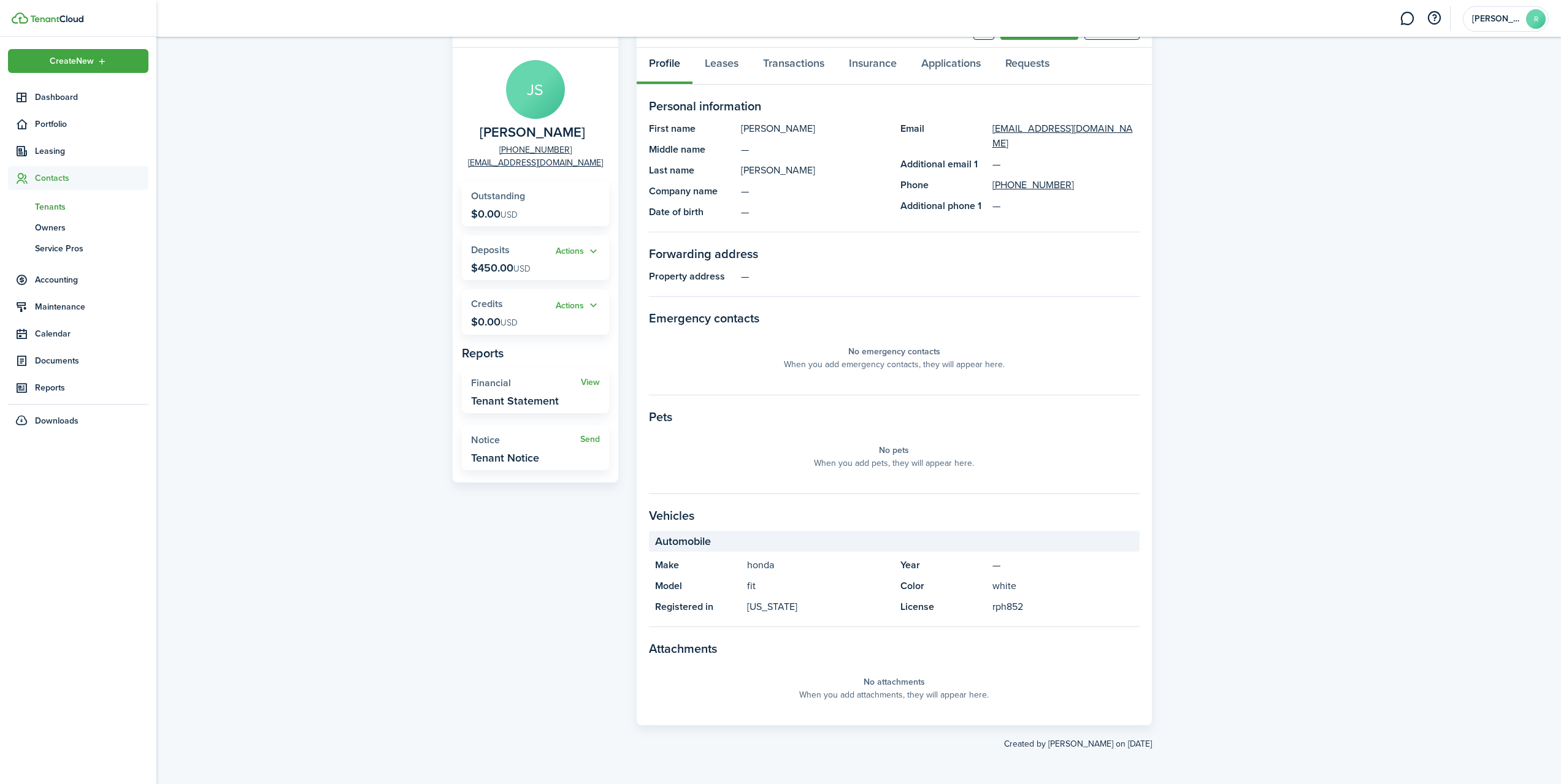
click at [76, 204] on span "Tenants" at bounding box center [92, 206] width 113 height 13
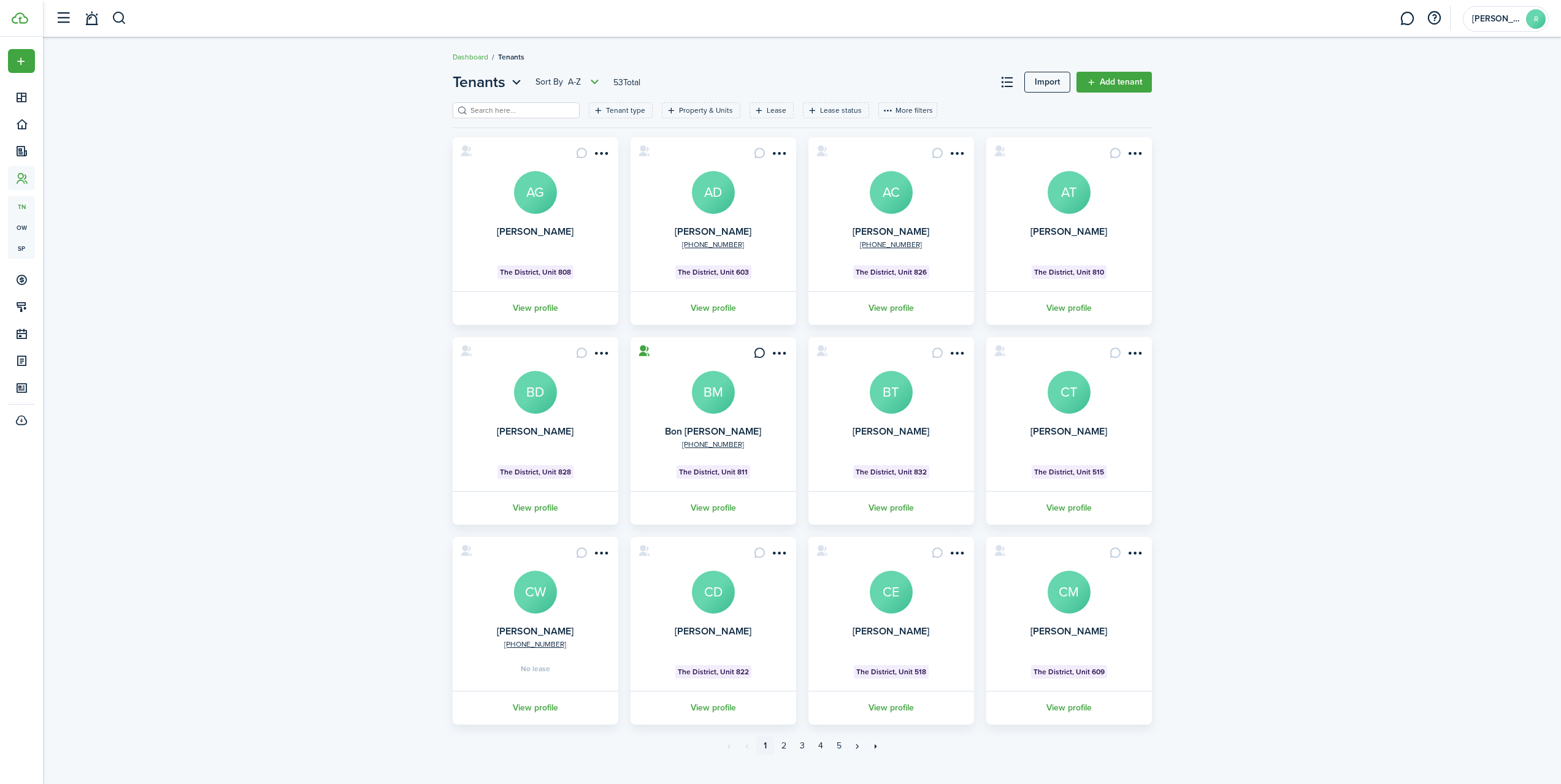
click at [539, 105] on input "search" at bounding box center [521, 111] width 108 height 12
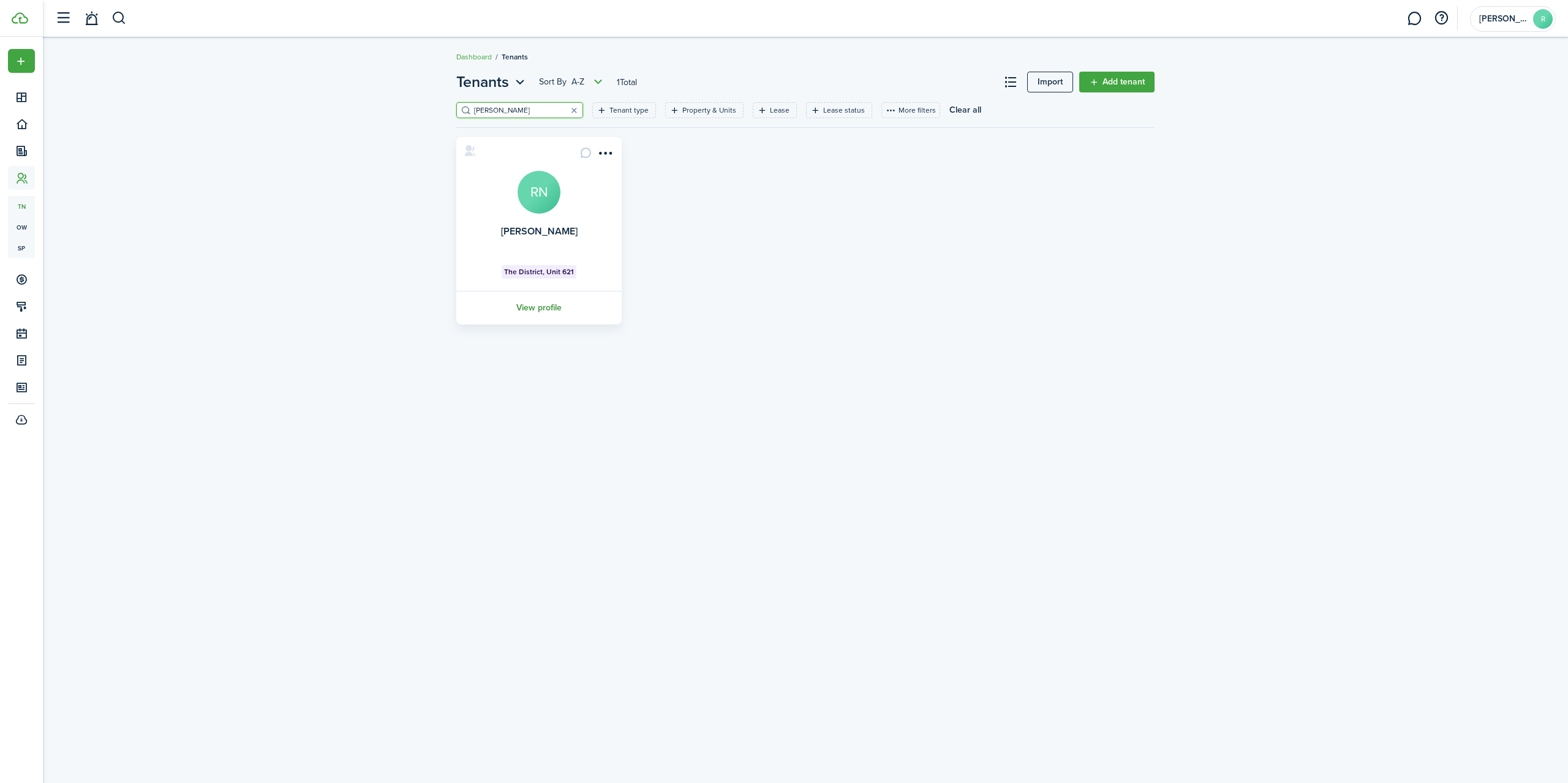
type input "[PERSON_NAME]"
click at [540, 303] on link "View profile" at bounding box center [539, 307] width 169 height 33
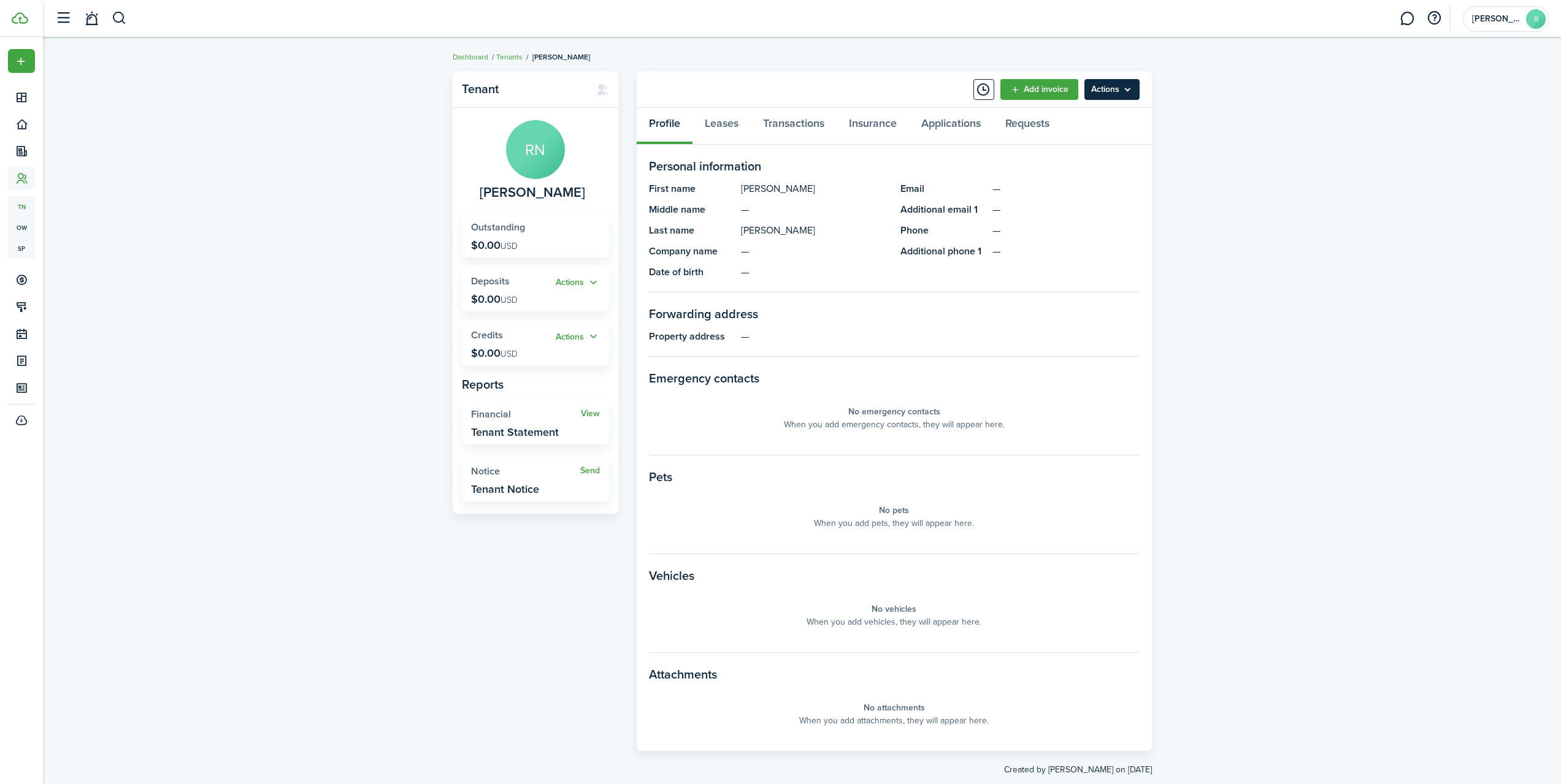
click at [1130, 90] on menu-btn "Actions" at bounding box center [1112, 89] width 55 height 21
click at [1073, 114] on link "Edit" at bounding box center [1085, 117] width 107 height 21
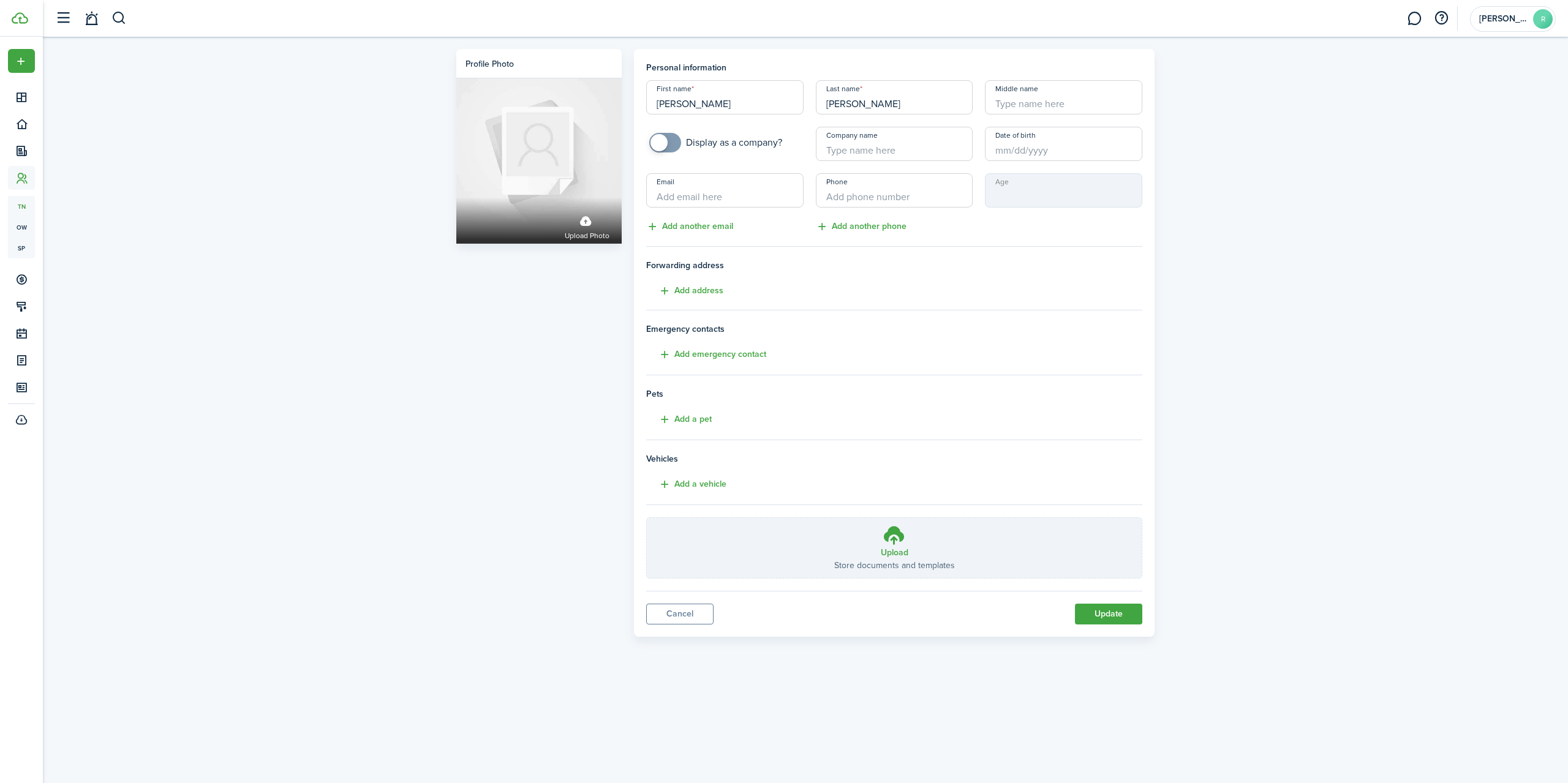
click at [708, 200] on input "Email" at bounding box center [725, 191] width 157 height 34
type input "[EMAIL_ADDRESS][DOMAIN_NAME]"
click at [885, 199] on input "+1" at bounding box center [894, 191] width 157 height 34
type input "[PHONE_NUMBER]"
click at [1121, 610] on button "Update" at bounding box center [1108, 614] width 68 height 21
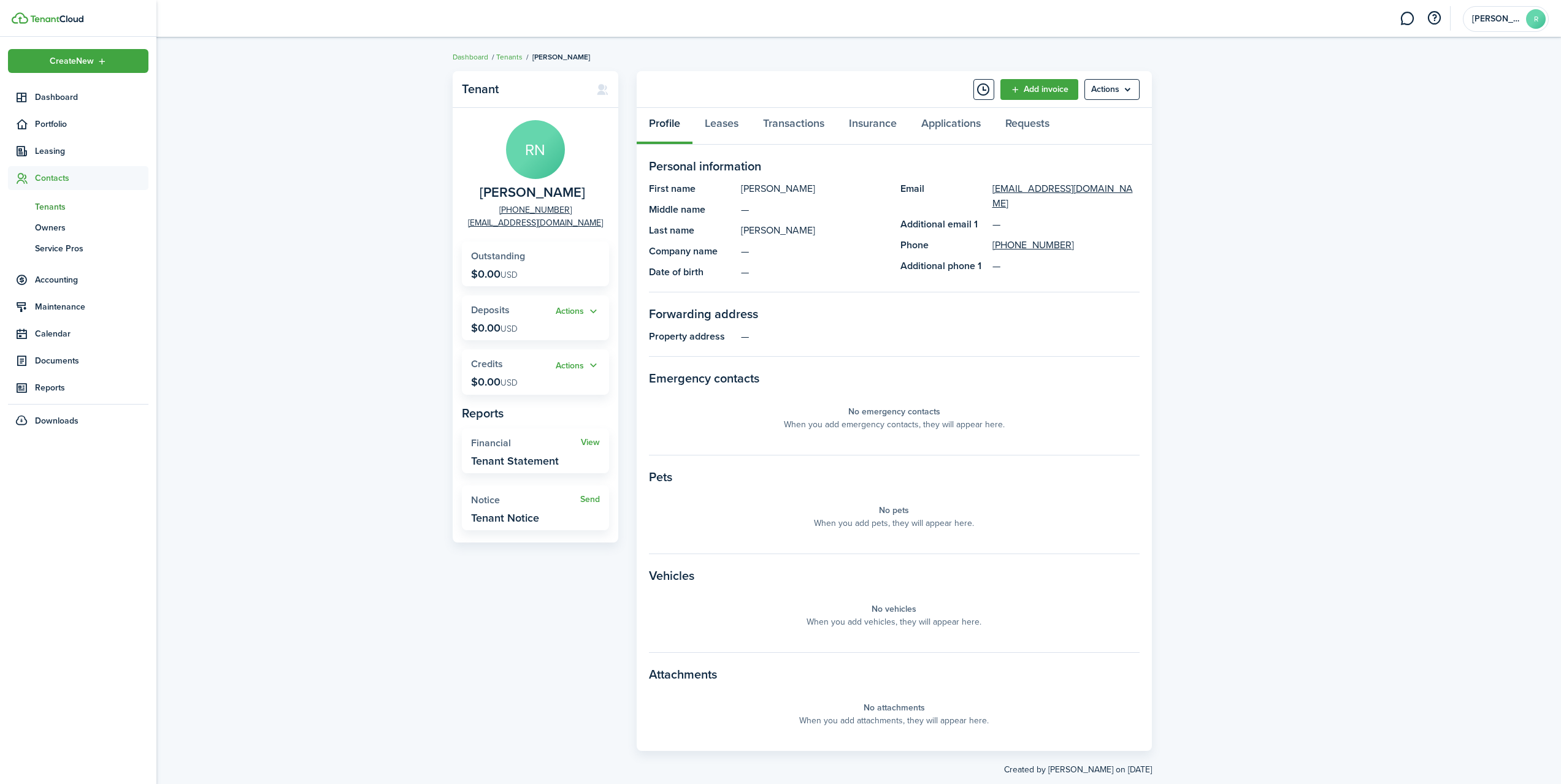
click at [49, 210] on span "Tenants" at bounding box center [92, 206] width 113 height 13
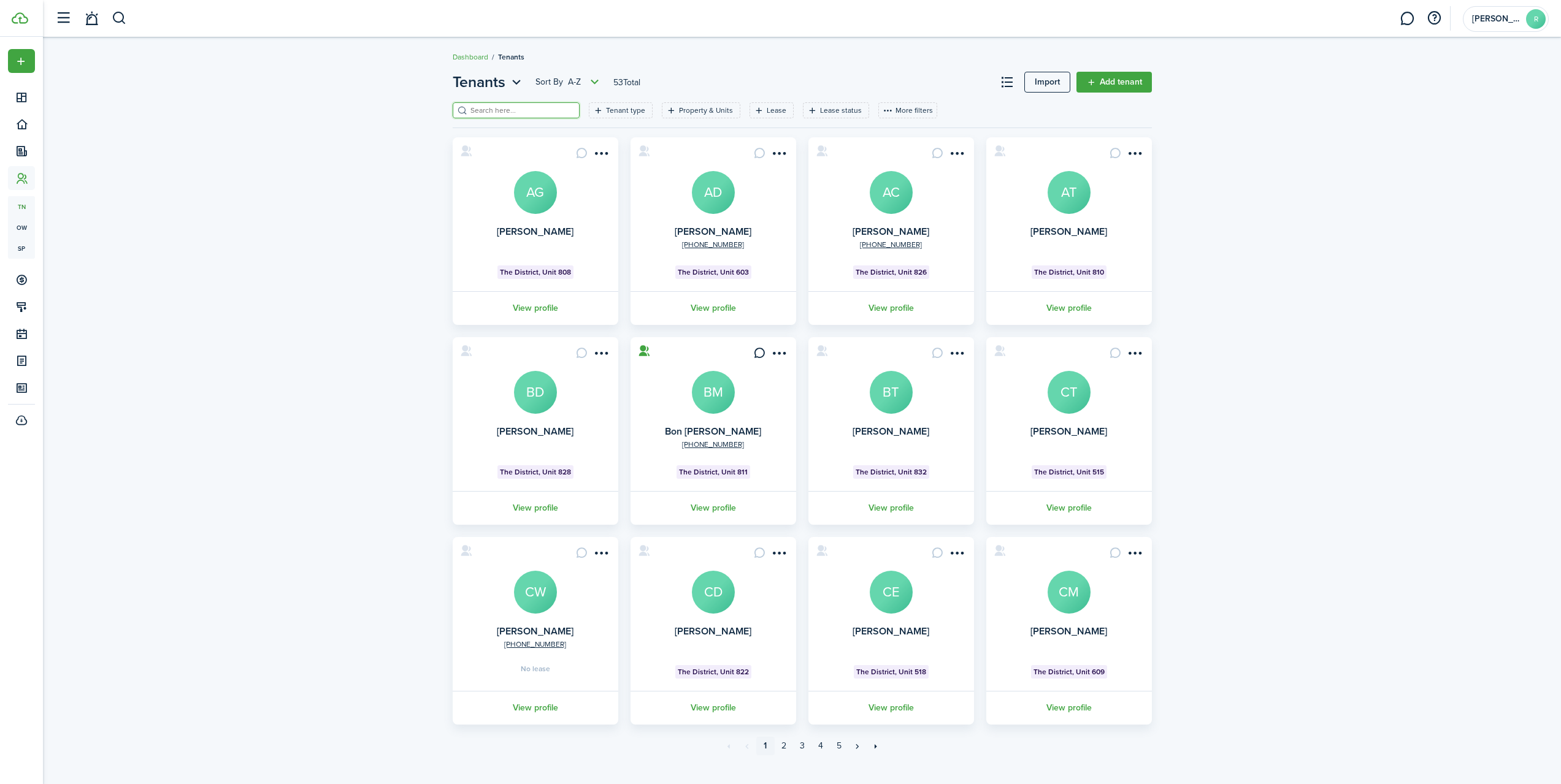
click at [496, 109] on input "search" at bounding box center [521, 111] width 108 height 12
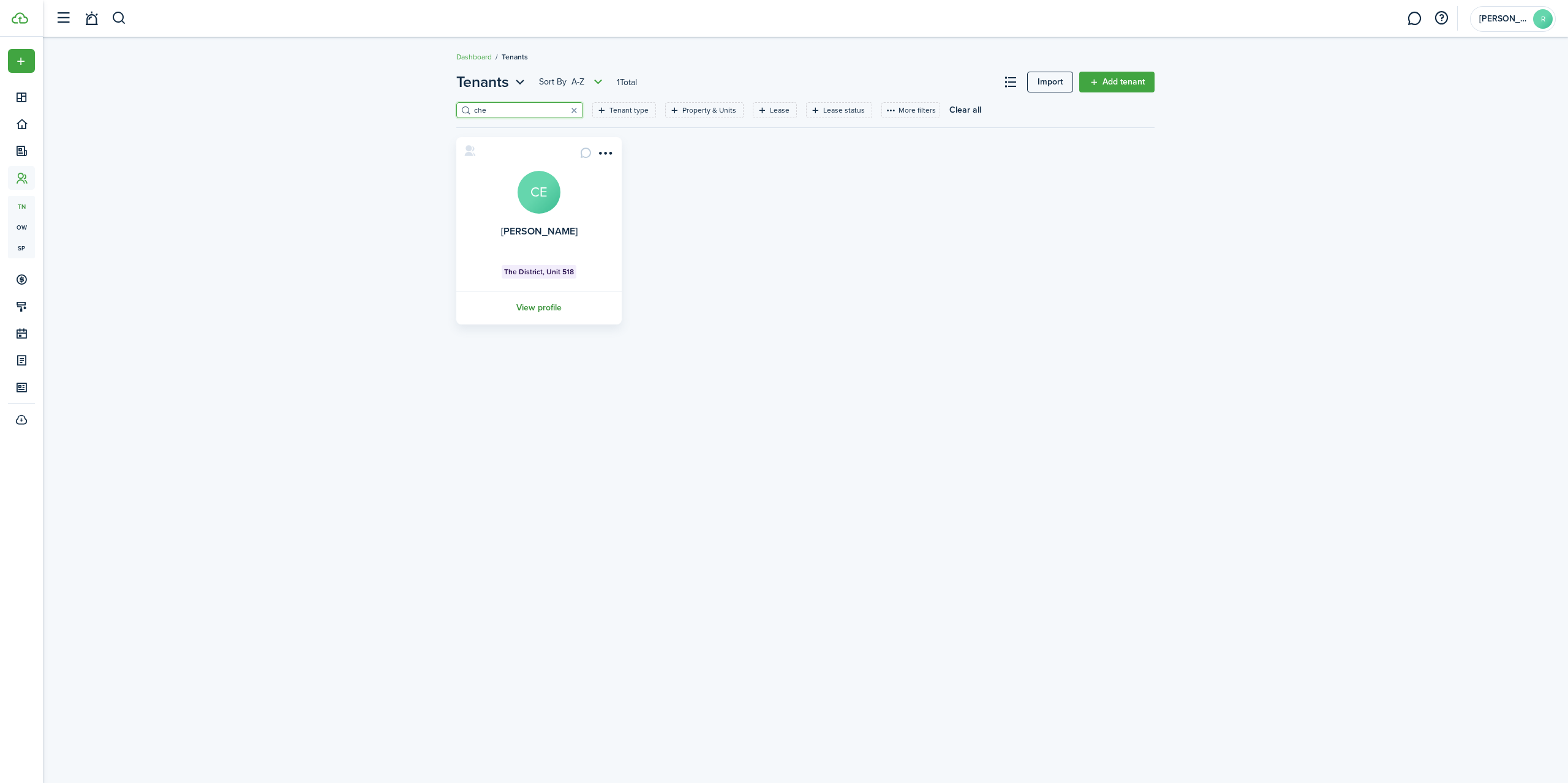
type input "che"
click at [542, 307] on link "View profile" at bounding box center [539, 307] width 169 height 33
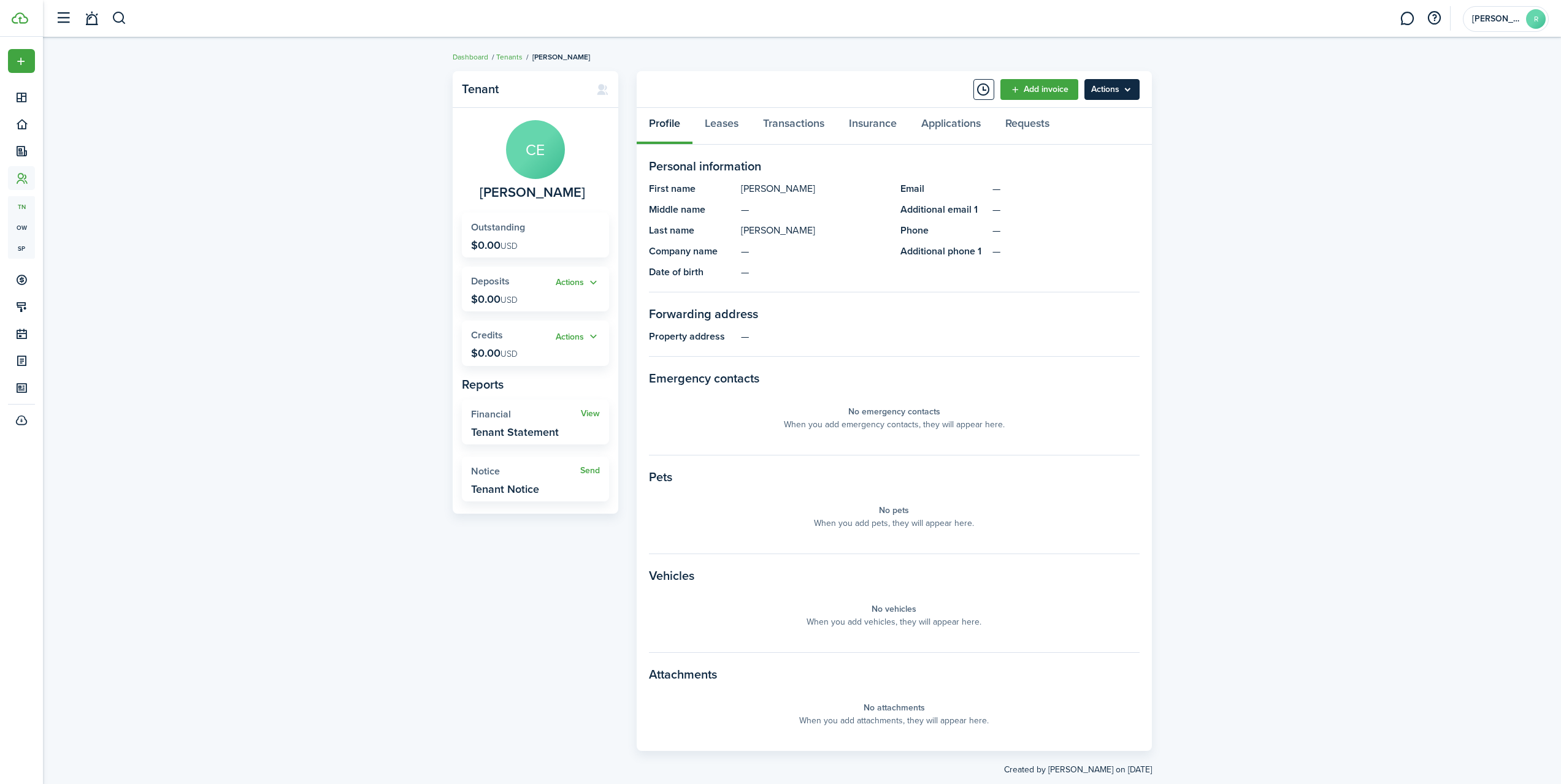
click at [1096, 90] on menu-btn "Actions" at bounding box center [1112, 89] width 55 height 21
click at [1092, 118] on link "Edit" at bounding box center [1085, 117] width 107 height 21
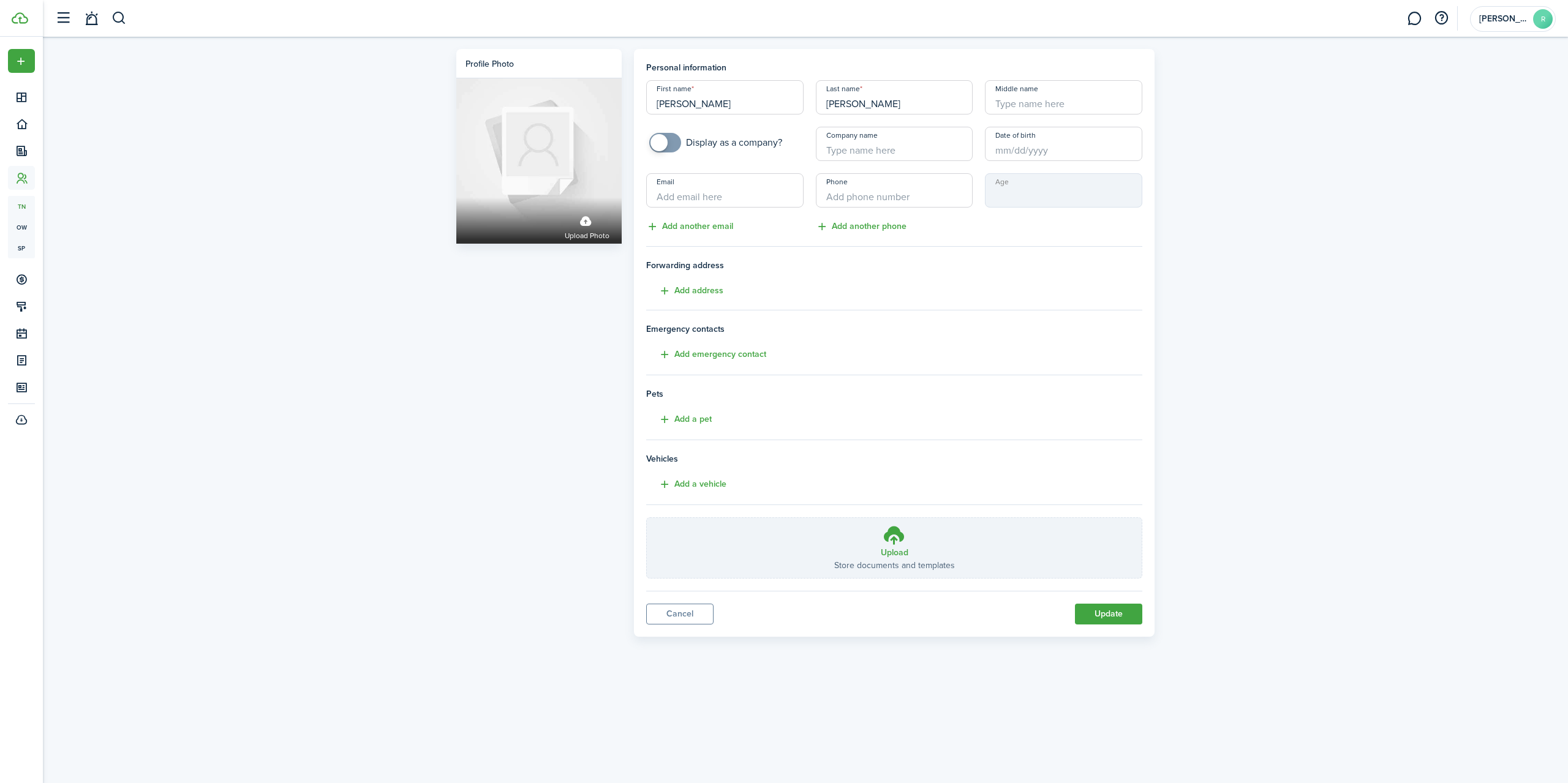
click at [692, 195] on input "Email" at bounding box center [725, 191] width 157 height 34
type input "[EMAIL_ADDRESS][DOMAIN_NAME]"
click at [895, 199] on input "+1" at bounding box center [894, 191] width 157 height 34
type input "+1"
click at [983, 228] on div "Age" at bounding box center [1064, 204] width 169 height 61
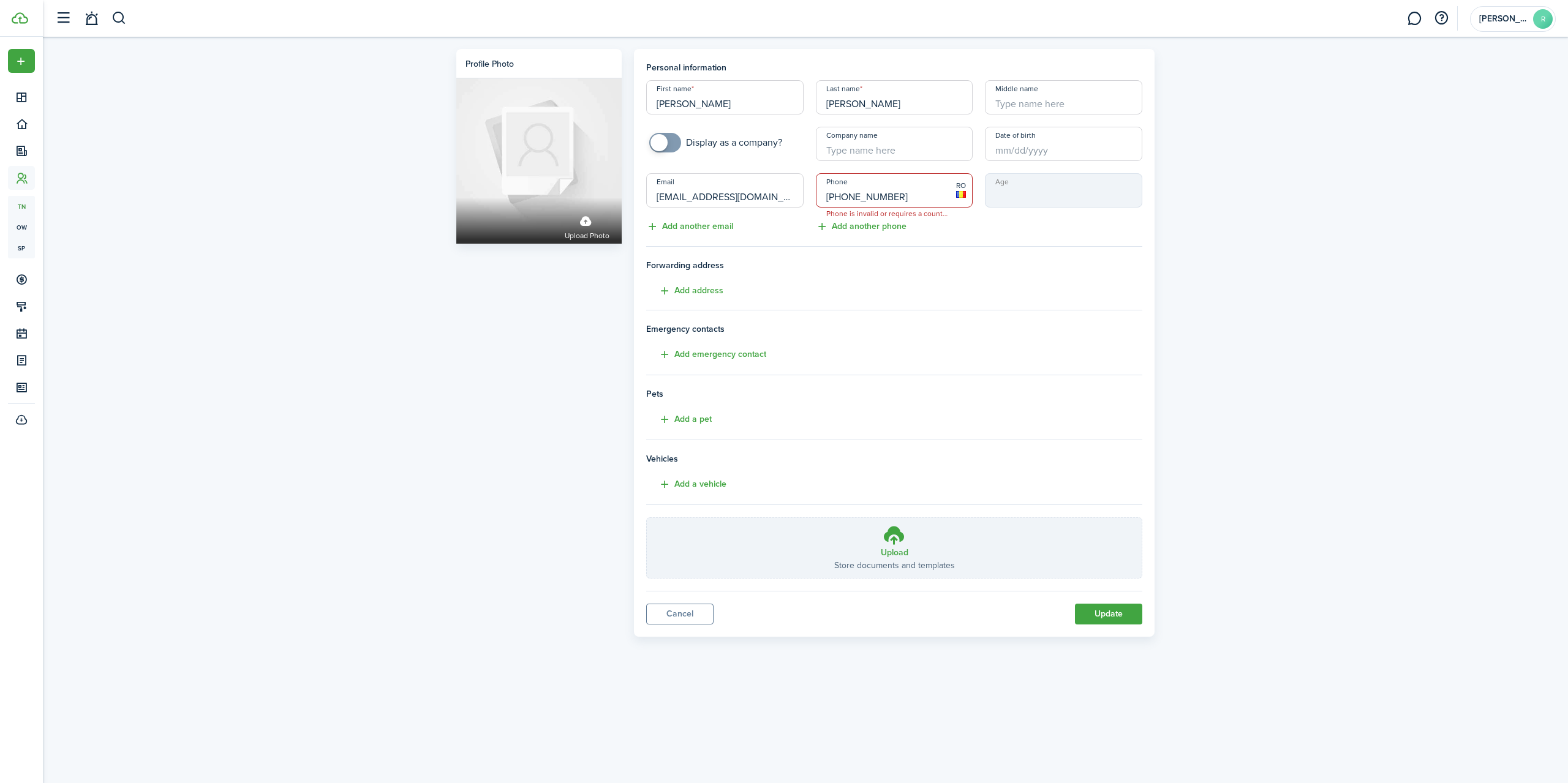
click at [842, 198] on input "[PHONE_NUMBER]" at bounding box center [894, 191] width 157 height 34
click at [852, 197] on input "[PHONE_NUMBER]" at bounding box center [894, 191] width 157 height 34
type input "+4"
type input "[PHONE_NUMBER]"
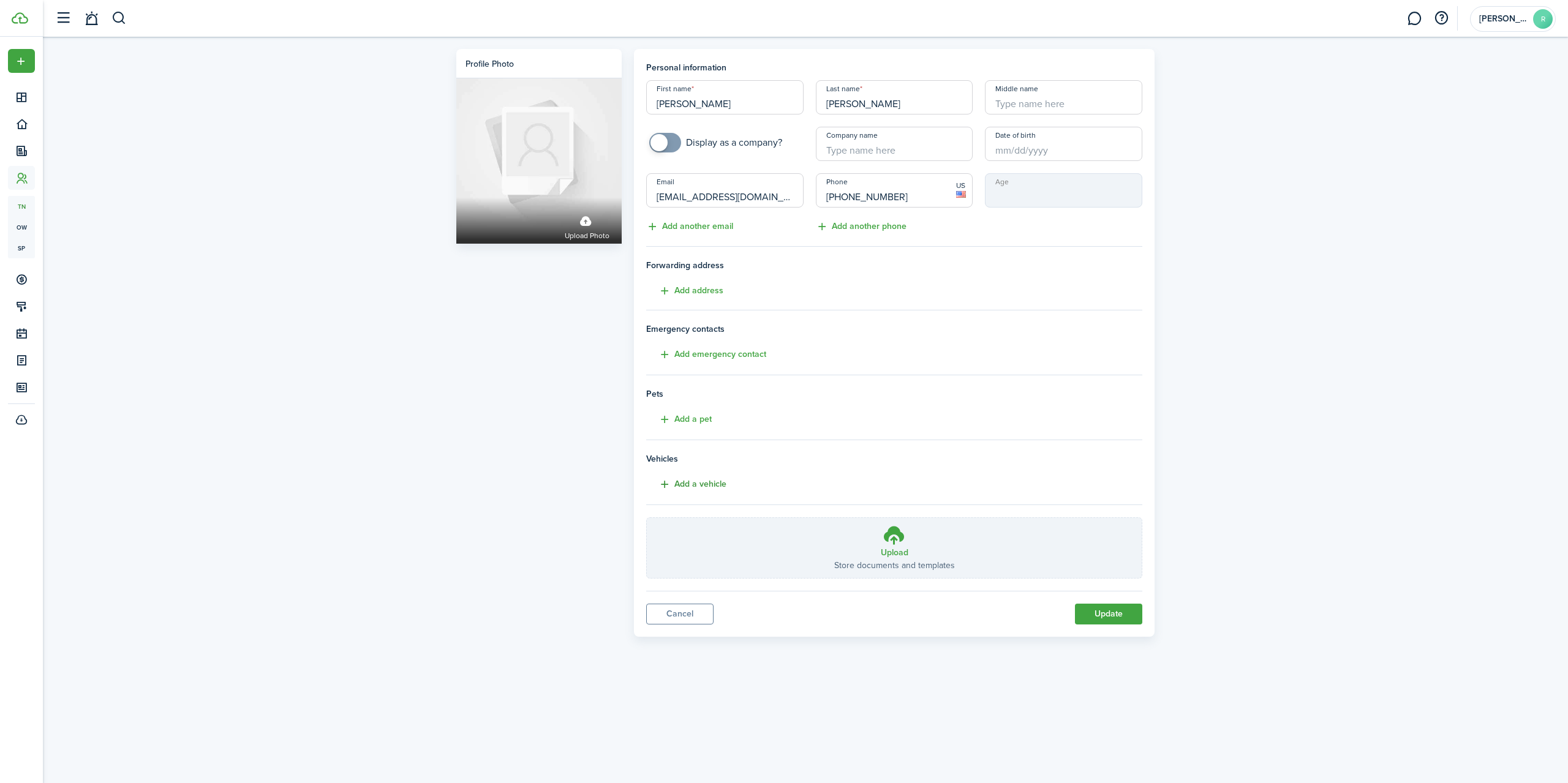
click at [660, 483] on button "Add a vehicle" at bounding box center [686, 484] width 80 height 14
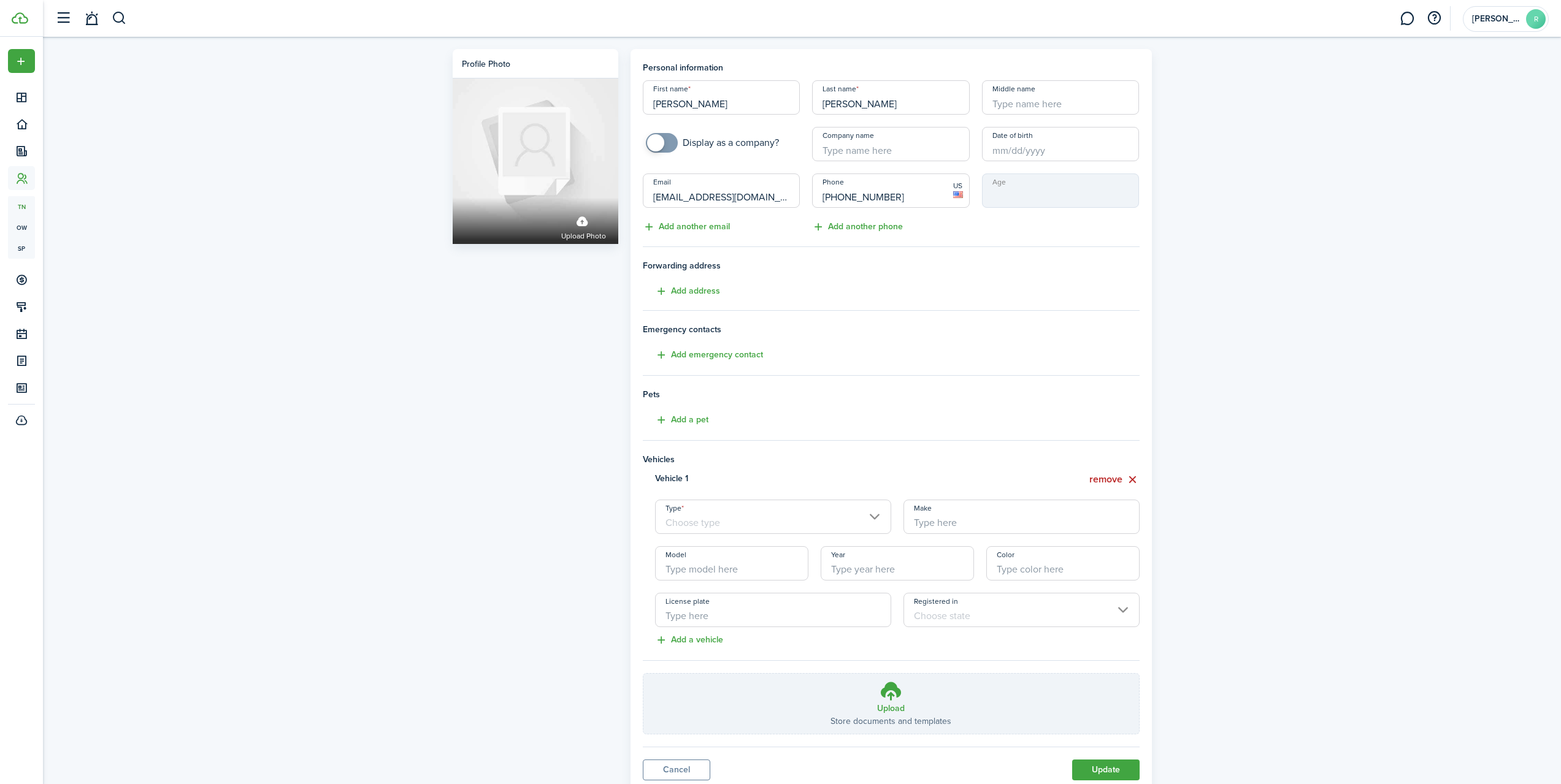
click at [788, 525] on input "Type" at bounding box center [773, 517] width 237 height 34
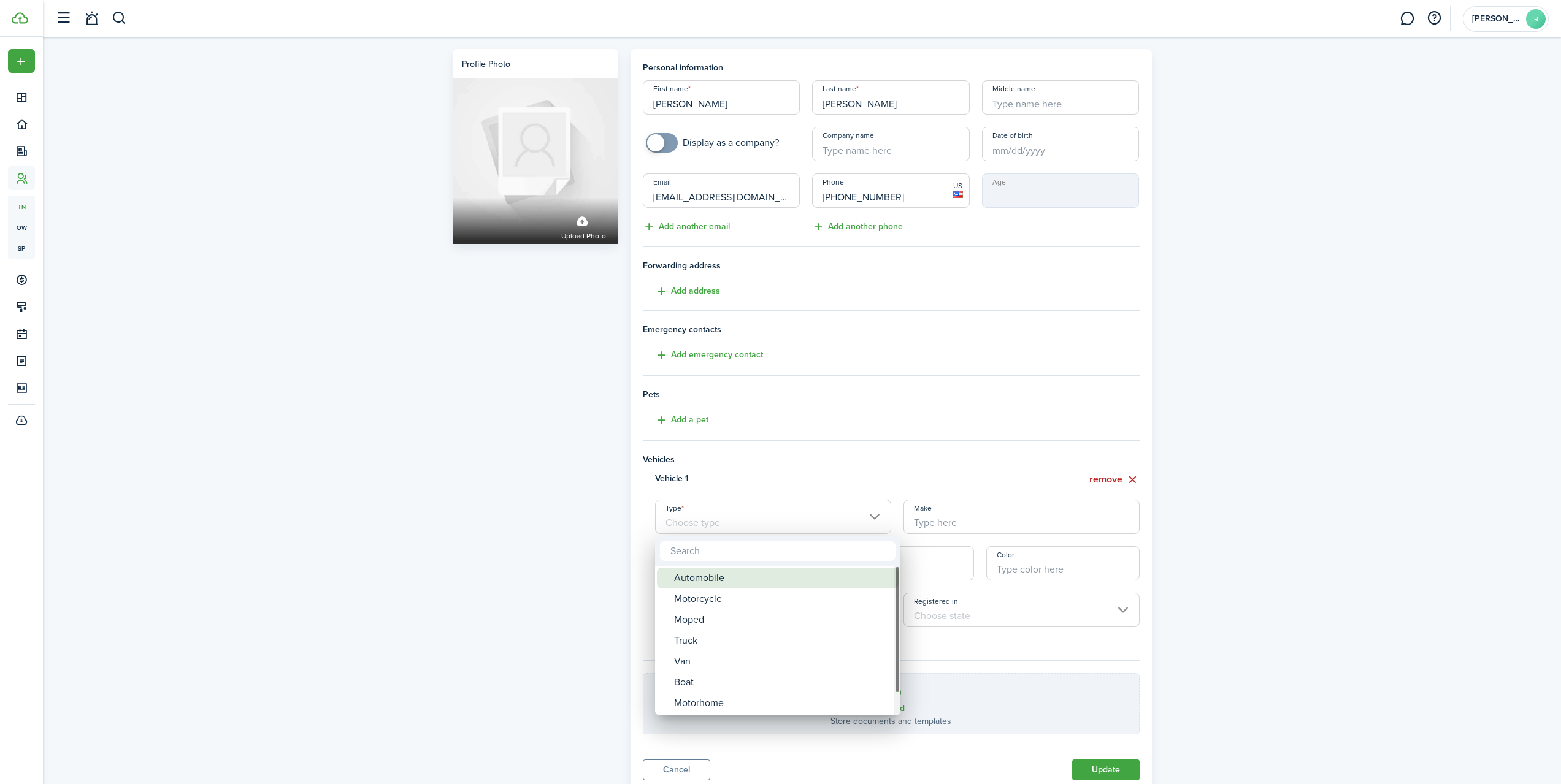
click at [703, 578] on div "Automobile" at bounding box center [782, 578] width 217 height 21
type input "Automobile"
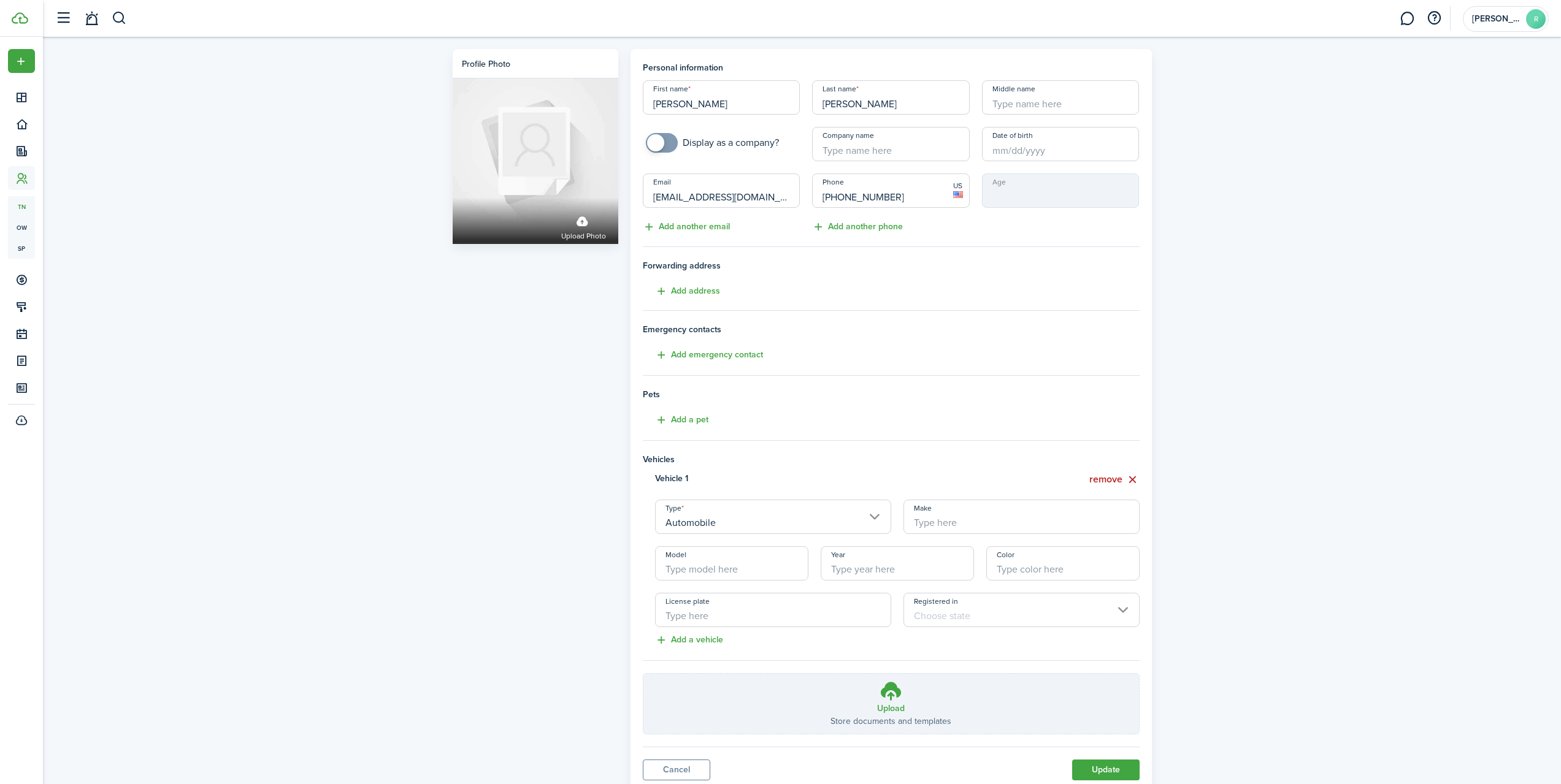
click at [959, 524] on input "Make" at bounding box center [1022, 517] width 237 height 34
type input "honda"
click at [726, 560] on input "Model" at bounding box center [731, 564] width 153 height 34
type input "accord"
click at [1009, 569] on input "Color" at bounding box center [1063, 564] width 153 height 34
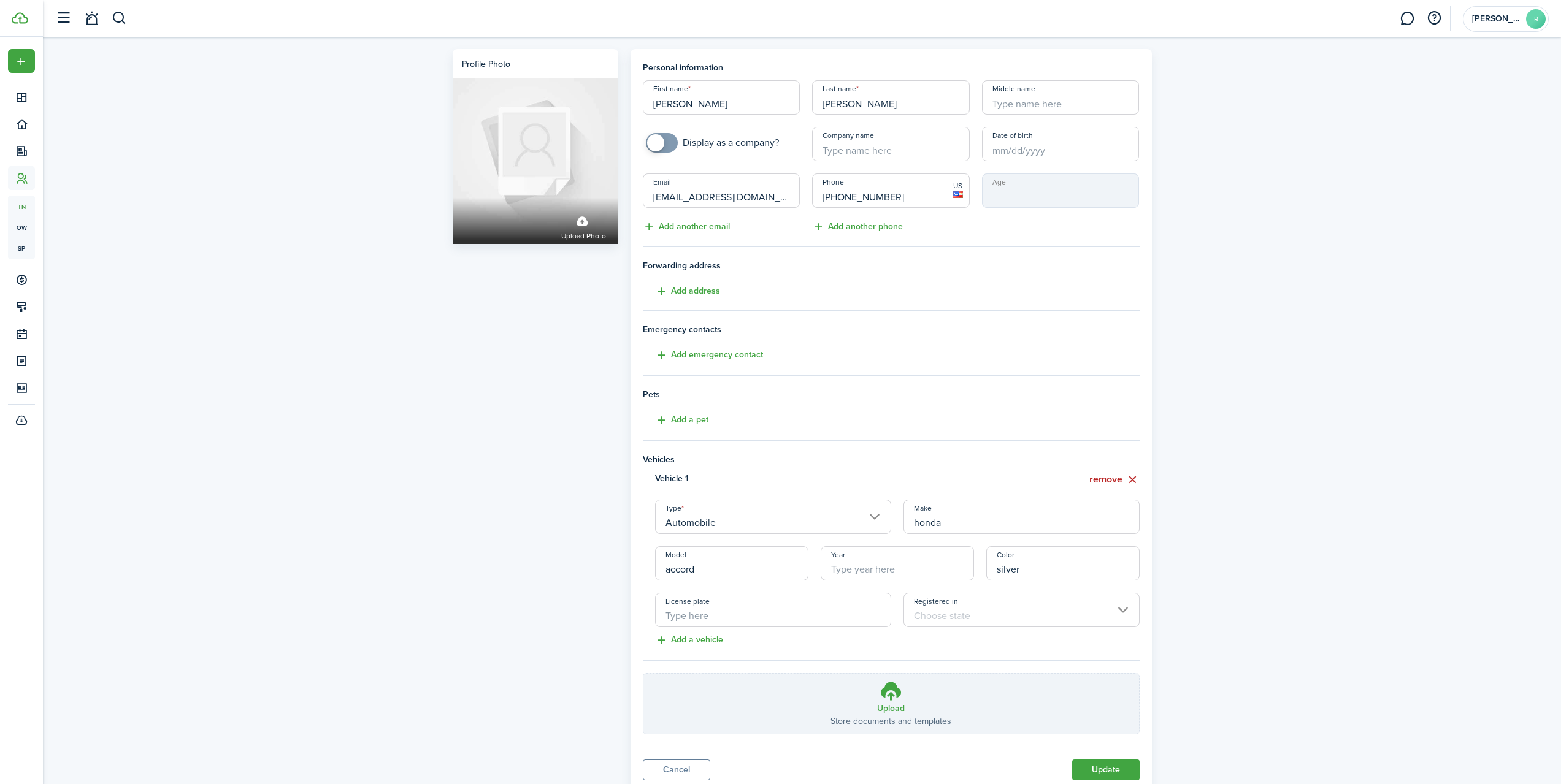
type input "silver"
click at [705, 618] on input "License plate" at bounding box center [773, 610] width 237 height 34
click at [935, 624] on input "Registered in" at bounding box center [1022, 610] width 237 height 34
type input "kvt392"
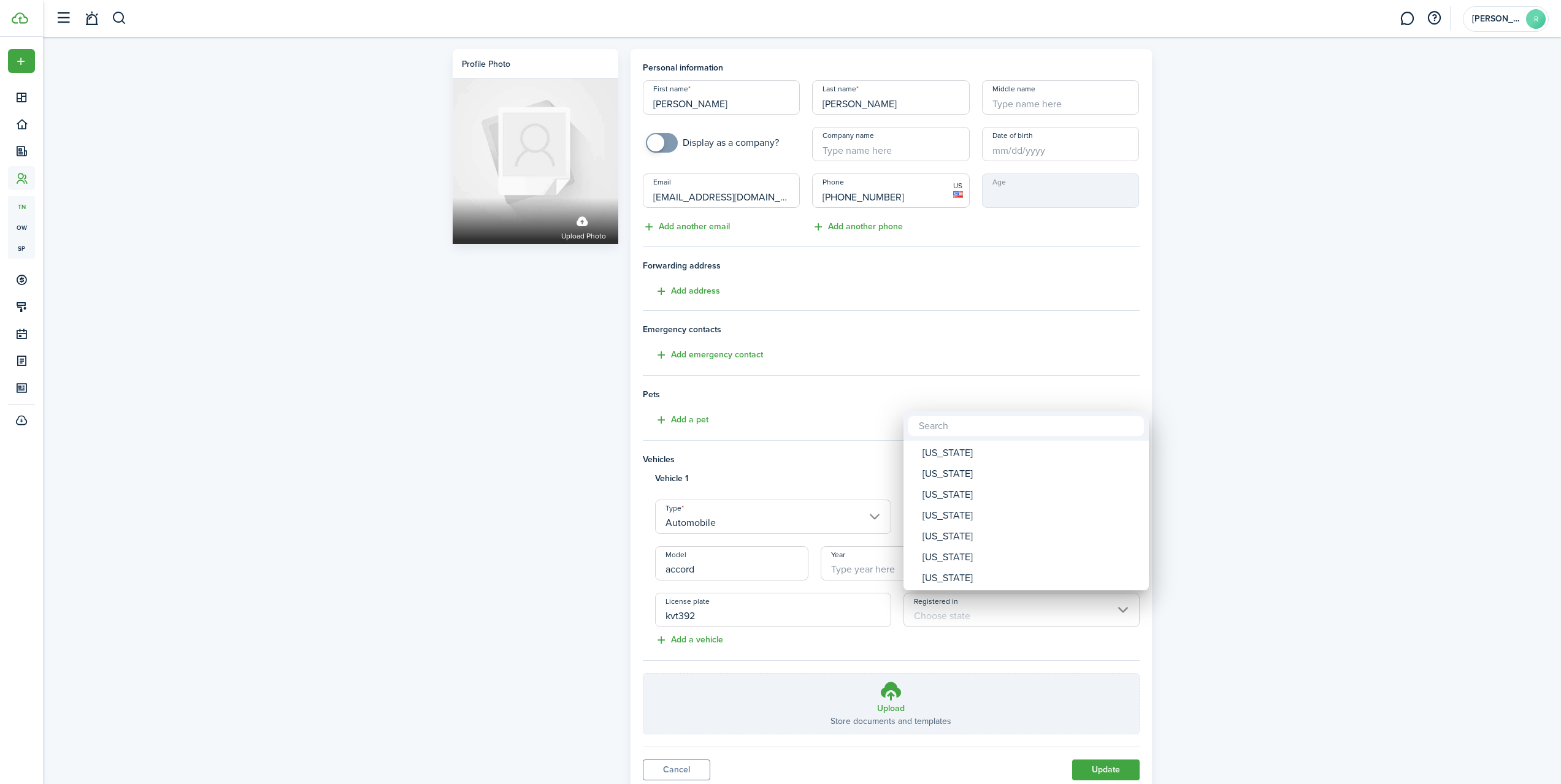
click at [934, 434] on input "text" at bounding box center [1026, 426] width 236 height 20
type input "ok"
click at [963, 458] on div "[US_STATE]" at bounding box center [1030, 453] width 217 height 21
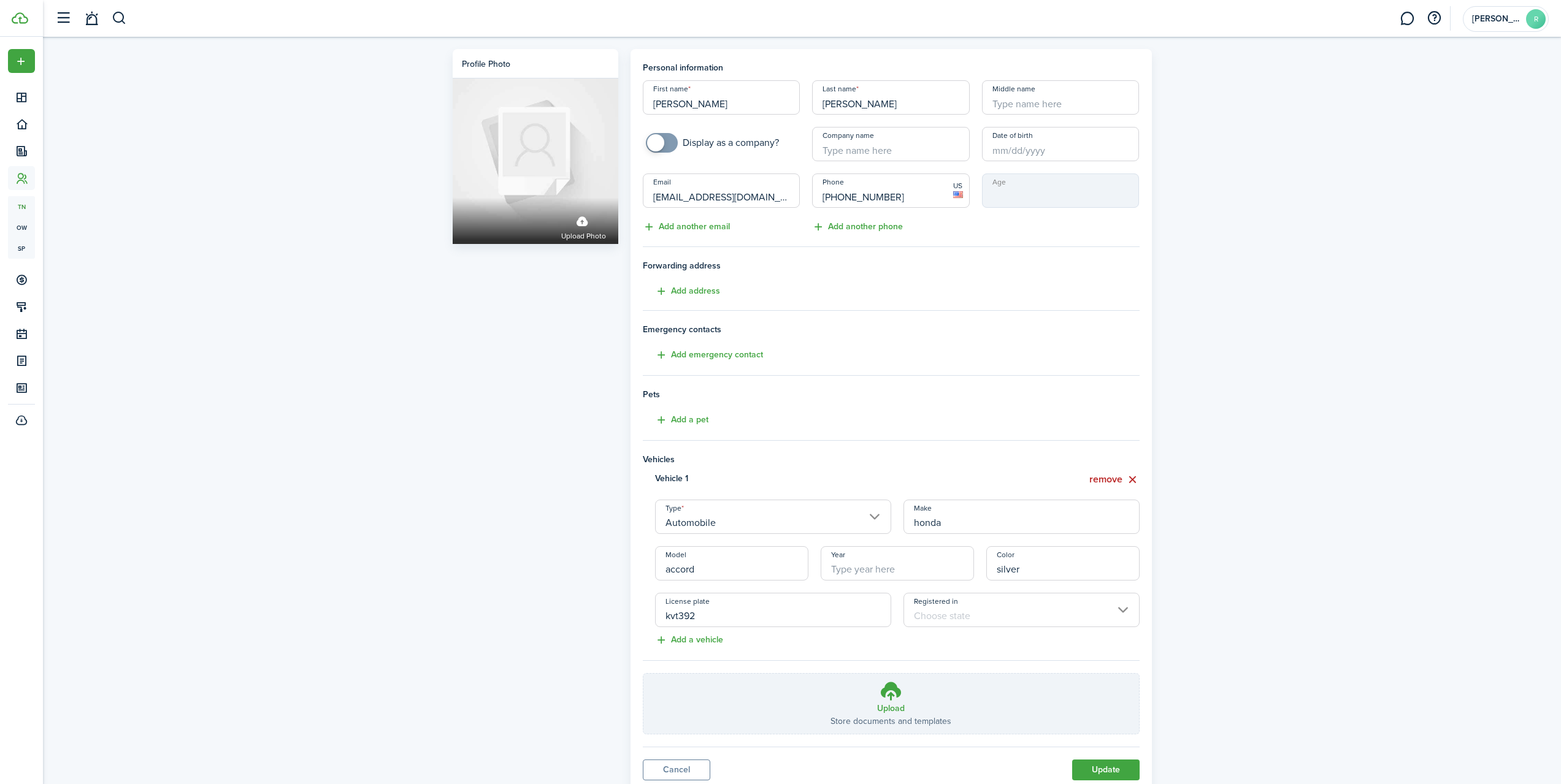
type input "[US_STATE]"
click at [1105, 772] on button "Update" at bounding box center [1106, 770] width 68 height 21
